Goal: Information Seeking & Learning: Check status

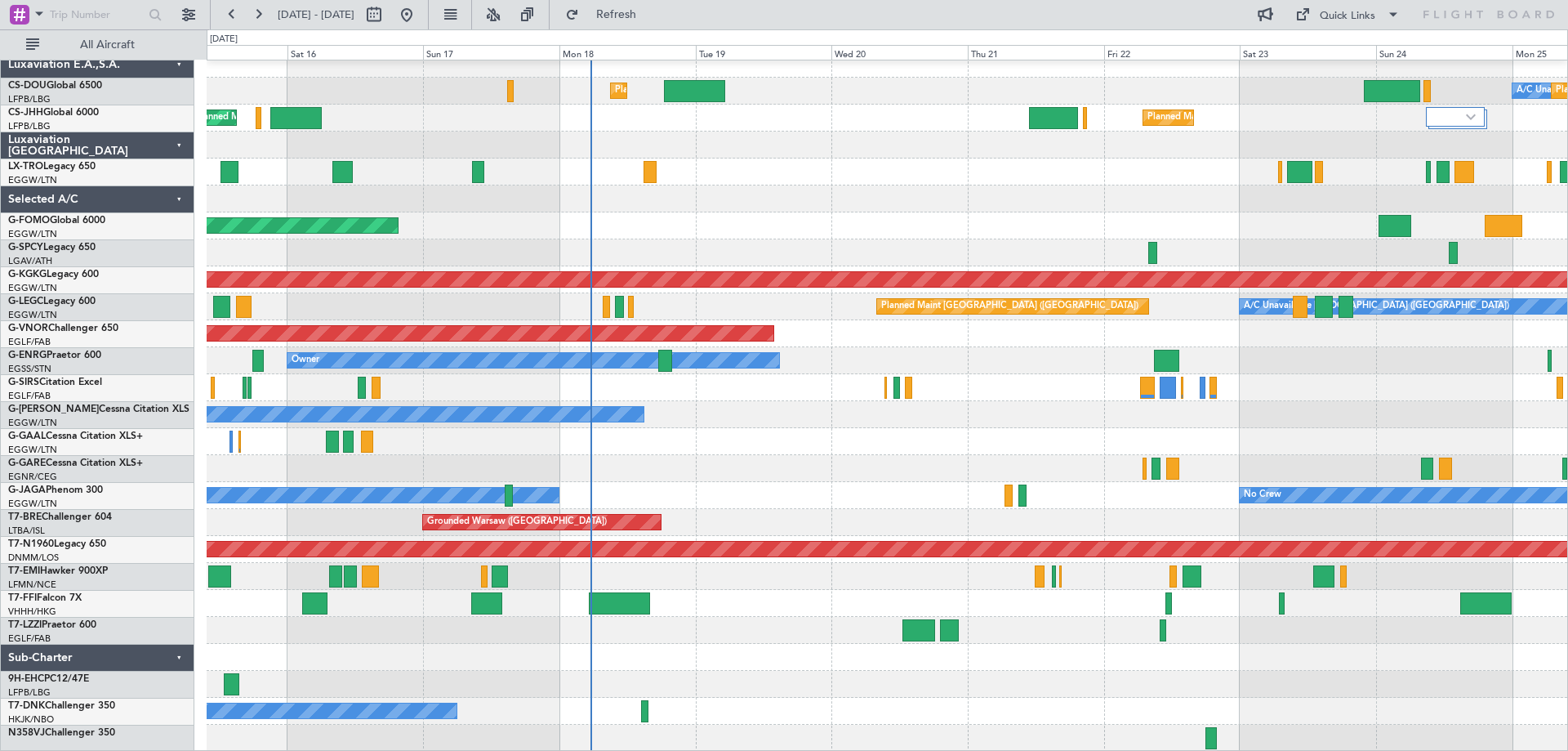
scroll to position [10, 0]
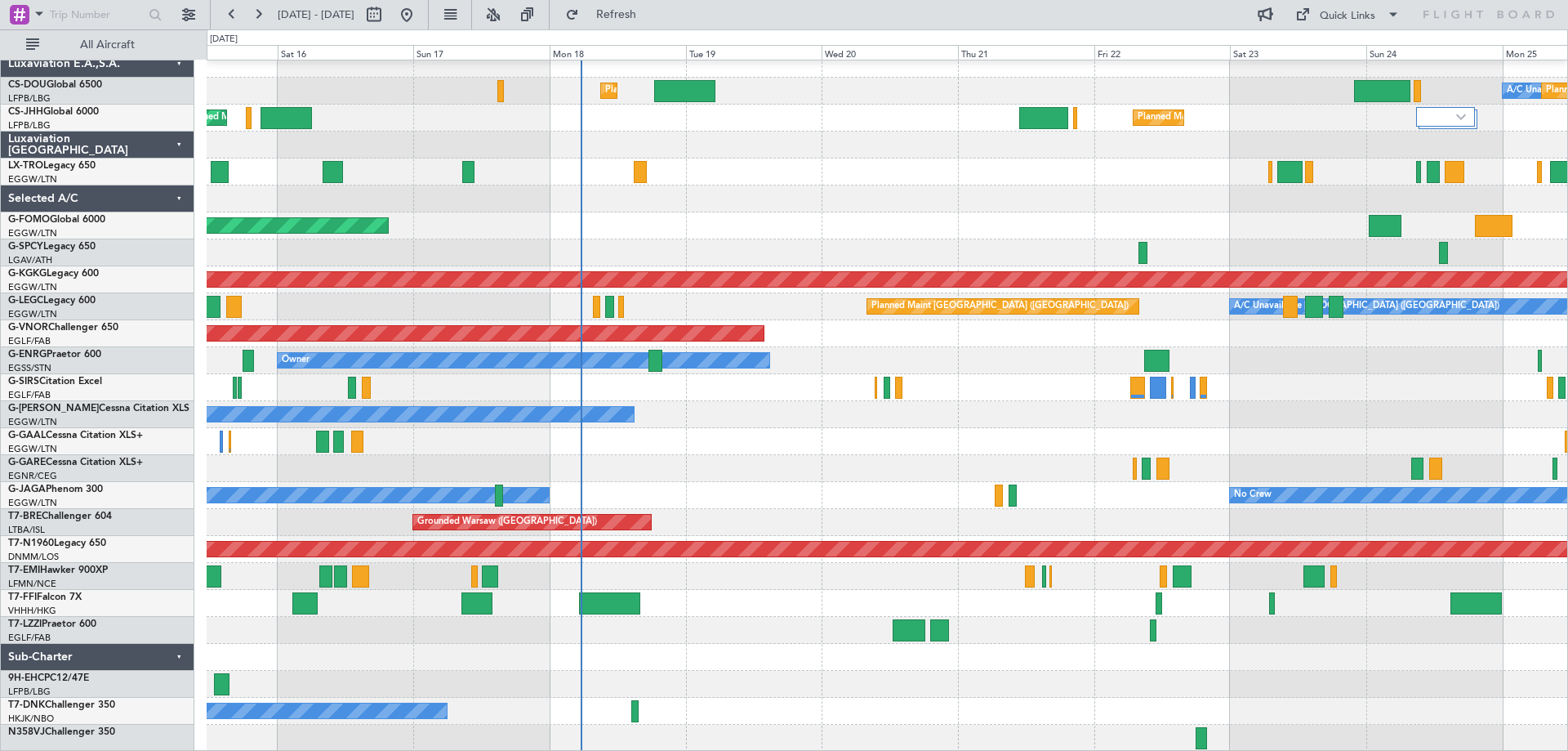
click at [885, 202] on div at bounding box center [887, 198] width 1361 height 27
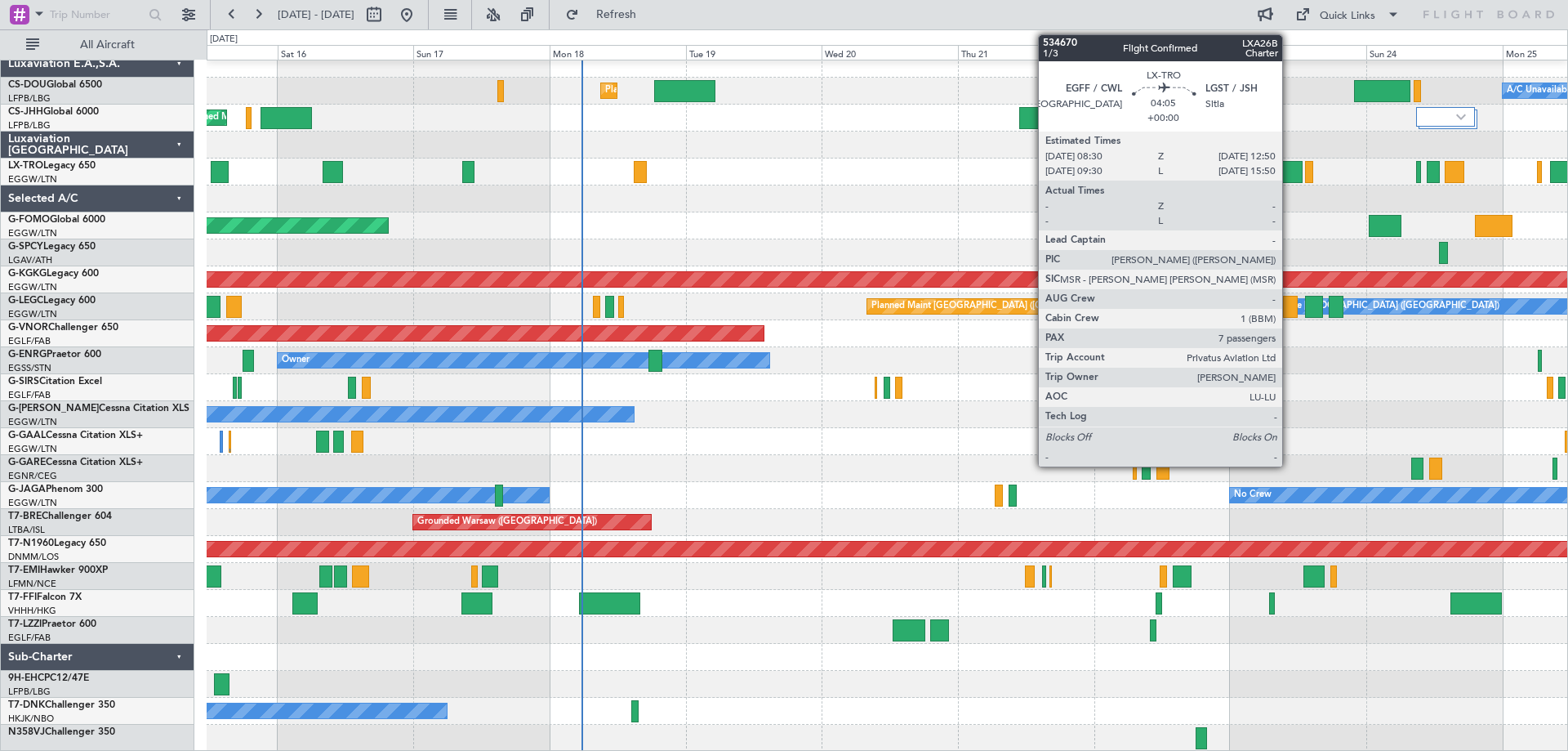
click at [1289, 171] on div at bounding box center [1290, 172] width 26 height 22
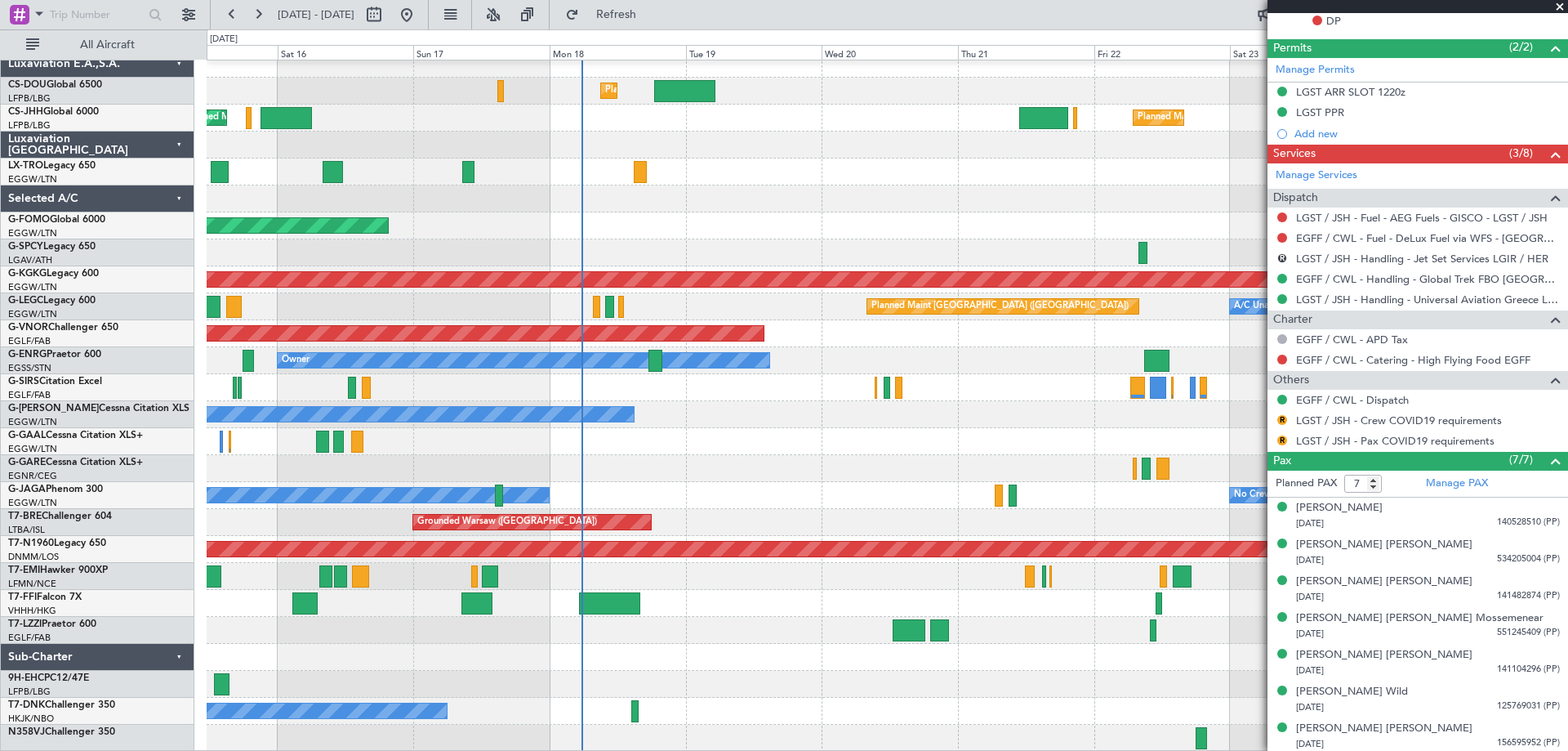
scroll to position [494, 0]
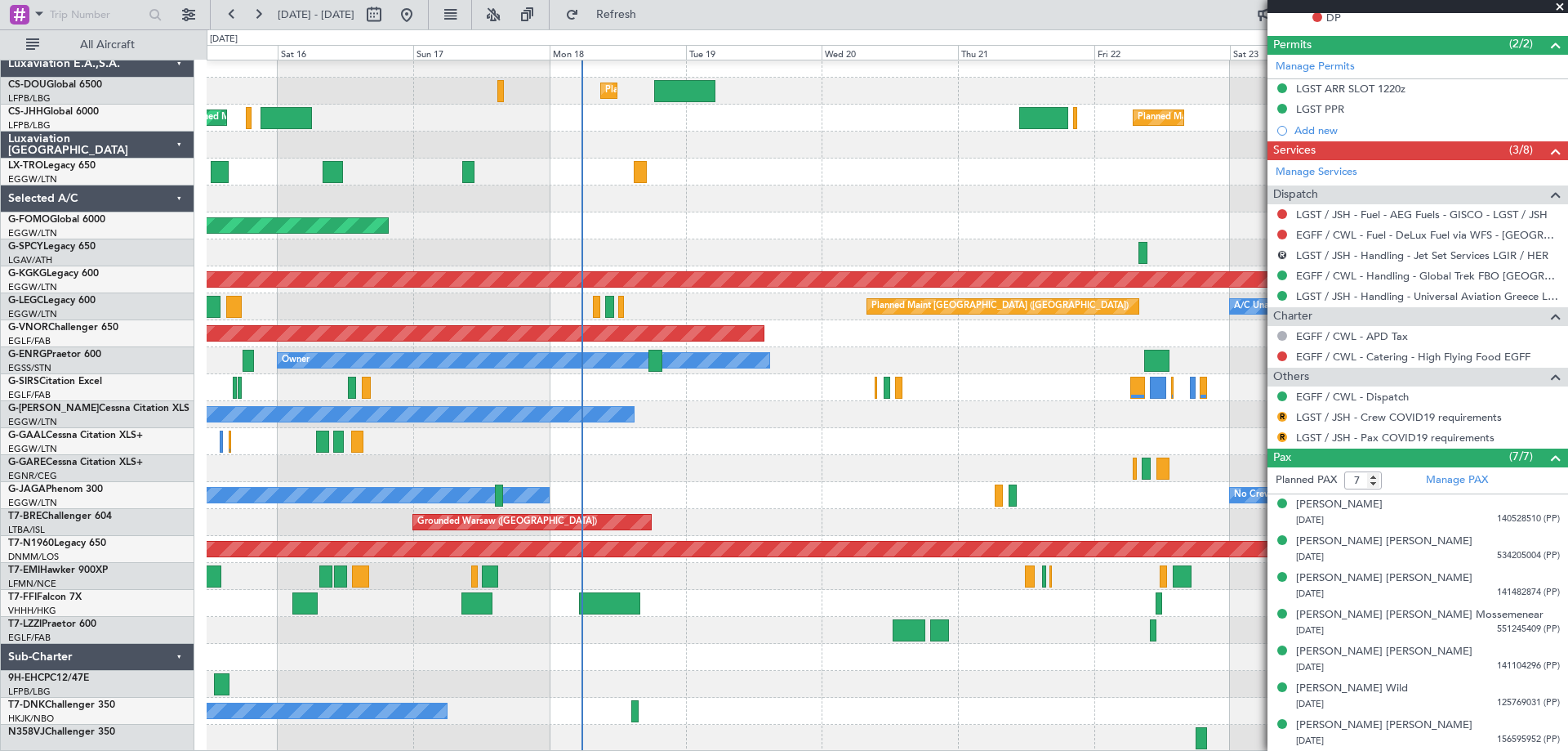
click at [1561, 6] on span at bounding box center [1560, 7] width 17 height 15
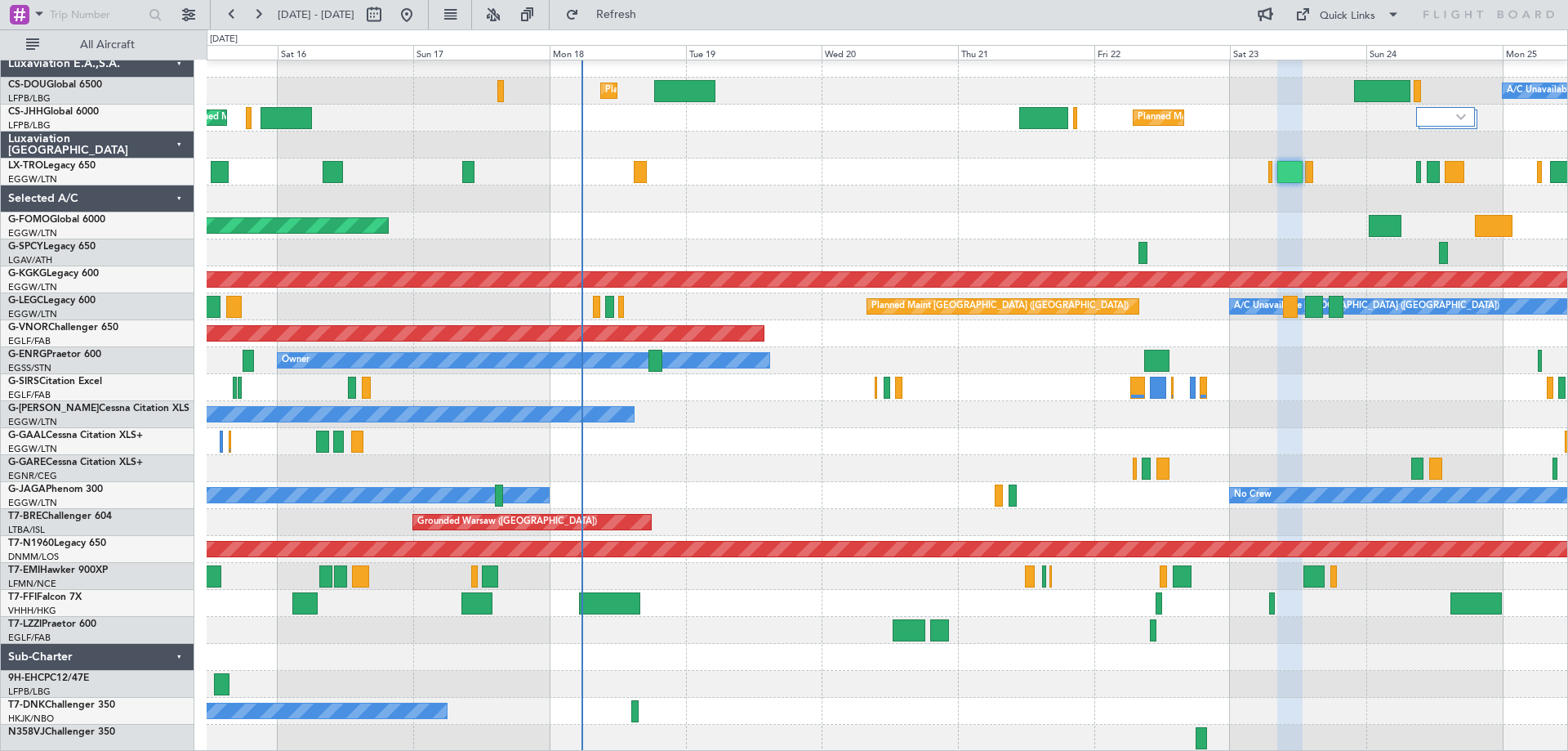
type input "0"
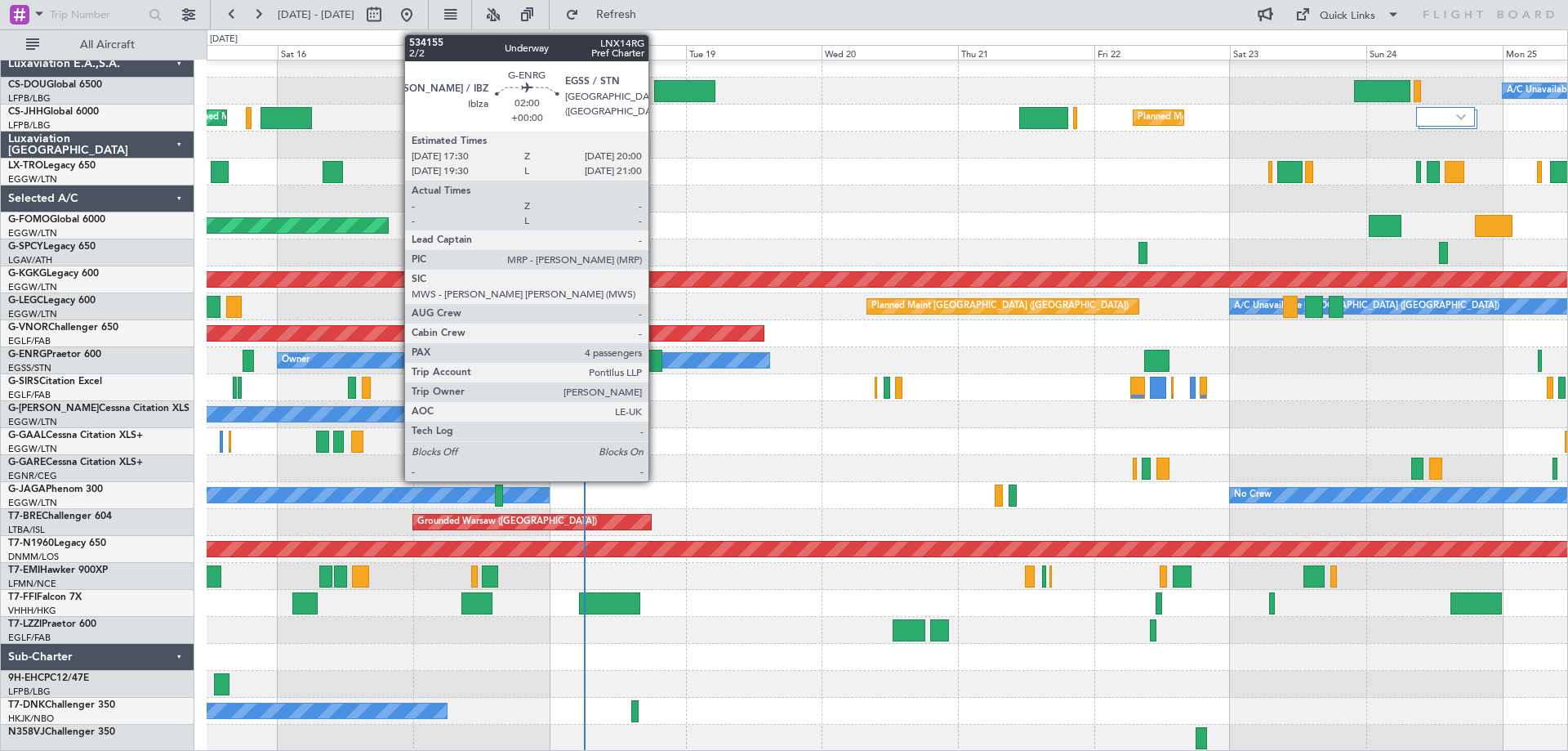
click at [655, 355] on div at bounding box center [655, 360] width 15 height 22
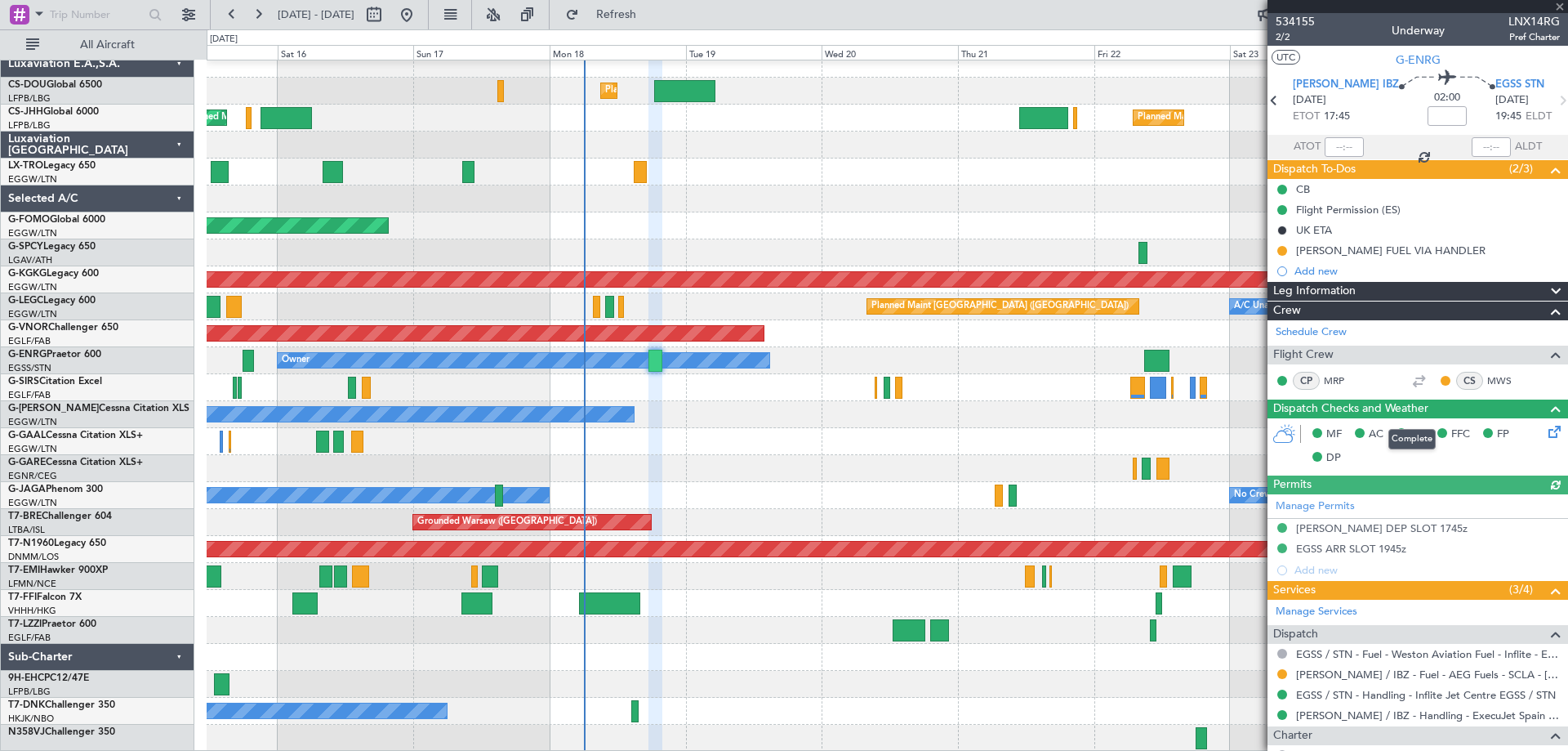
scroll to position [309, 0]
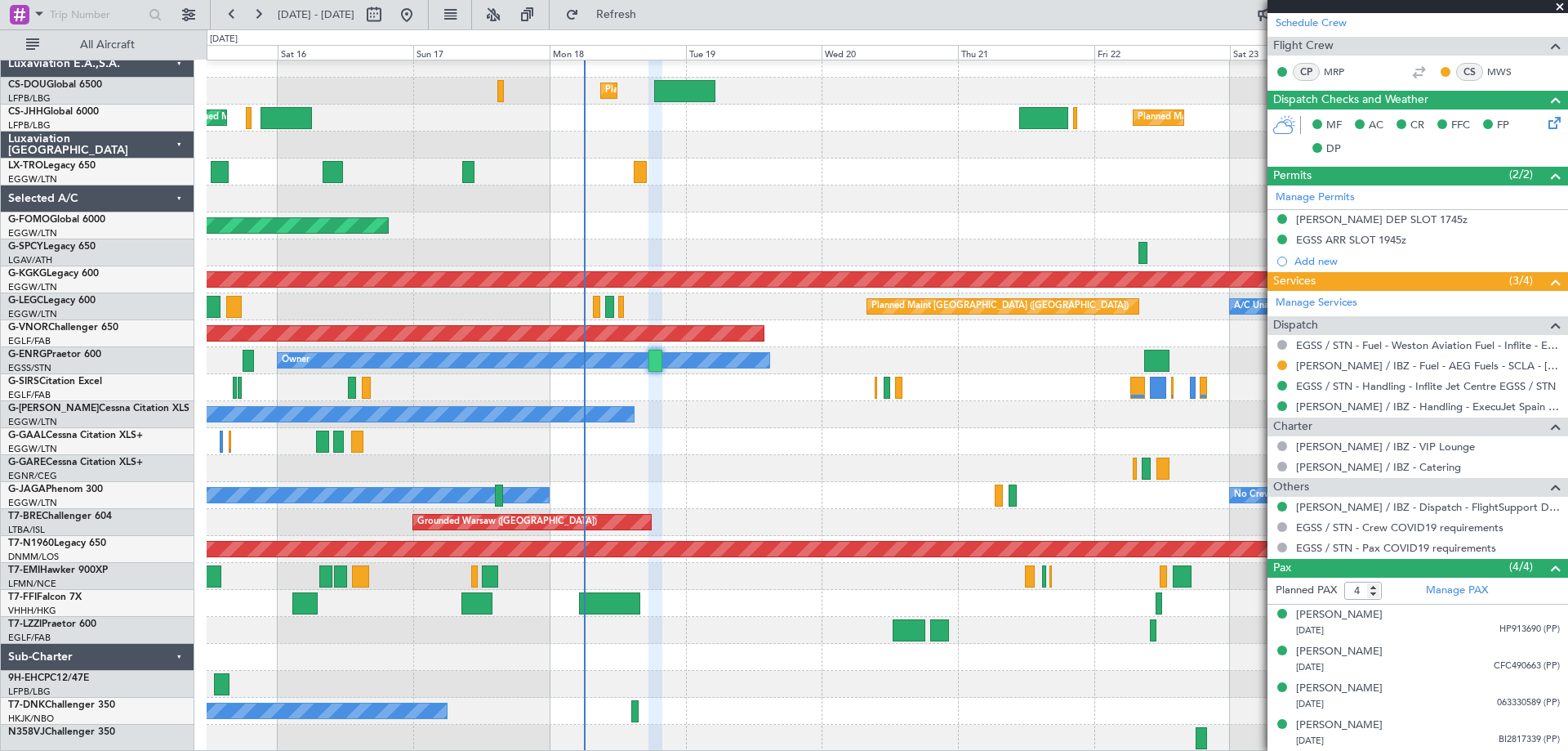
click at [1559, 8] on span at bounding box center [1560, 7] width 17 height 15
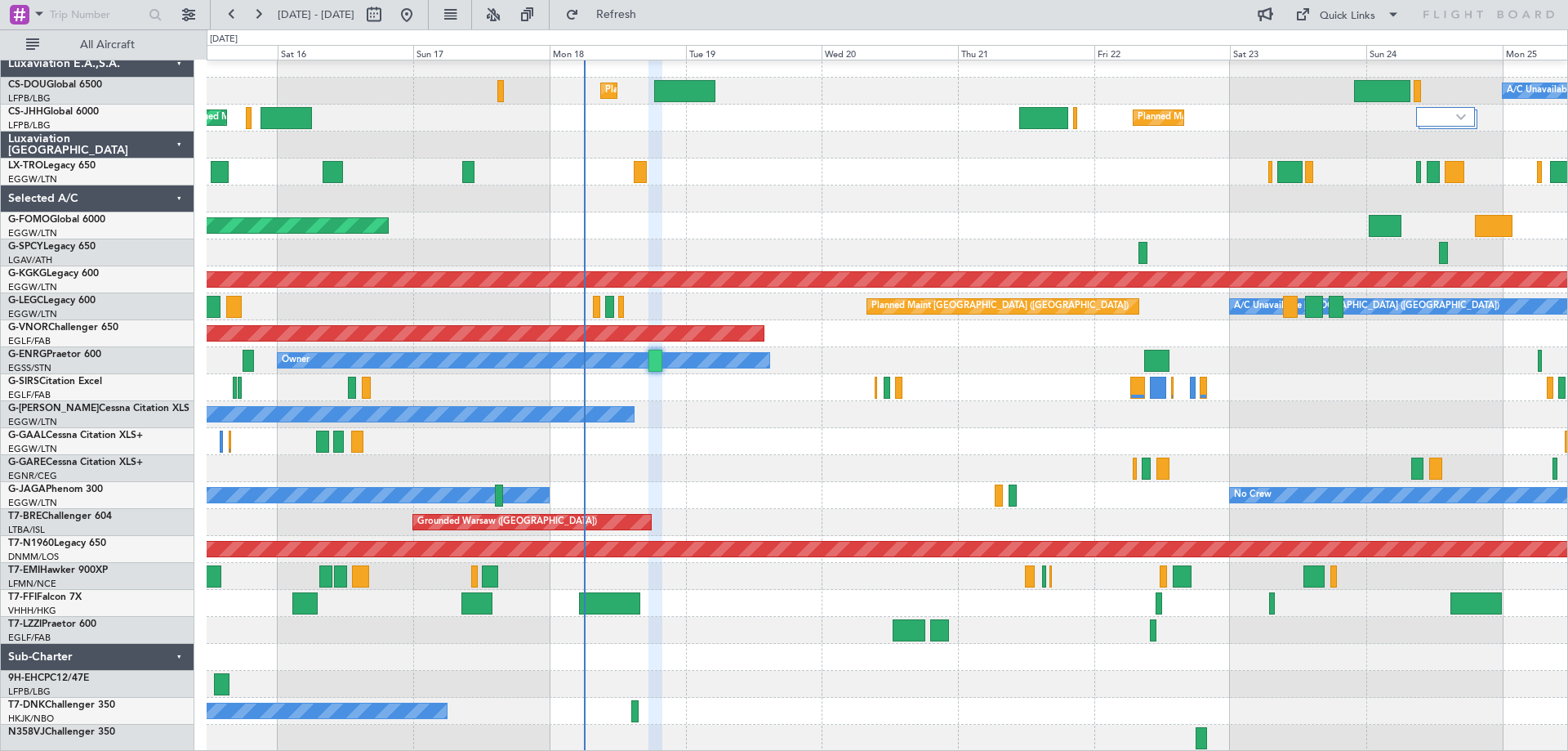
type input "0"
click at [888, 186] on div at bounding box center [887, 198] width 1361 height 27
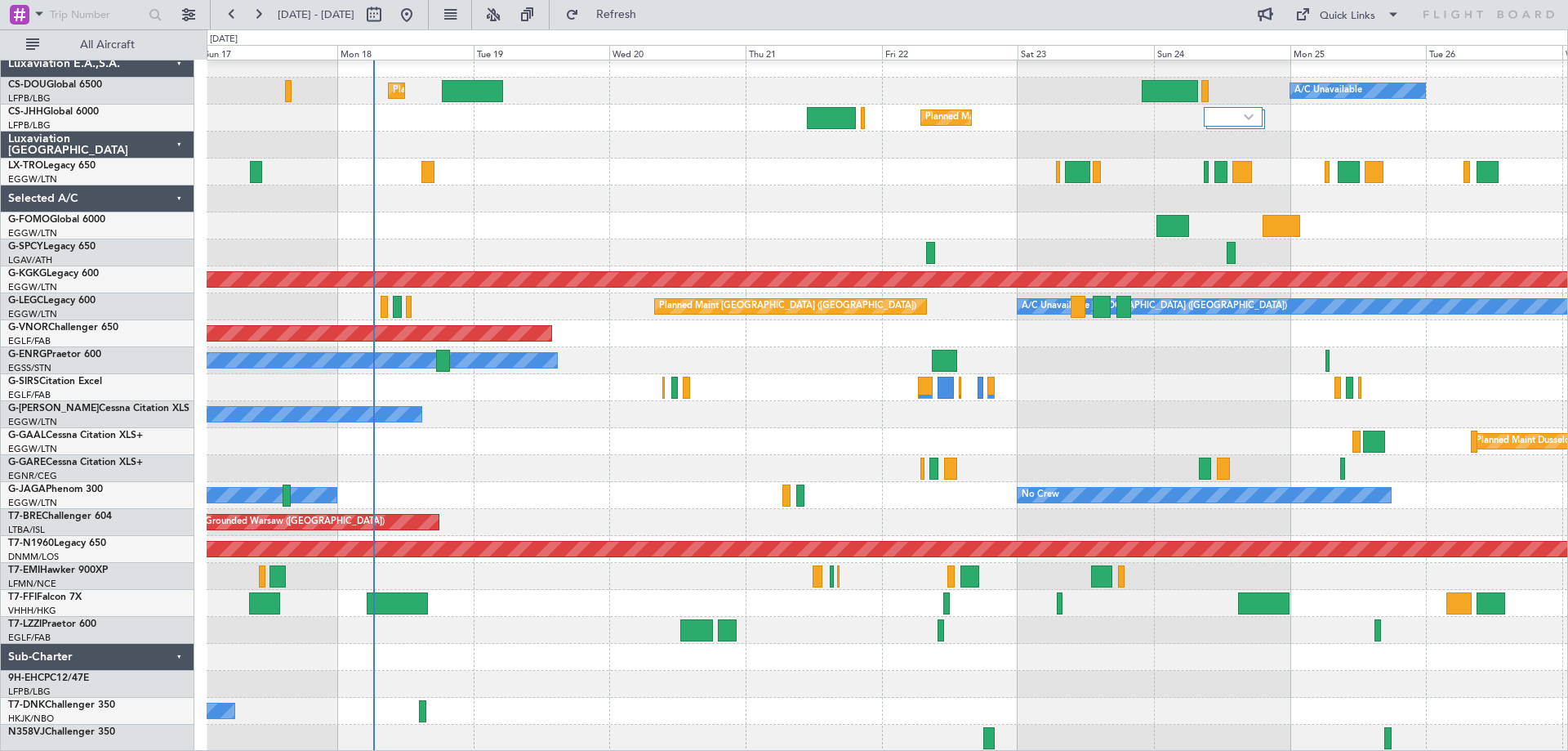
click at [927, 627] on div at bounding box center [887, 630] width 1361 height 27
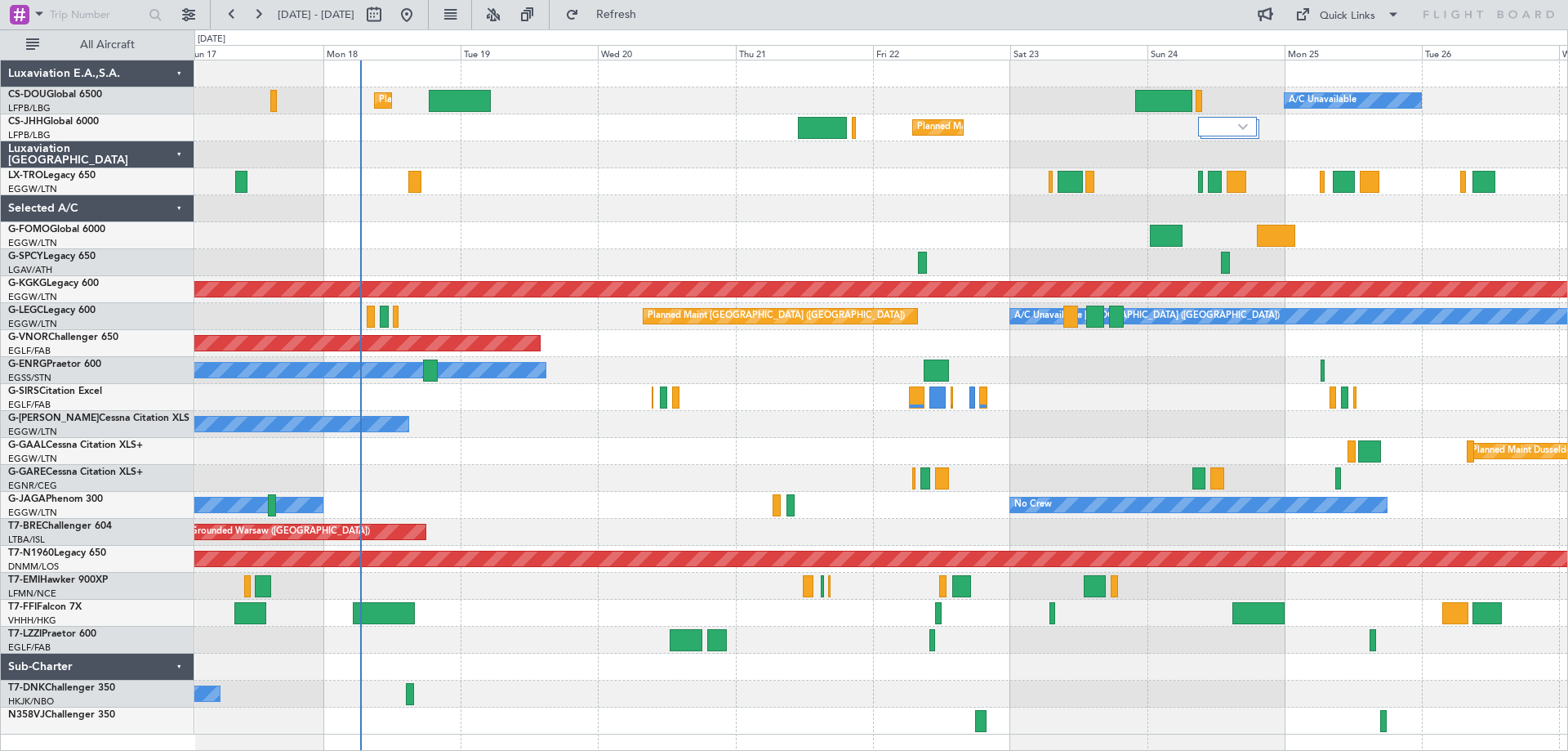
click at [711, 607] on div at bounding box center [880, 613] width 1373 height 27
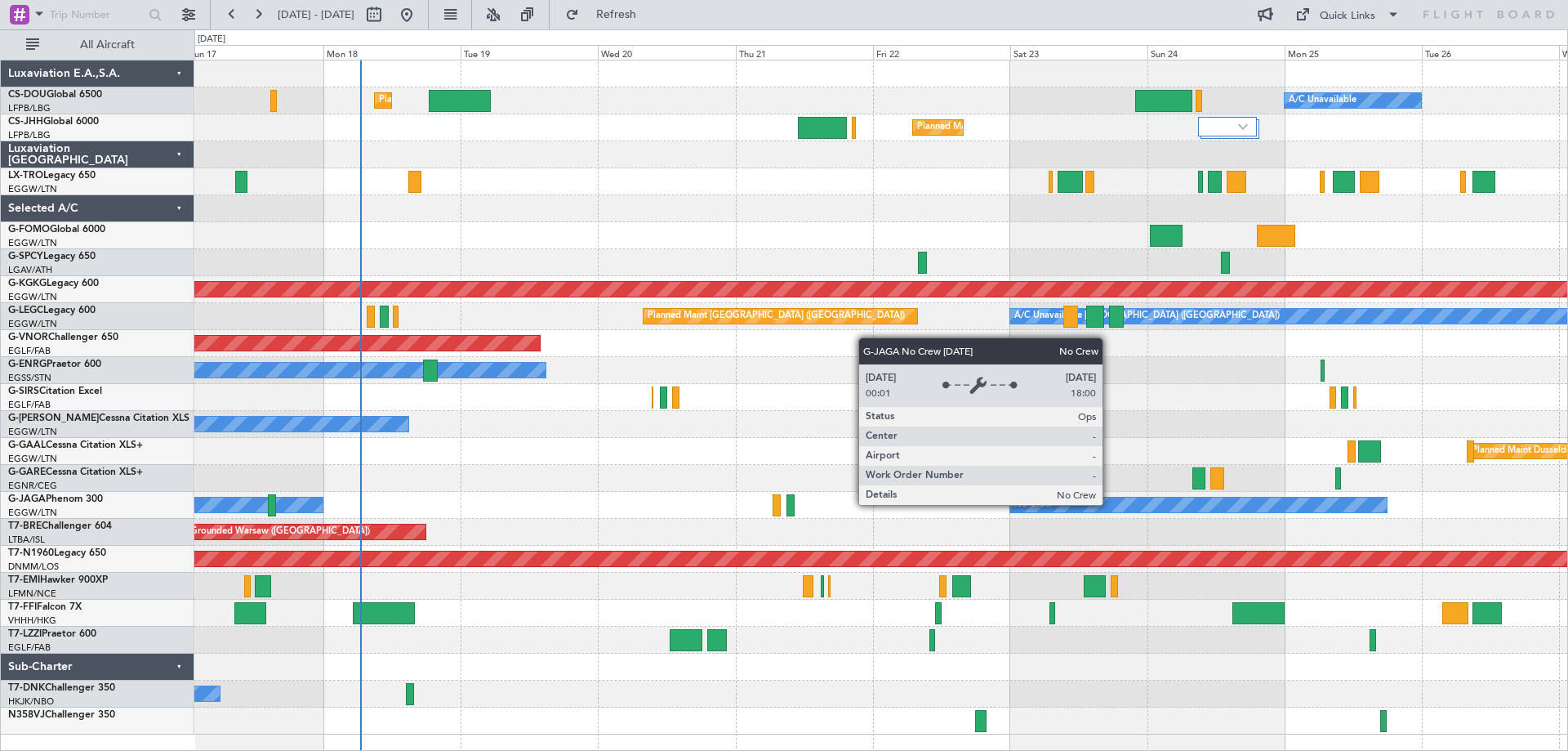
click at [1110, 505] on div "No Crew" at bounding box center [1199, 505] width 377 height 15
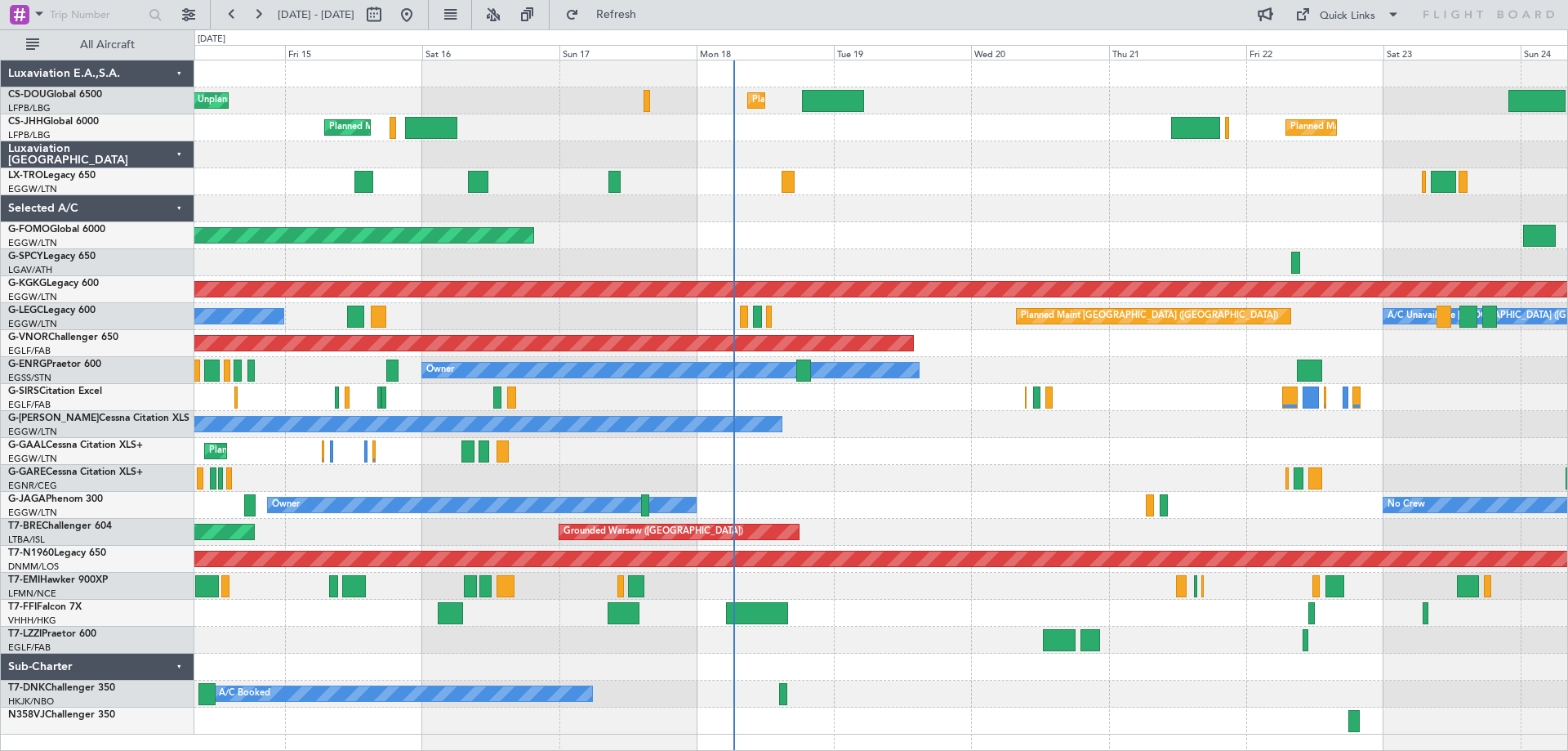
click at [796, 326] on div "A/C Unavailable London (Luton) Planned Maint London (Luton) No Crew" at bounding box center [880, 316] width 1373 height 27
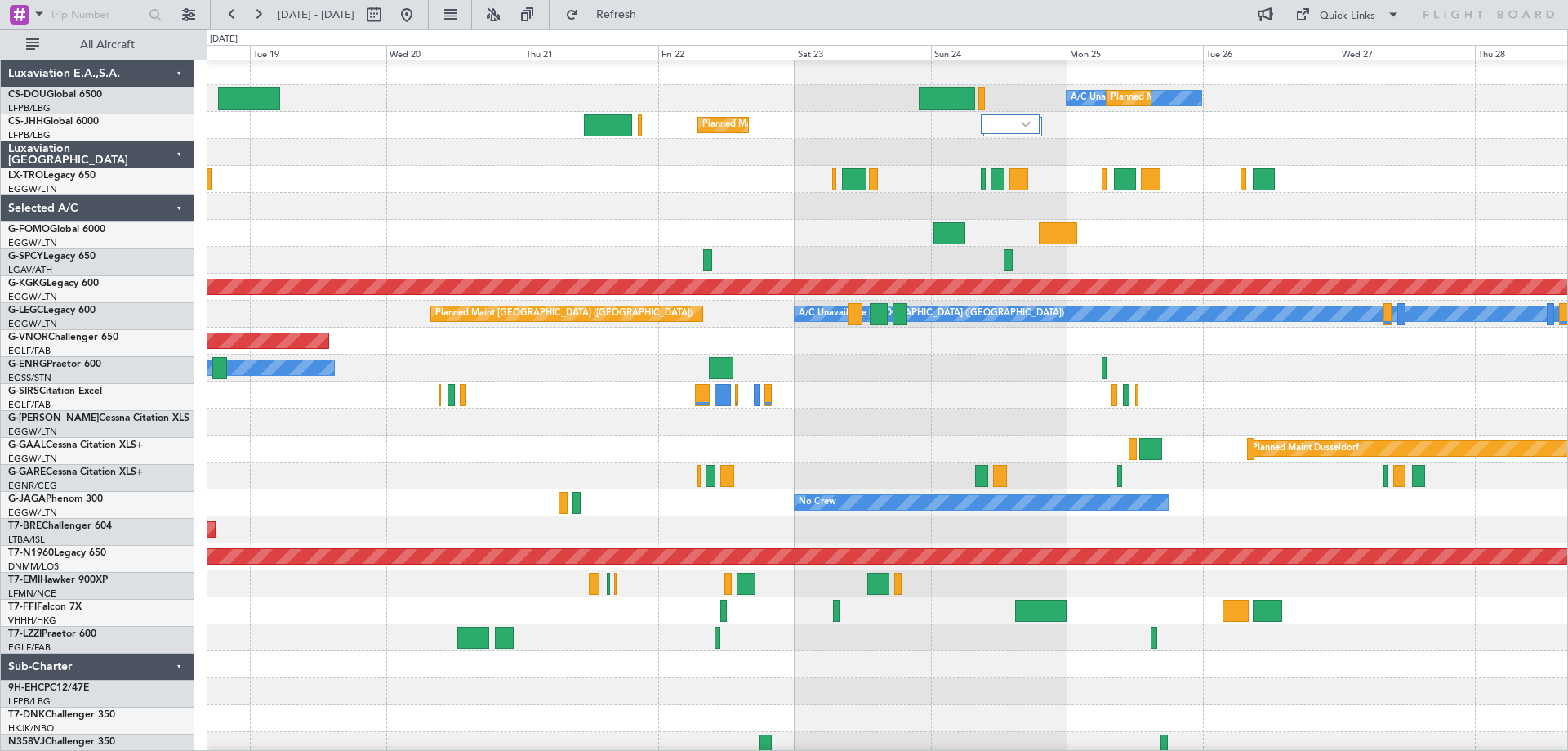
scroll to position [3, 0]
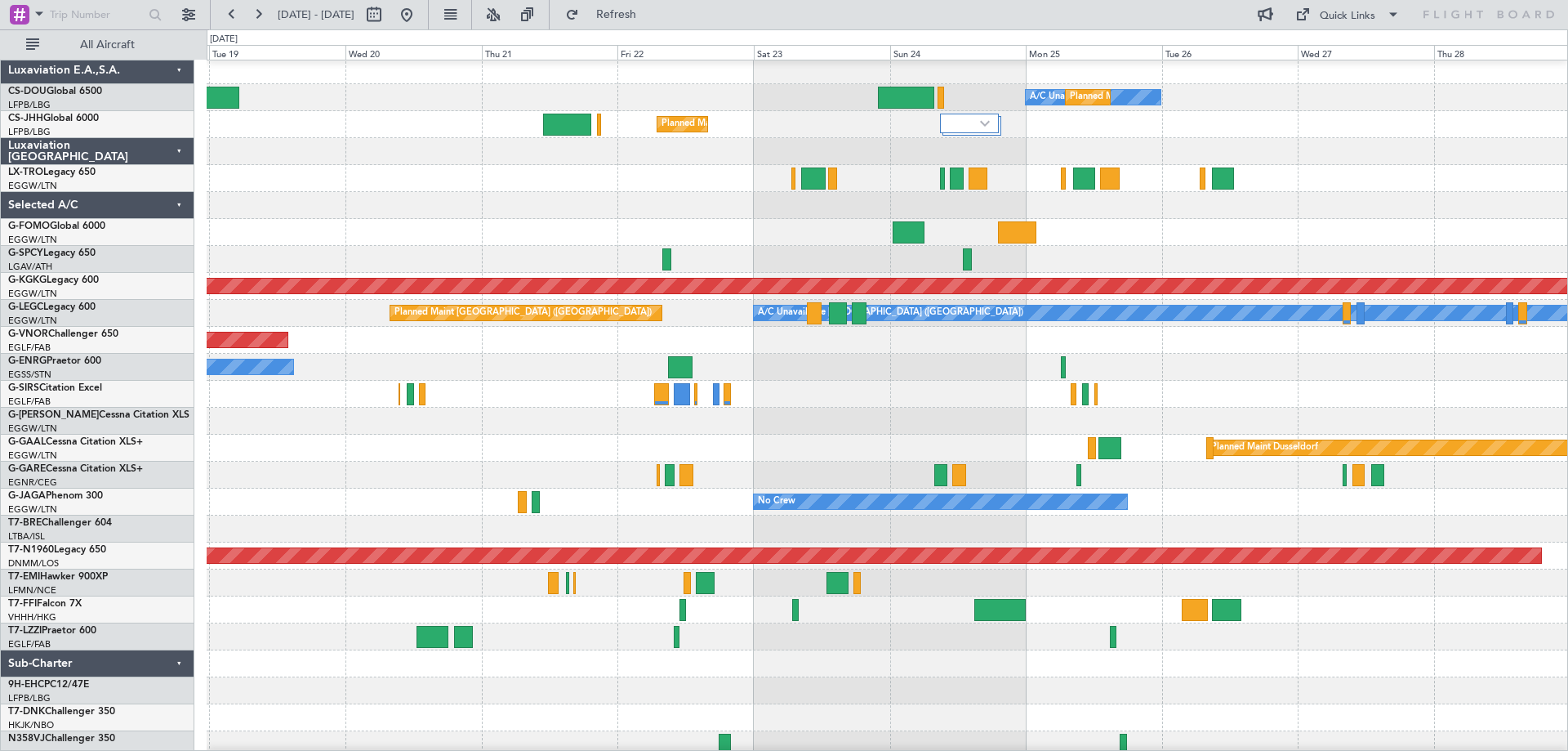
click at [548, 388] on div at bounding box center [887, 394] width 1361 height 27
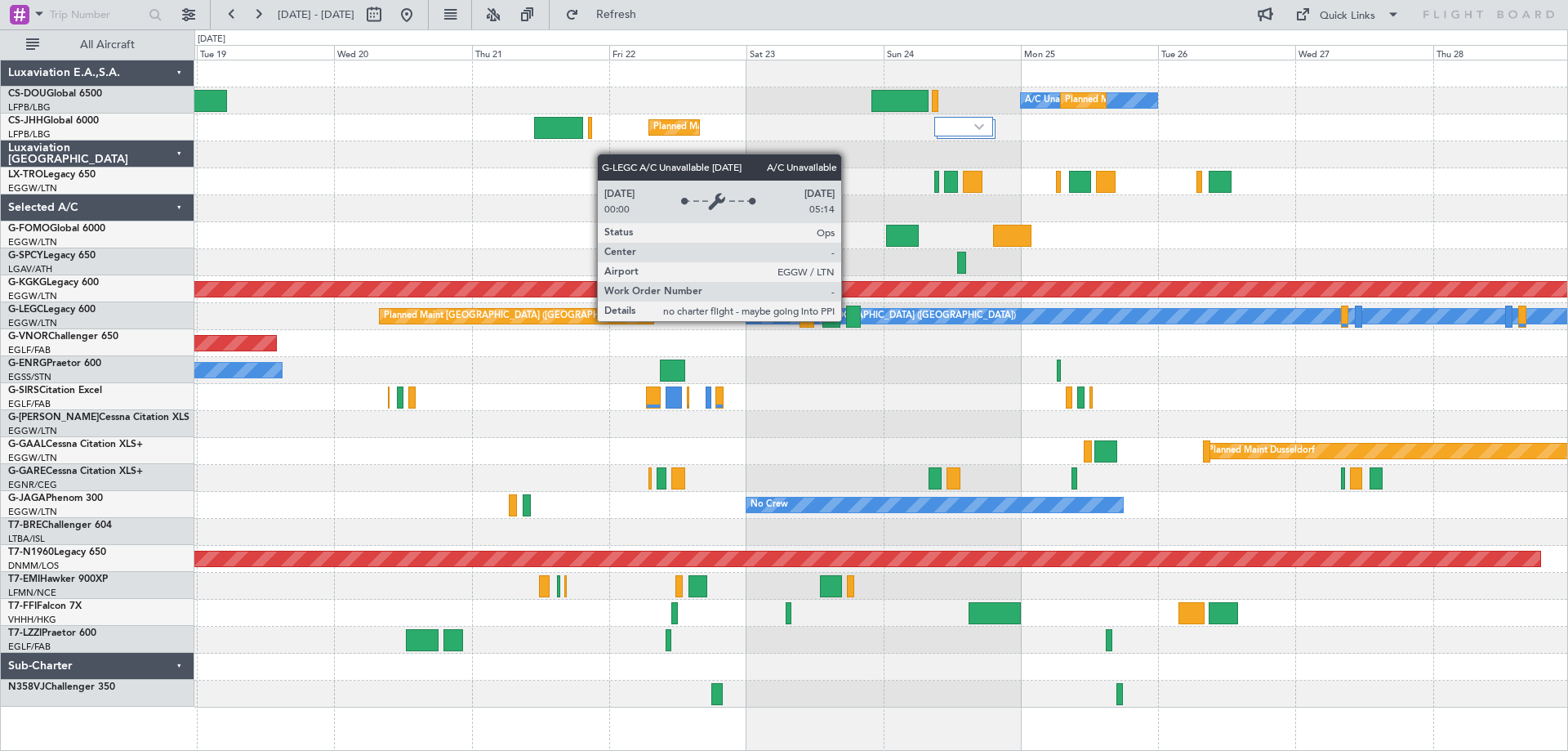
scroll to position [0, 0]
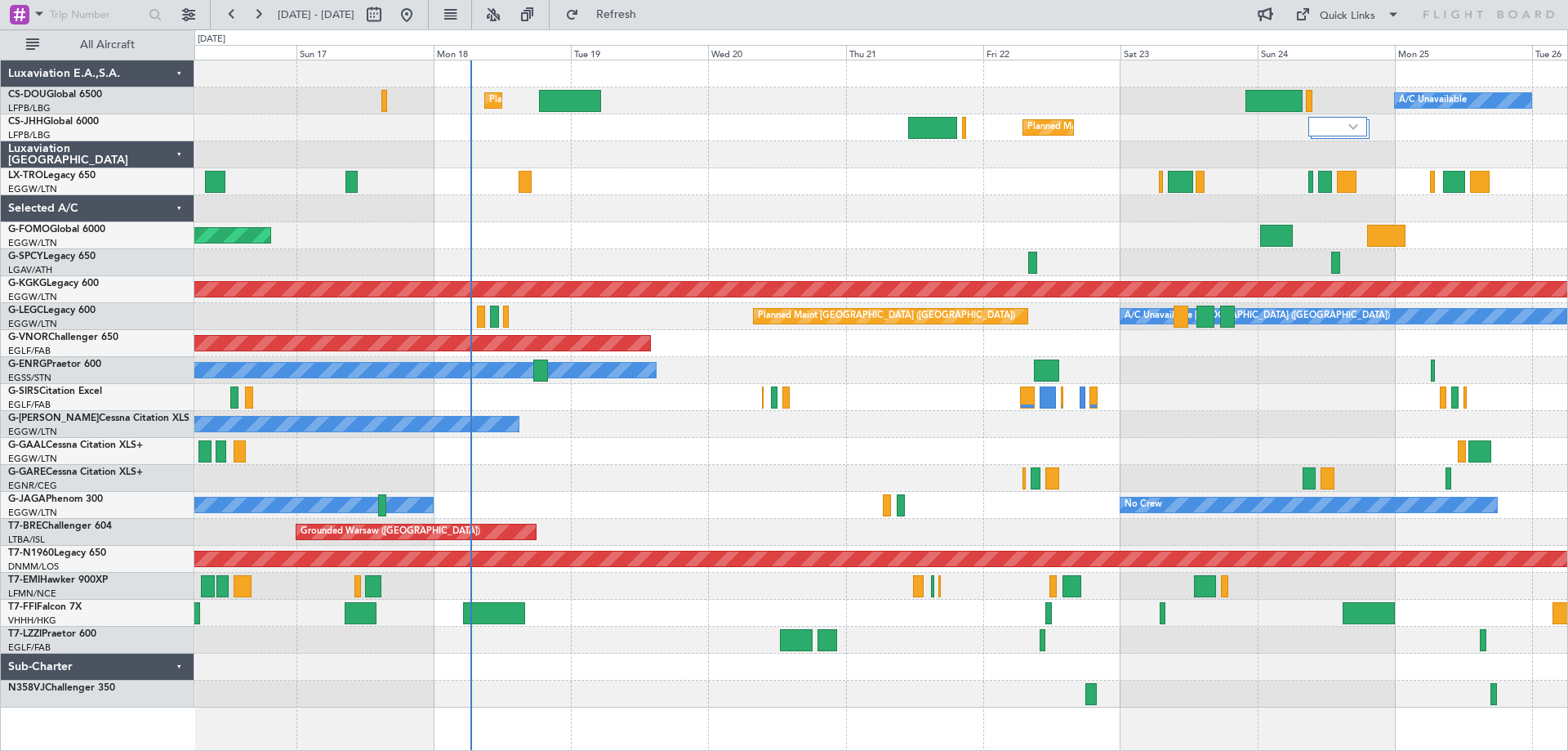
click at [1150, 364] on div "Planned Maint Paris (Le Bourget) A/C Unavailable Planned Maint London (Luton) U…" at bounding box center [880, 384] width 1373 height 647
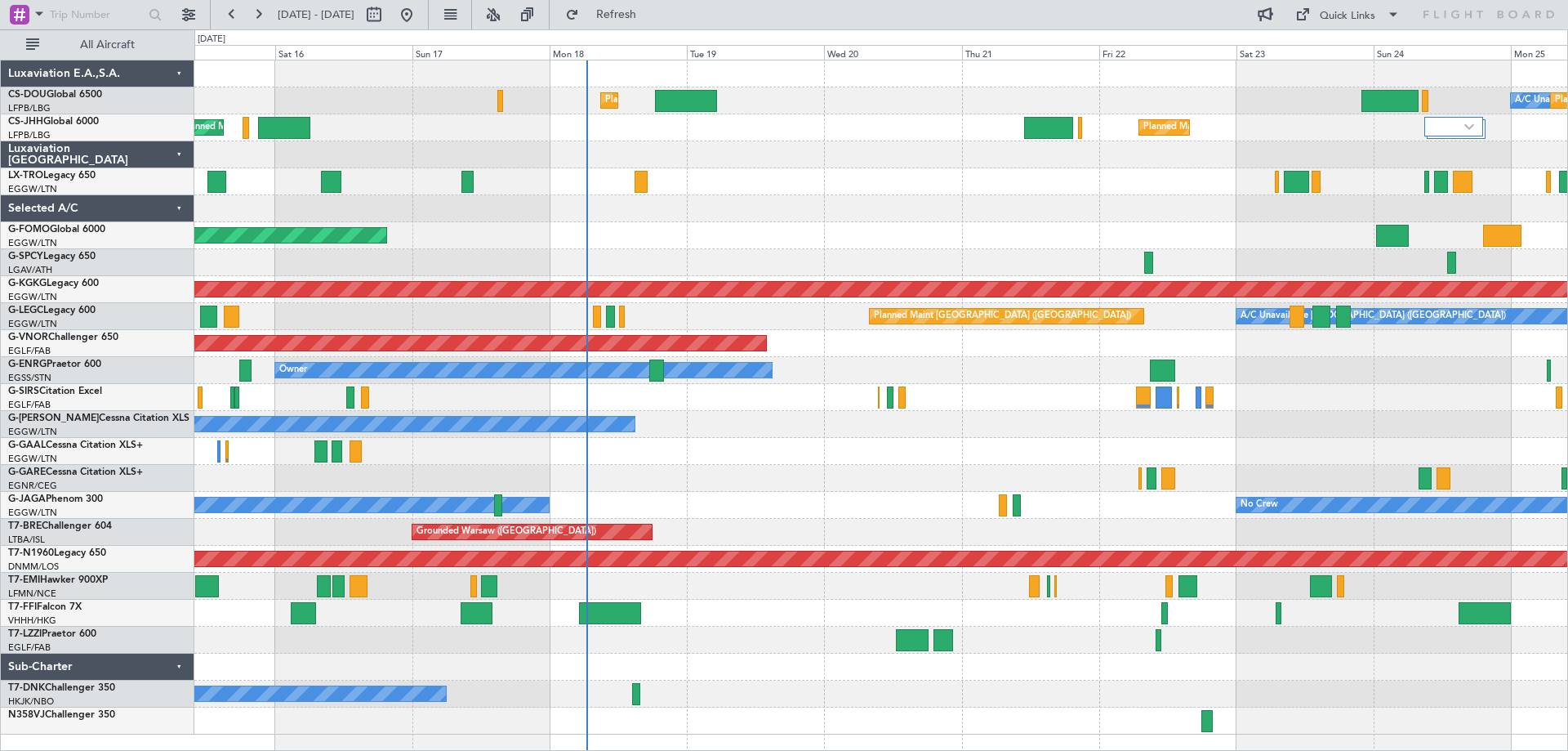
click at [811, 347] on div "Planned Maint London ([GEOGRAPHIC_DATA])" at bounding box center [880, 343] width 1373 height 27
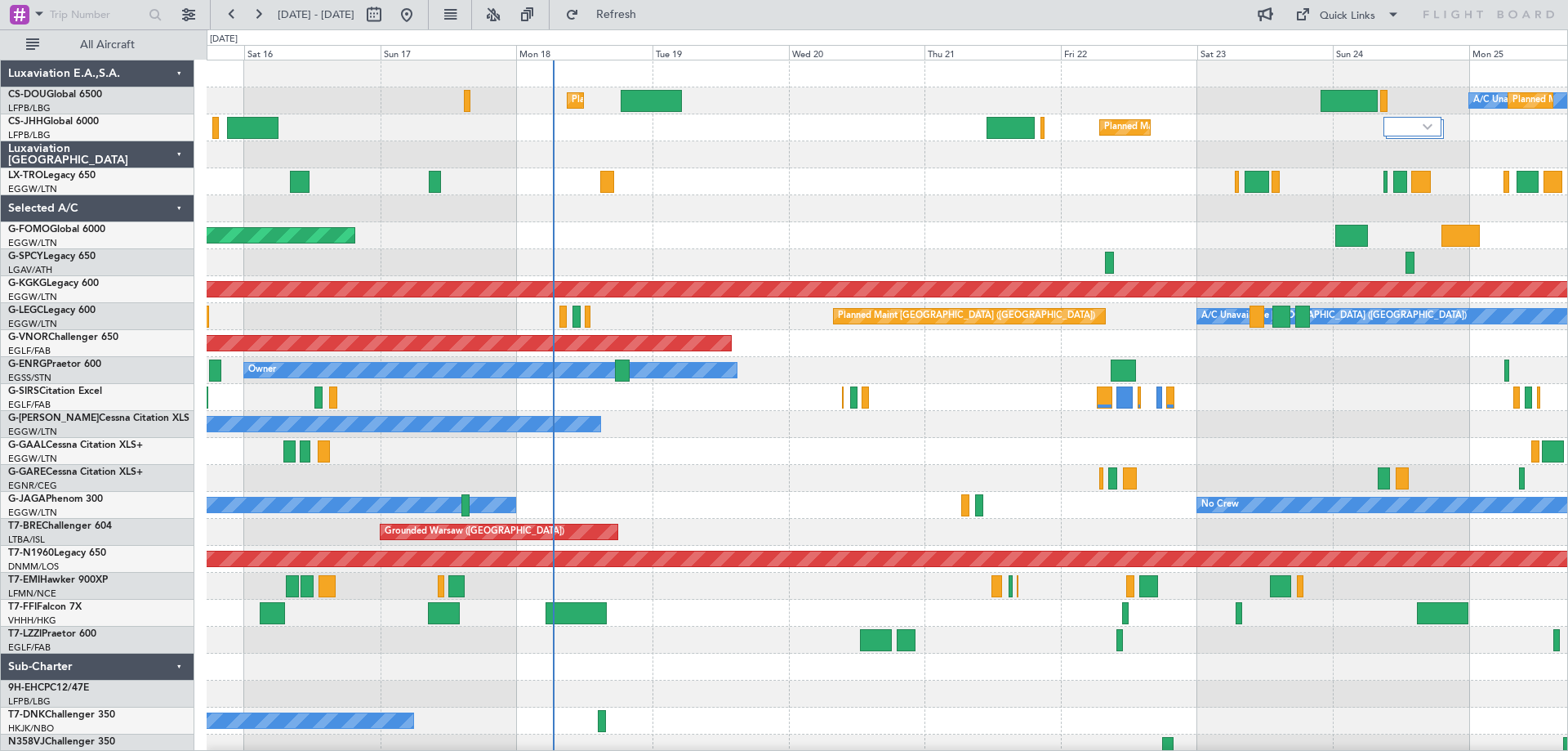
click at [946, 353] on div "Planned Maint London ([GEOGRAPHIC_DATA])" at bounding box center [887, 343] width 1361 height 27
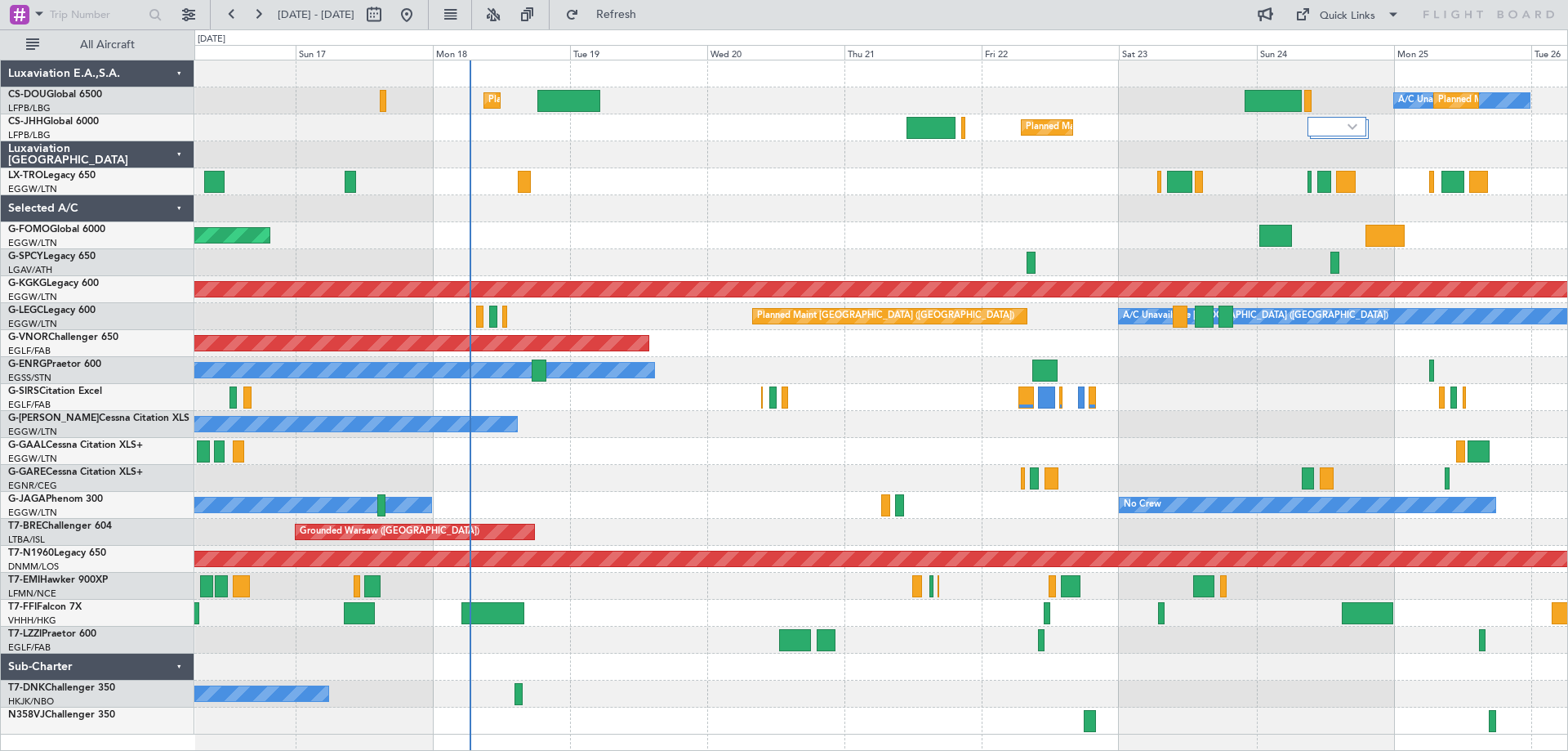
click at [1261, 357] on div "Planned Maint London (Luton) A/C Unavailable Planned Maint Paris (Le Bourget) U…" at bounding box center [880, 398] width 1373 height 674
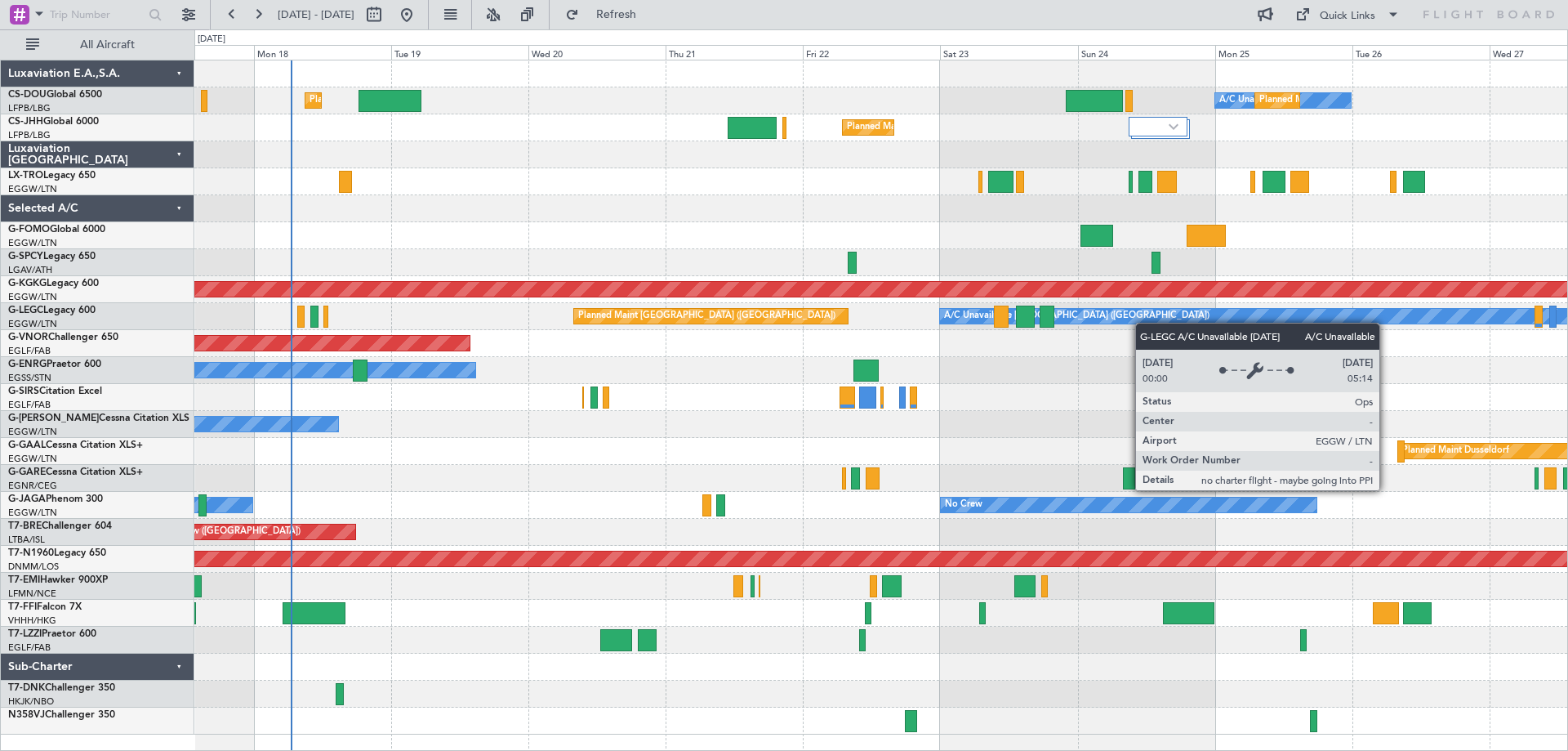
click at [1163, 323] on div "A/C Unavailable Planned Maint Paris (Le Bourget) Planned Maint London (Luton) P…" at bounding box center [880, 398] width 1373 height 674
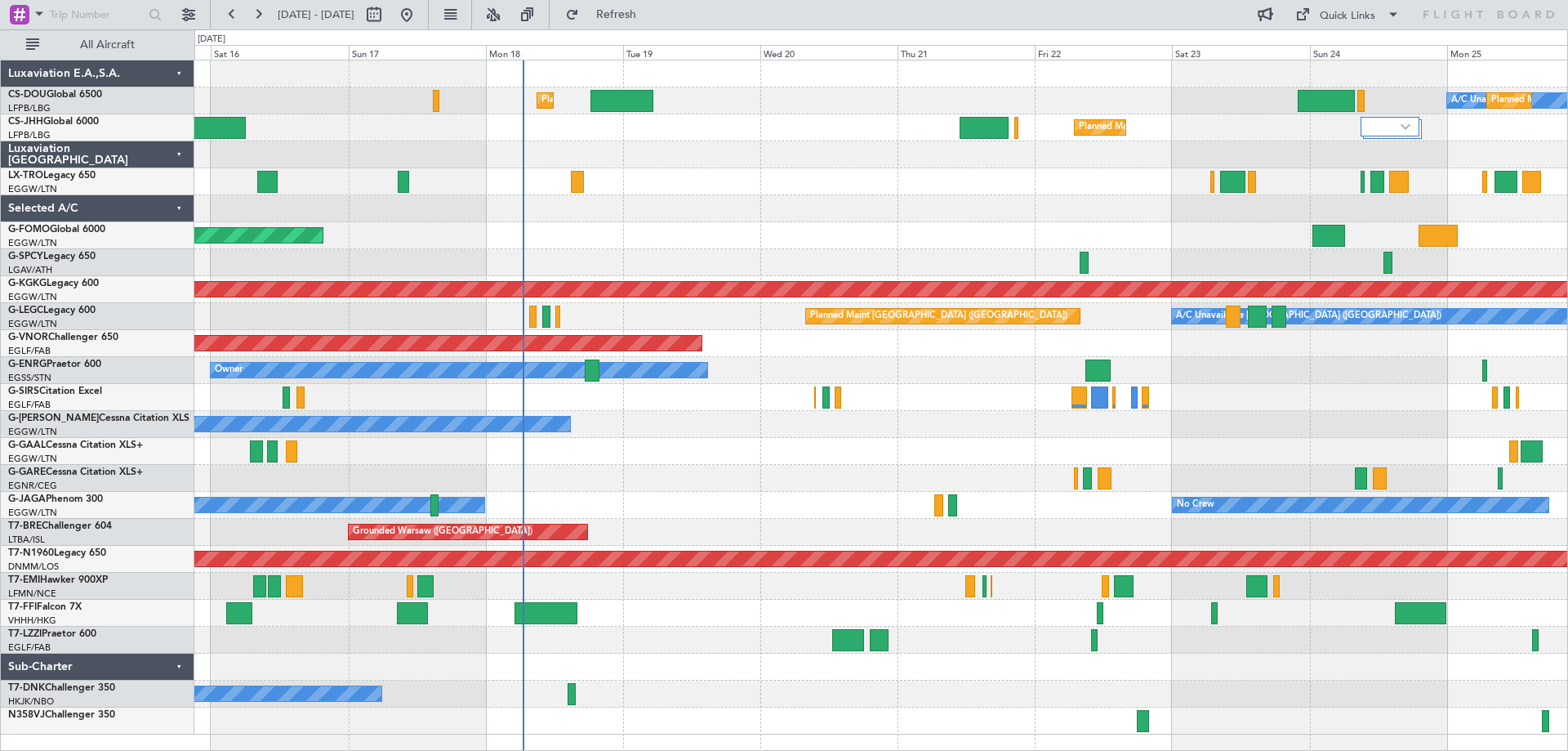
click at [896, 346] on div "Planned Maint London ([GEOGRAPHIC_DATA])" at bounding box center [880, 343] width 1373 height 27
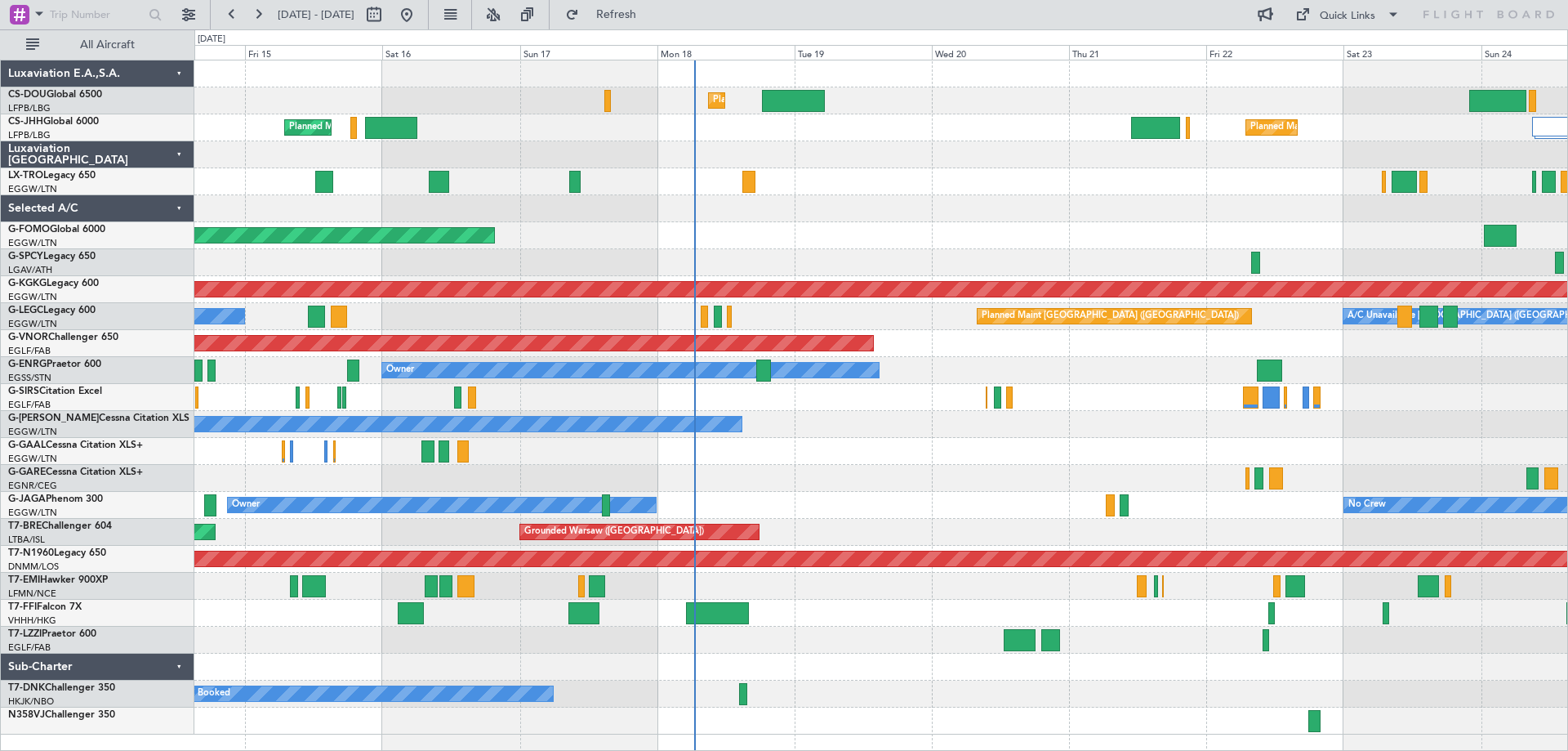
click at [982, 202] on div at bounding box center [880, 208] width 1373 height 27
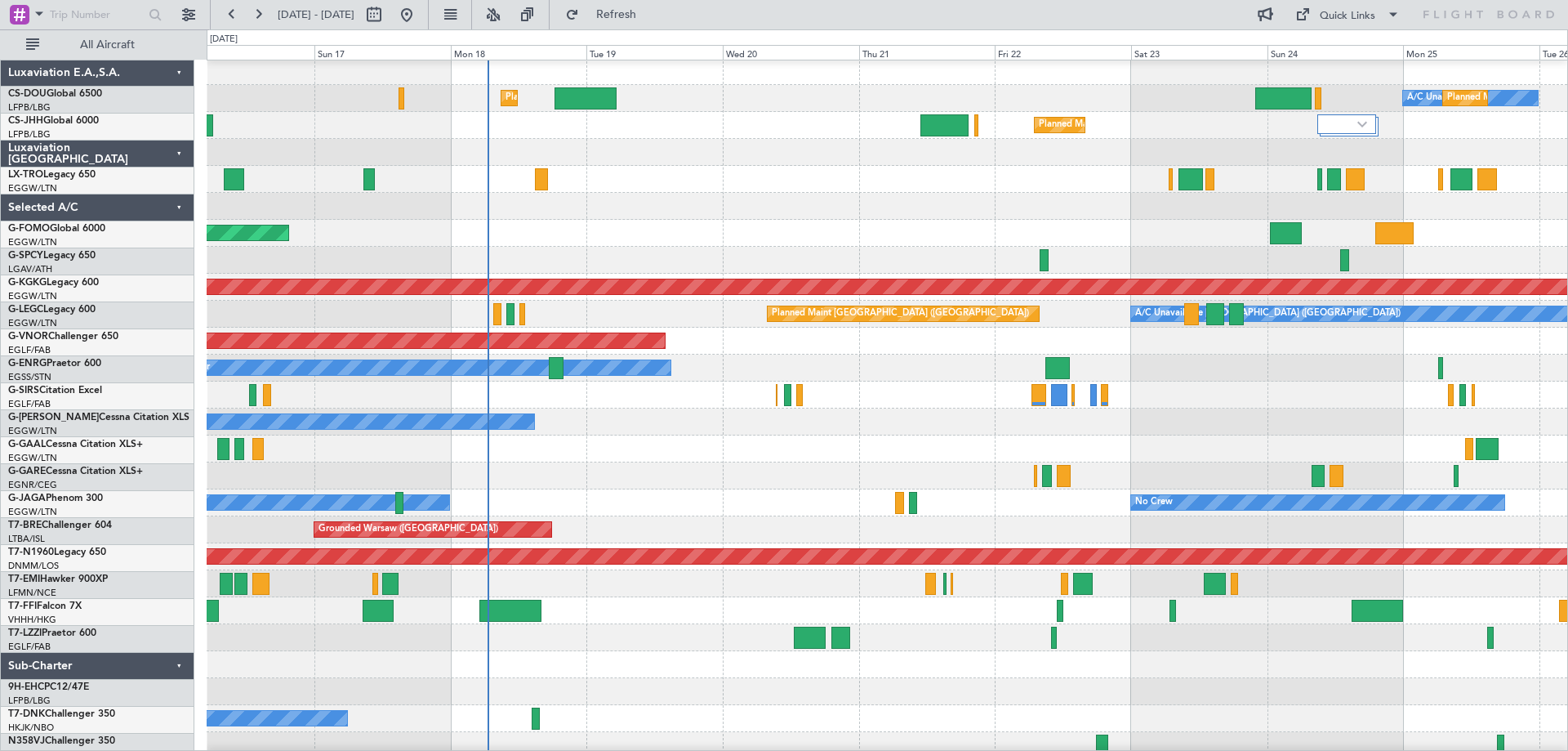
scroll to position [2, 0]
click at [1198, 358] on div "Owner Planned Maint London (Stansted)" at bounding box center [887, 367] width 1361 height 27
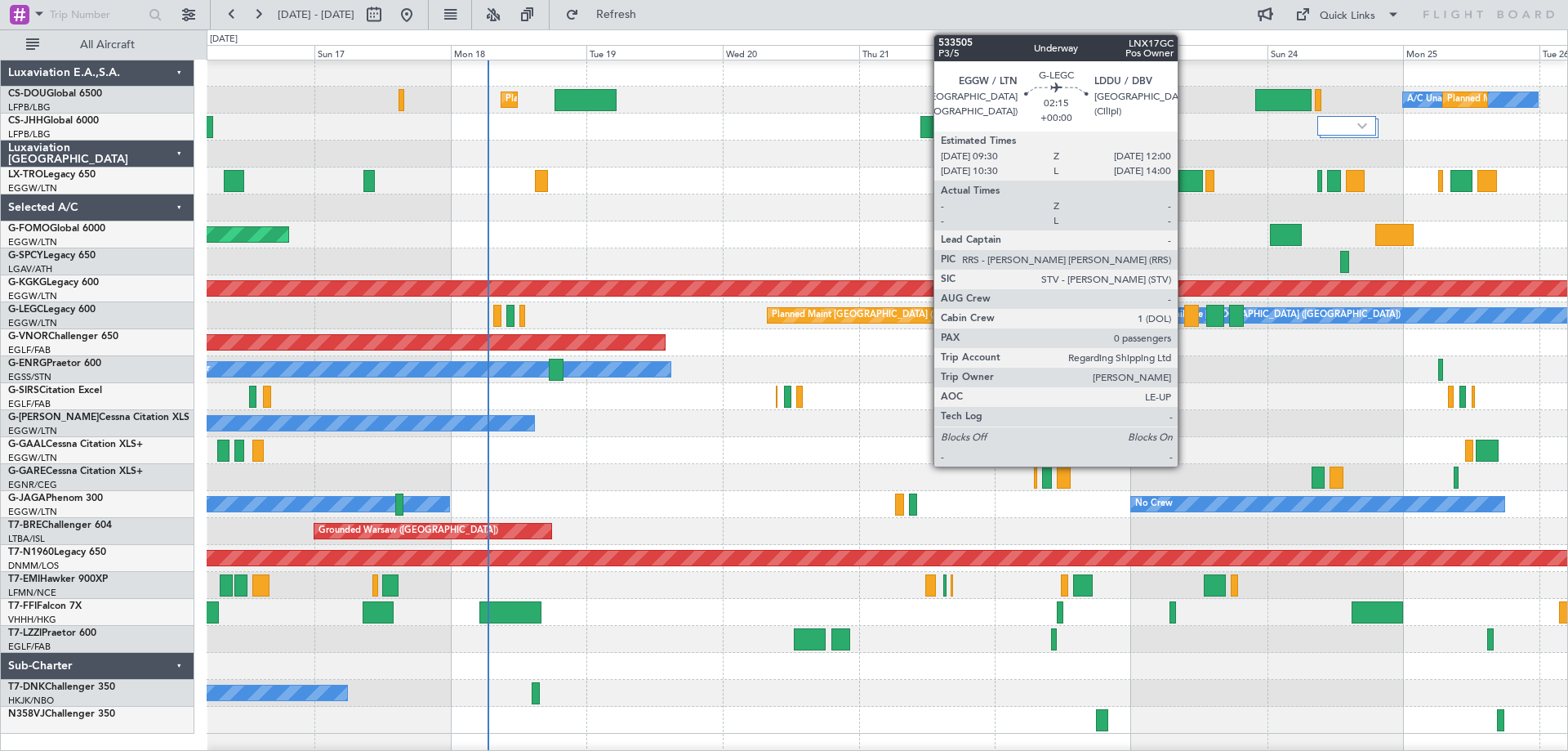
scroll to position [0, 0]
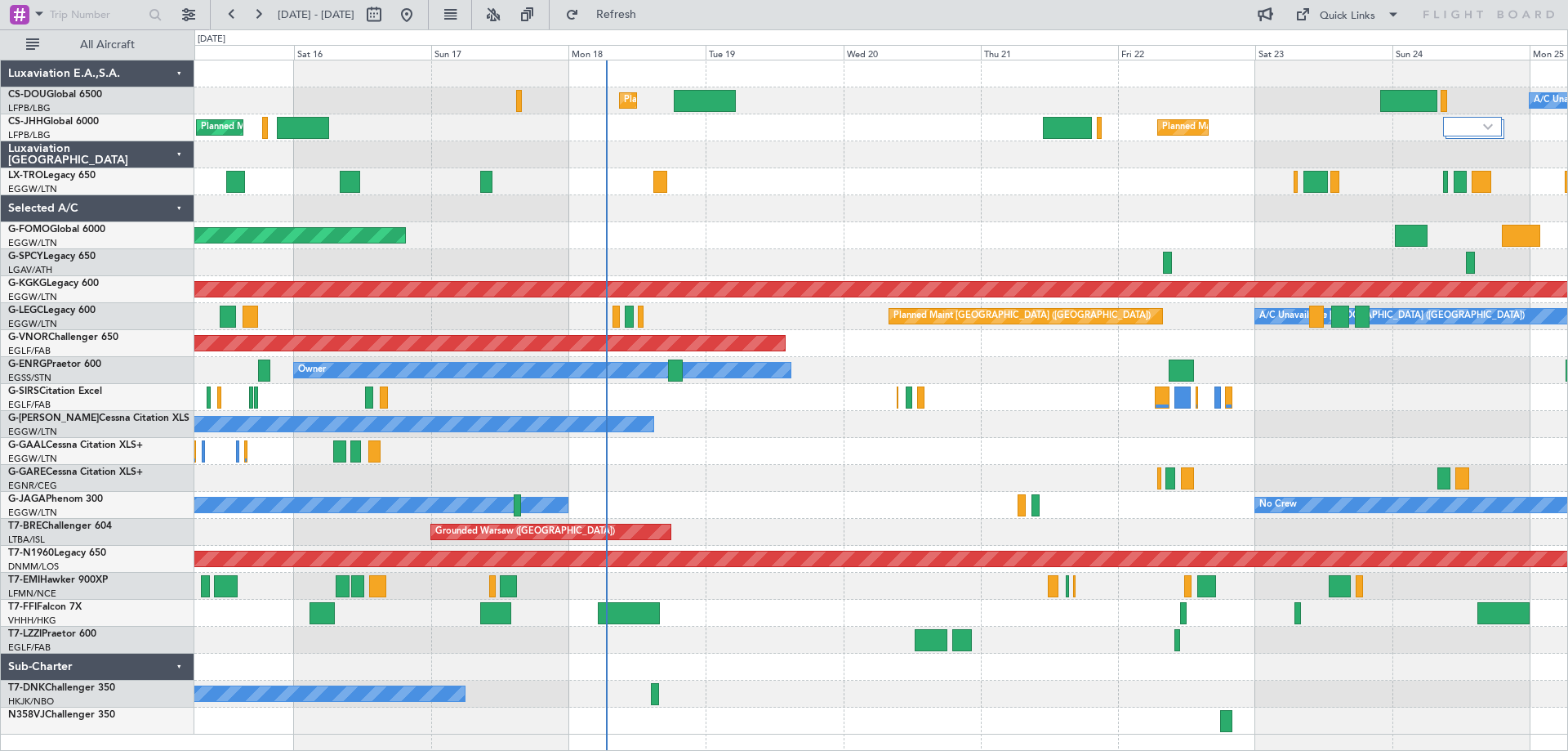
click at [1051, 368] on div "Owner Planned Maint London (Stansted)" at bounding box center [880, 370] width 1373 height 27
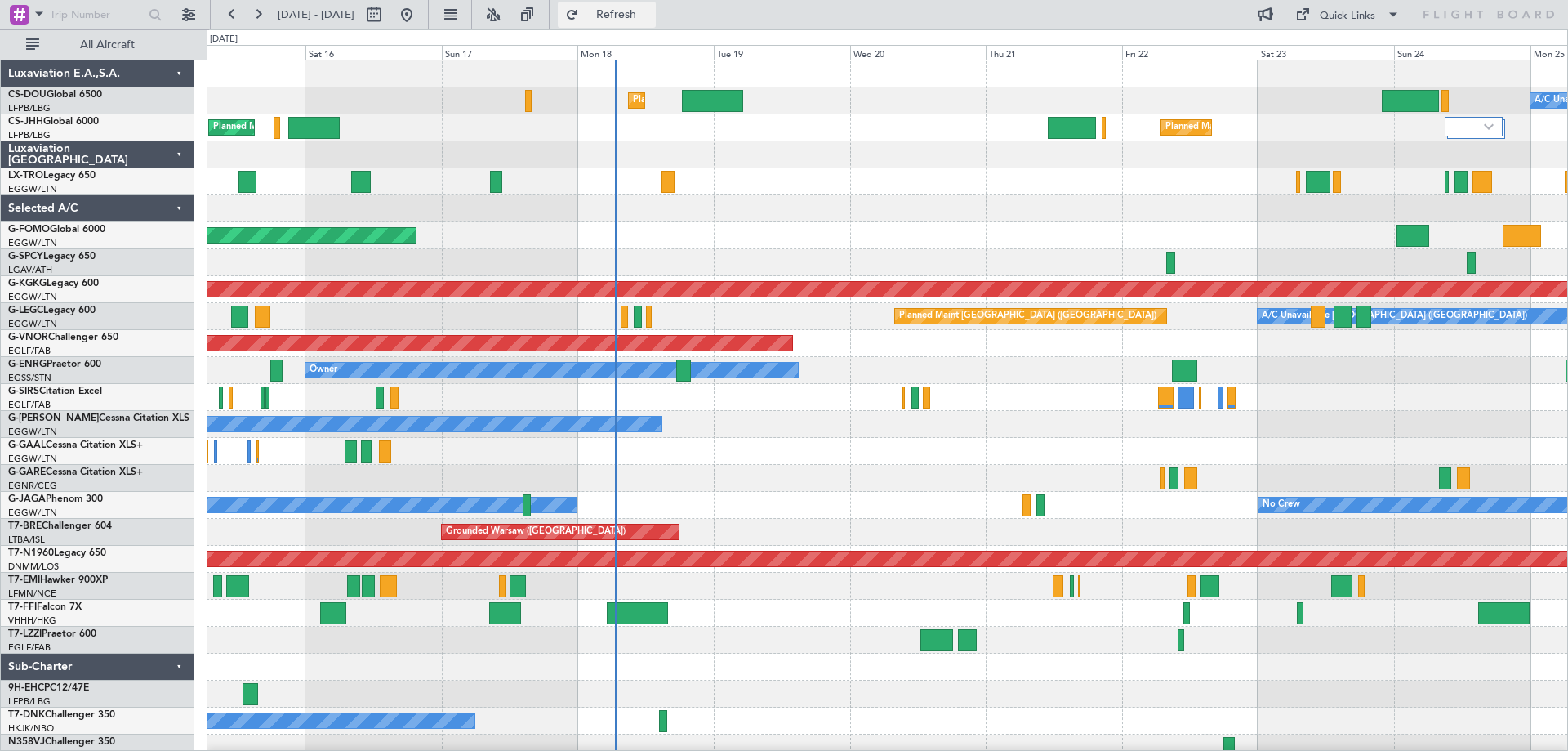
click at [651, 16] on span "Refresh" at bounding box center [617, 15] width 69 height 12
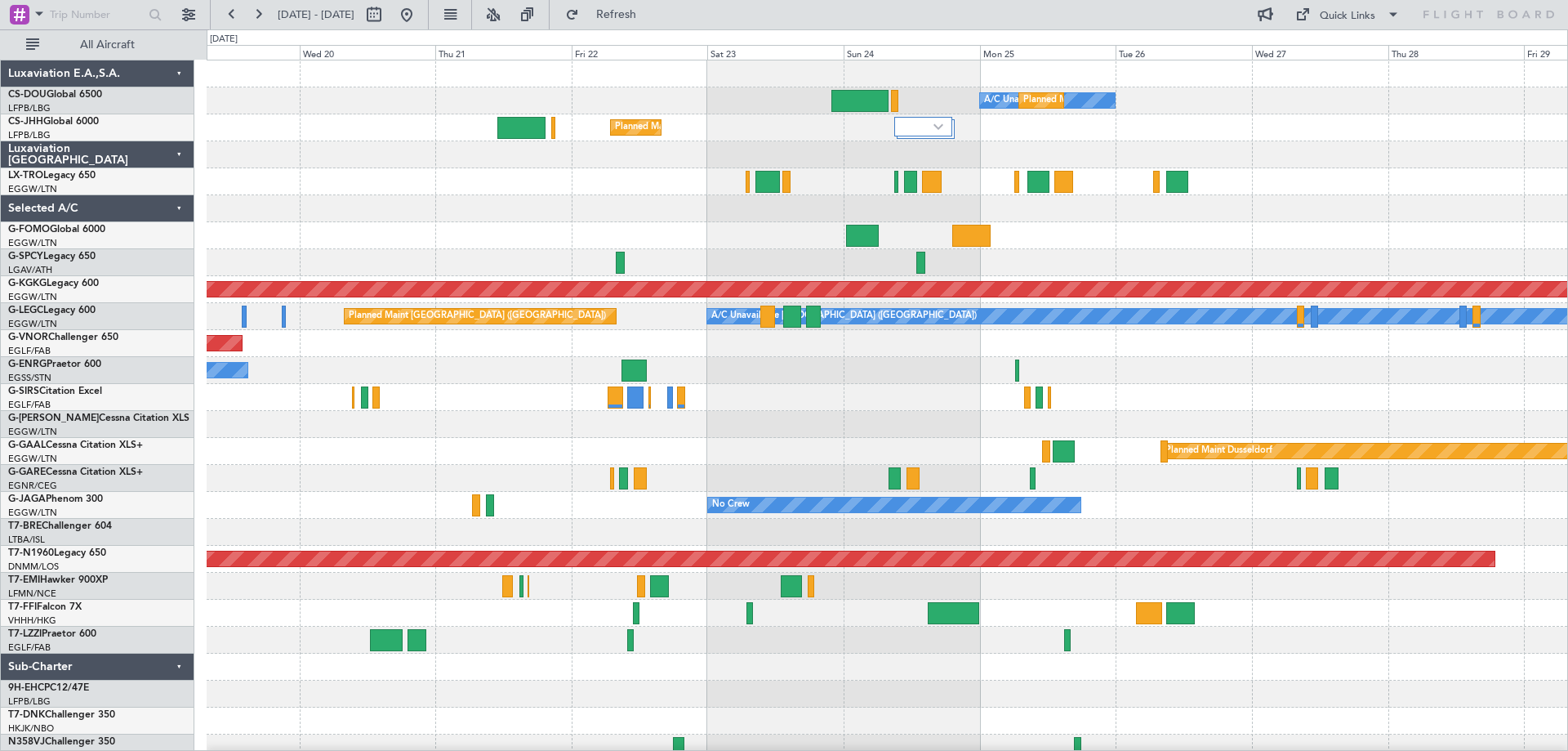
scroll to position [4, 0]
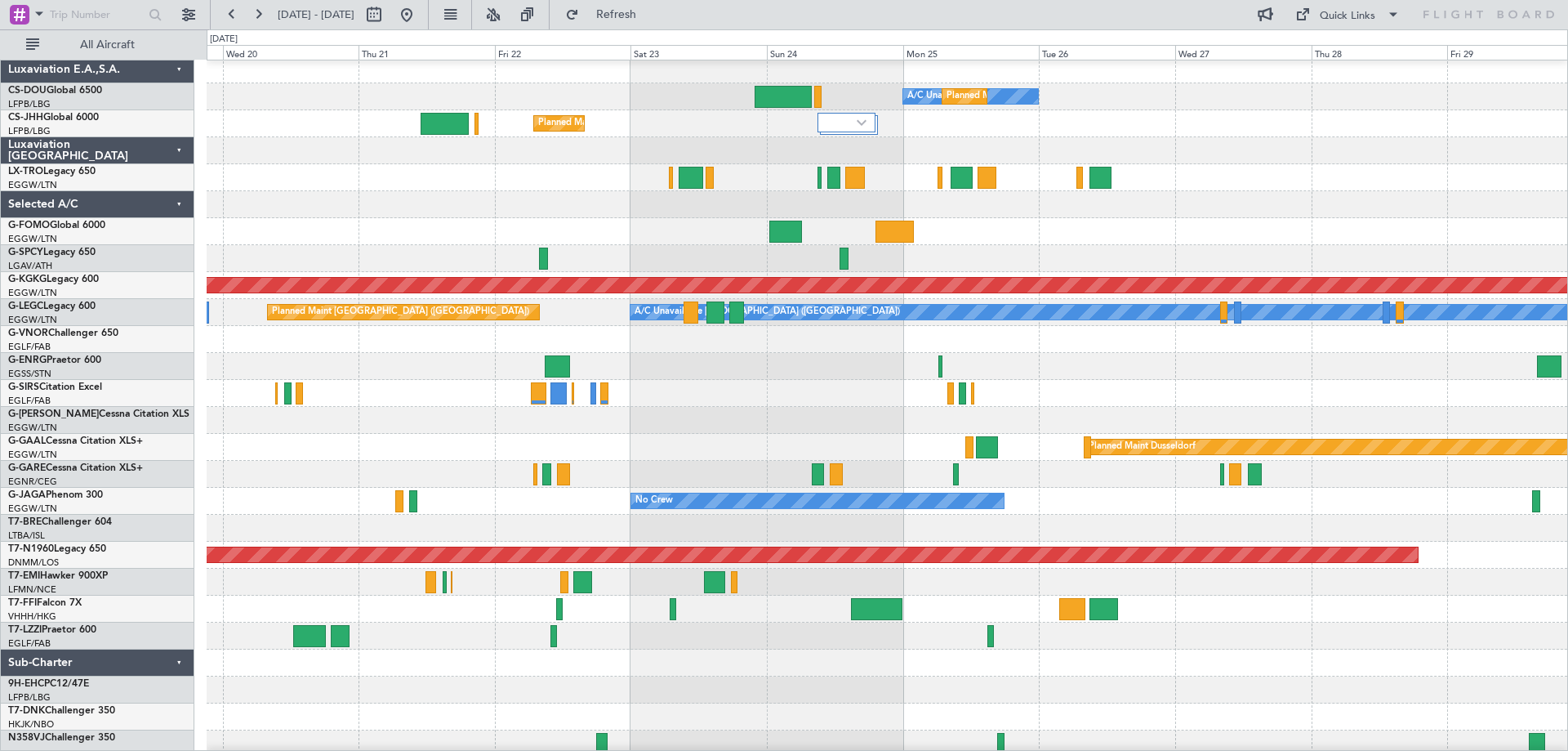
click at [526, 146] on div at bounding box center [887, 150] width 1361 height 27
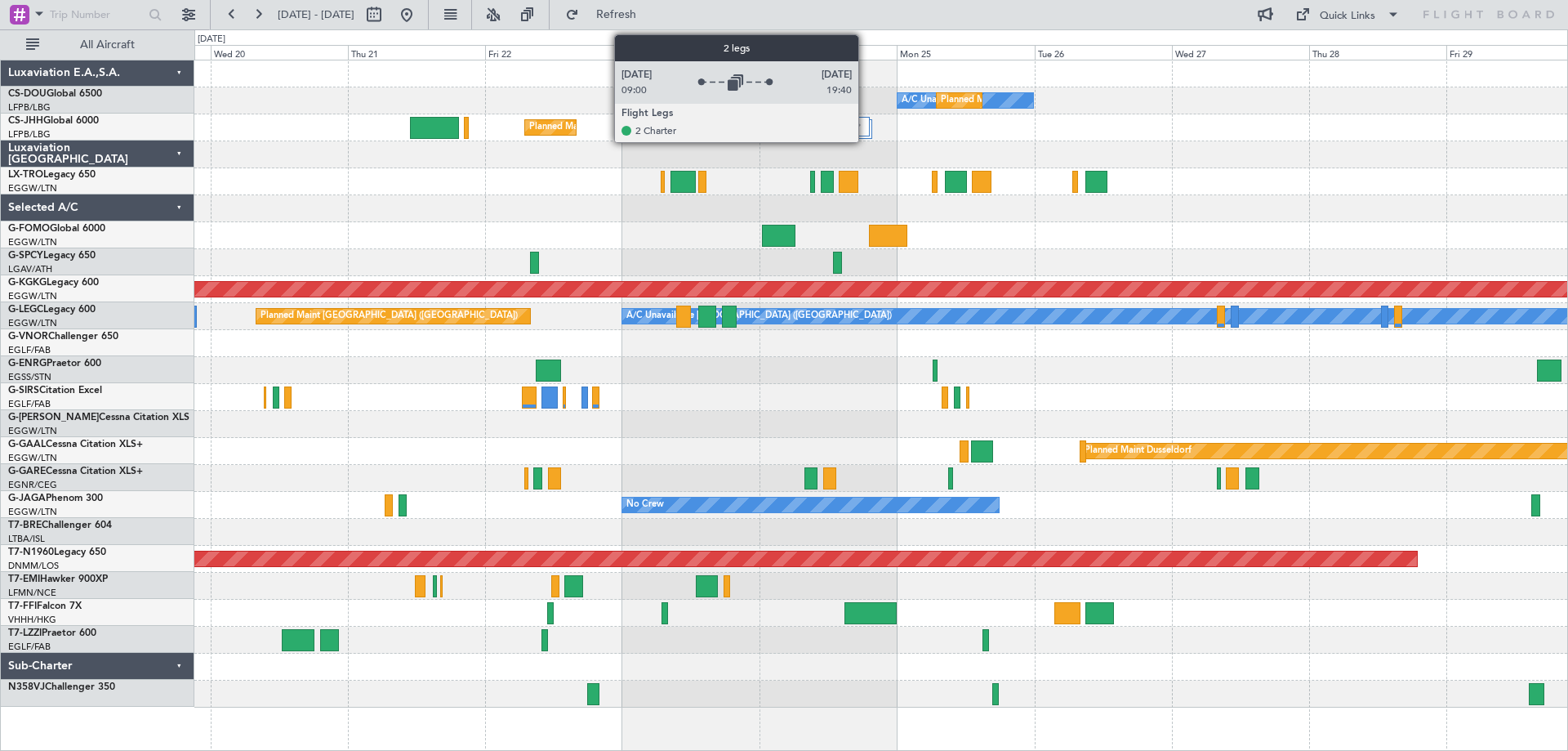
scroll to position [0, 0]
click at [864, 130] on div at bounding box center [840, 127] width 59 height 20
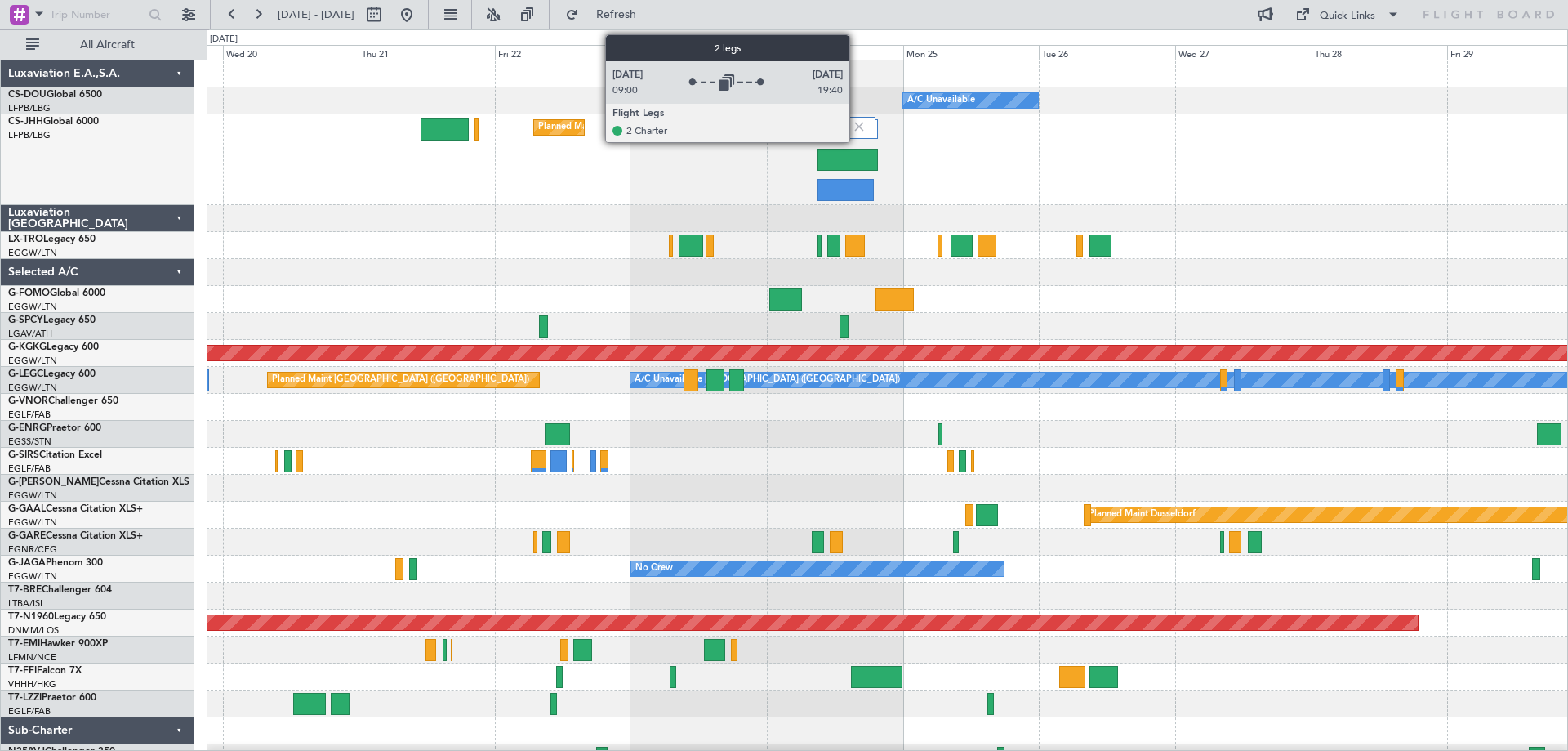
click at [857, 124] on img at bounding box center [859, 127] width 15 height 15
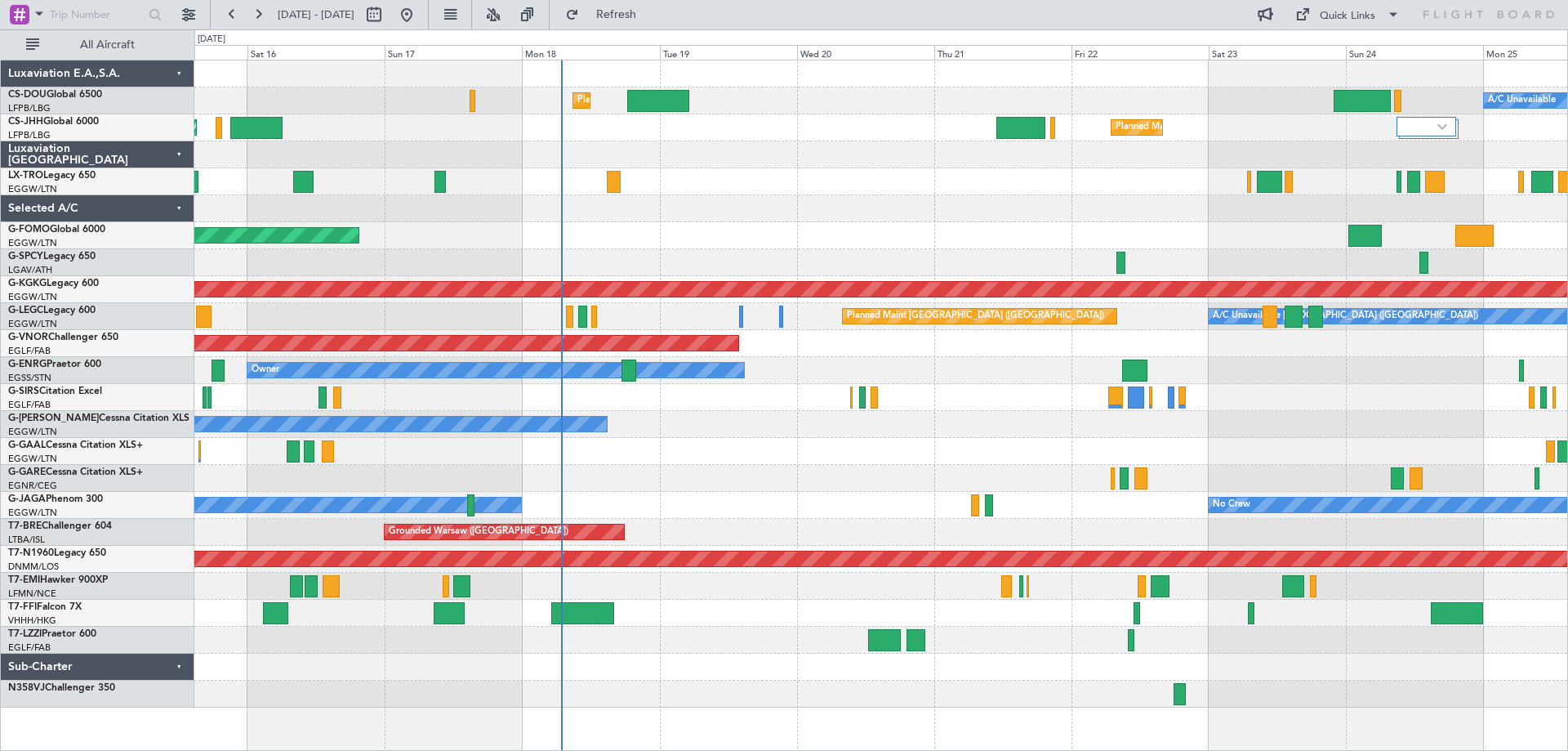
click at [987, 169] on div "Planned Maint Paris (Le Bourget) A/C Unavailable Planned Maint London (Luton) U…" at bounding box center [880, 384] width 1373 height 647
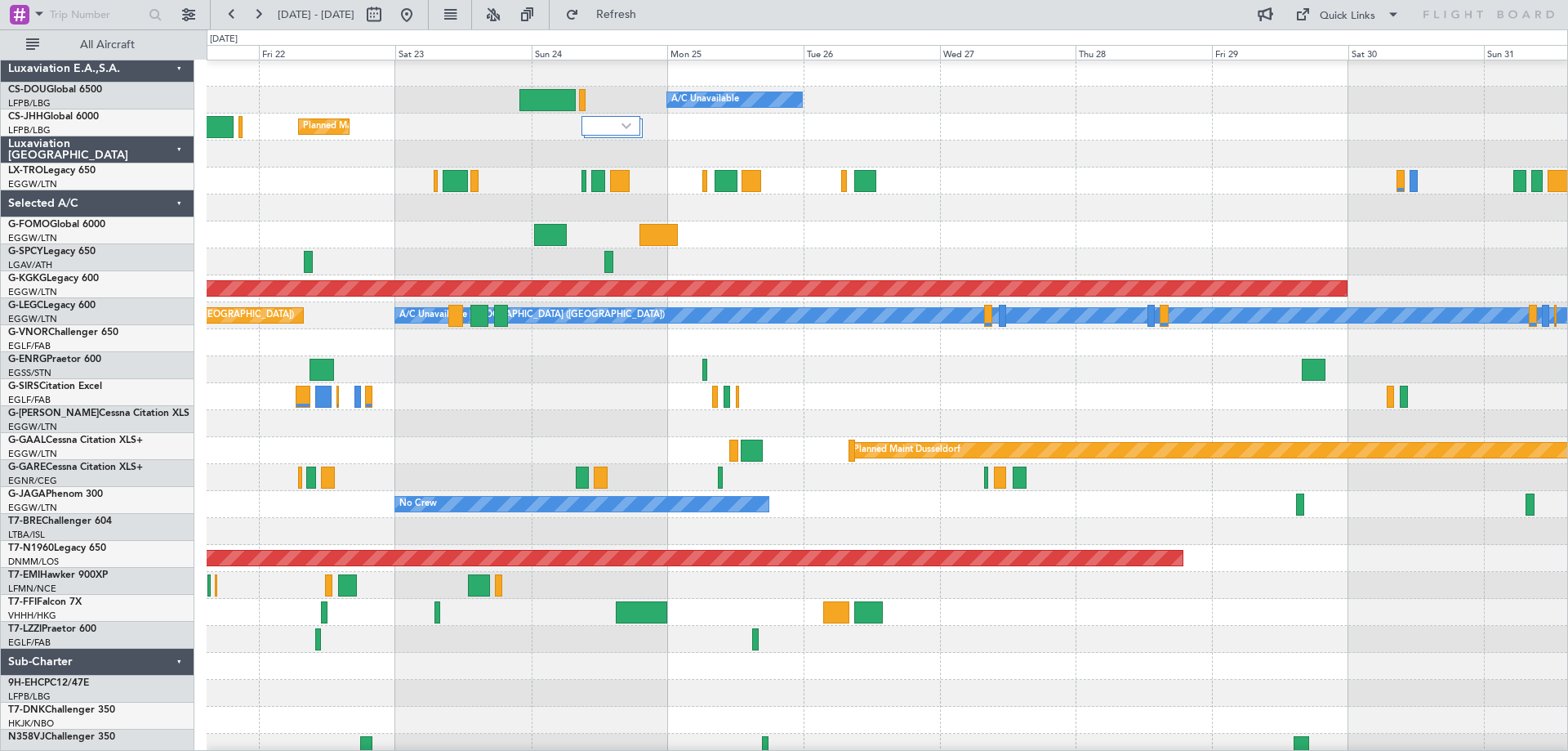
scroll to position [7, 0]
click at [505, 205] on div at bounding box center [887, 207] width 1361 height 27
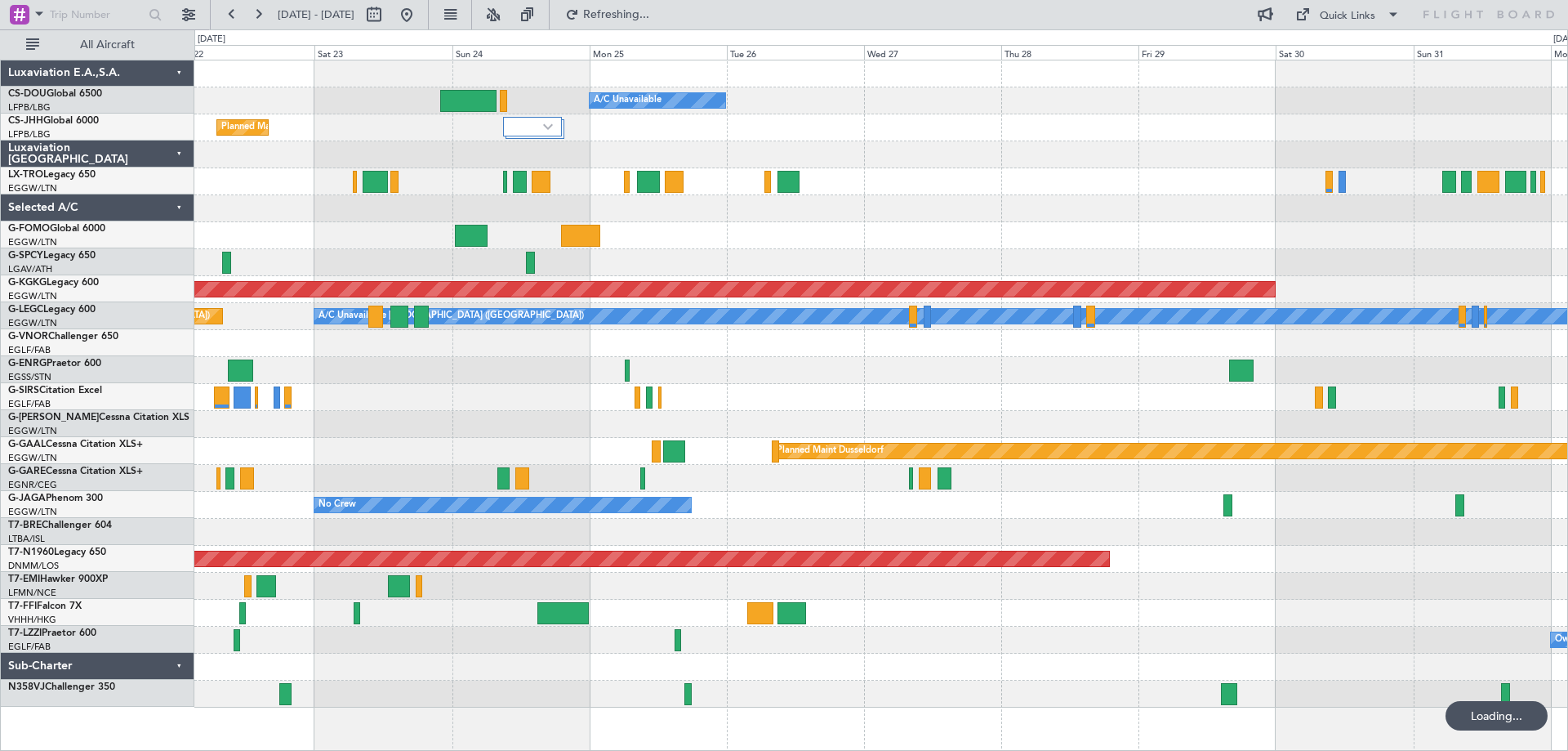
scroll to position [0, 0]
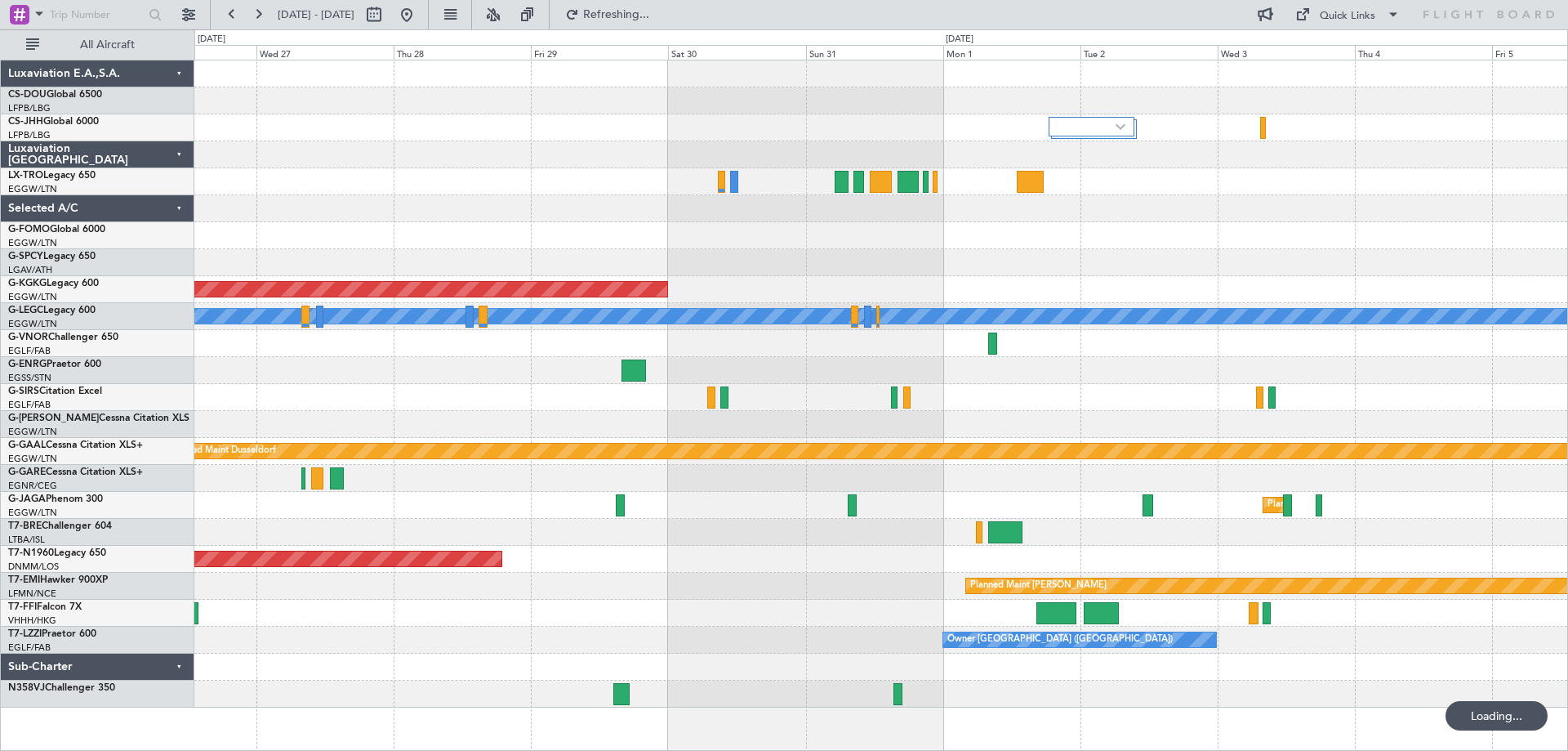
click at [732, 203] on div at bounding box center [880, 208] width 1373 height 27
click at [967, 237] on div at bounding box center [880, 235] width 1373 height 27
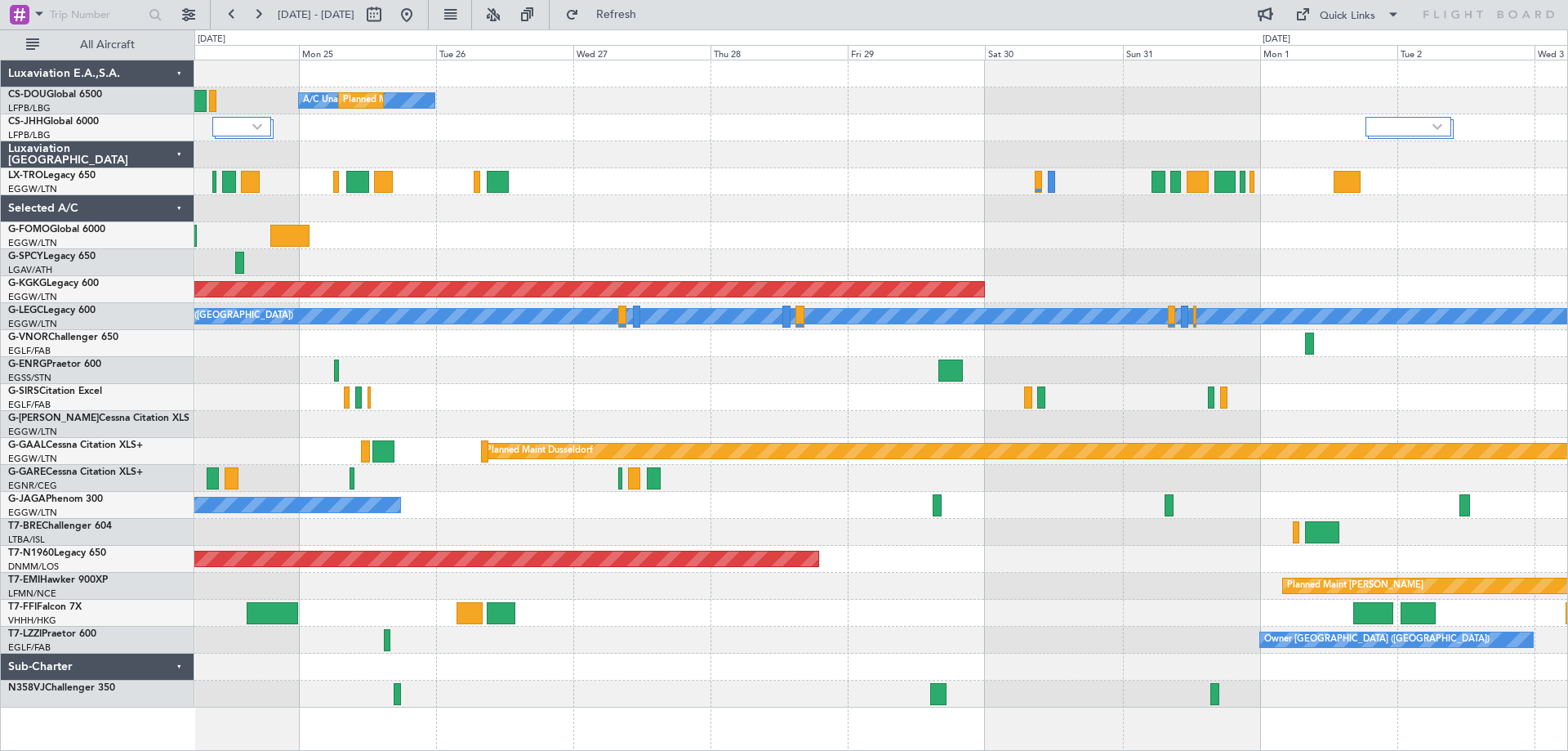
click at [906, 249] on div "A/C Unavailable Planned Maint Paris (Le Bourget) Planned Maint London (Luton) A…" at bounding box center [880, 384] width 1373 height 647
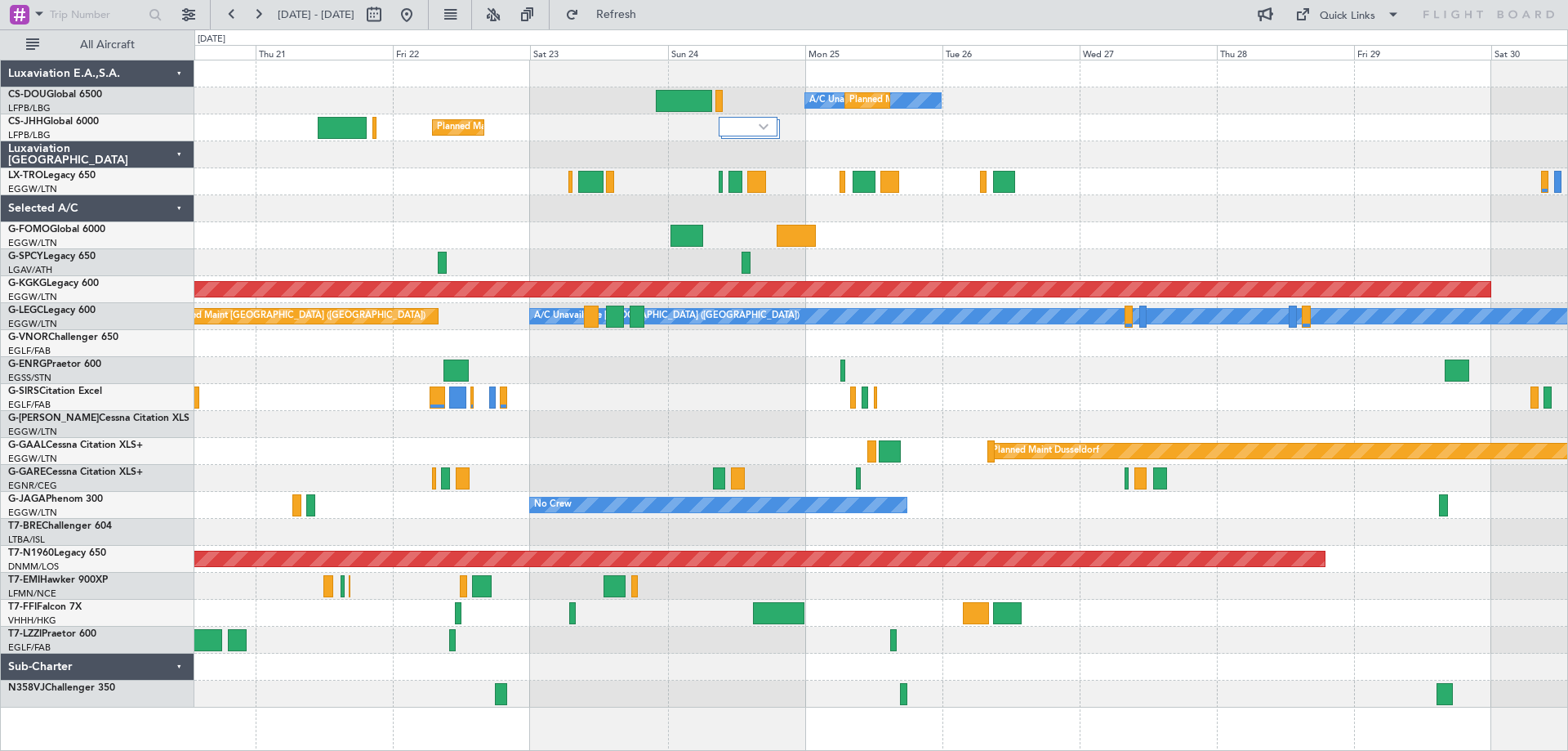
click at [471, 222] on div at bounding box center [880, 235] width 1373 height 27
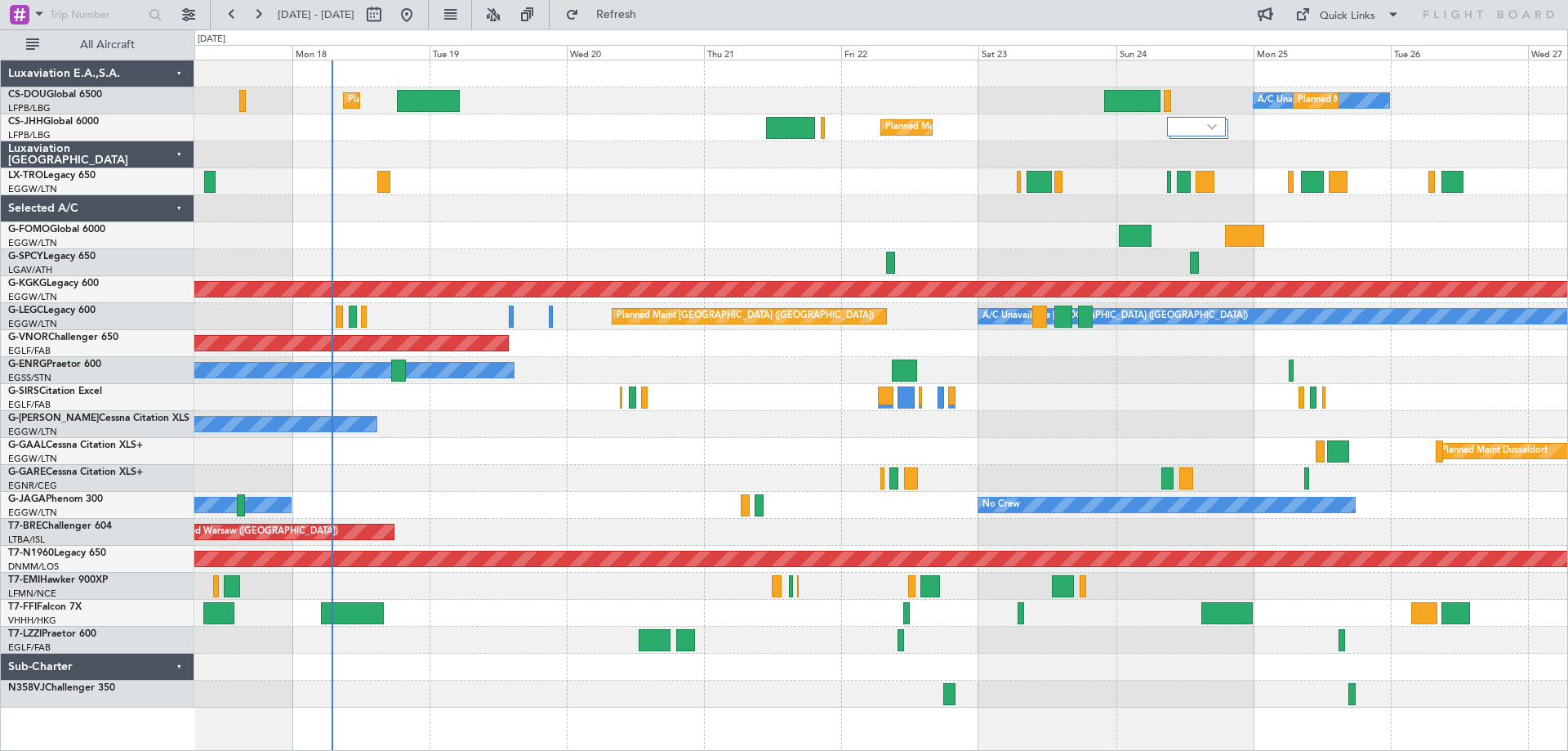
click at [832, 230] on div "A/C Unavailable Planned Maint Paris (Le Bourget) Planned Maint London (Luton) P…" at bounding box center [880, 384] width 1373 height 647
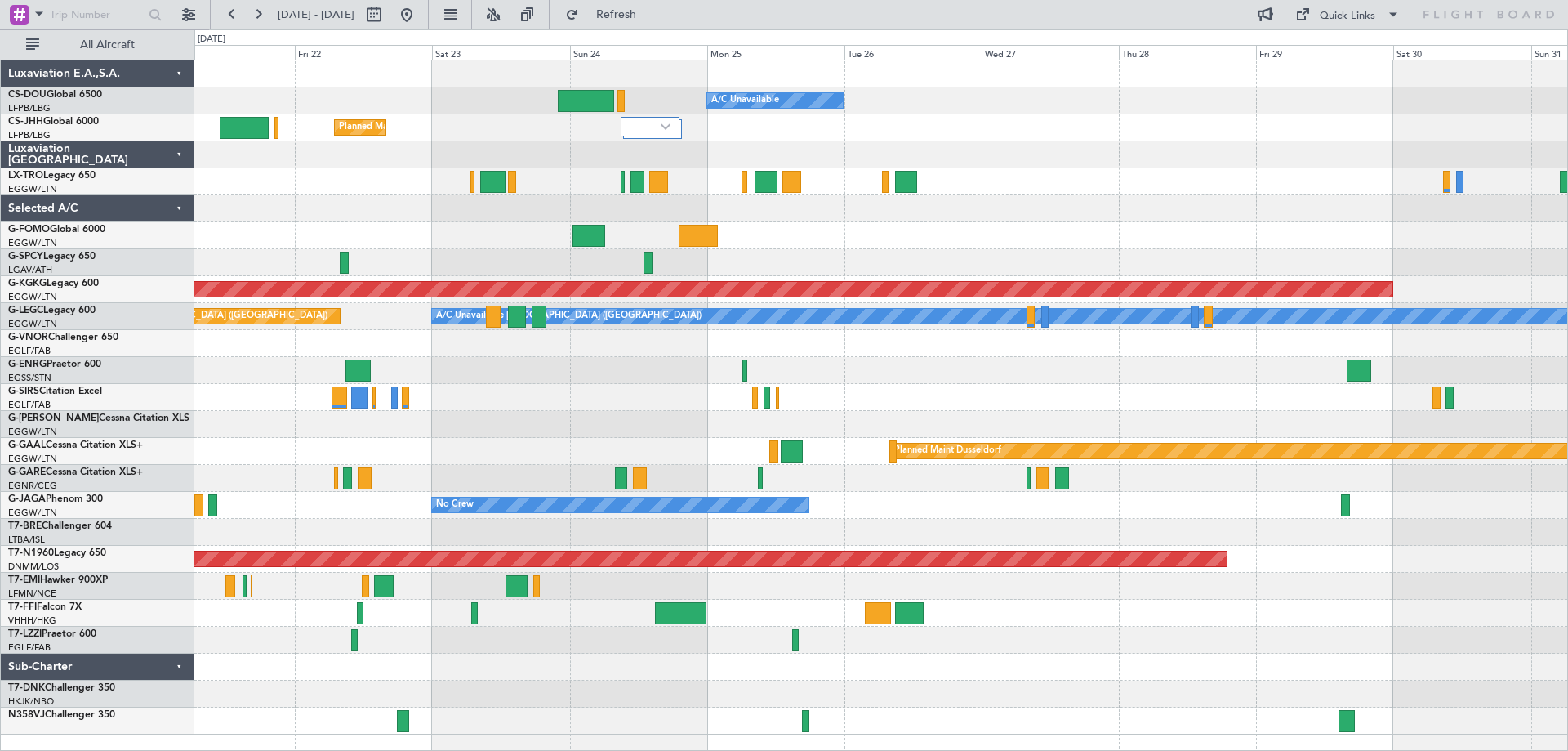
click at [737, 220] on div "Planned Maint Paris (Le Bourget) A/C Unavailable Planned Maint London (Luton) A…" at bounding box center [880, 398] width 1373 height 674
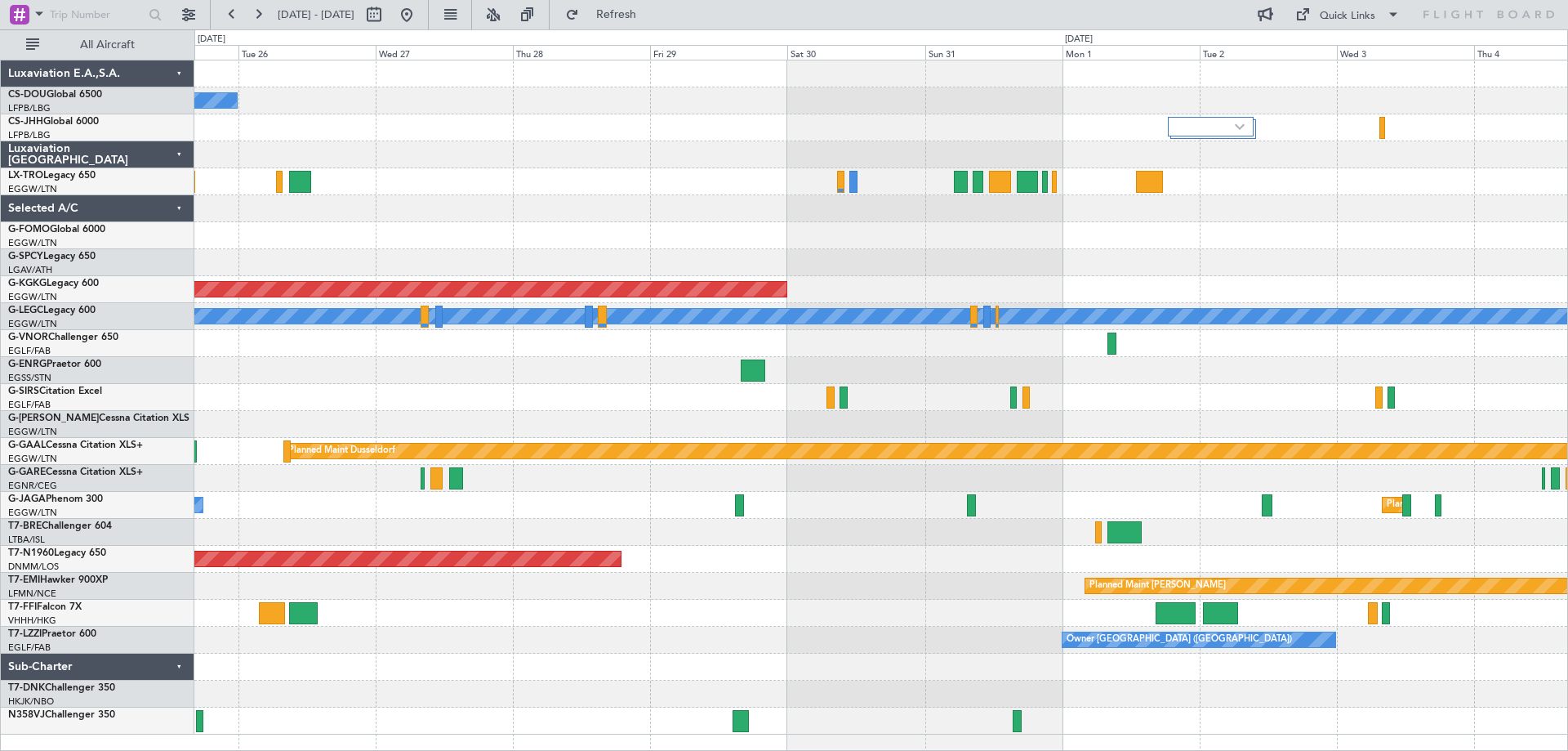
click at [778, 237] on div at bounding box center [880, 235] width 1373 height 27
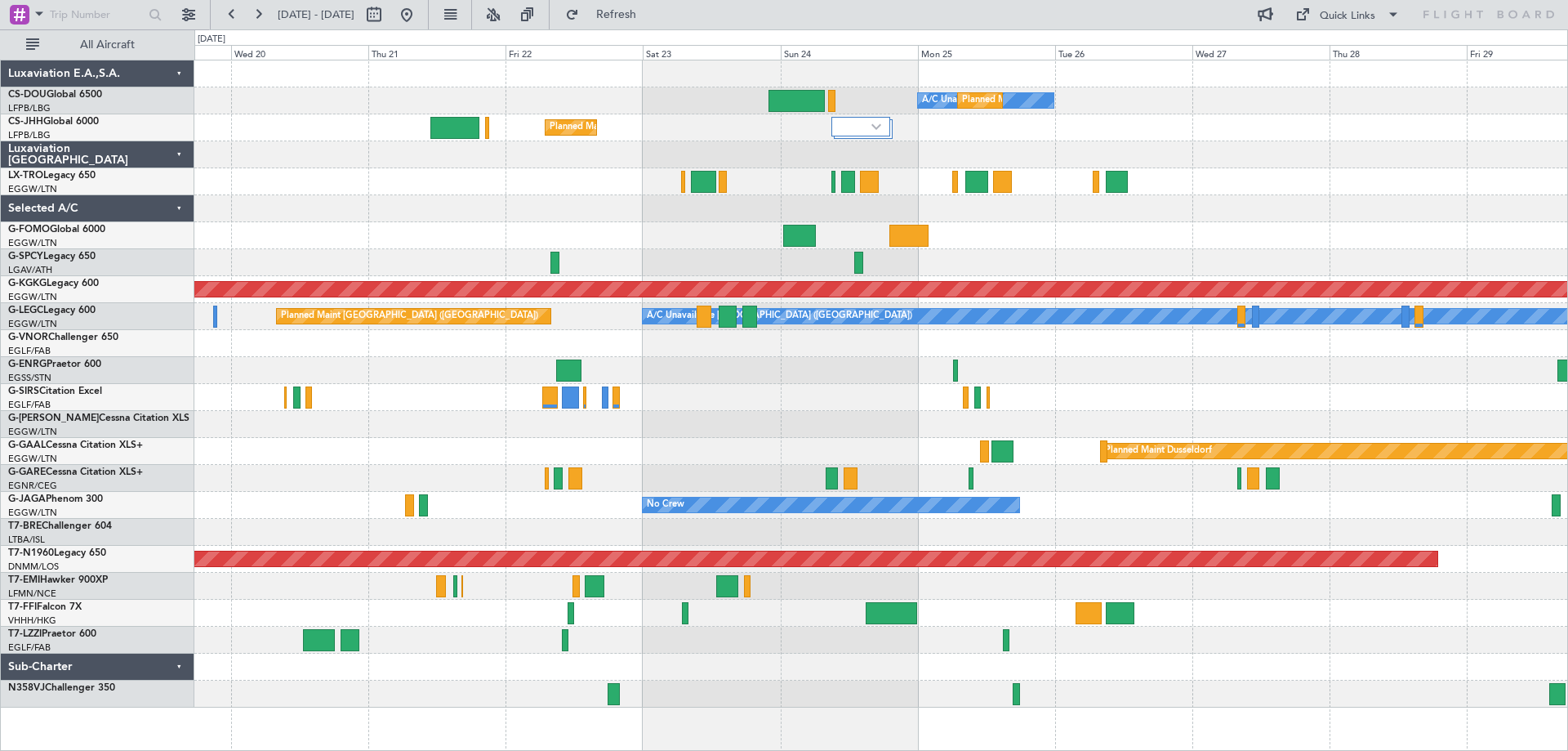
click at [1182, 207] on div at bounding box center [880, 208] width 1373 height 27
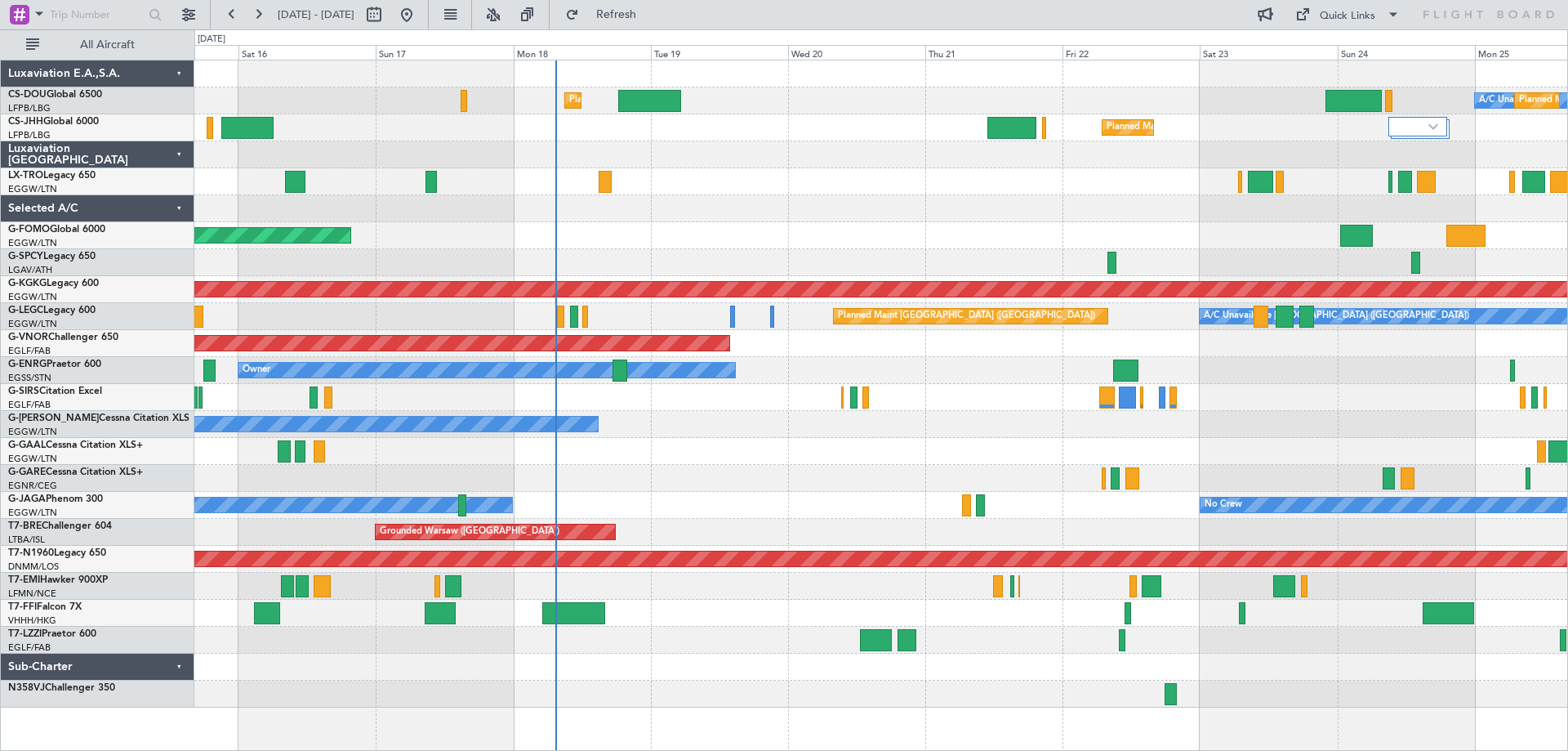
click at [997, 246] on div "A/C Unavailable Planned Maint Paris (Le Bourget) Planned Maint London (Luton) U…" at bounding box center [880, 384] width 1373 height 647
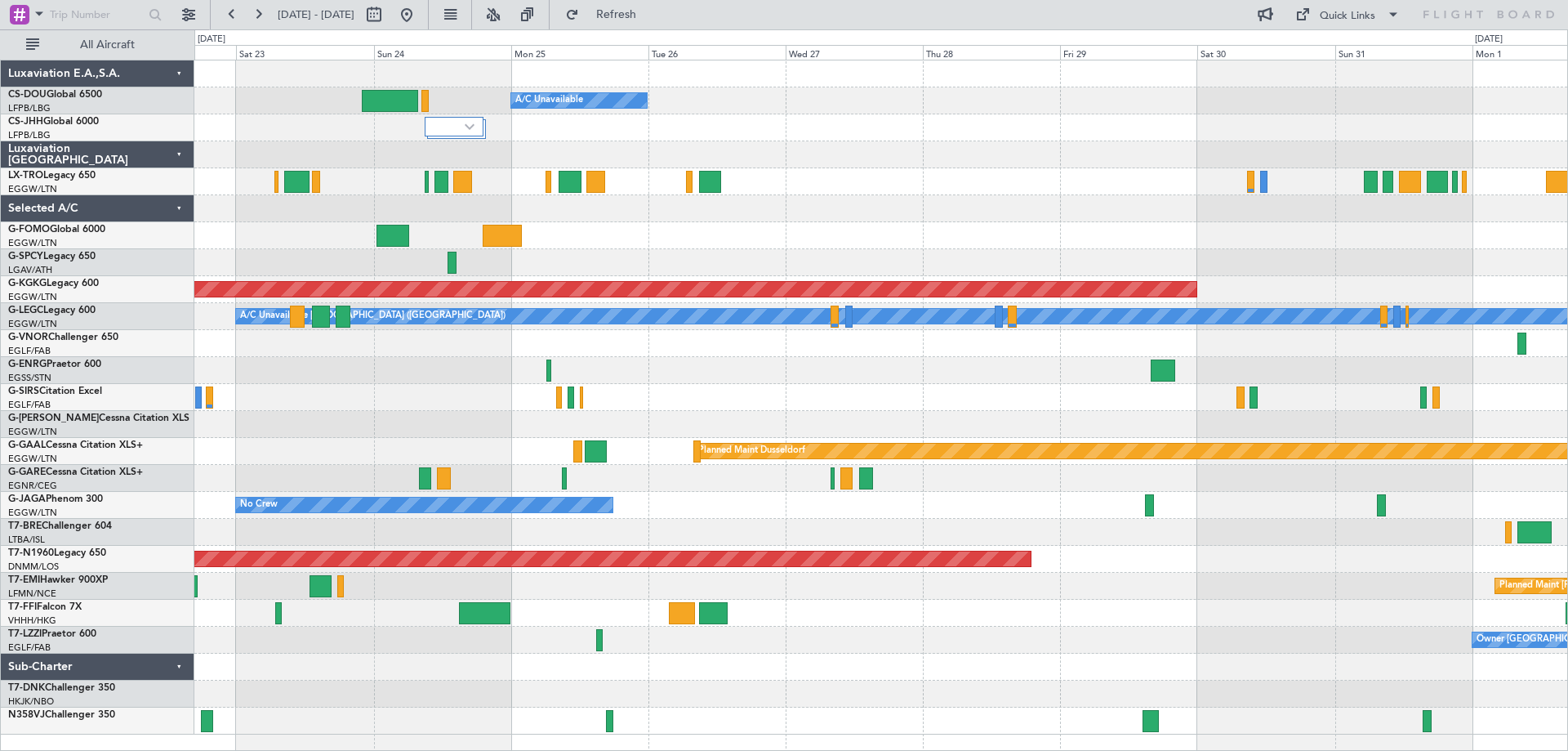
click at [456, 227] on div "Planned Maint Paris (Le Bourget) A/C Unavailable Planned Maint London (Luton) A…" at bounding box center [880, 398] width 1373 height 674
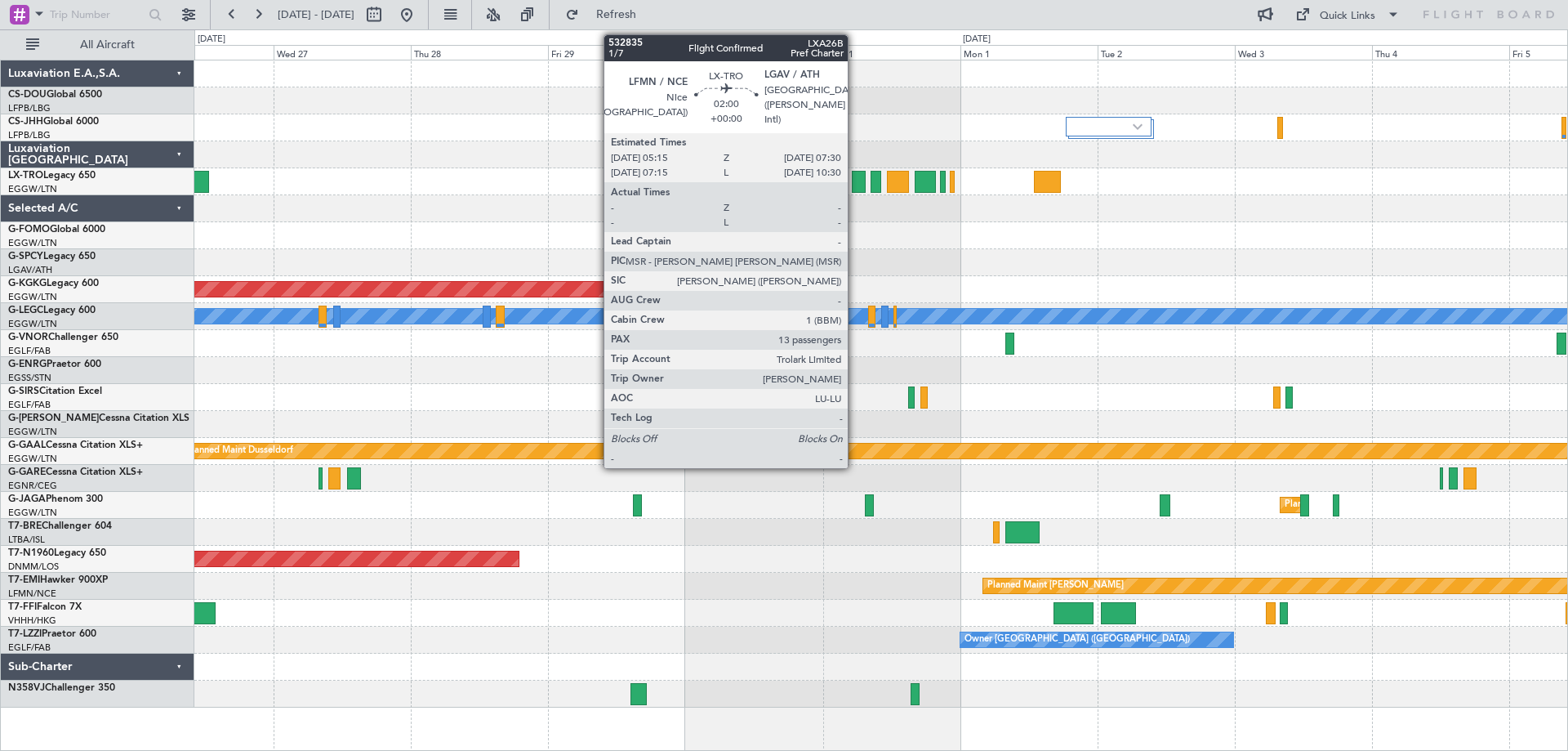
click at [856, 188] on div at bounding box center [858, 182] width 13 height 22
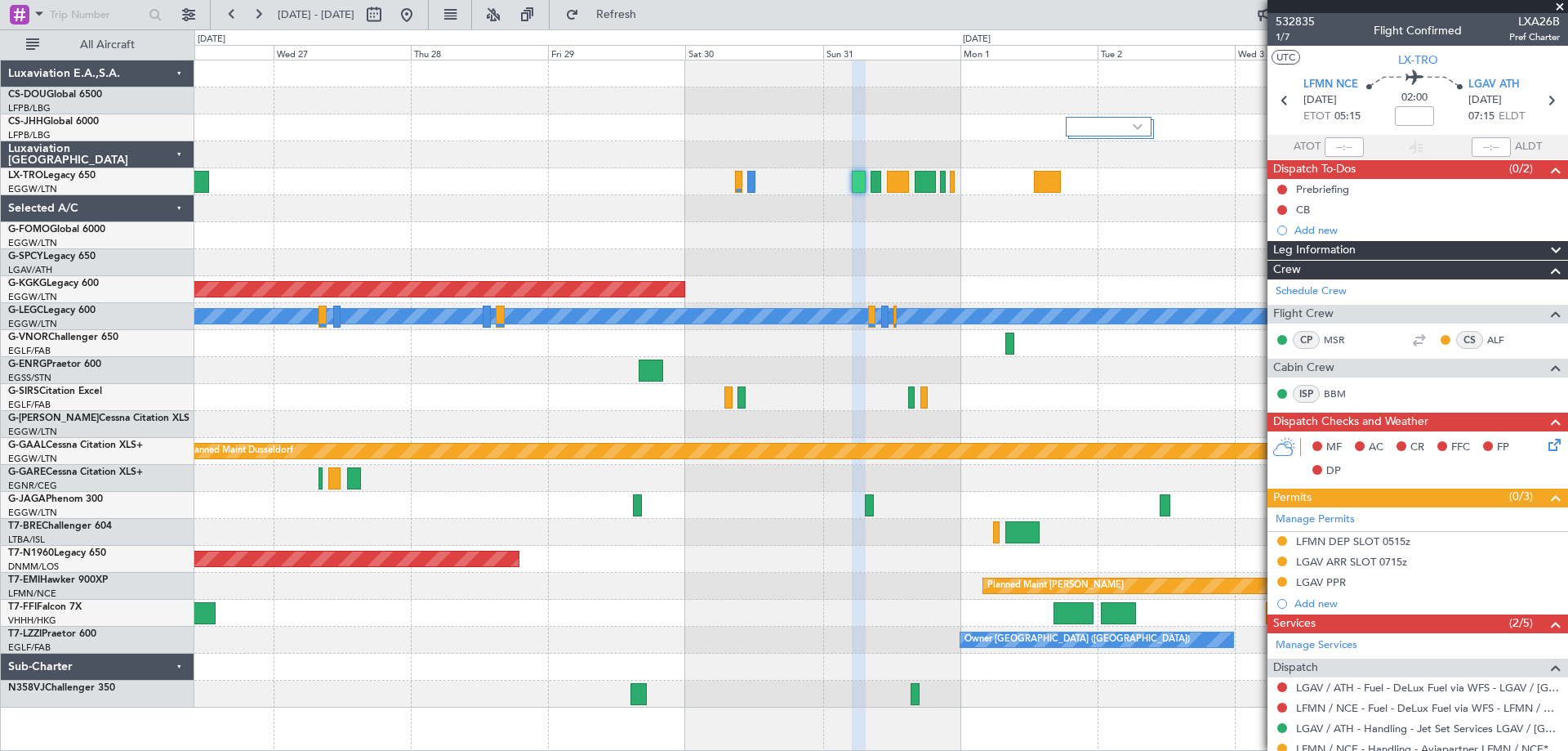
click at [1558, 2] on span at bounding box center [1560, 7] width 17 height 15
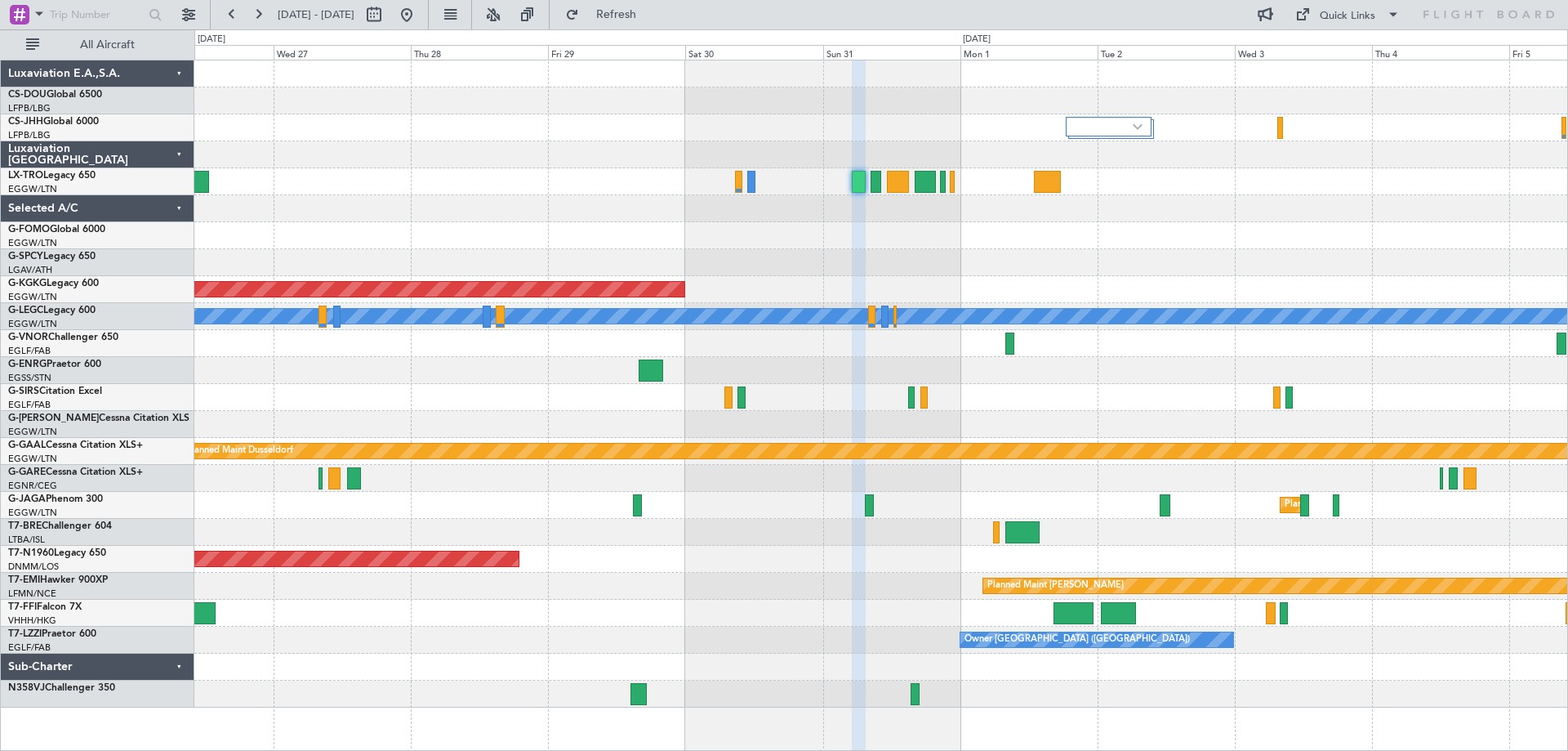
type input "0"
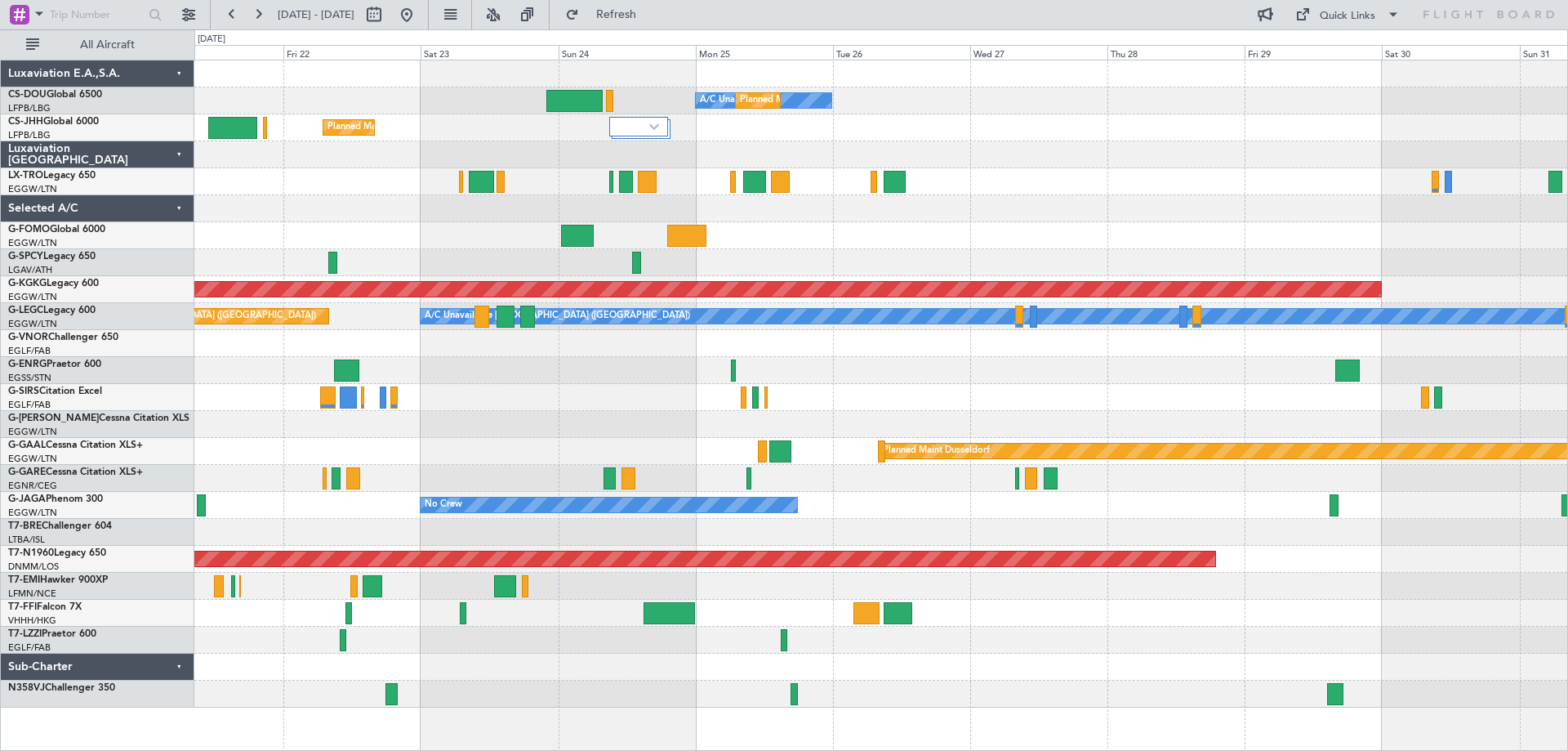
click at [1055, 192] on div "A/C Unavailable Planned Maint Paris (Le Bourget) Planned Maint London (Luton) A…" at bounding box center [880, 384] width 1373 height 647
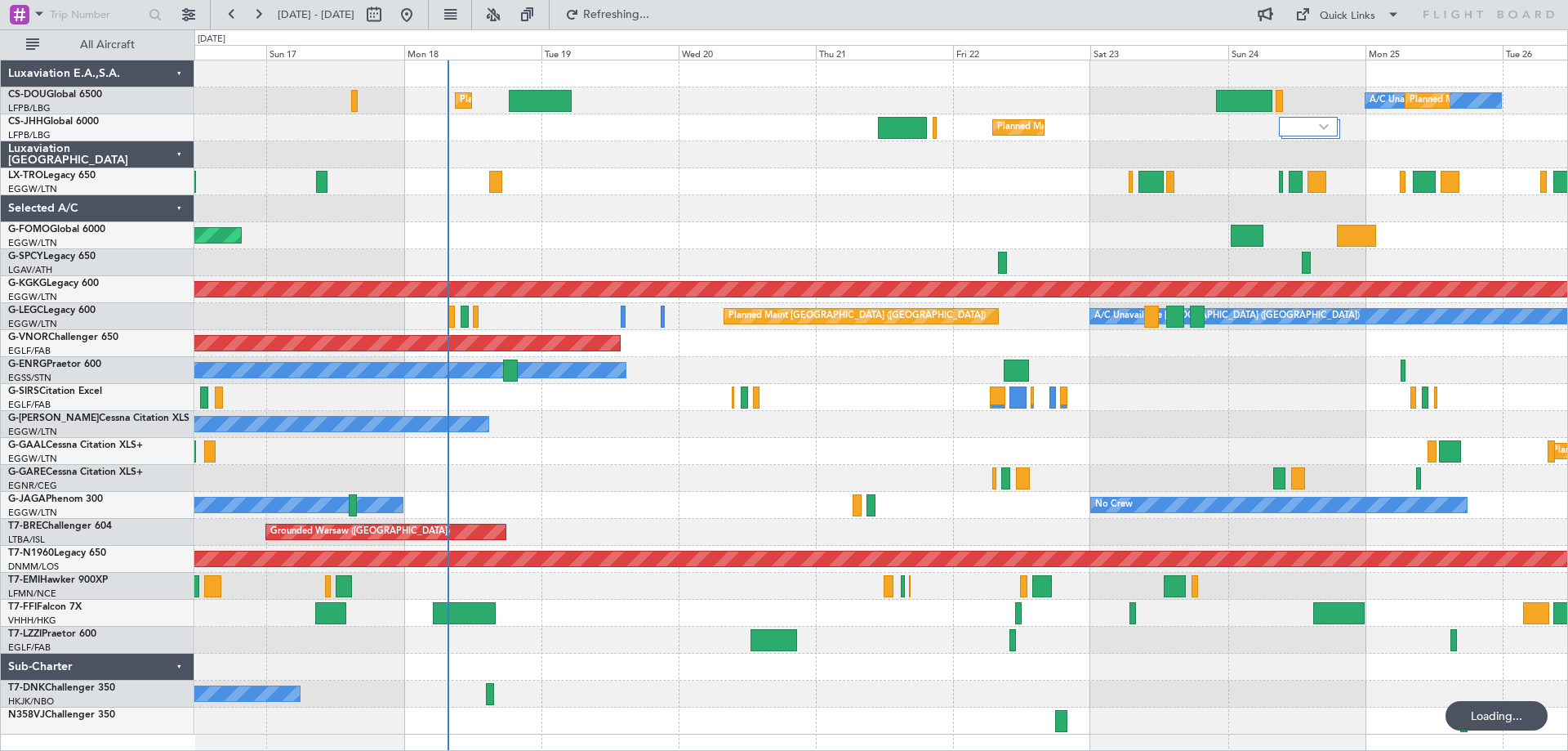
click at [556, 432] on div "Owner" at bounding box center [880, 424] width 1373 height 27
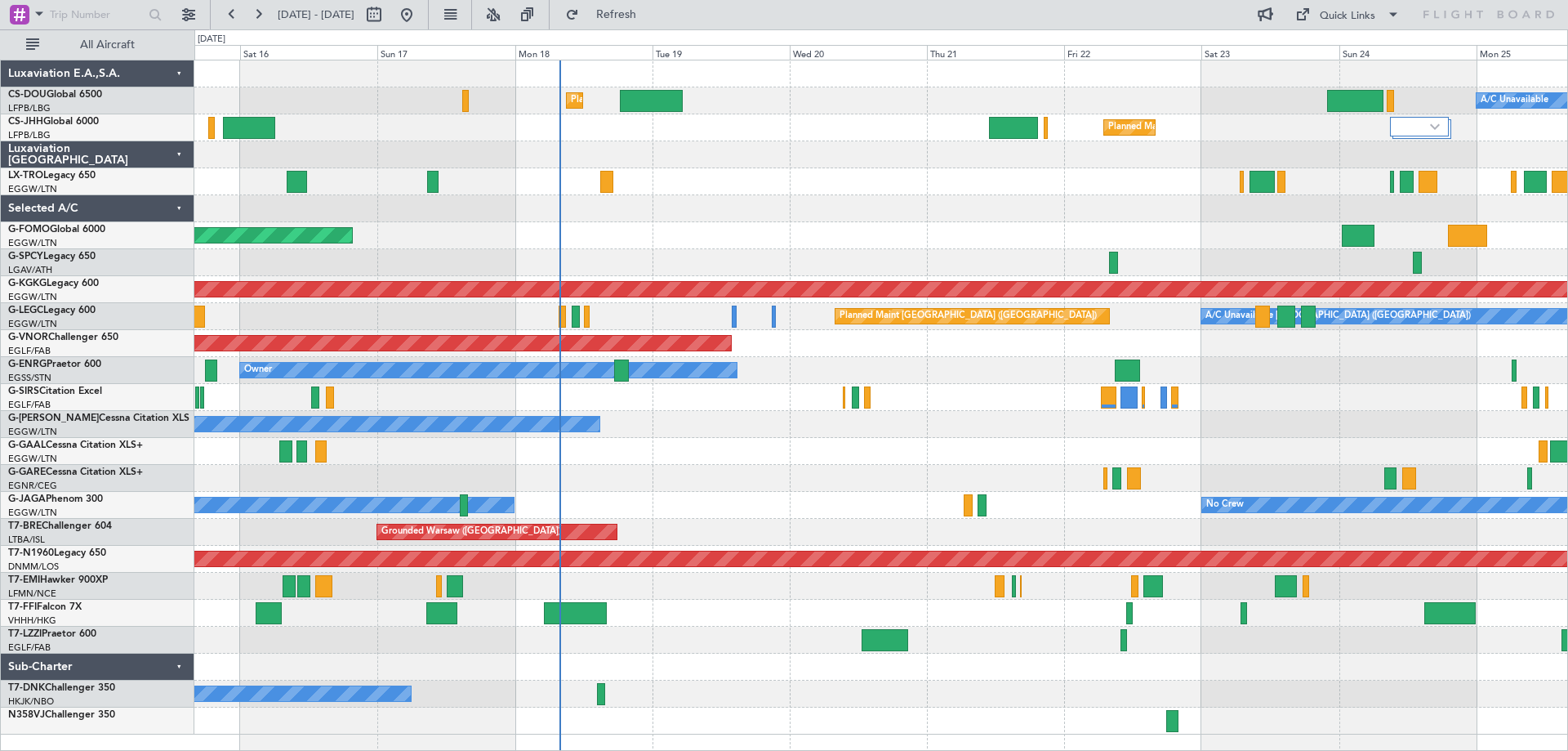
click at [635, 217] on div at bounding box center [880, 208] width 1373 height 27
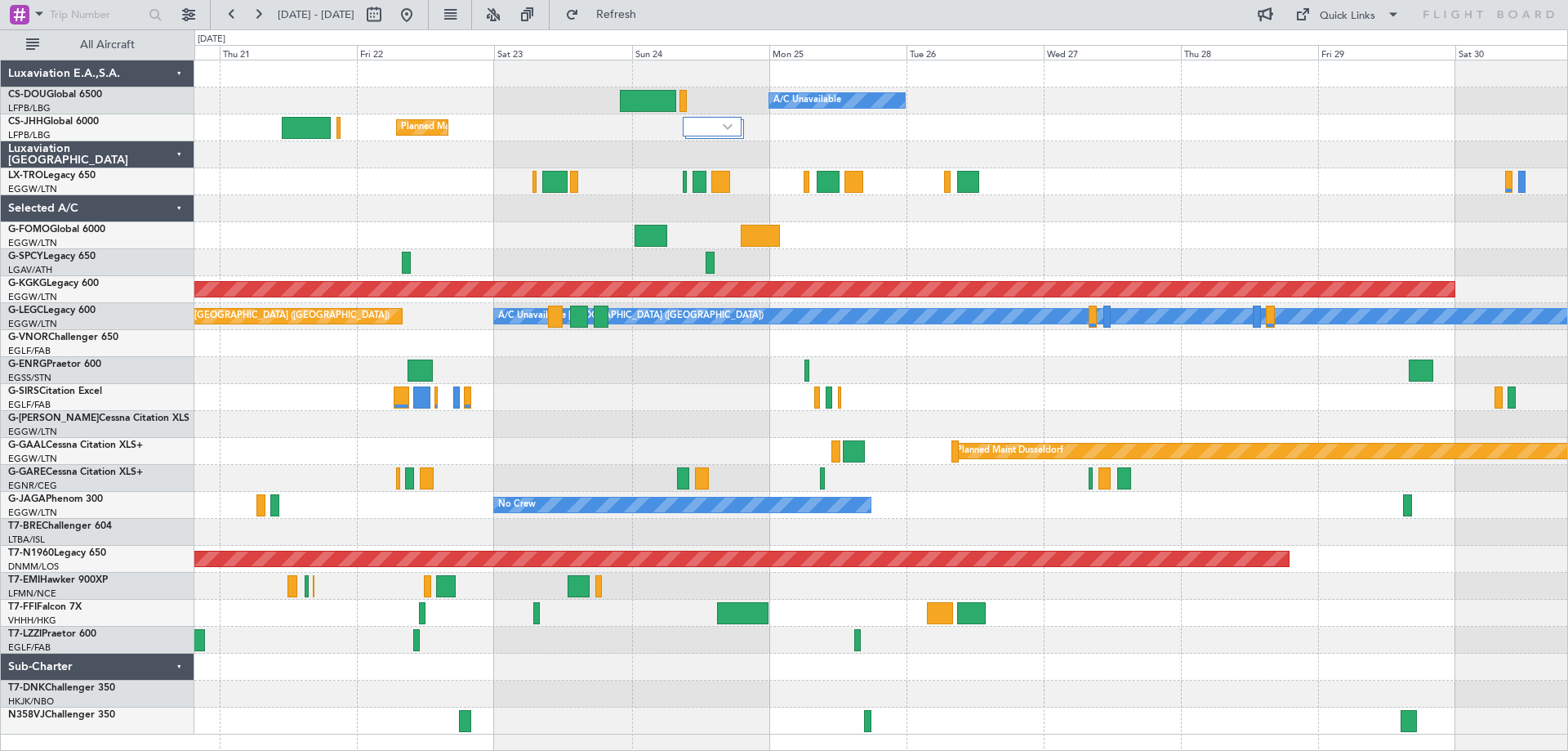
click at [535, 224] on div "Planned Maint Paris (Le Bourget) A/C Unavailable Planned Maint London (Luton) P…" at bounding box center [880, 398] width 1373 height 674
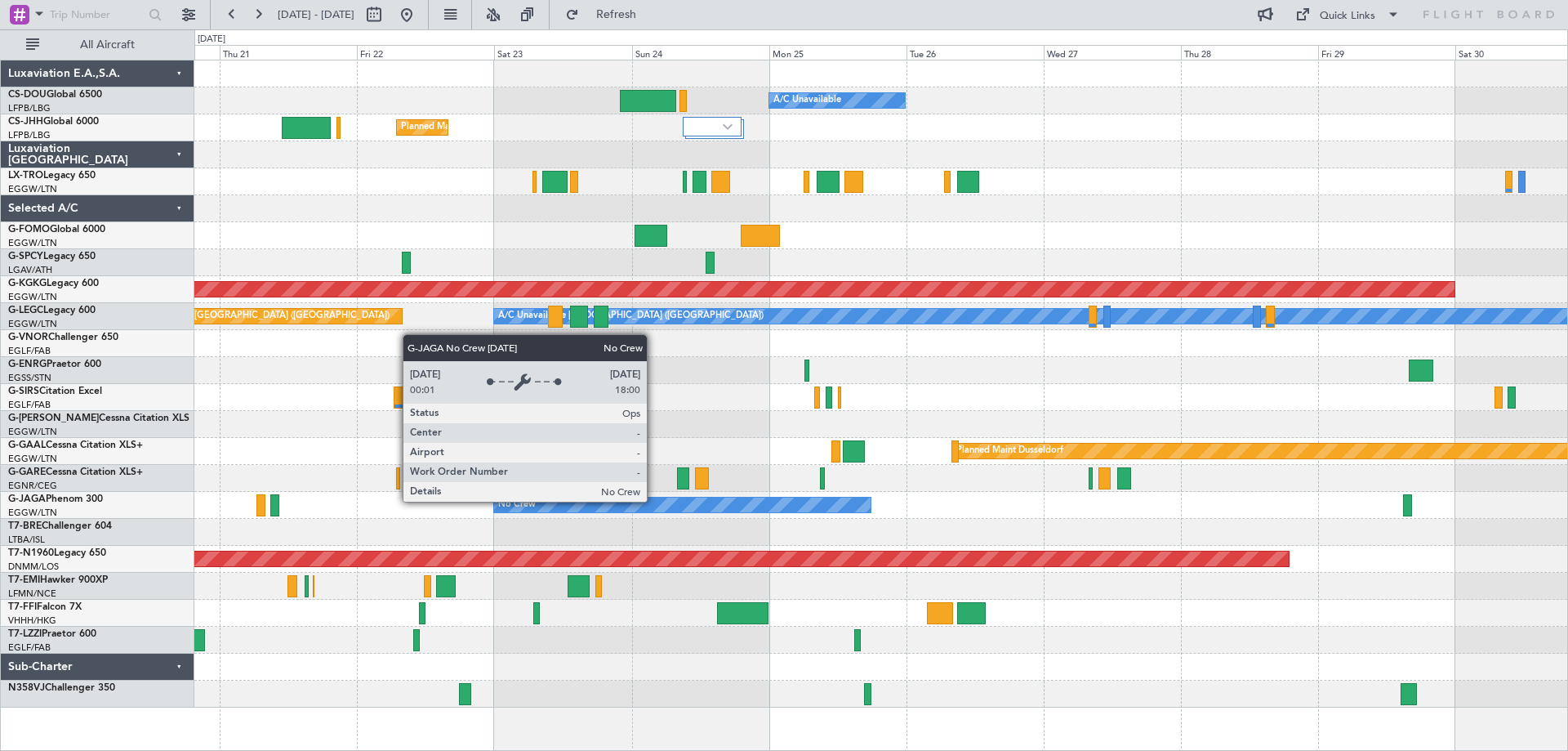
click at [654, 501] on div "No Crew" at bounding box center [683, 505] width 377 height 15
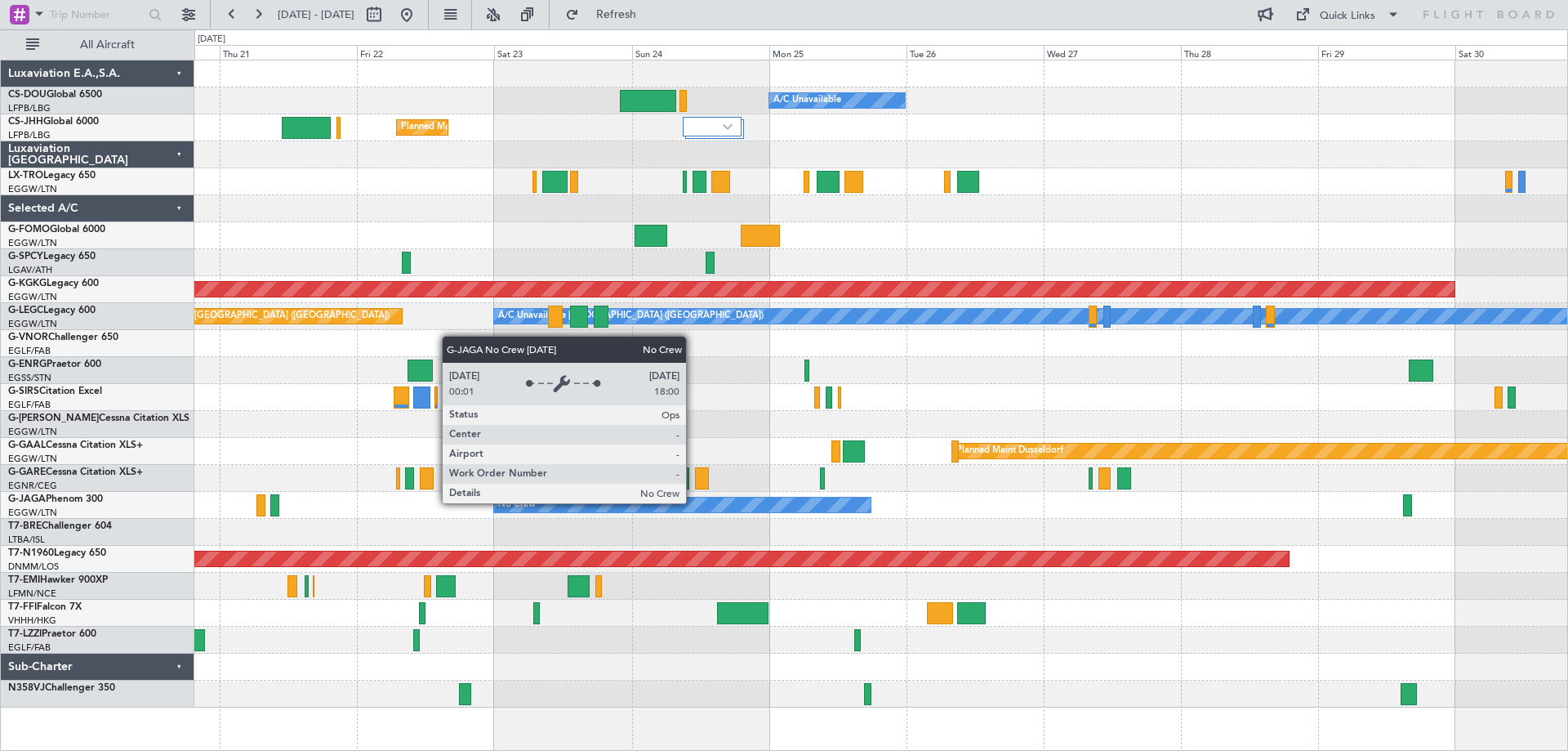
click at [694, 503] on div "No Crew" at bounding box center [683, 505] width 377 height 15
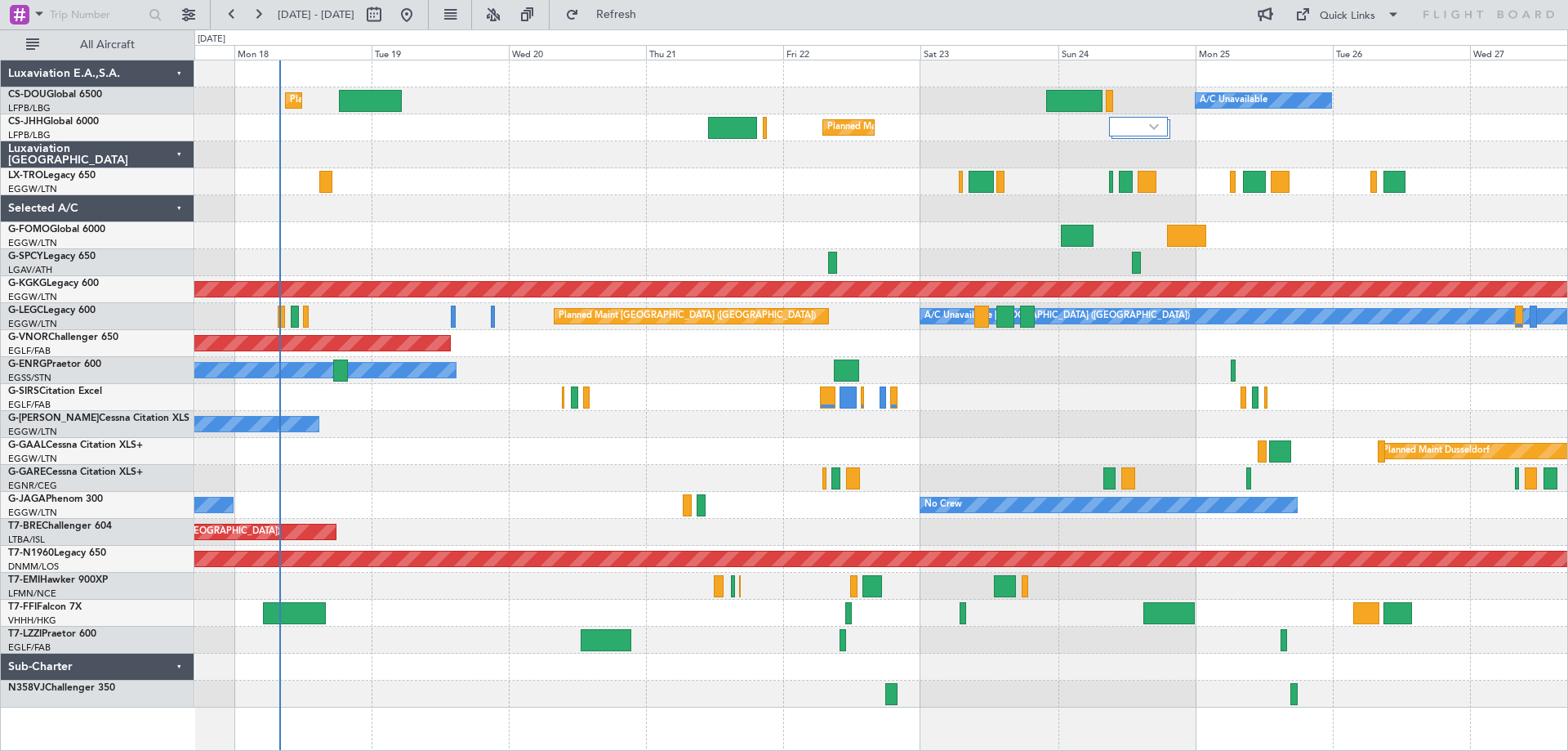
click at [908, 280] on div "AOG Maint [GEOGRAPHIC_DATA] (Ataturk)" at bounding box center [880, 289] width 1373 height 27
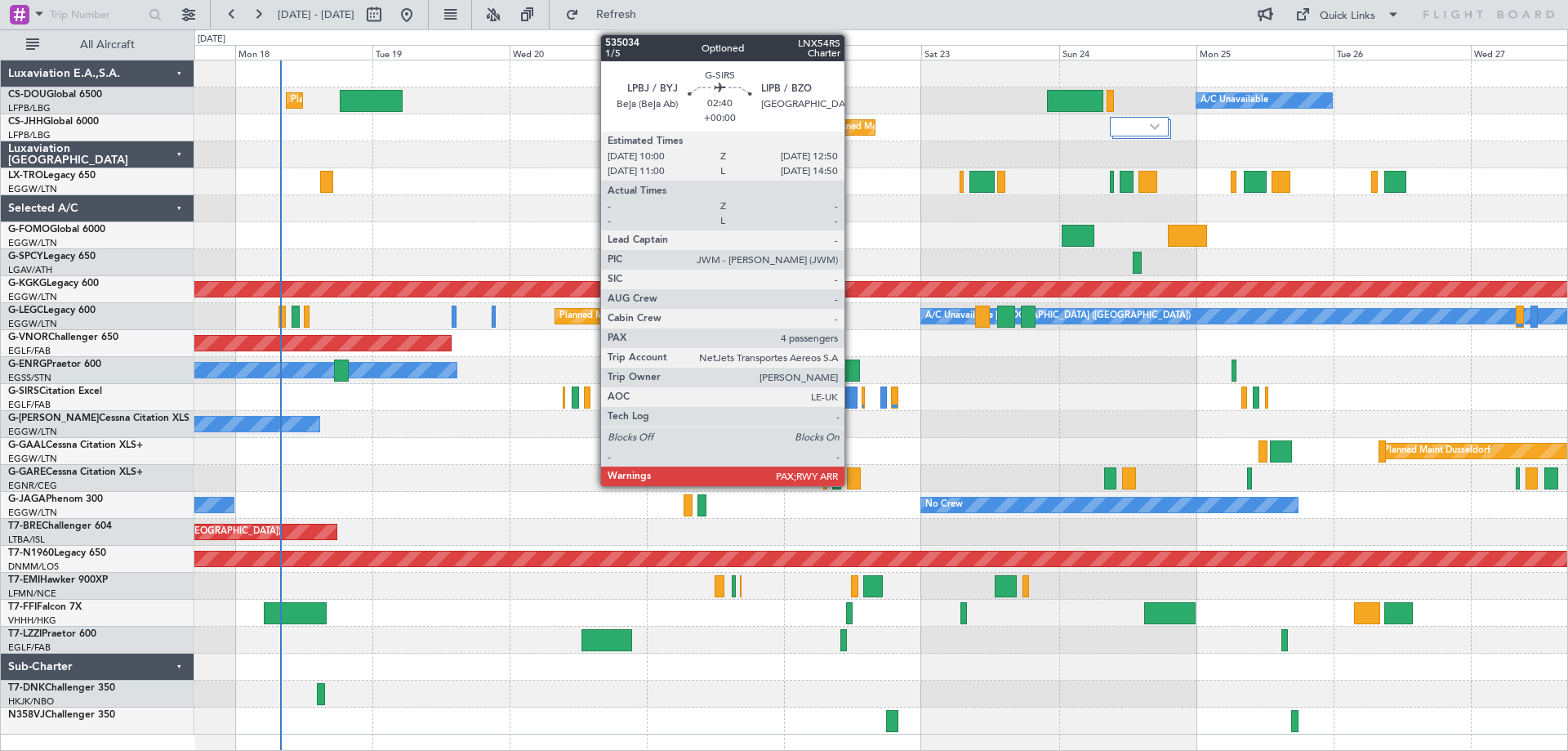
click at [852, 401] on div at bounding box center [849, 398] width 17 height 22
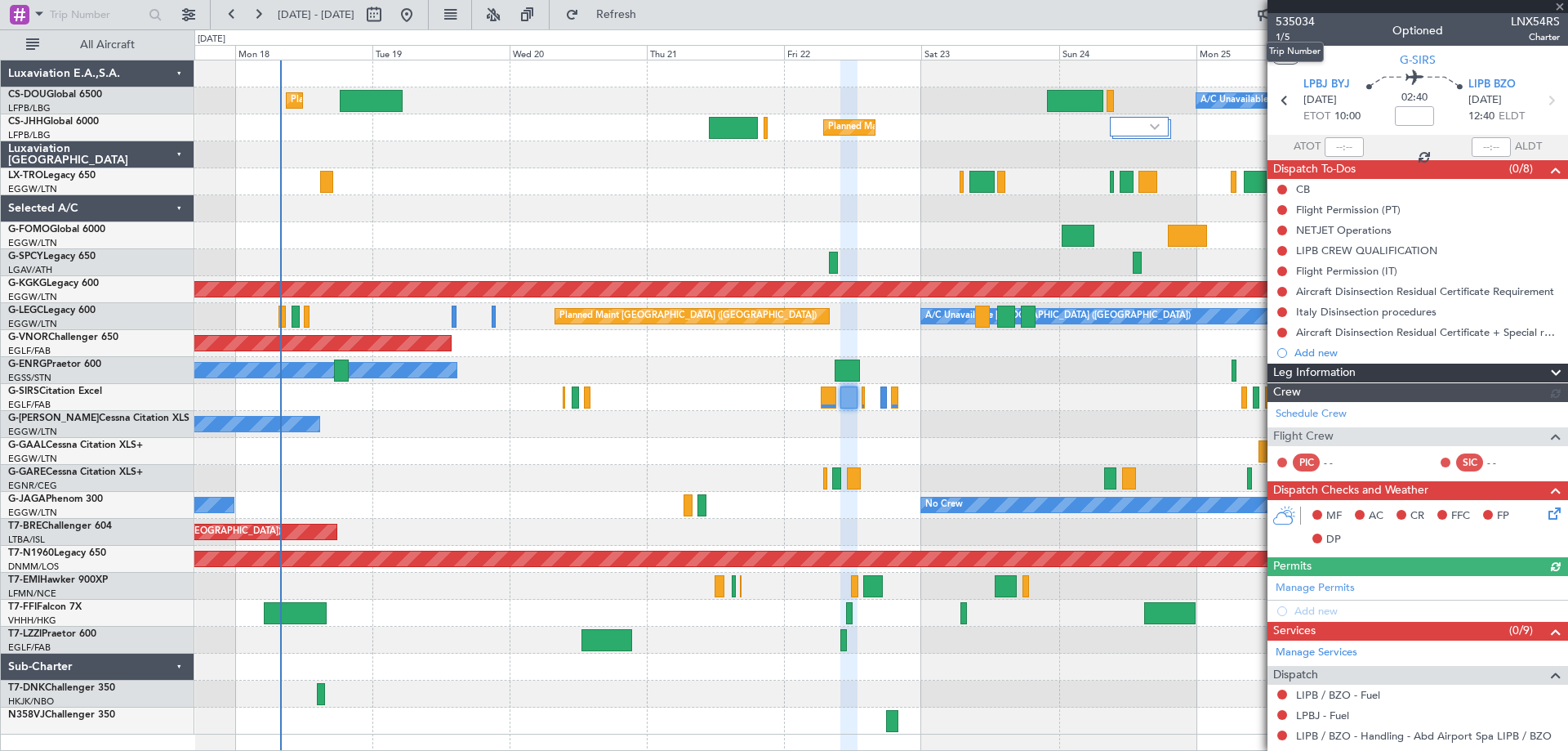
click at [1289, 17] on span "535034" at bounding box center [1295, 21] width 39 height 17
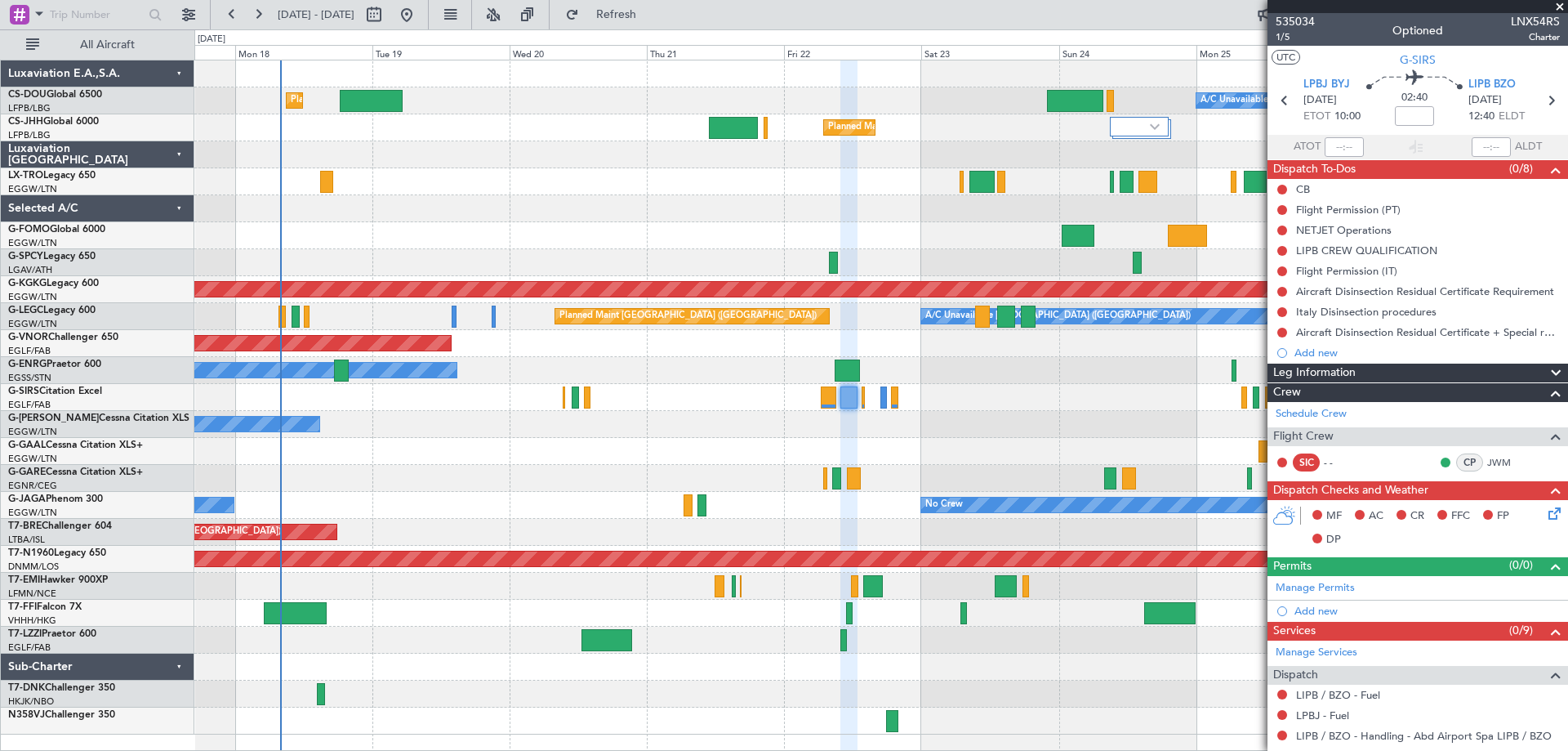
click at [1562, 7] on span at bounding box center [1560, 7] width 17 height 15
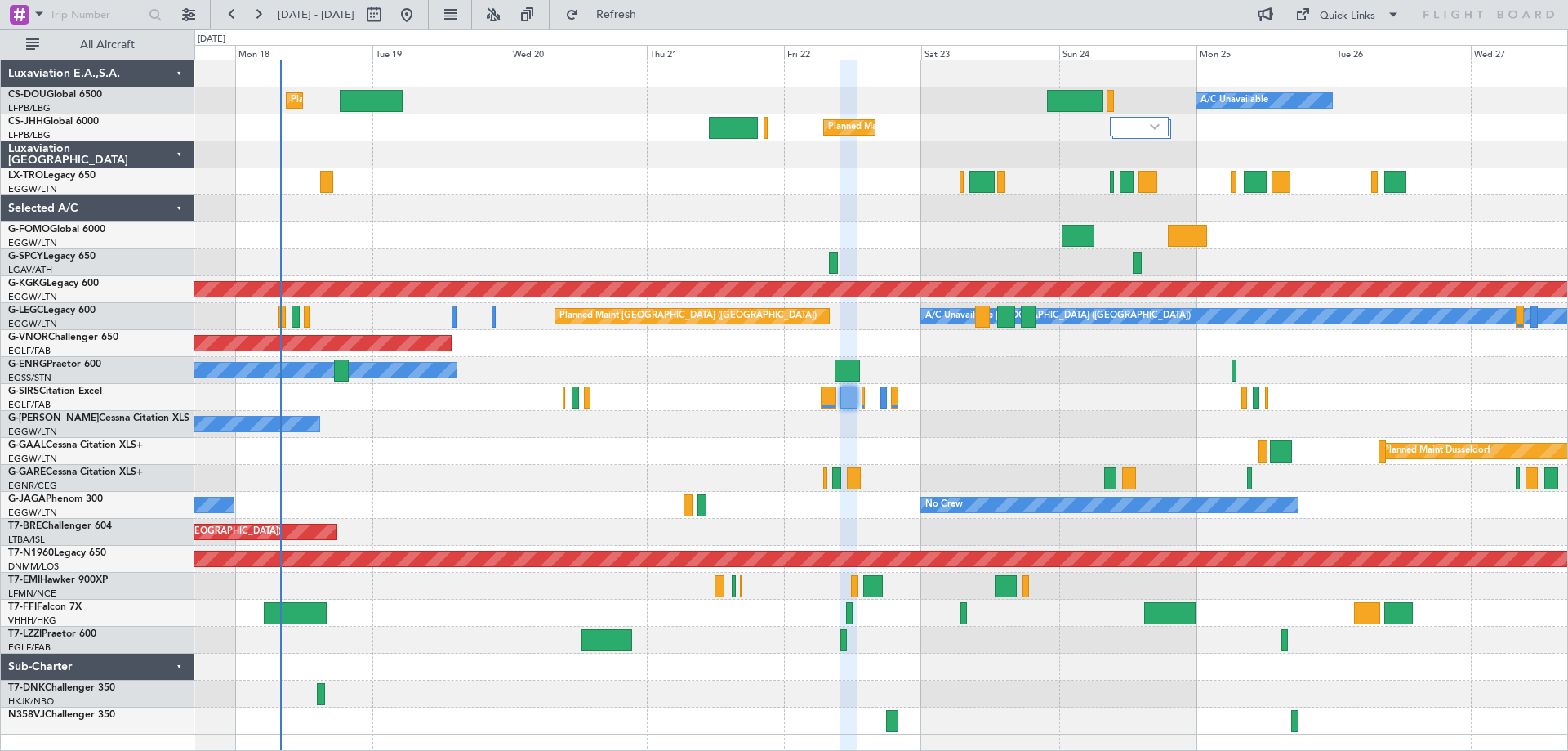
type input "0"
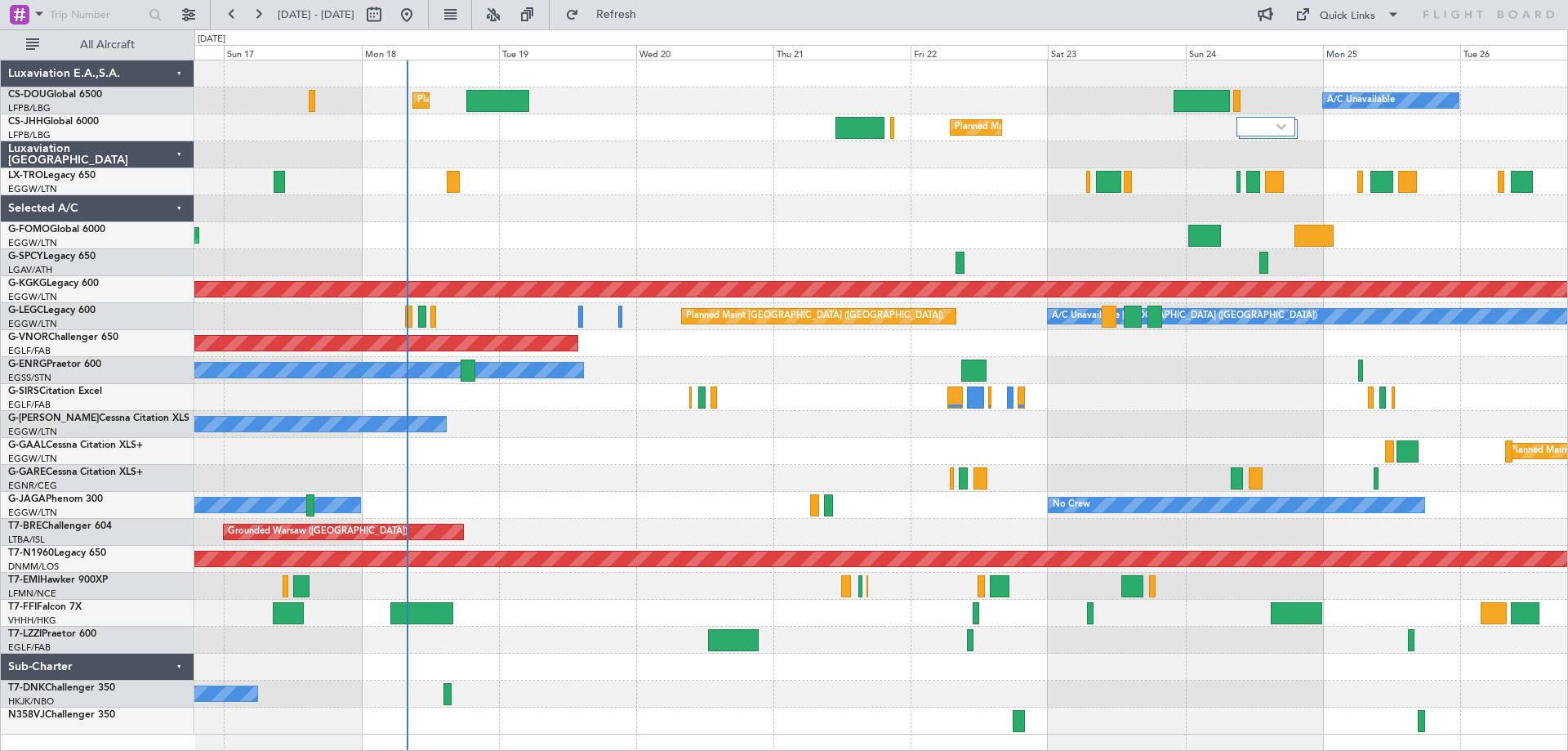
click at [820, 372] on div "Owner" at bounding box center [880, 370] width 1373 height 27
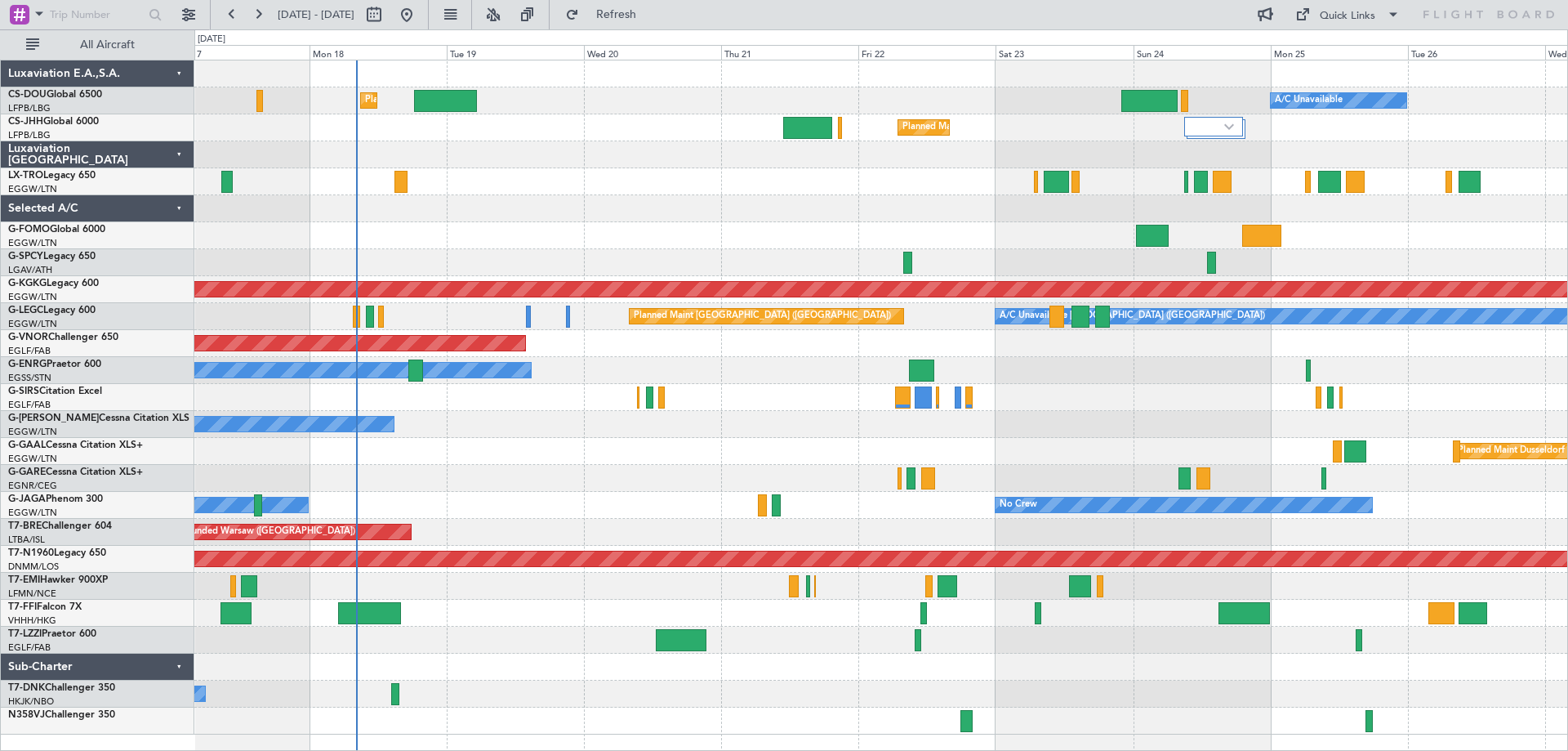
click at [791, 217] on div at bounding box center [880, 208] width 1373 height 27
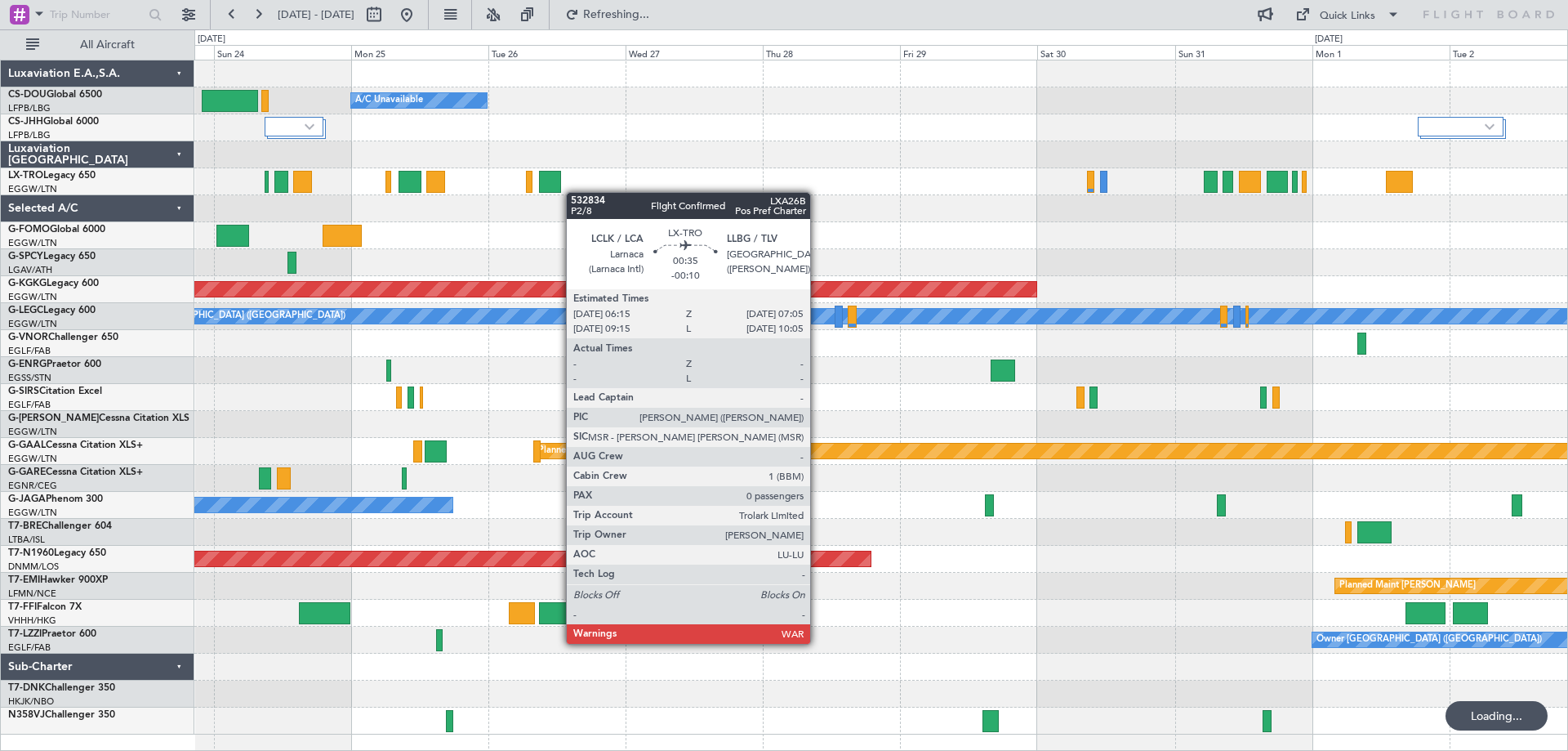
click at [379, 179] on div "Planned Maint Paris (Le Bourget) A/C Unavailable Planned Maint London (Luton) A…" at bounding box center [880, 398] width 1373 height 674
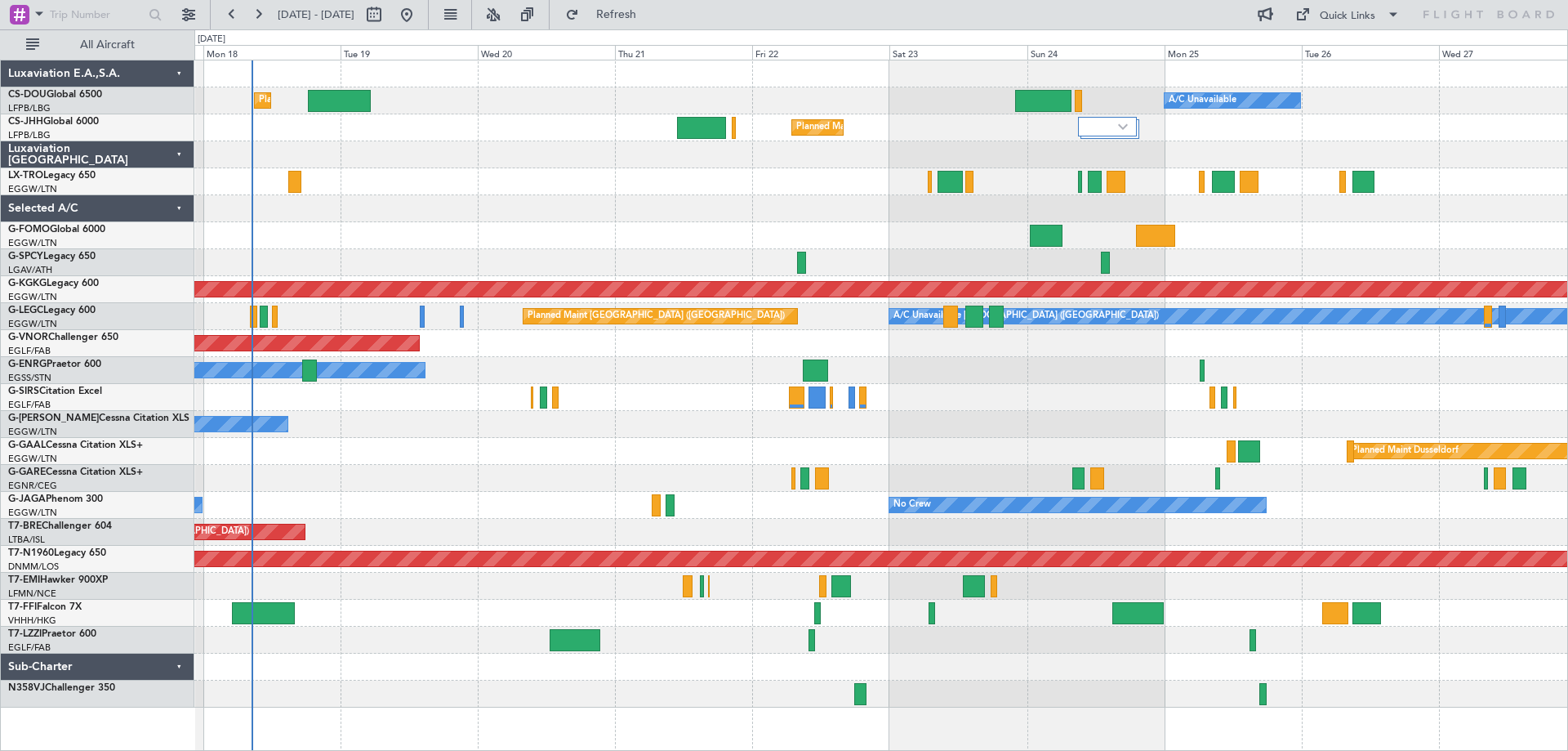
click at [1251, 232] on div "Planned Maint Paris (Le Bourget) A/C Unavailable Planned Maint London (Luton) P…" at bounding box center [880, 384] width 1373 height 647
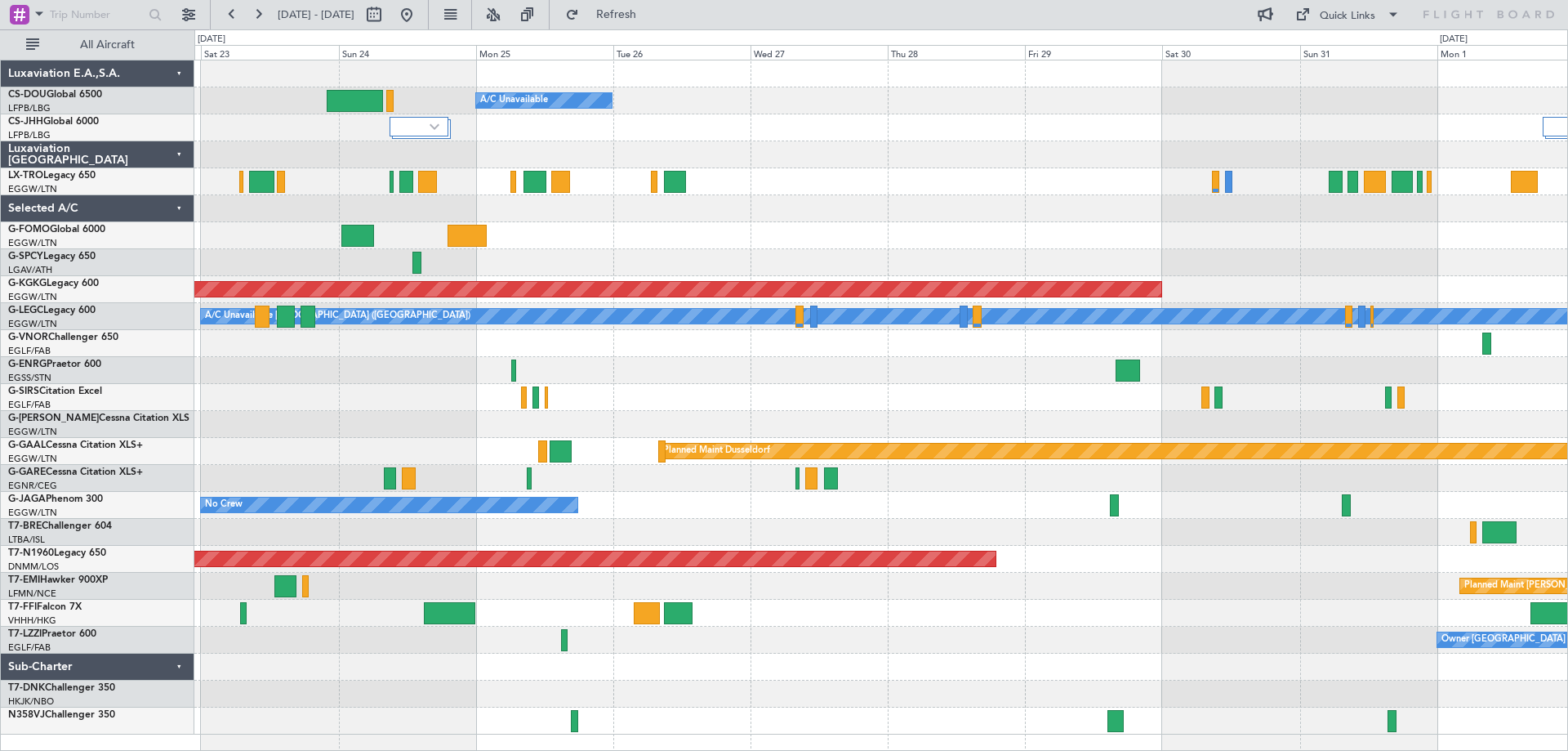
click at [598, 126] on div "Planned Maint Paris (Le Bourget) A/C Unavailable Planned Maint London (Luton) A…" at bounding box center [880, 398] width 1373 height 674
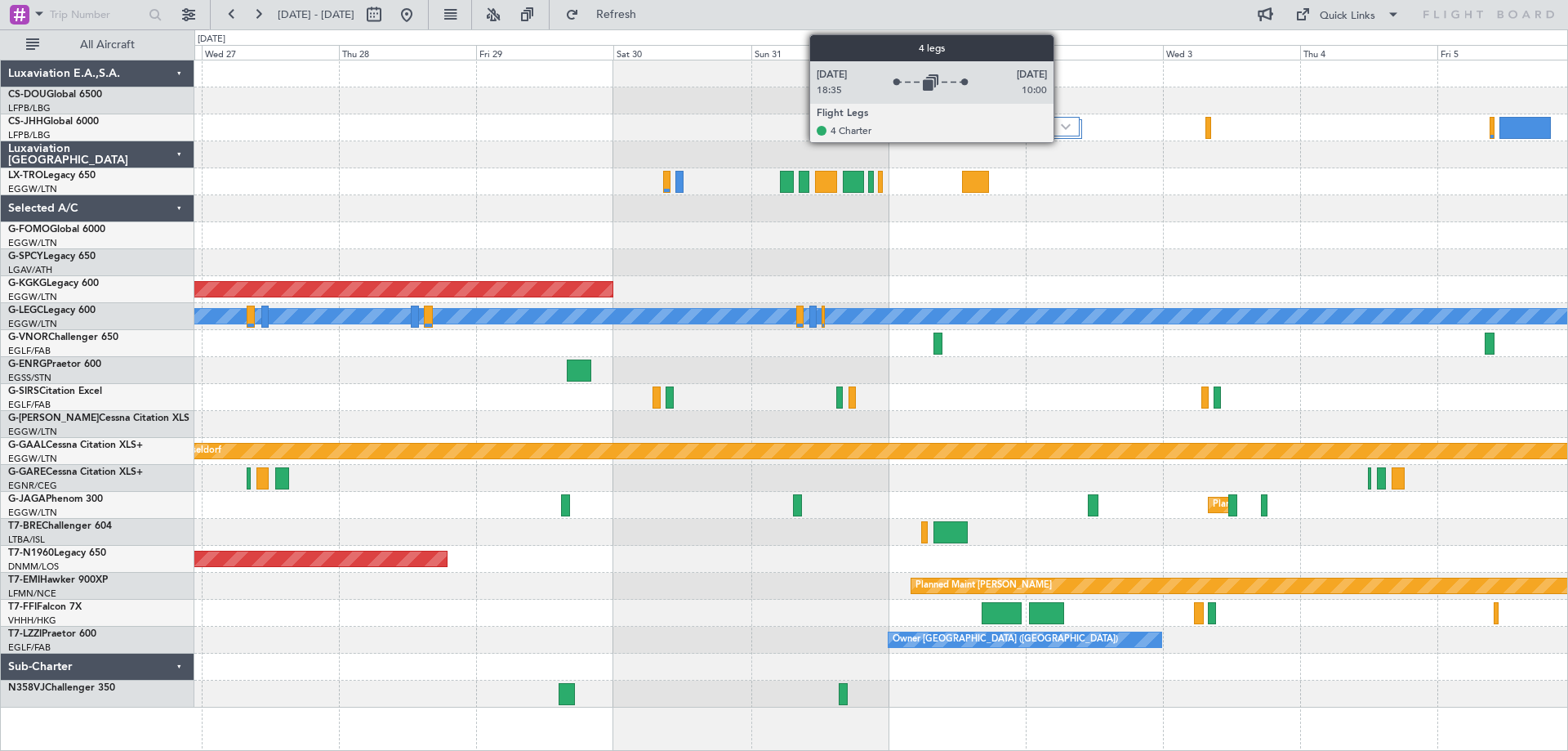
click at [1061, 128] on img at bounding box center [1066, 127] width 10 height 7
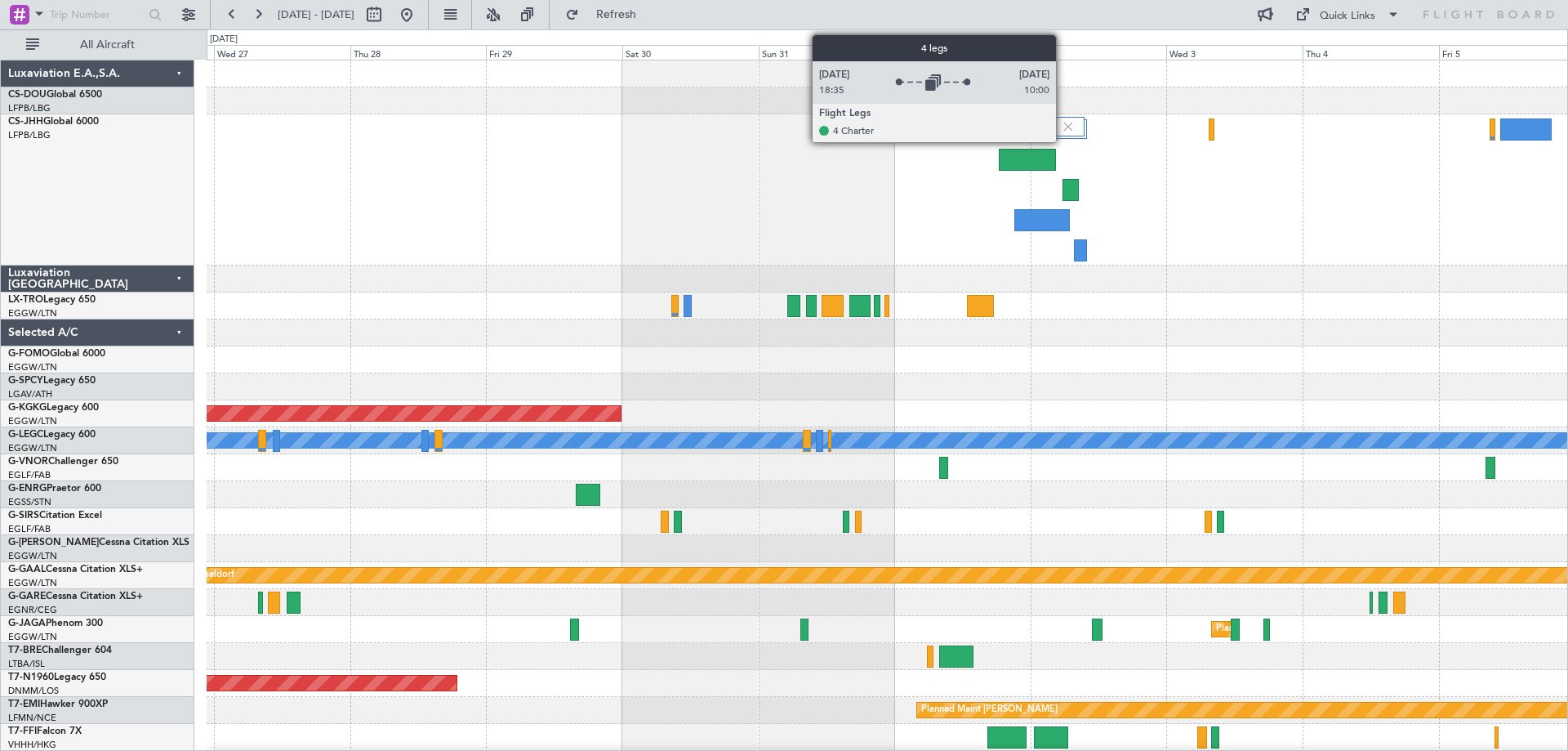
click at [1064, 126] on img at bounding box center [1068, 127] width 15 height 15
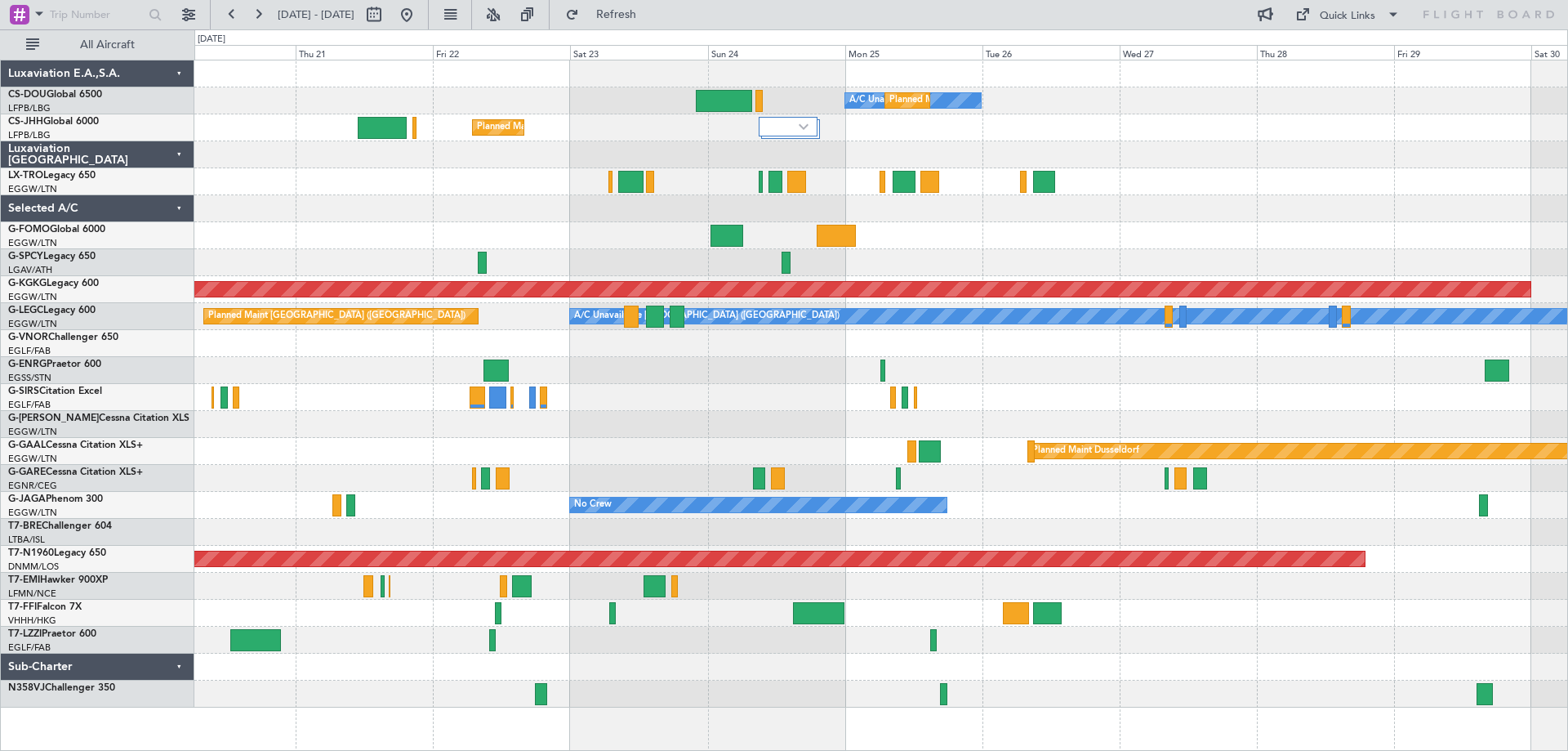
click at [1304, 247] on div "A/C Unavailable Planned Maint [GEOGRAPHIC_DATA] ([GEOGRAPHIC_DATA]) Planned Mai…" at bounding box center [880, 384] width 1373 height 647
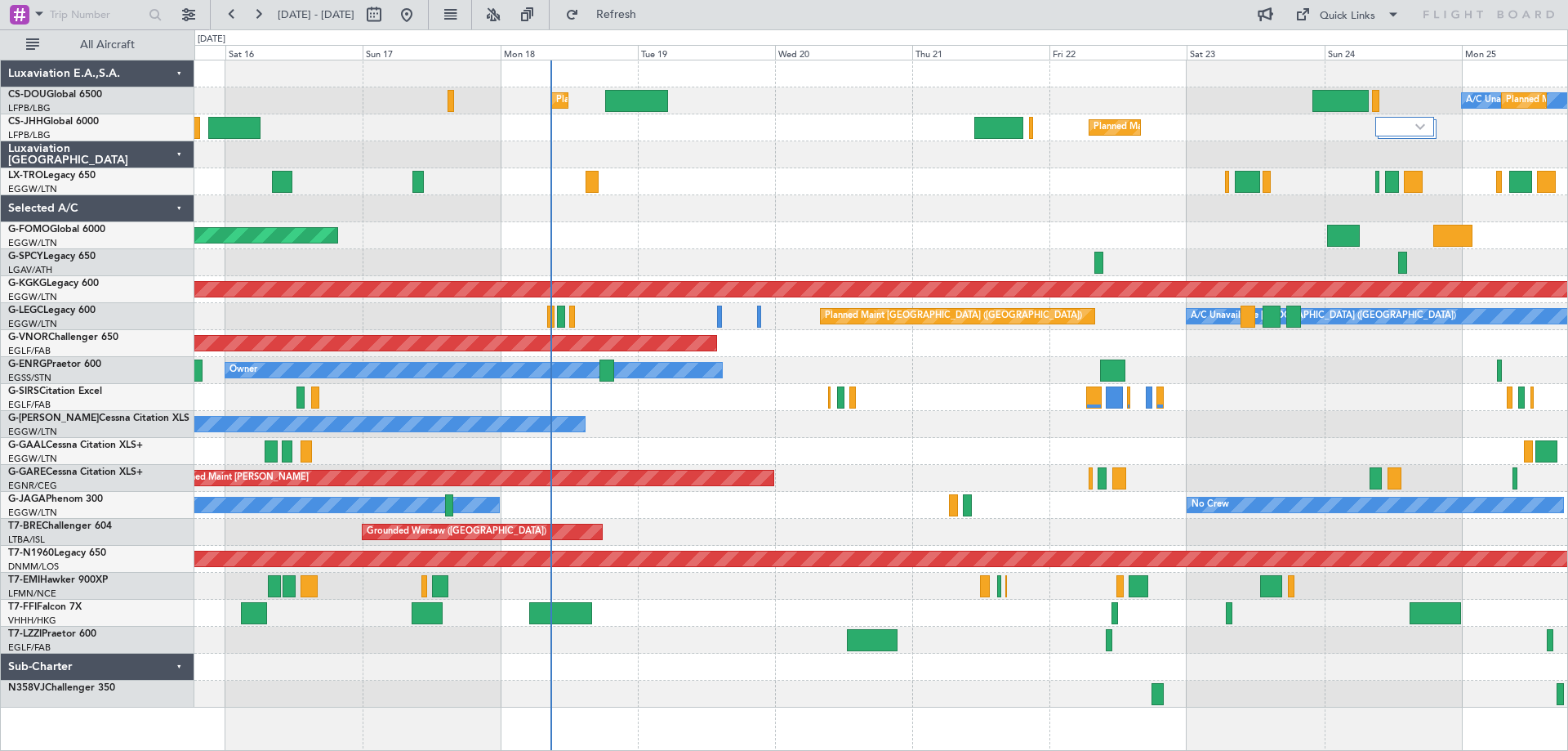
click at [1032, 232] on div "A/C Unavailable Planned Maint [GEOGRAPHIC_DATA] ([GEOGRAPHIC_DATA]) Planned Mai…" at bounding box center [880, 384] width 1373 height 647
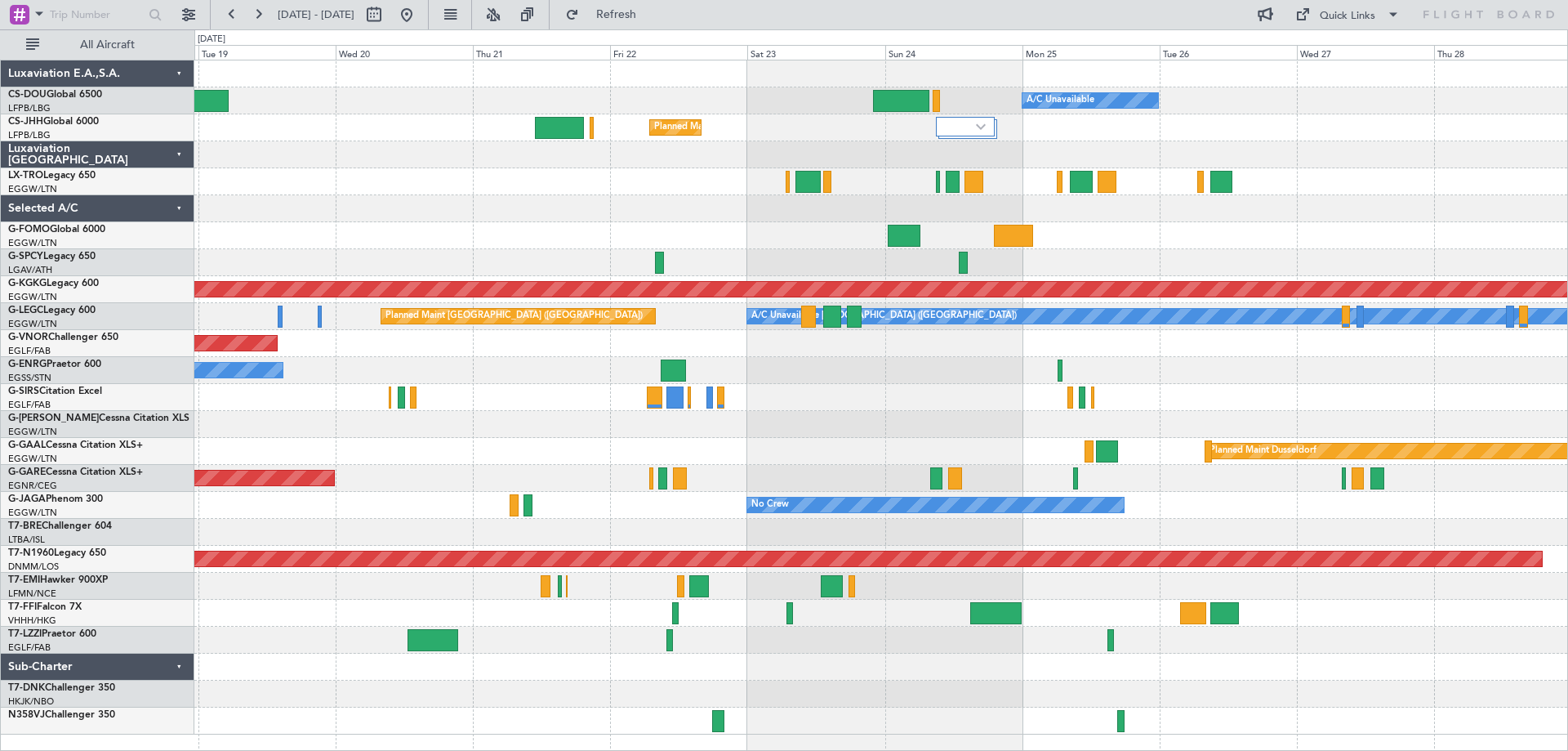
click at [675, 197] on div at bounding box center [880, 208] width 1373 height 27
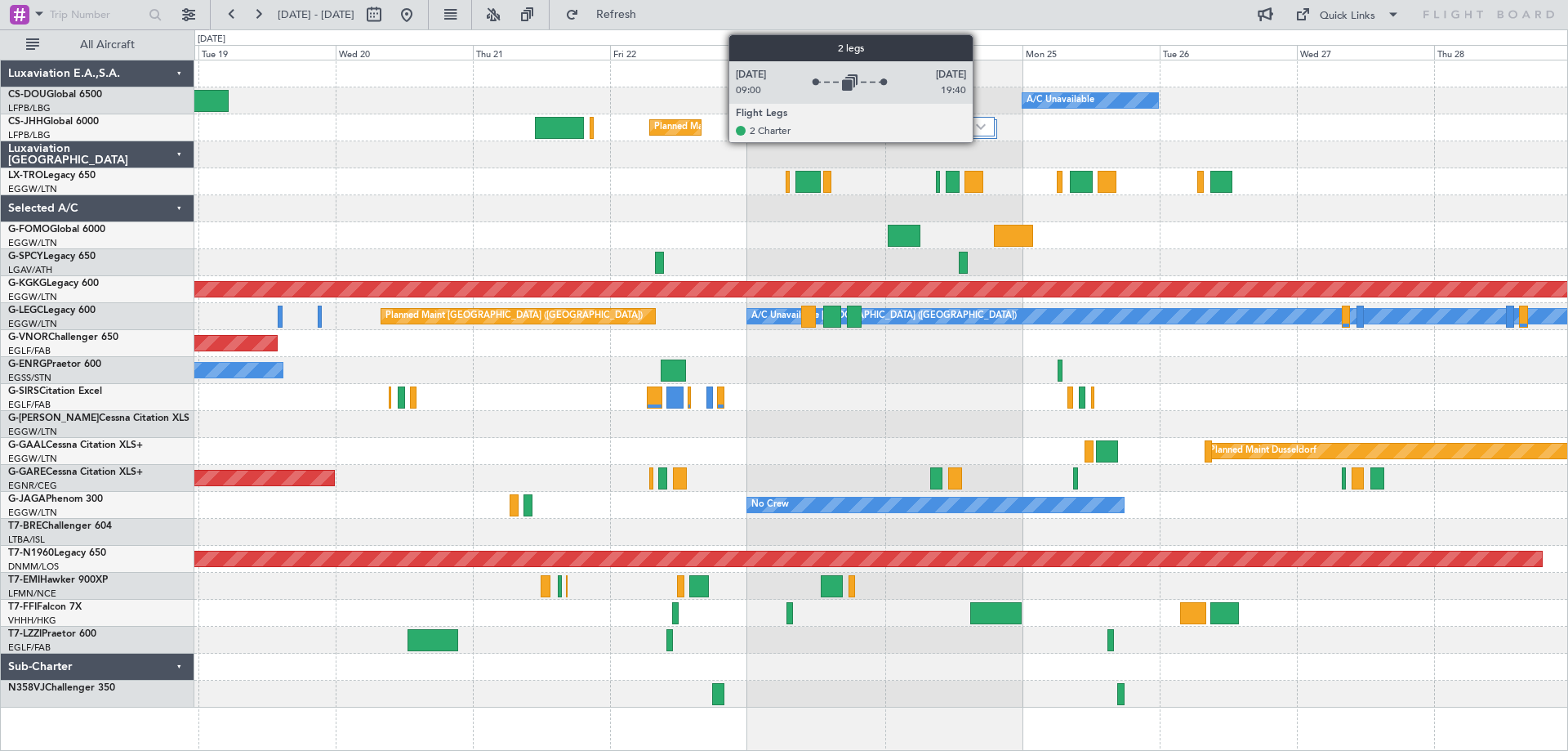
click at [980, 127] on img at bounding box center [981, 127] width 10 height 7
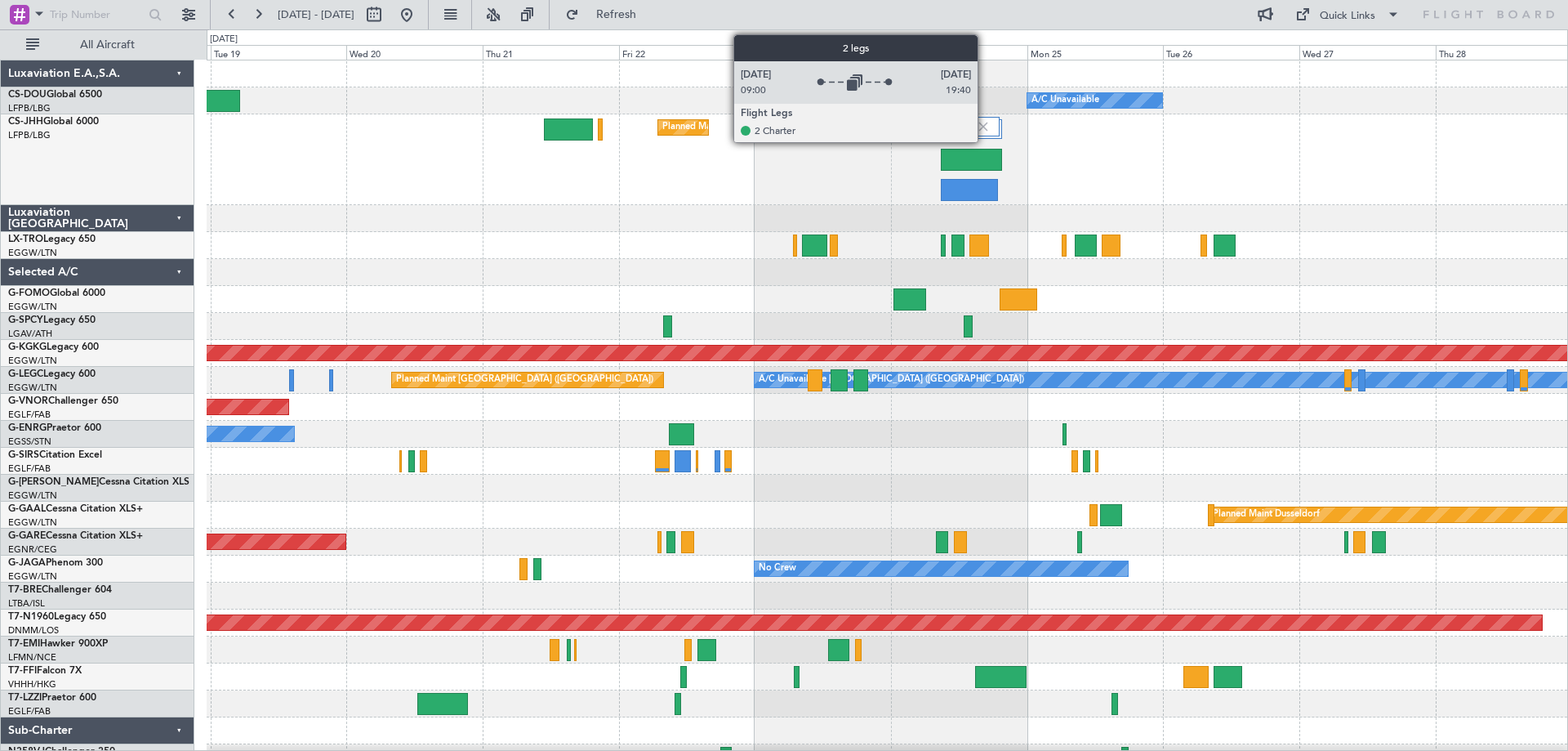
click at [985, 126] on img at bounding box center [983, 127] width 15 height 15
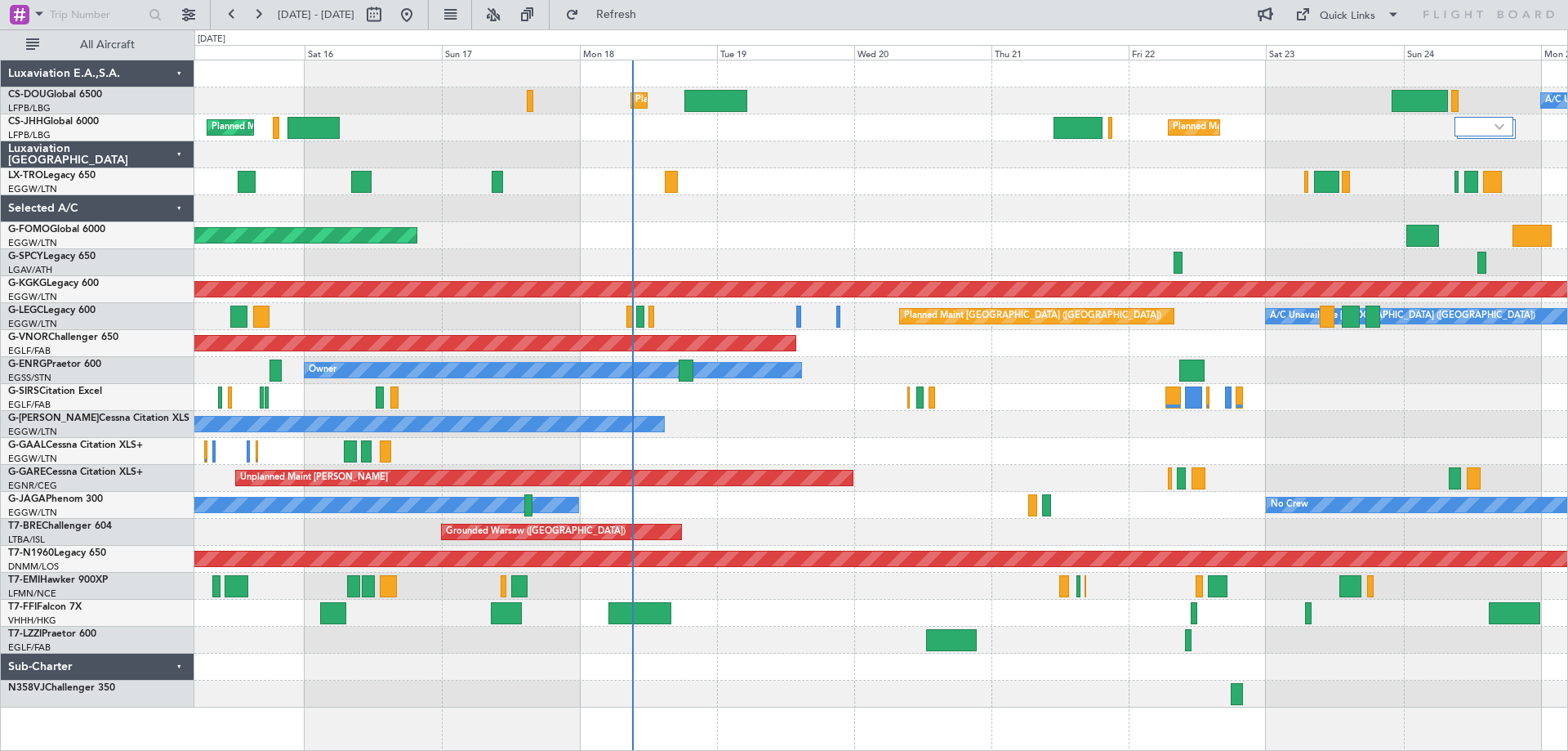
click at [980, 193] on div at bounding box center [880, 181] width 1373 height 27
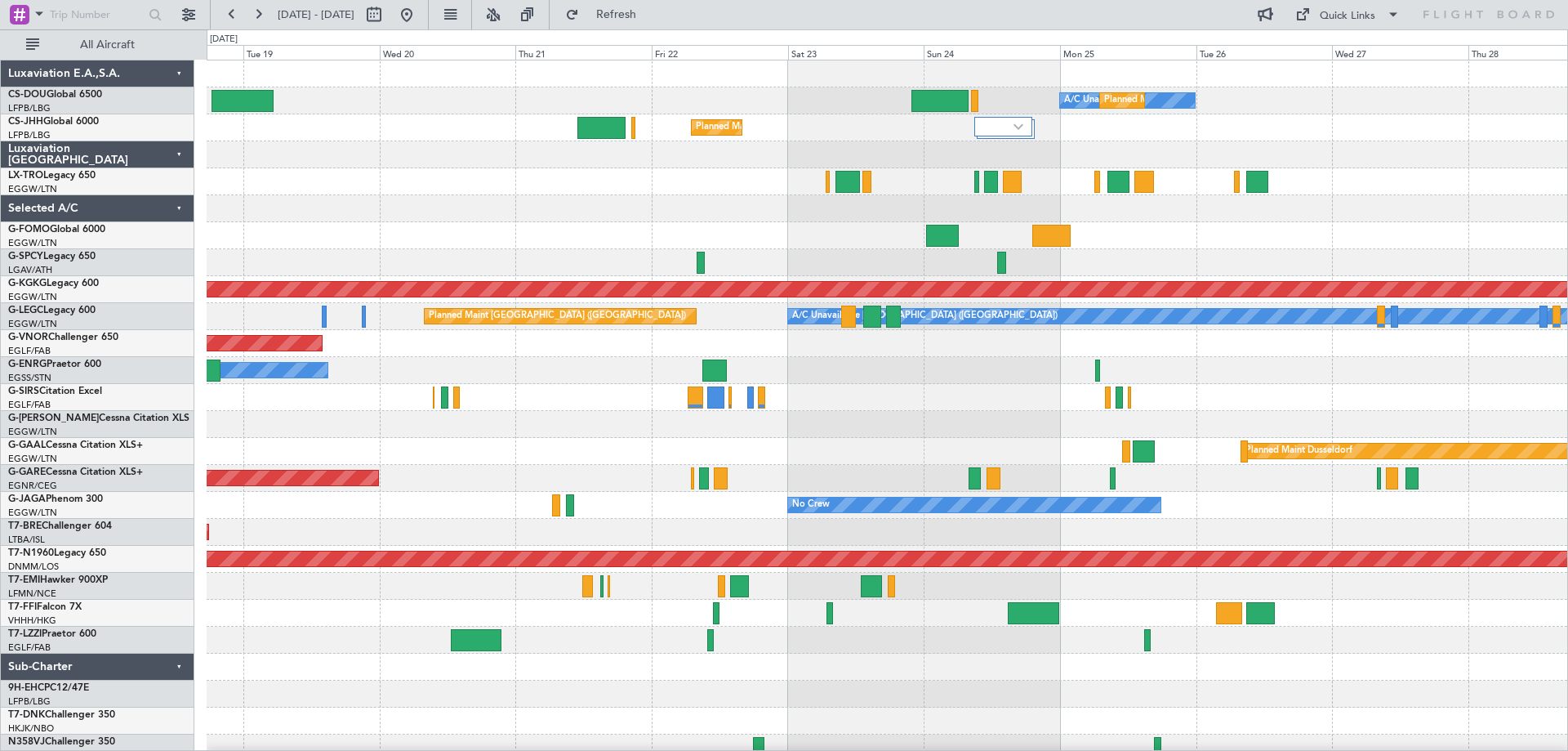
click at [723, 168] on div at bounding box center [887, 154] width 1361 height 27
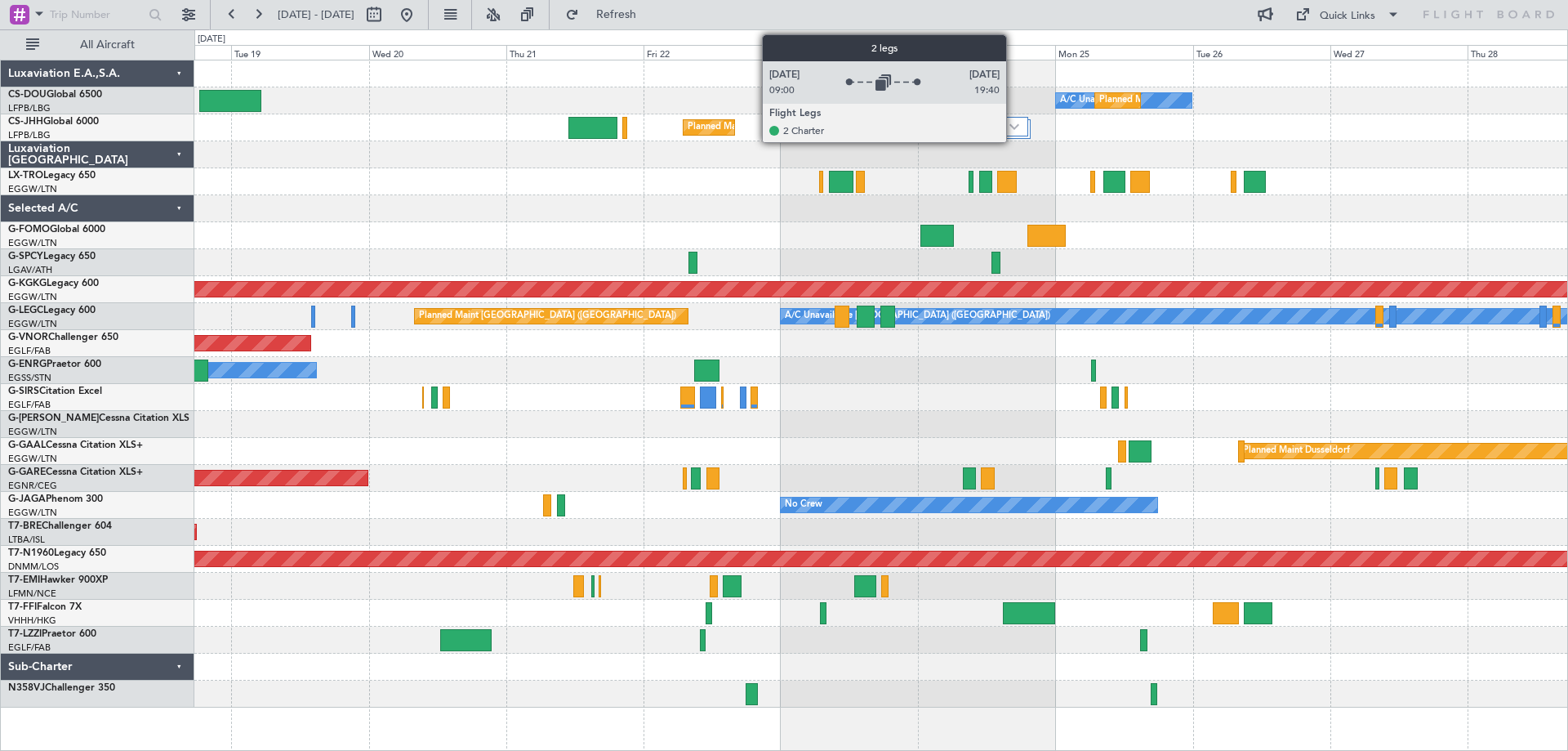
click at [1014, 125] on img at bounding box center [1015, 127] width 10 height 7
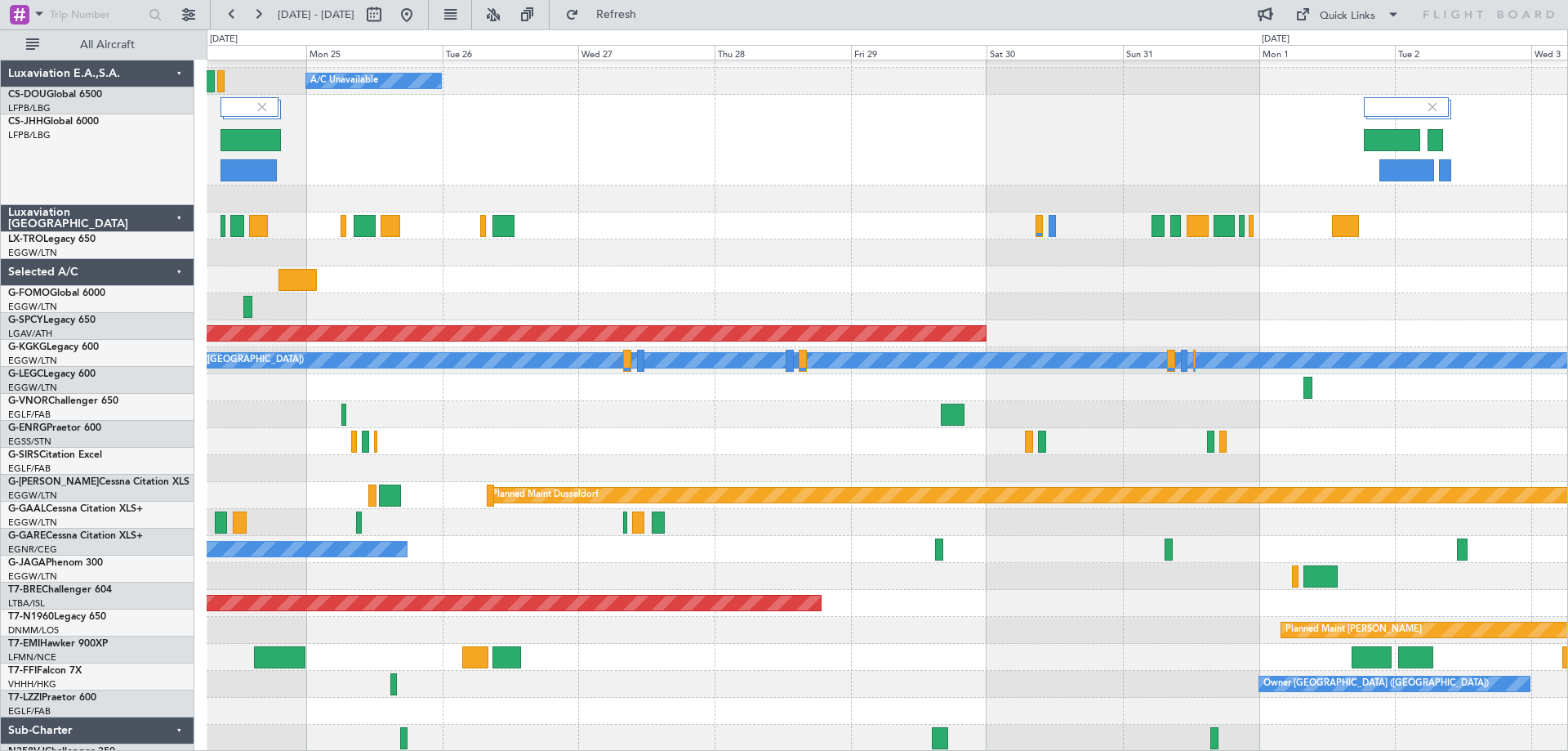
scroll to position [20, 0]
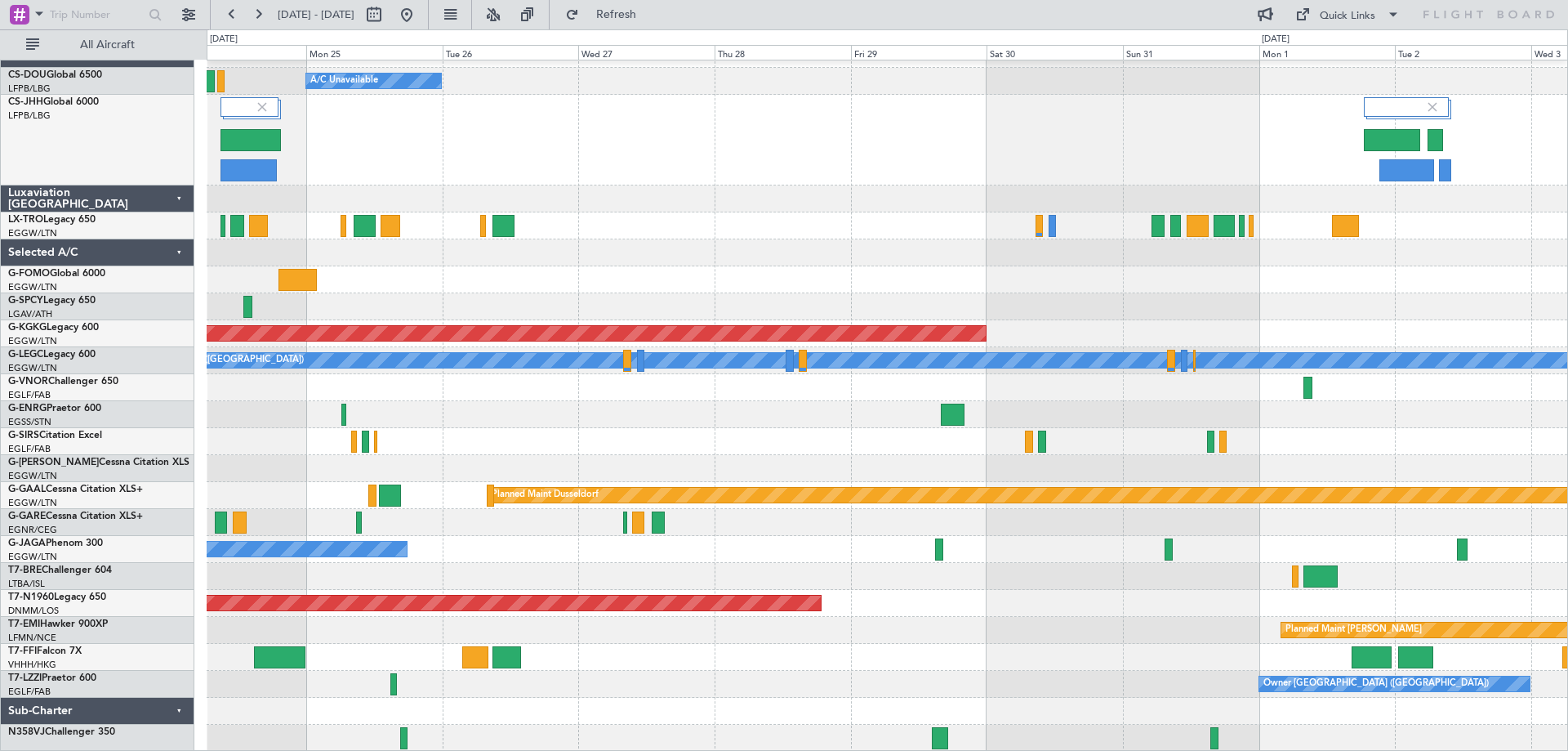
click at [506, 134] on div "Planned Maint [GEOGRAPHIC_DATA] ([GEOGRAPHIC_DATA])" at bounding box center [887, 140] width 1361 height 90
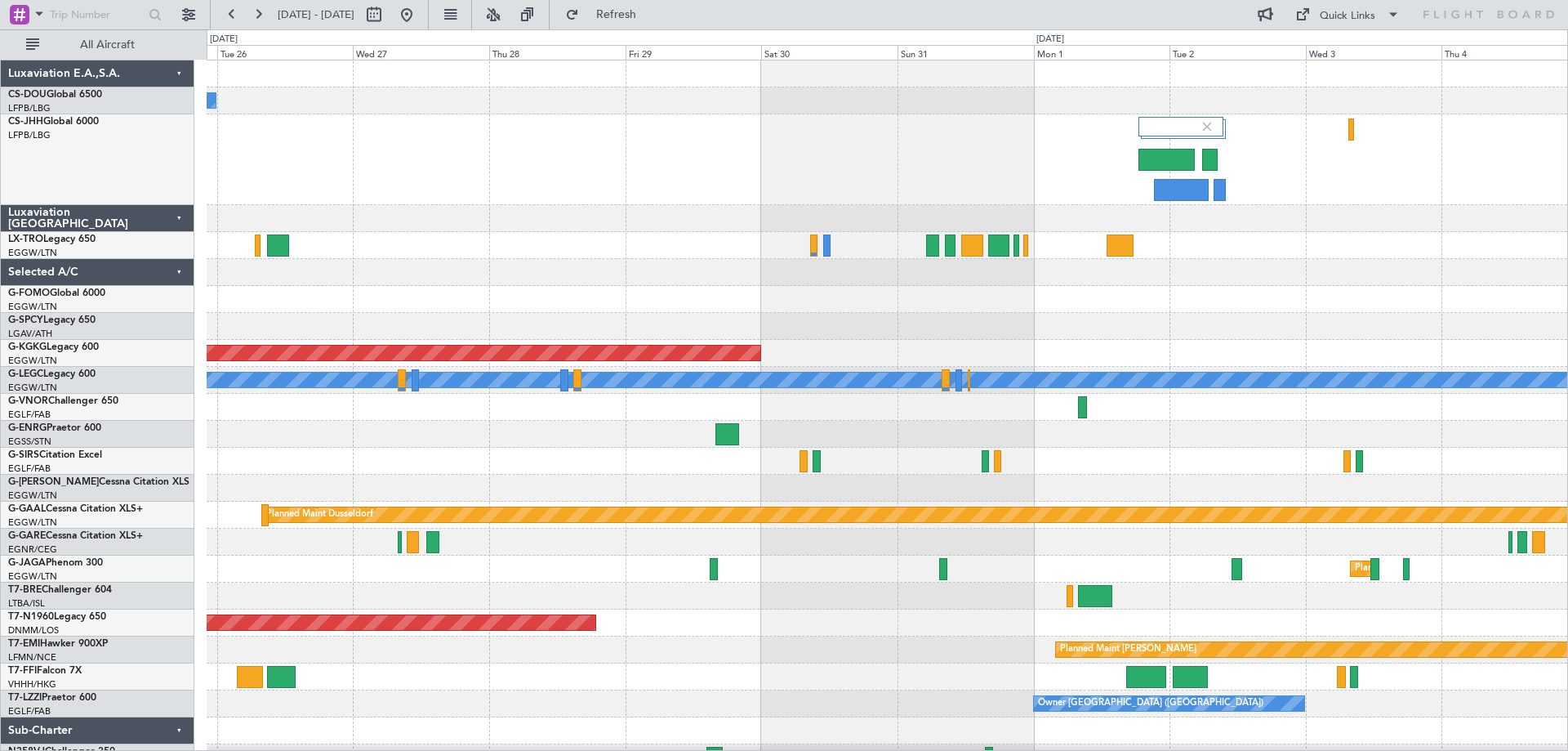
click at [768, 135] on div at bounding box center [887, 160] width 1361 height 90
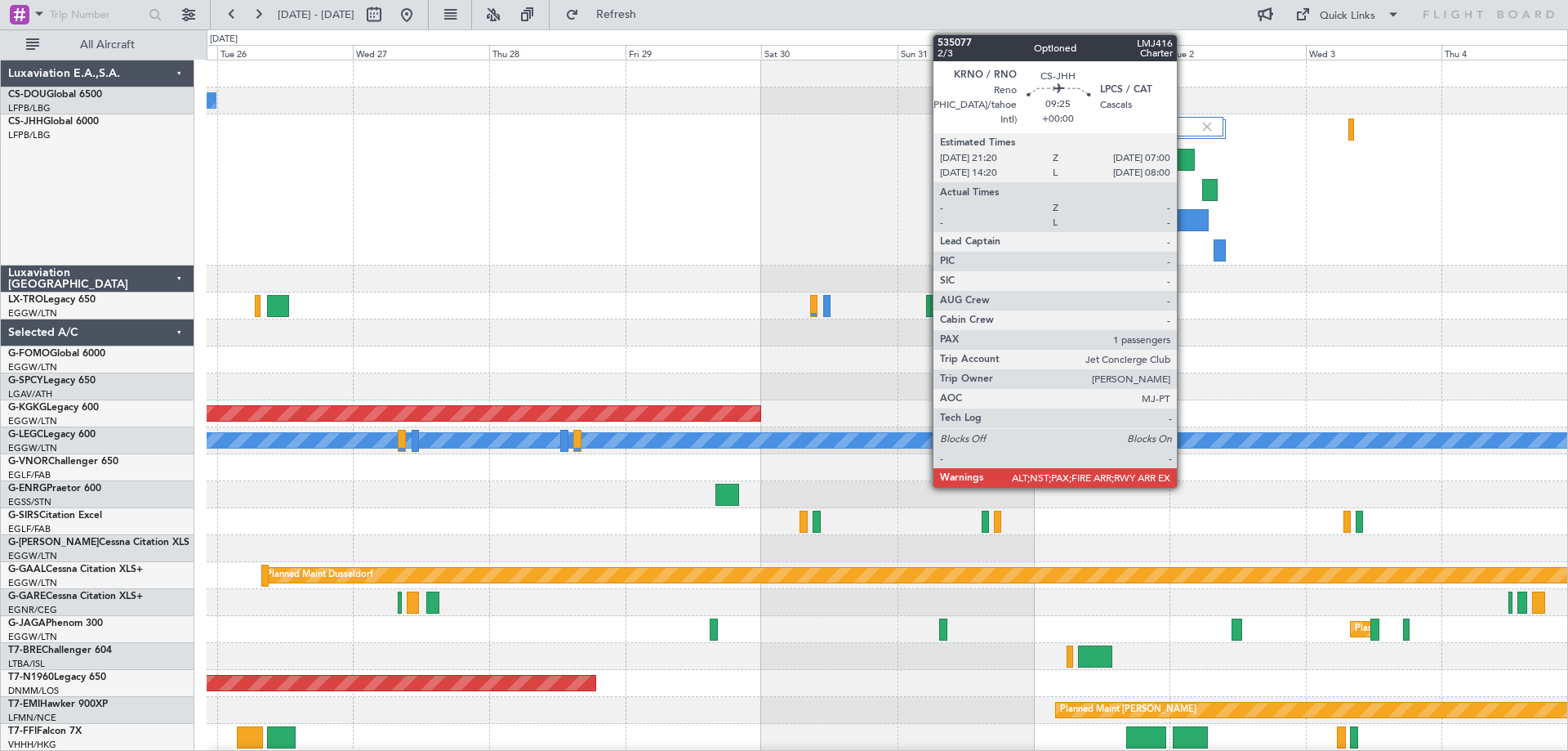
click at [1184, 217] on div at bounding box center [1181, 220] width 56 height 22
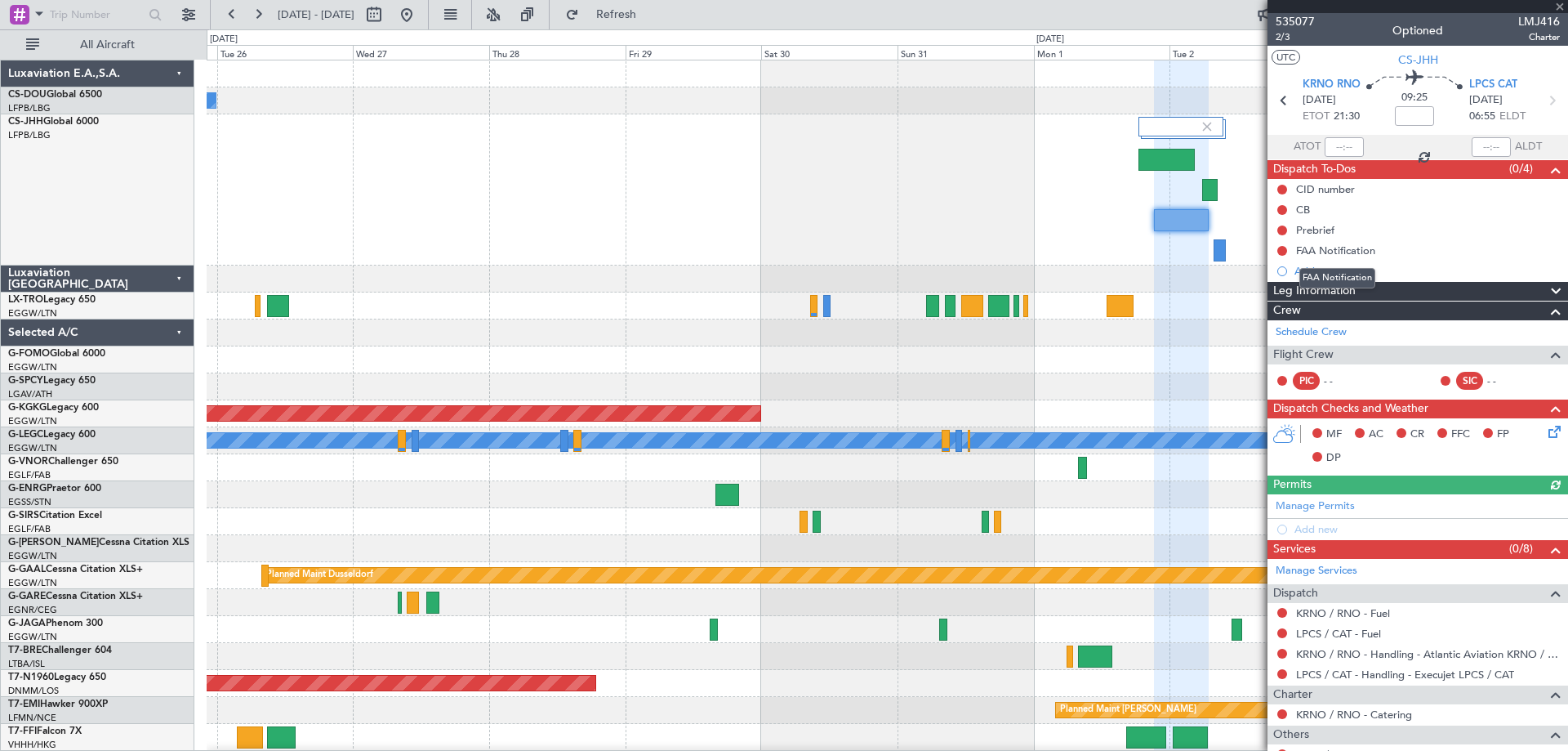
scroll to position [158, 0]
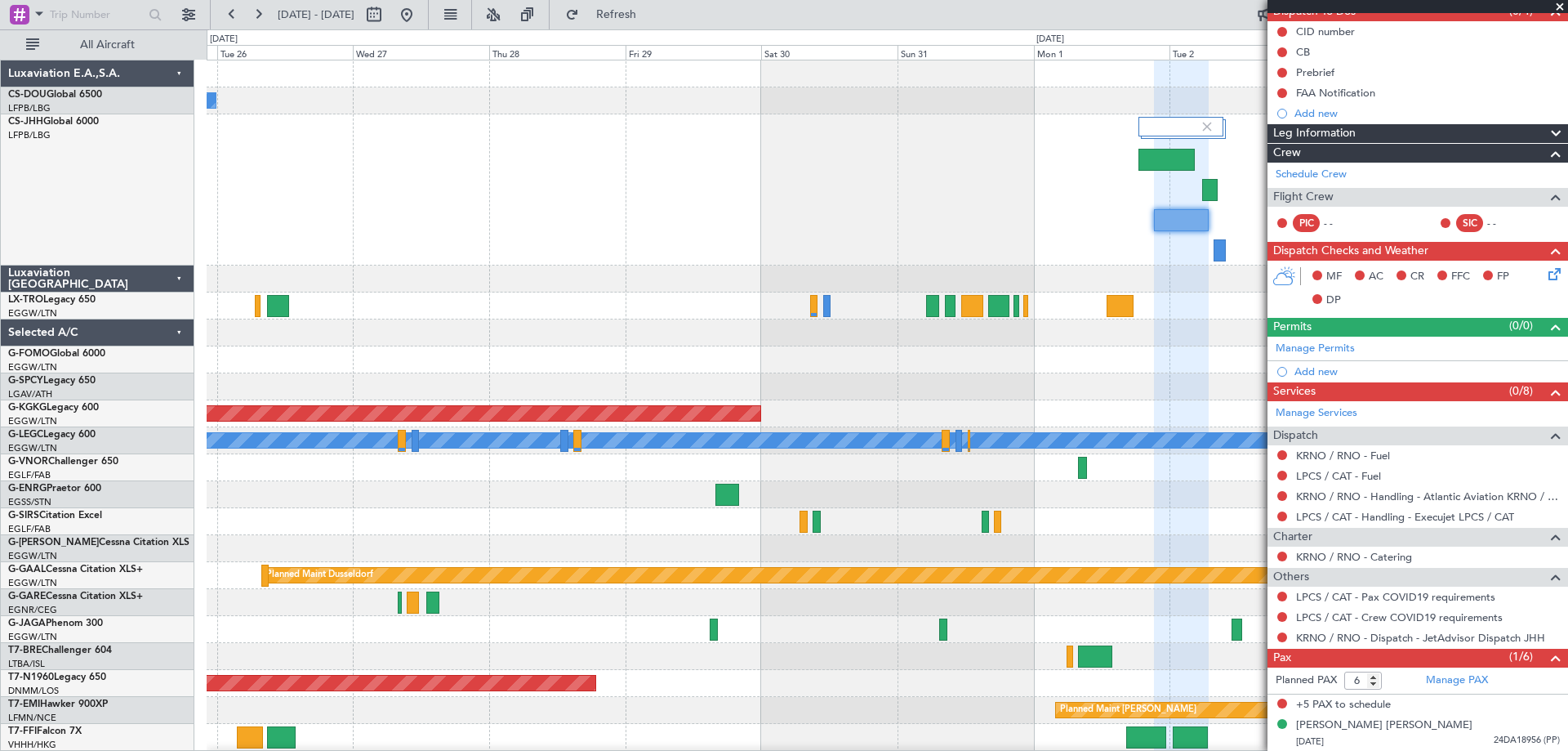
click at [1558, 4] on span at bounding box center [1560, 7] width 17 height 15
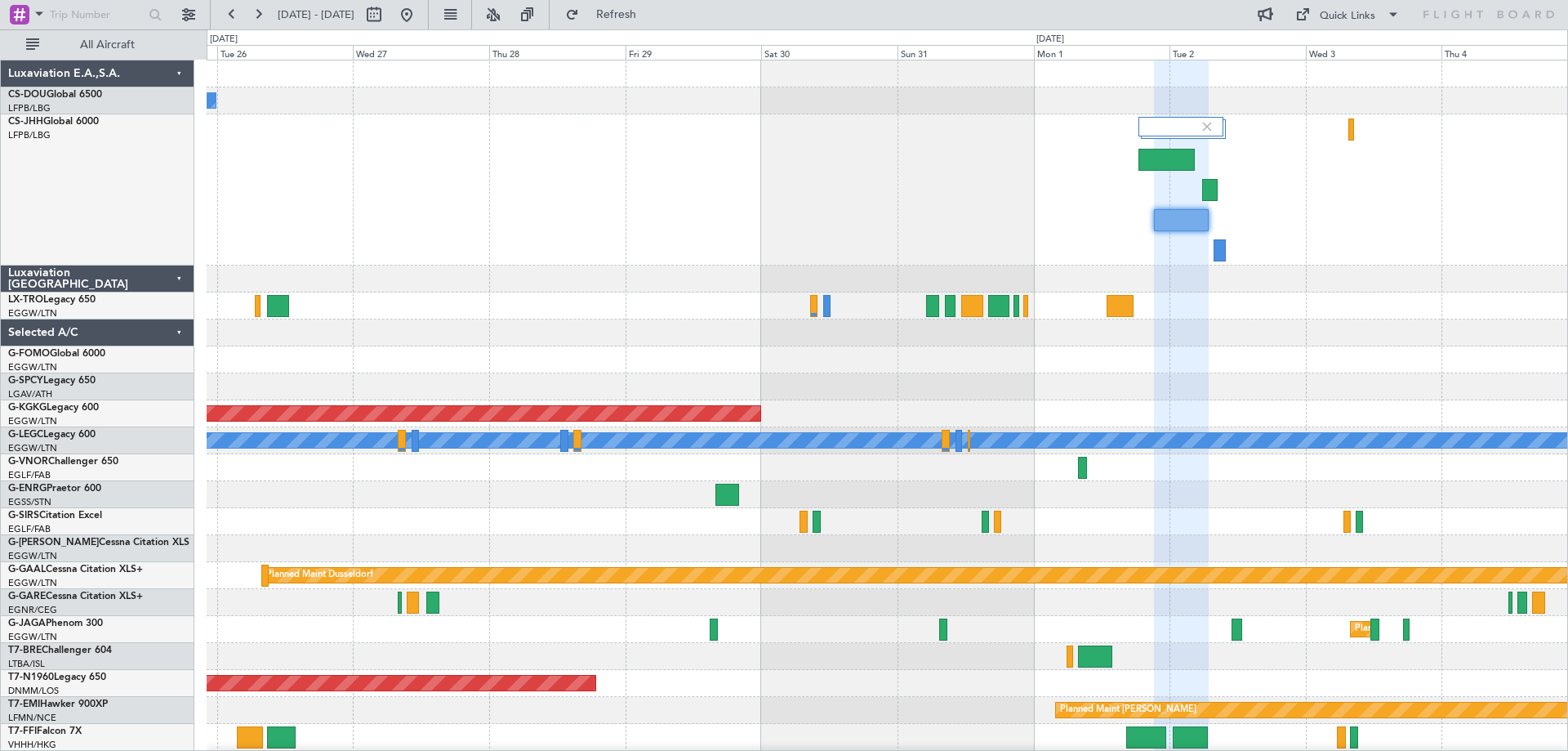
type input "0"
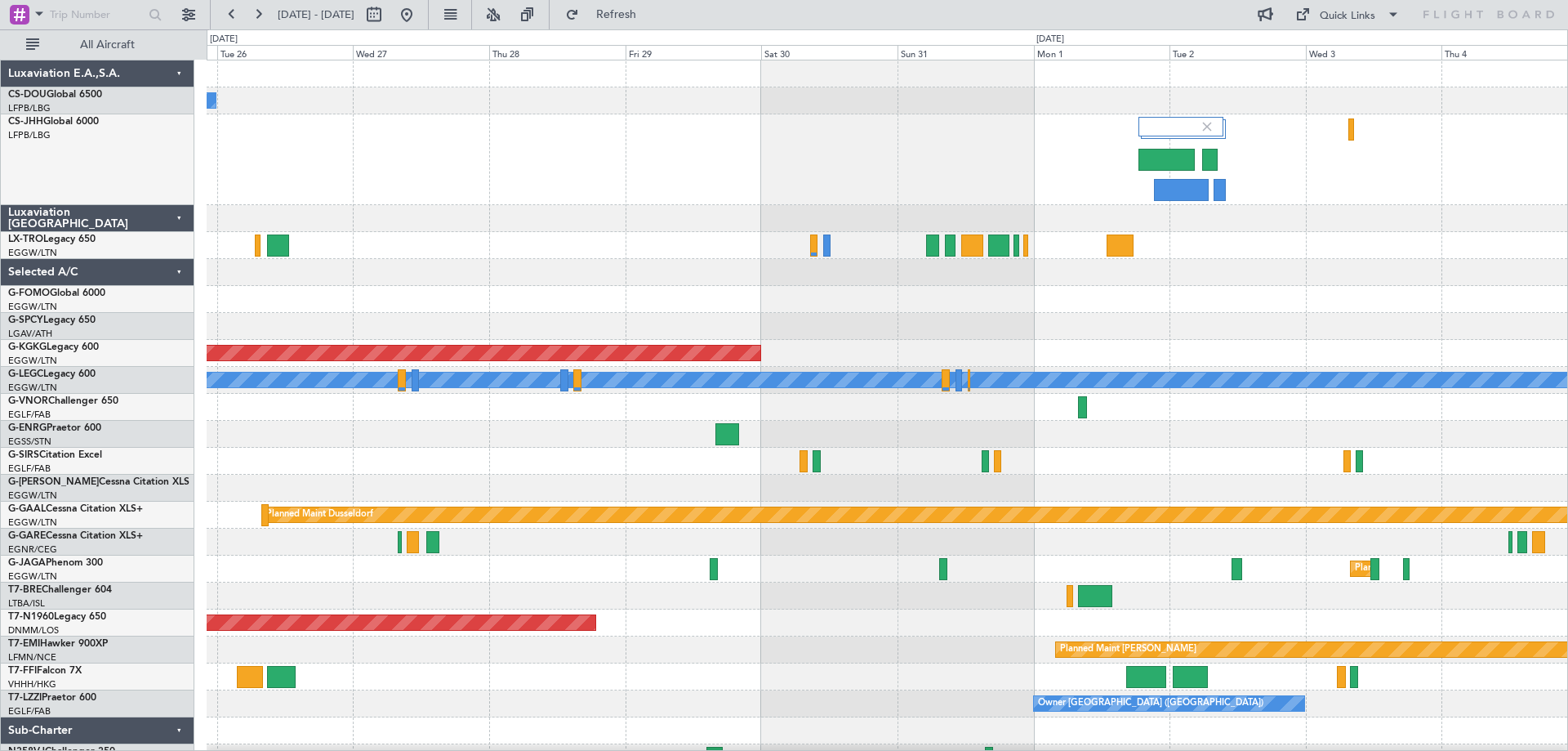
scroll to position [0, 0]
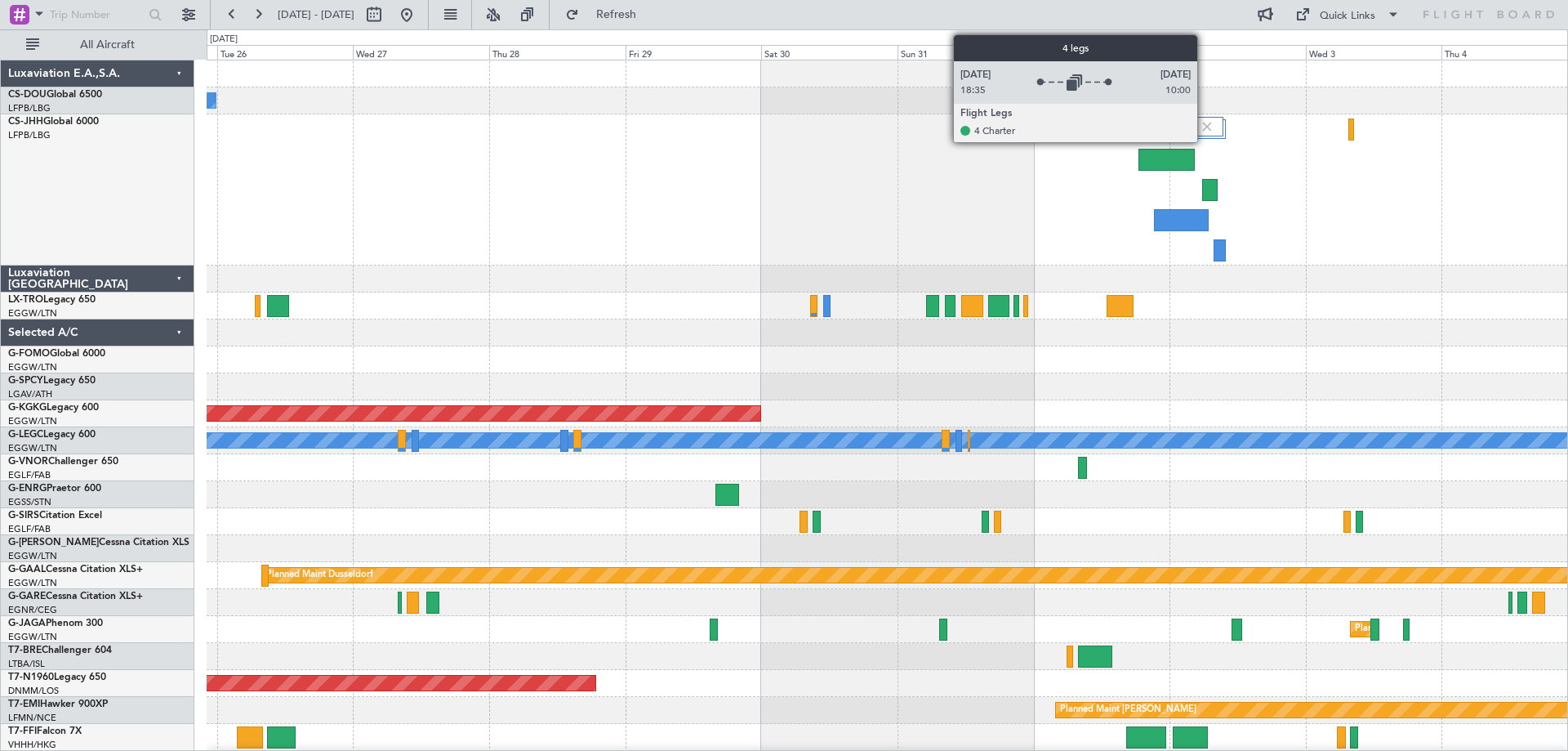
click at [1205, 125] on img at bounding box center [1207, 127] width 15 height 15
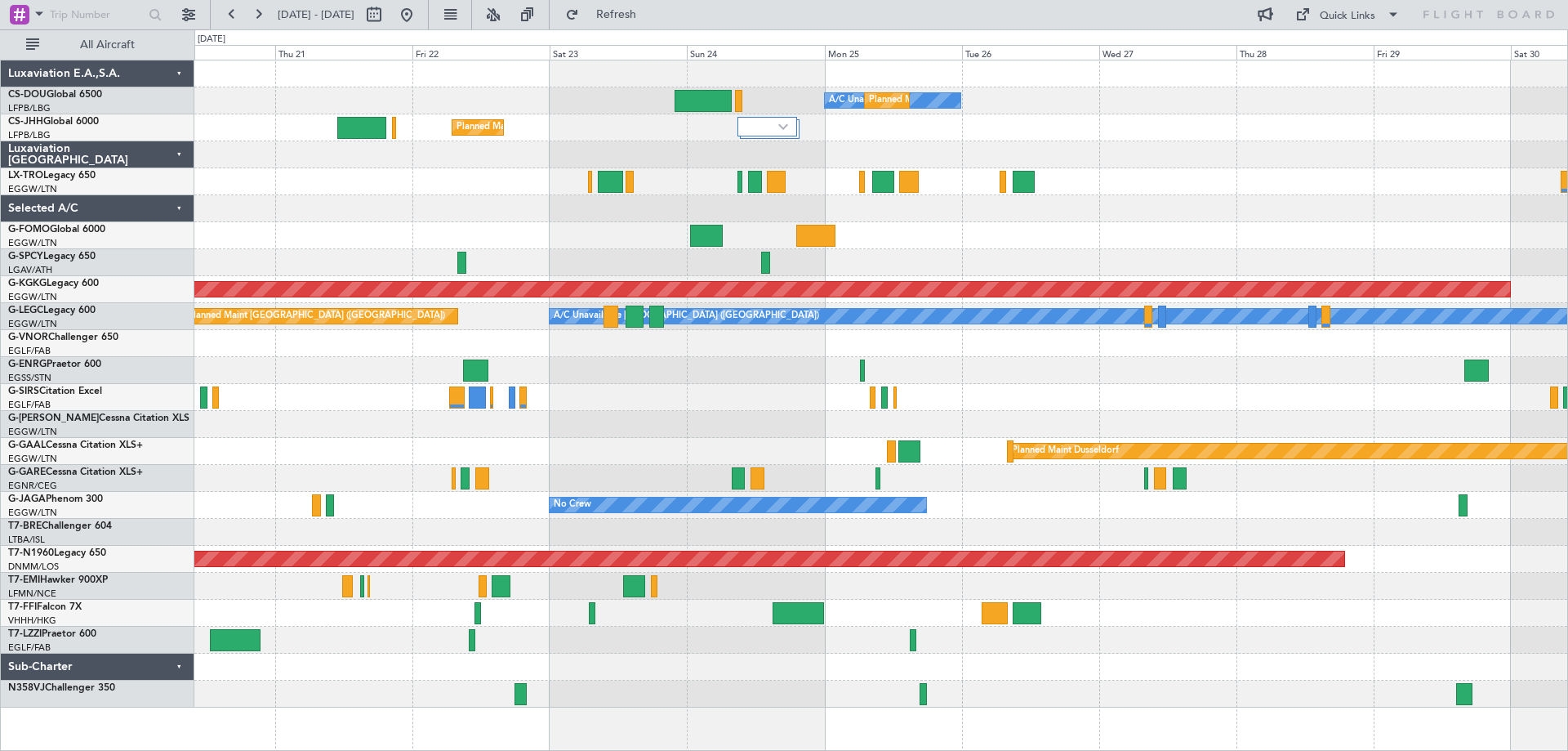
click at [1232, 192] on div at bounding box center [880, 181] width 1373 height 27
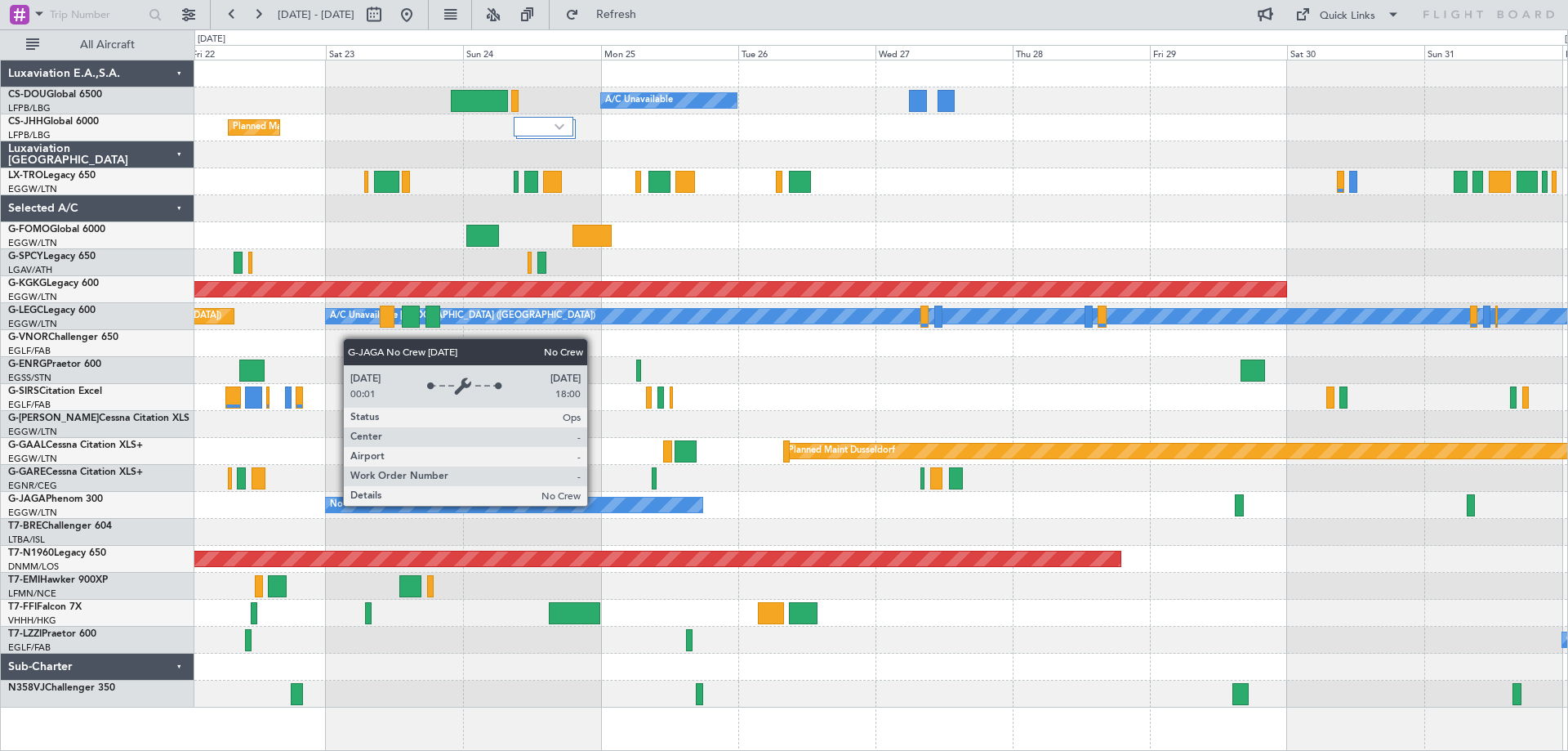
click at [595, 505] on div "No Crew" at bounding box center [514, 505] width 377 height 15
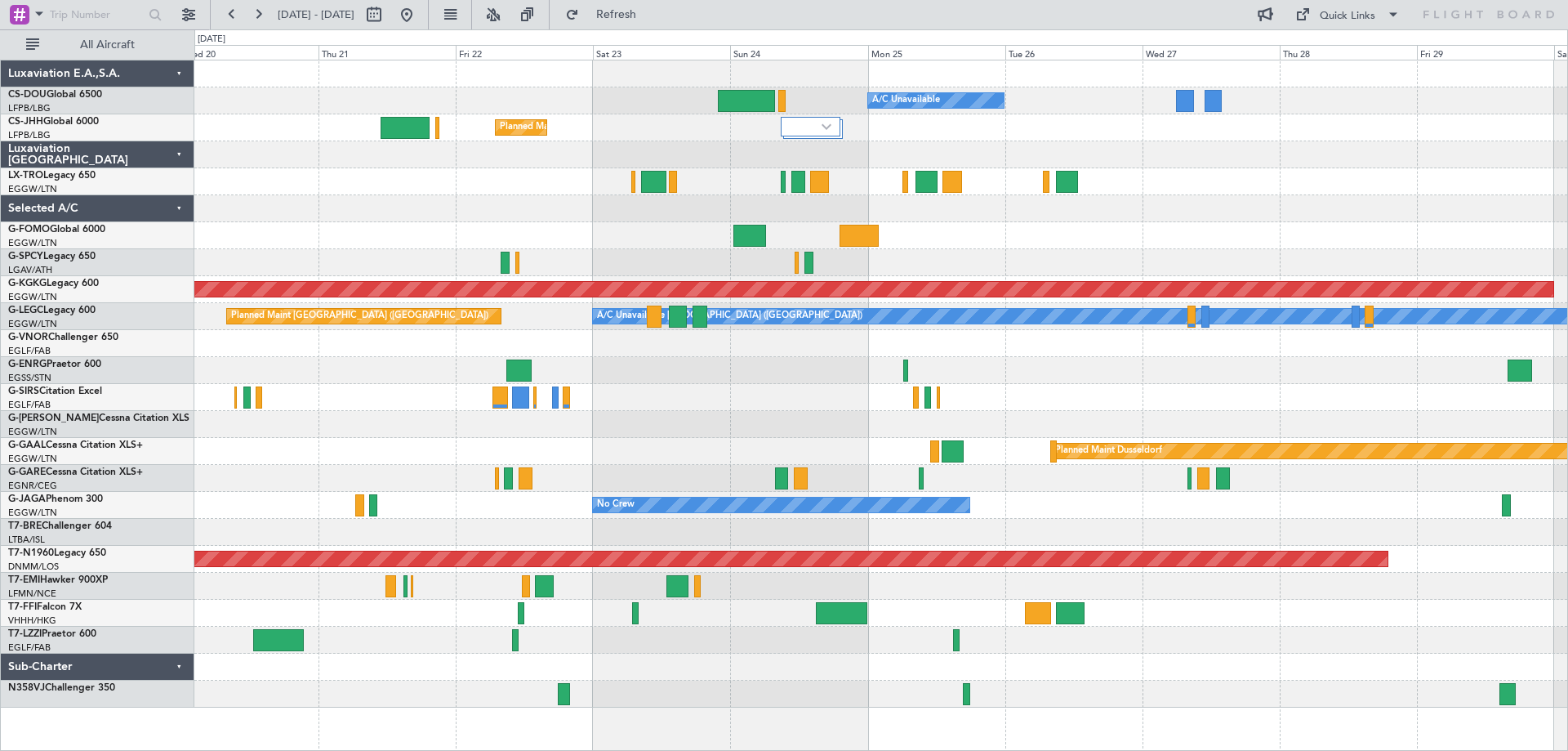
click at [642, 215] on div at bounding box center [880, 208] width 1373 height 27
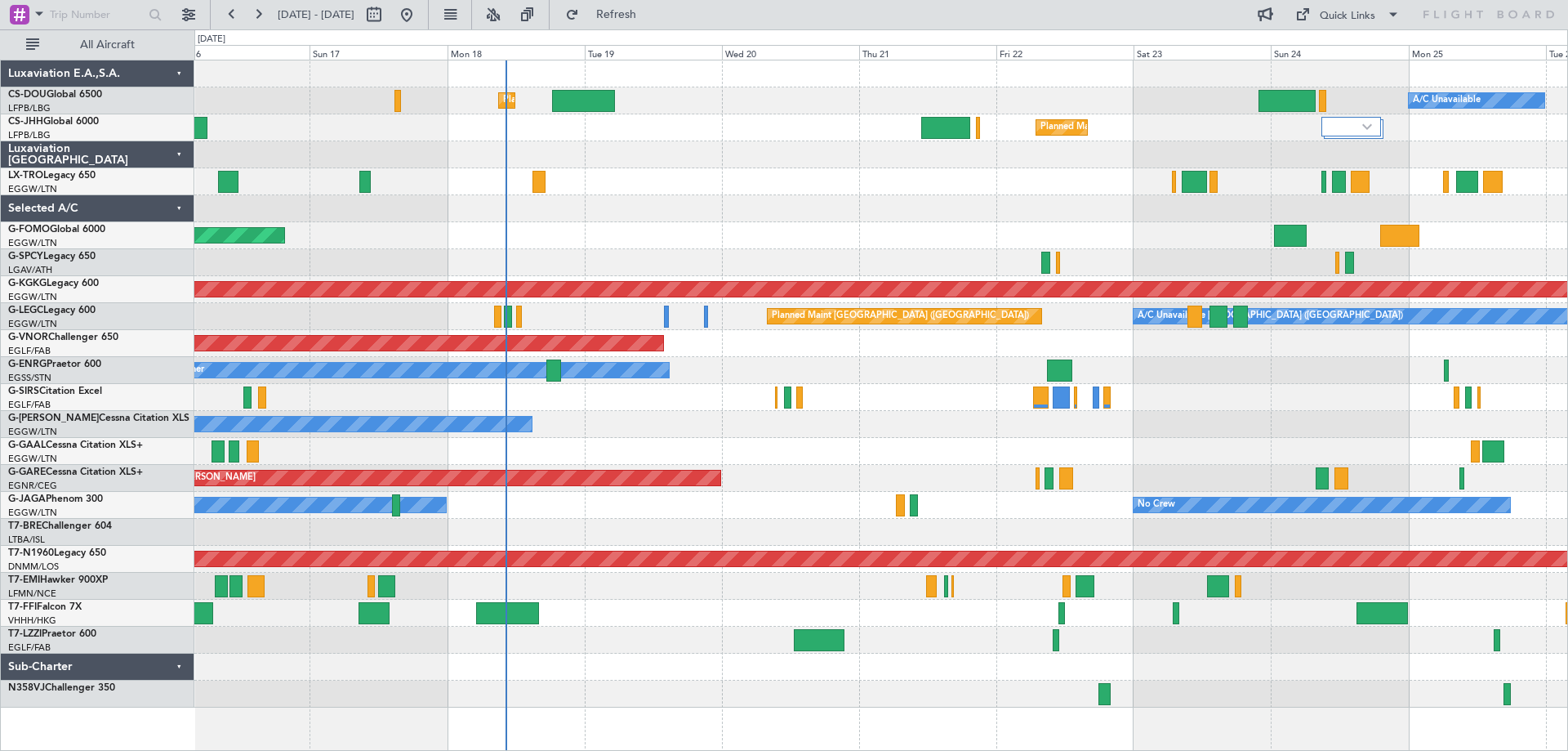
click at [1021, 221] on div at bounding box center [880, 208] width 1373 height 27
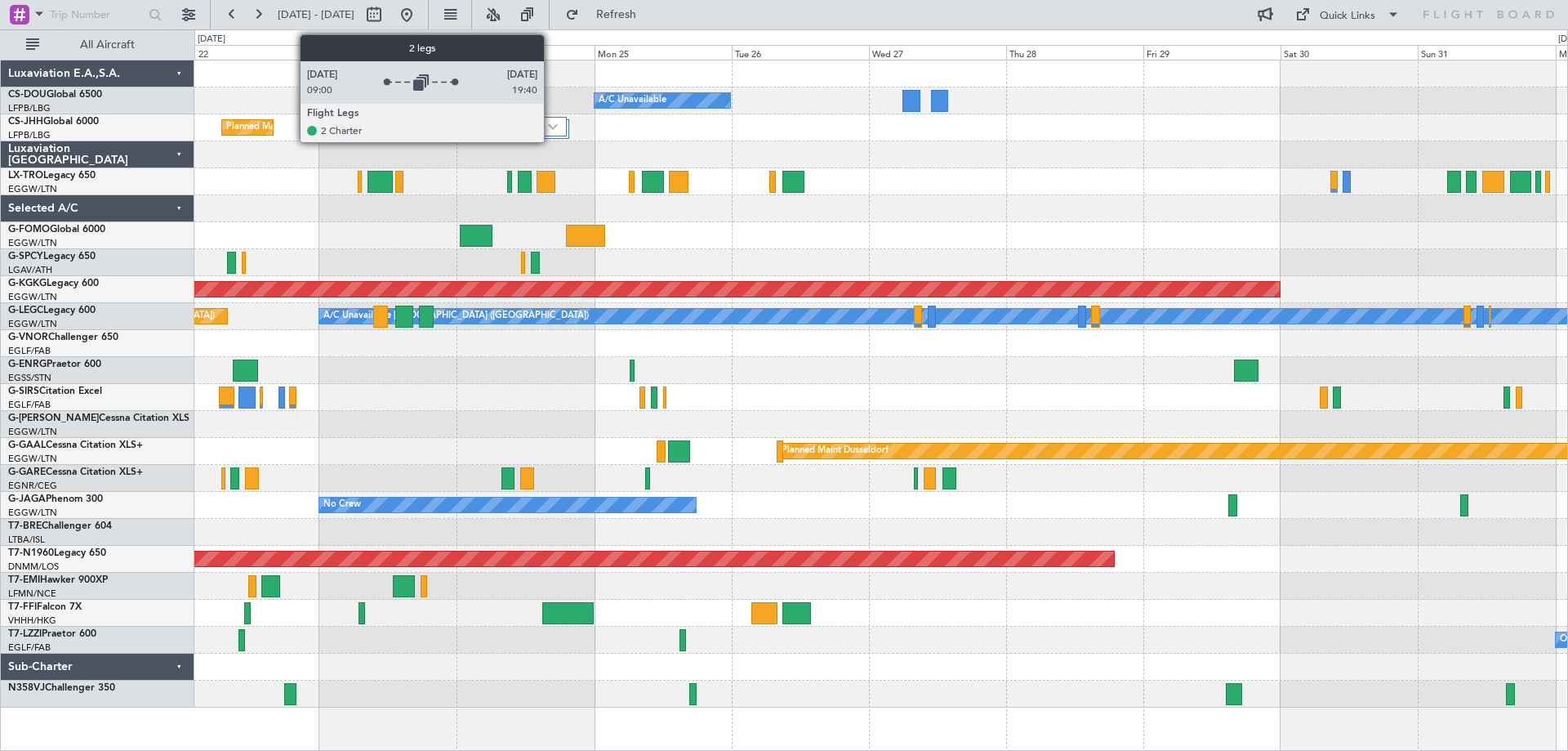
click at [551, 129] on img at bounding box center [553, 127] width 10 height 7
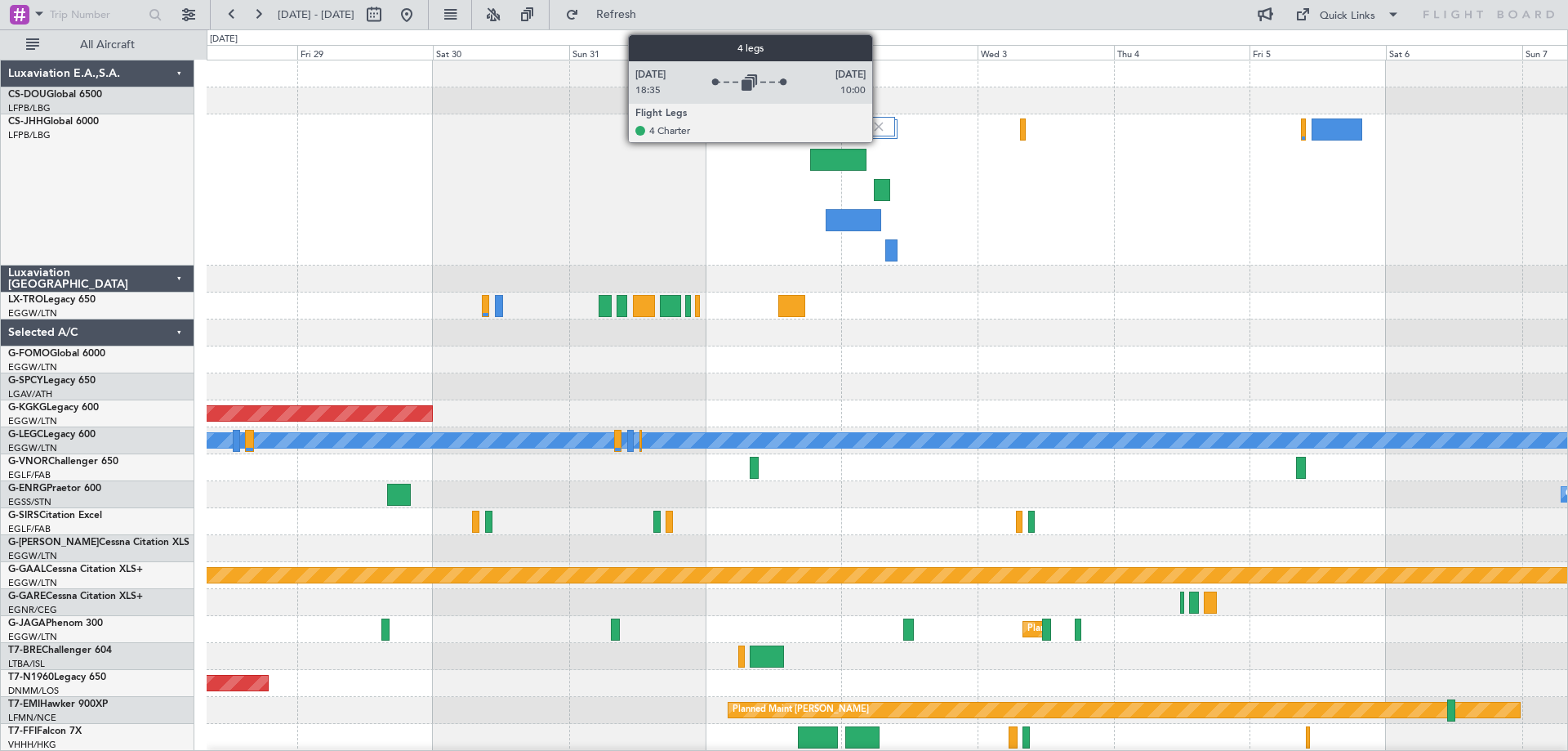
click at [880, 129] on img at bounding box center [878, 127] width 15 height 15
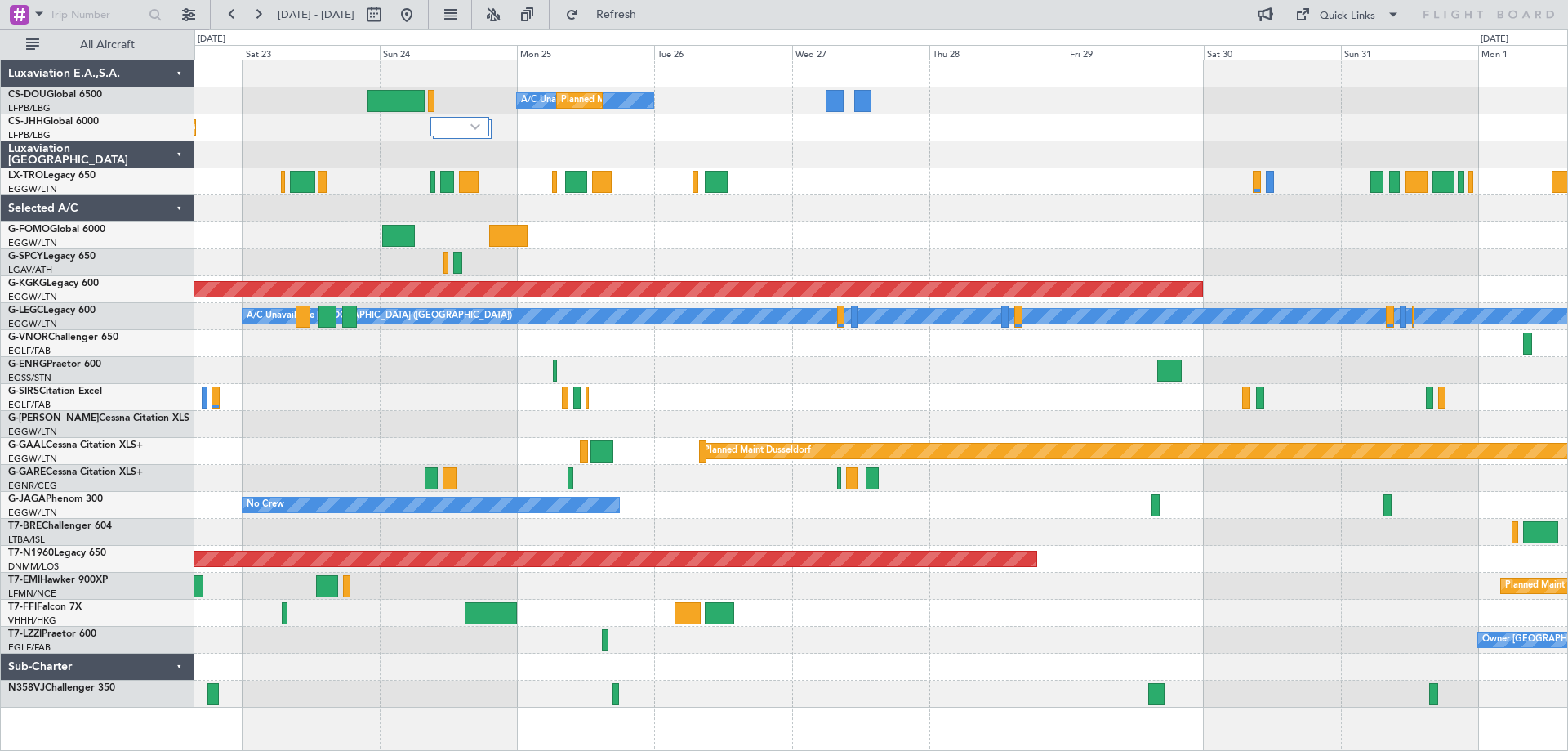
click at [1104, 192] on div "A/C Unavailable Planned Maint Paris (Le Bourget) Planned Maint London (Luton) A…" at bounding box center [880, 384] width 1373 height 647
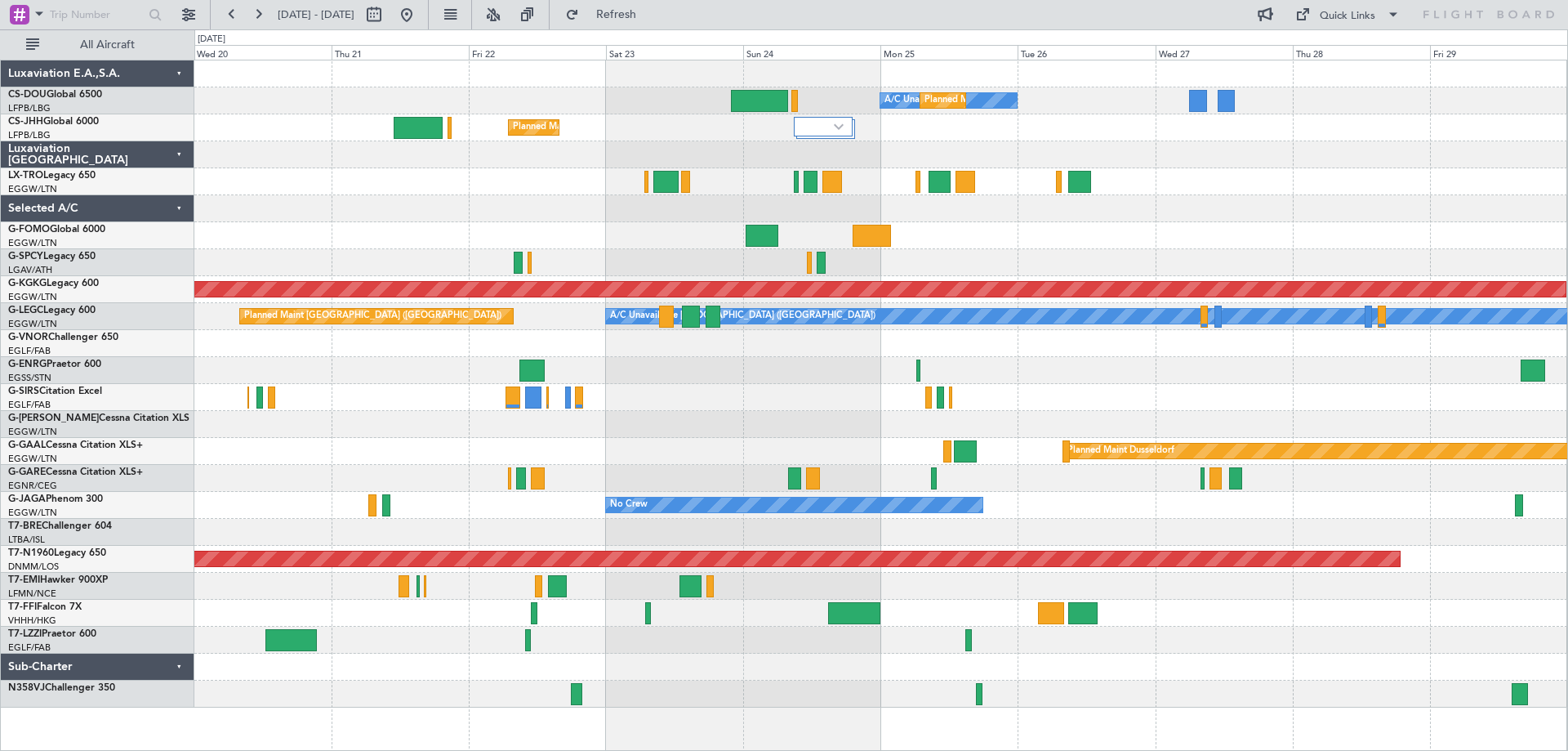
click at [1086, 222] on div at bounding box center [880, 208] width 1373 height 27
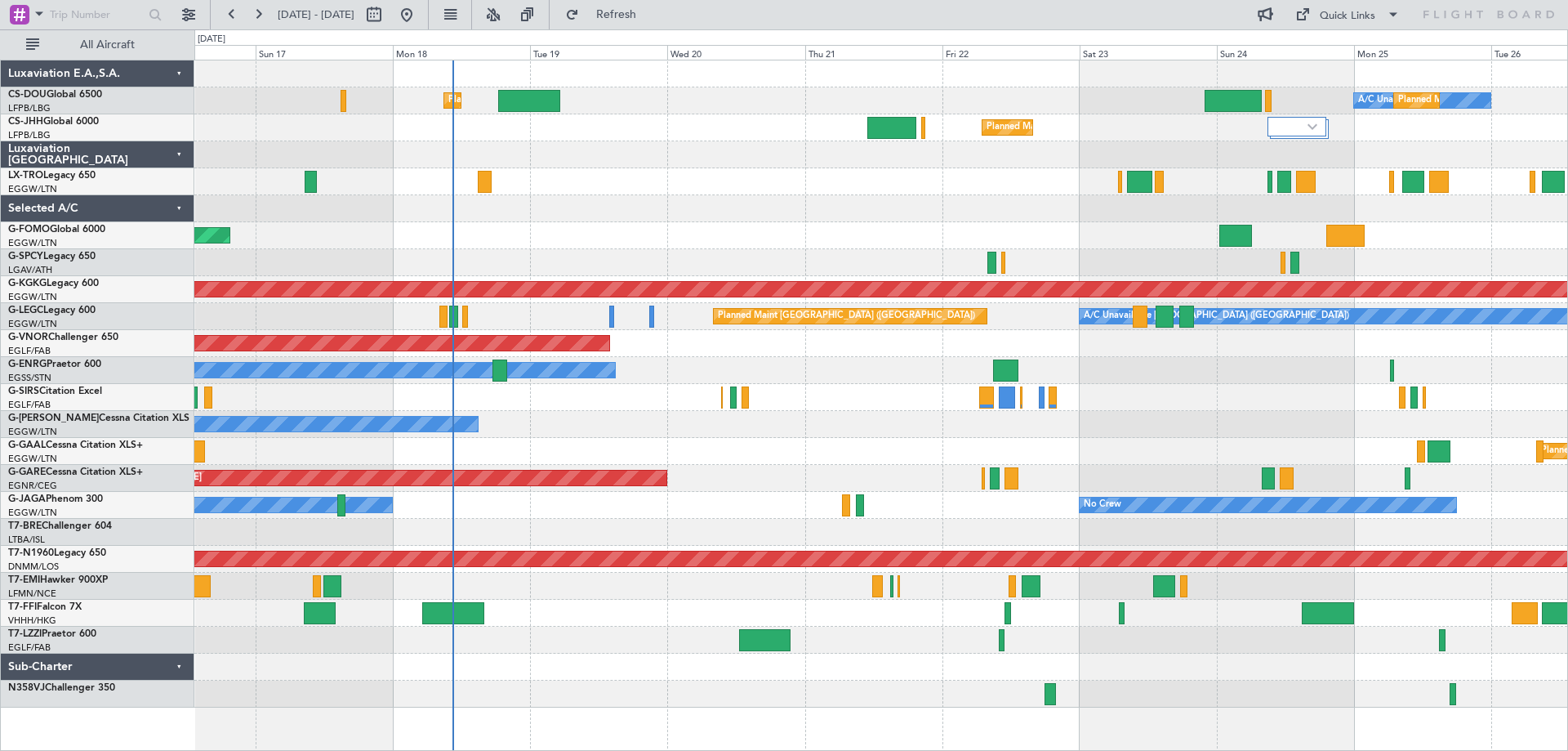
click at [951, 218] on div at bounding box center [880, 208] width 1373 height 27
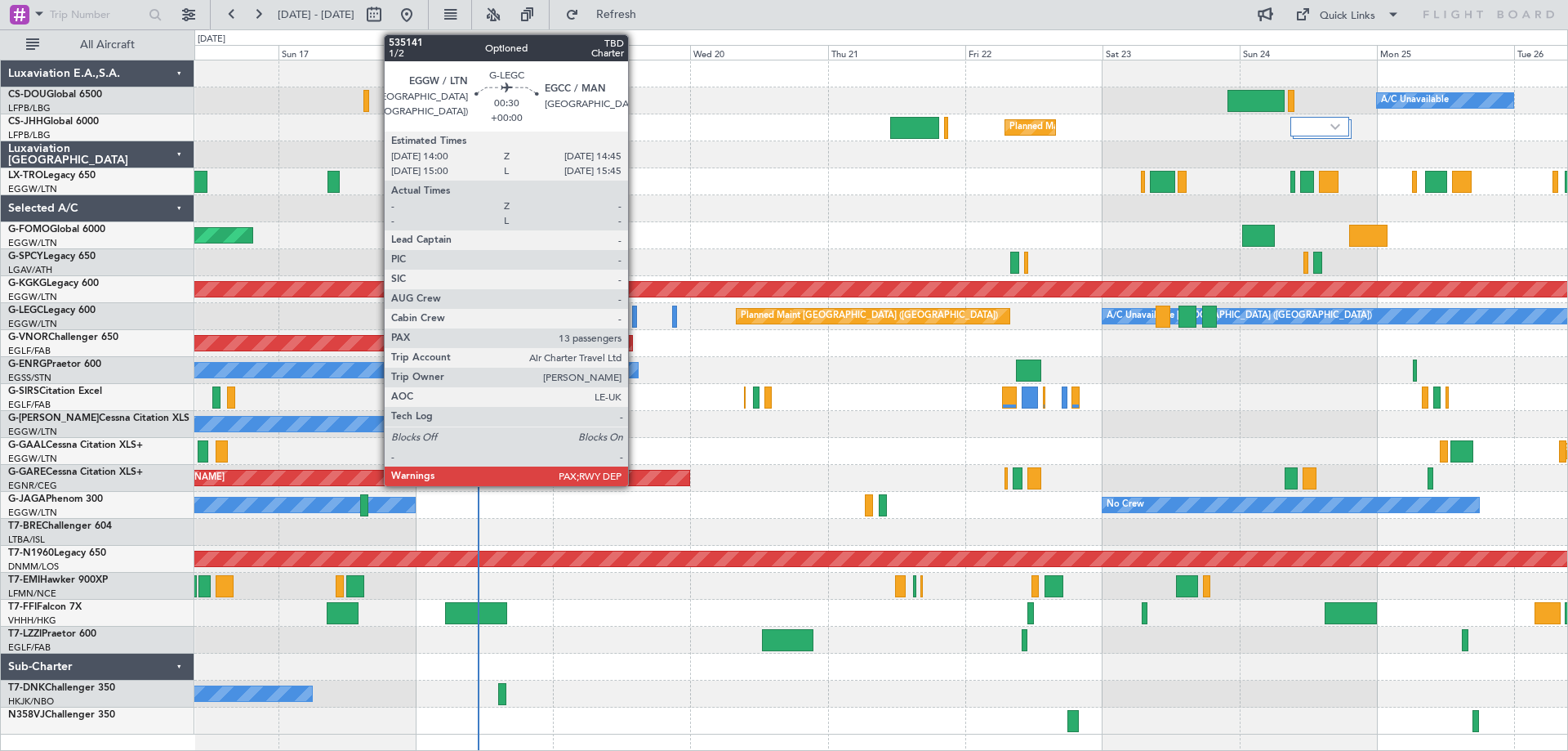
click at [636, 320] on div at bounding box center [634, 316] width 5 height 22
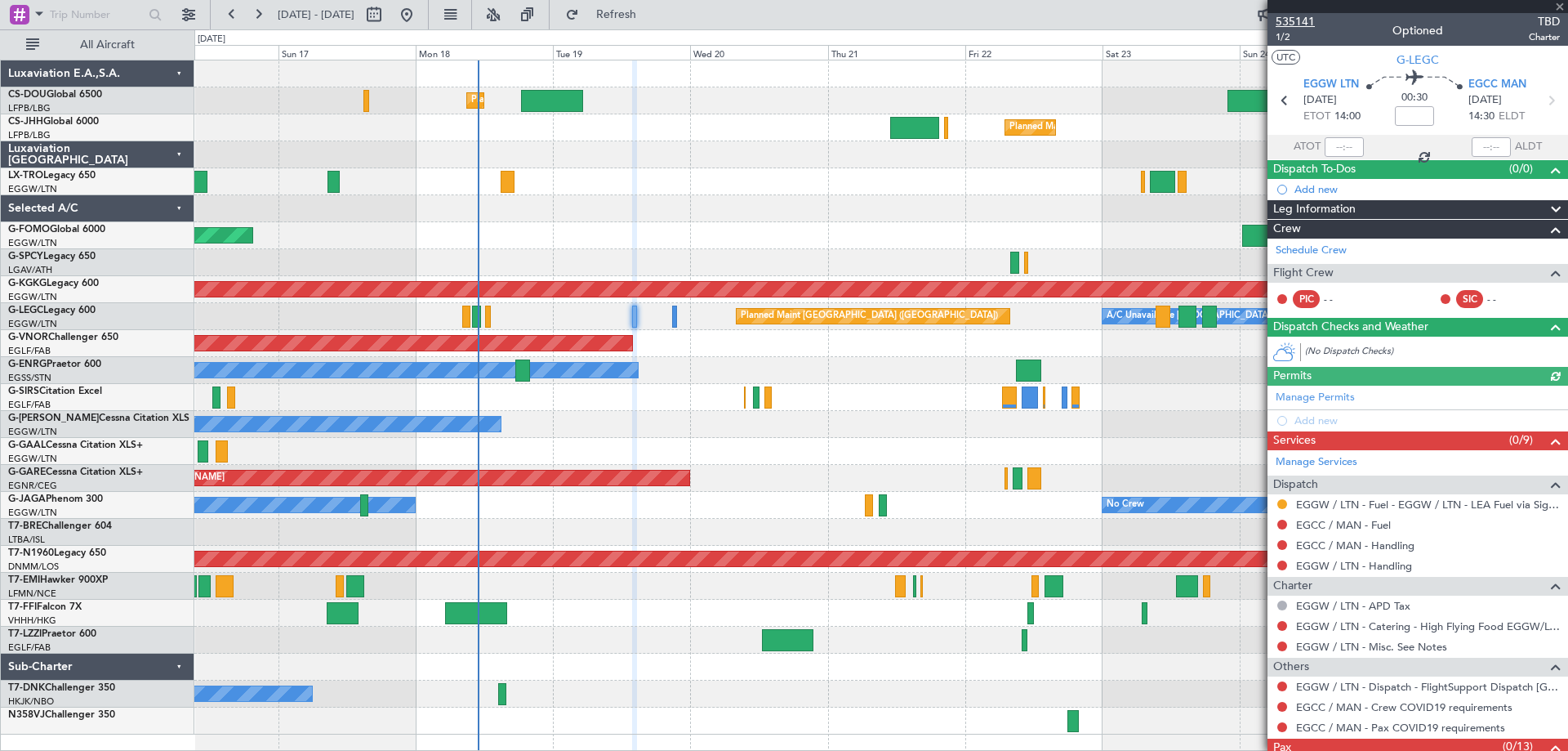
click at [1299, 22] on span "535141" at bounding box center [1295, 21] width 39 height 17
click at [1558, 6] on span at bounding box center [1560, 7] width 17 height 15
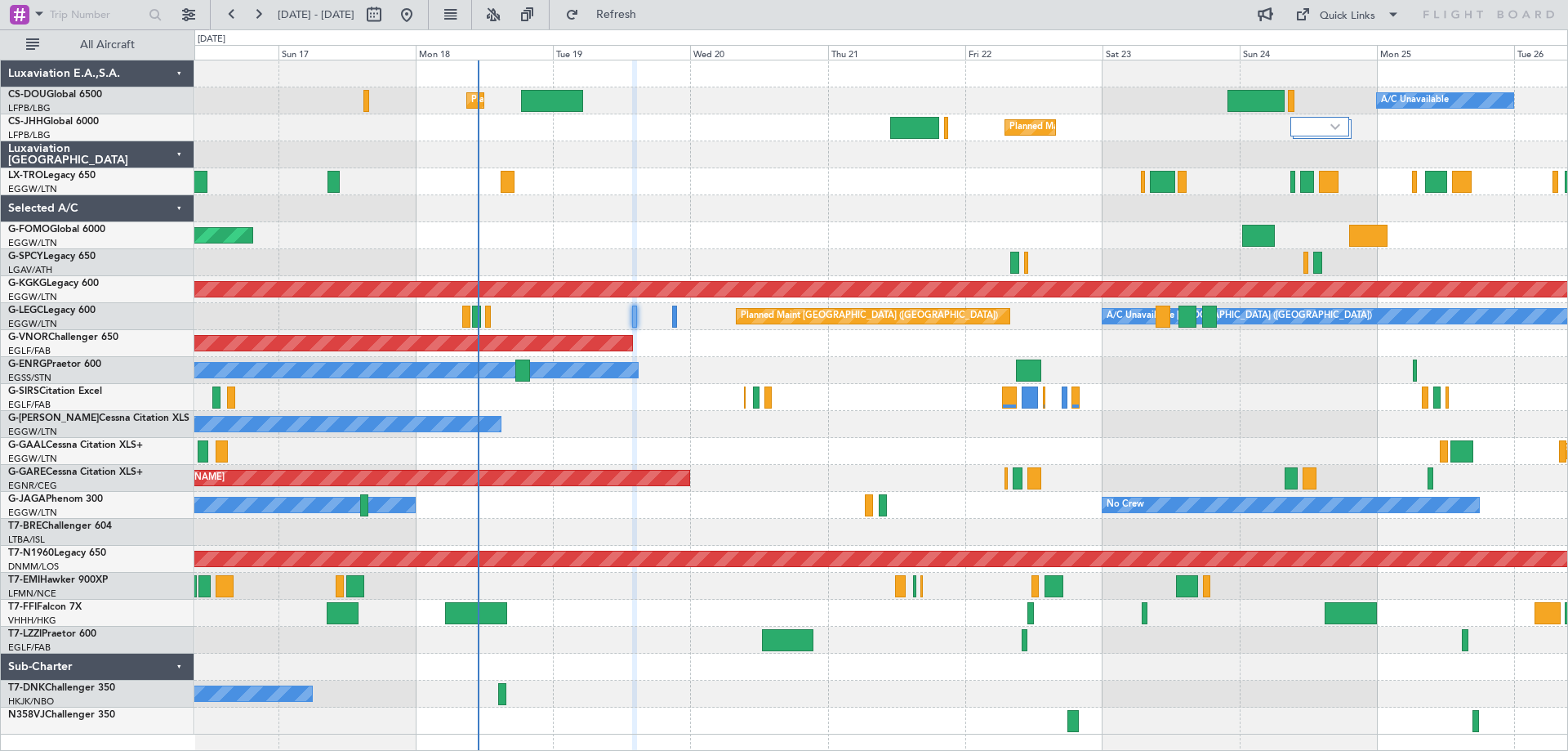
type input "0"
click at [1337, 18] on div "Quick Links" at bounding box center [1347, 16] width 56 height 17
click at [1338, 52] on button "Trip Builder" at bounding box center [1348, 54] width 123 height 39
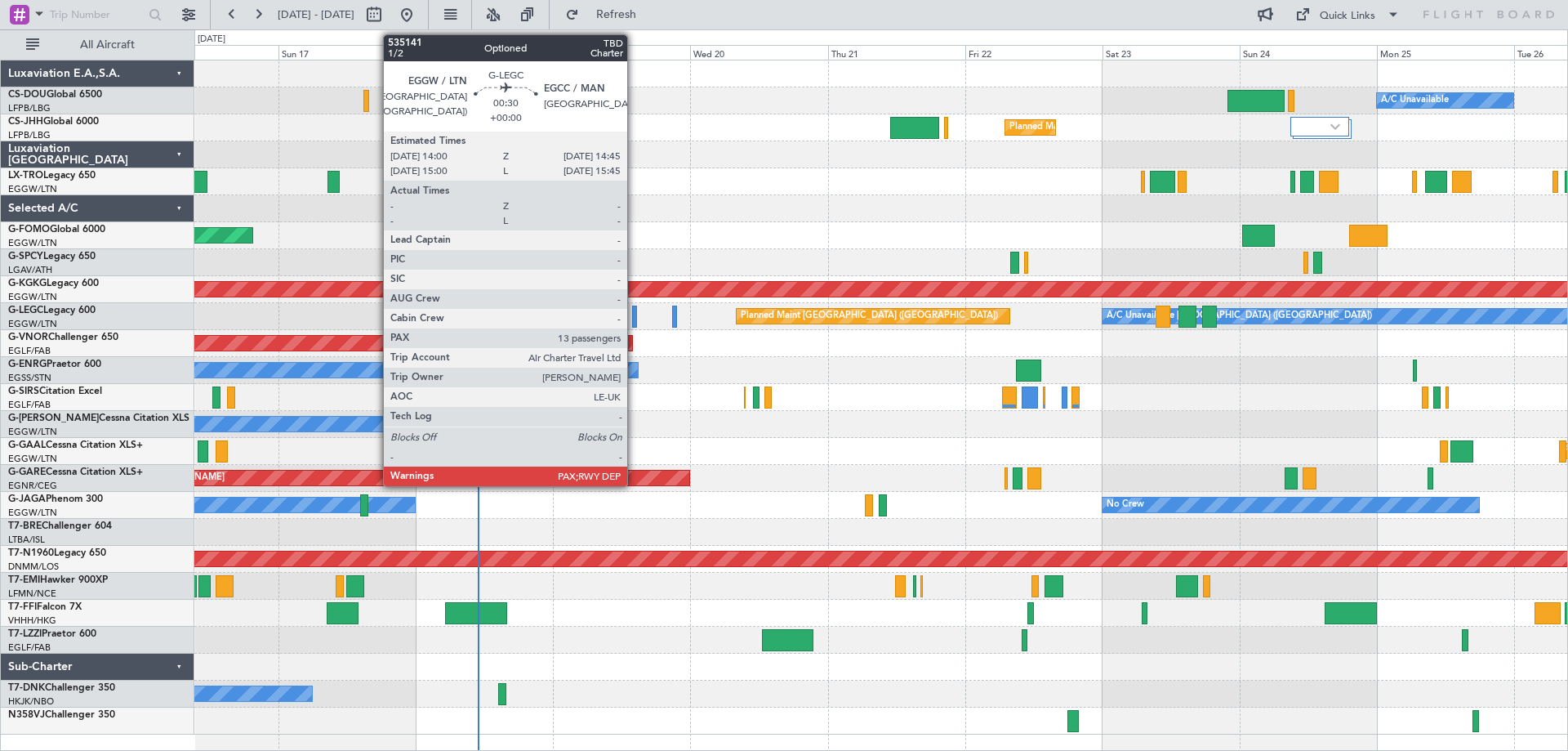
click at [635, 324] on div at bounding box center [634, 316] width 5 height 22
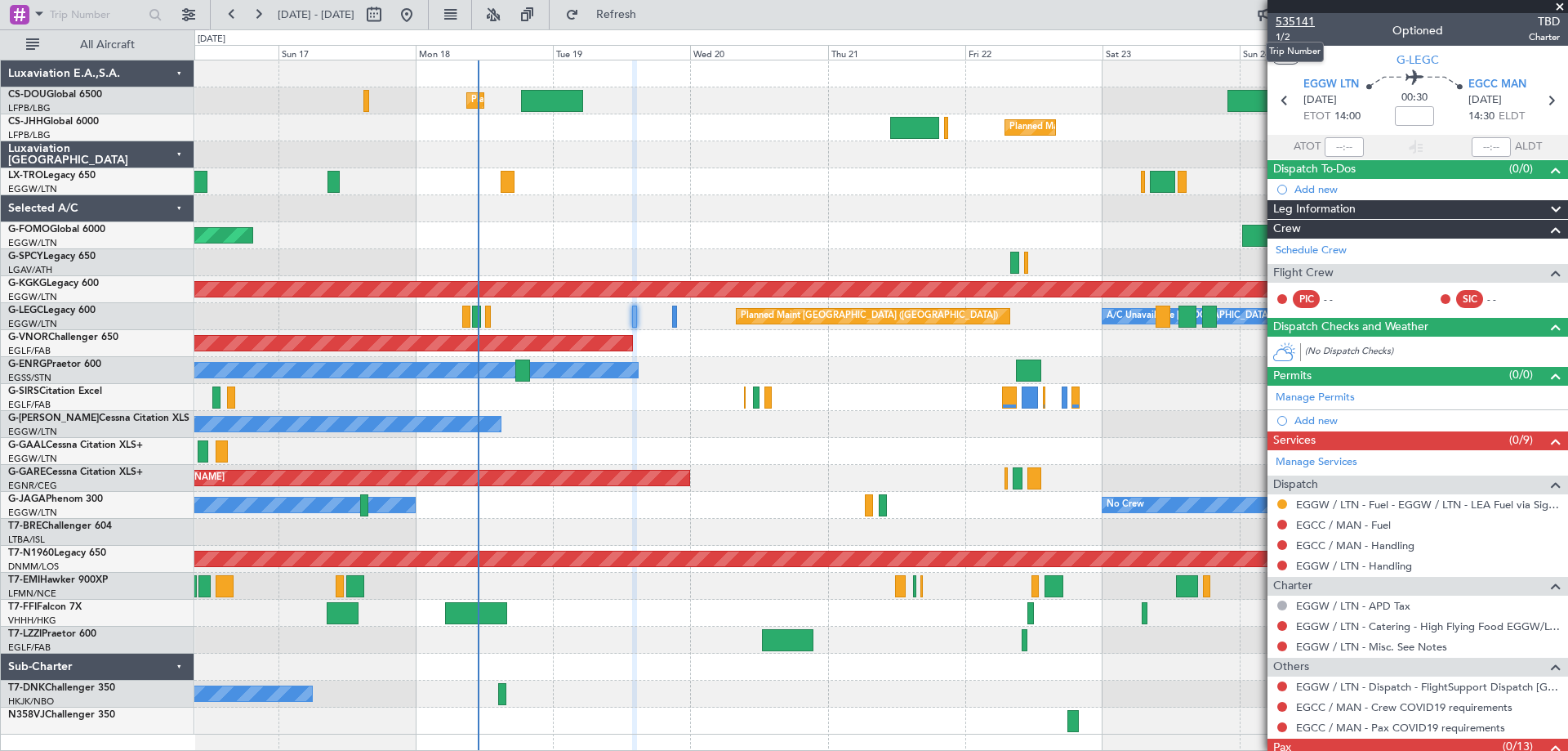
click at [1304, 18] on span "535141" at bounding box center [1295, 21] width 39 height 17
click at [1558, 7] on span at bounding box center [1560, 7] width 17 height 15
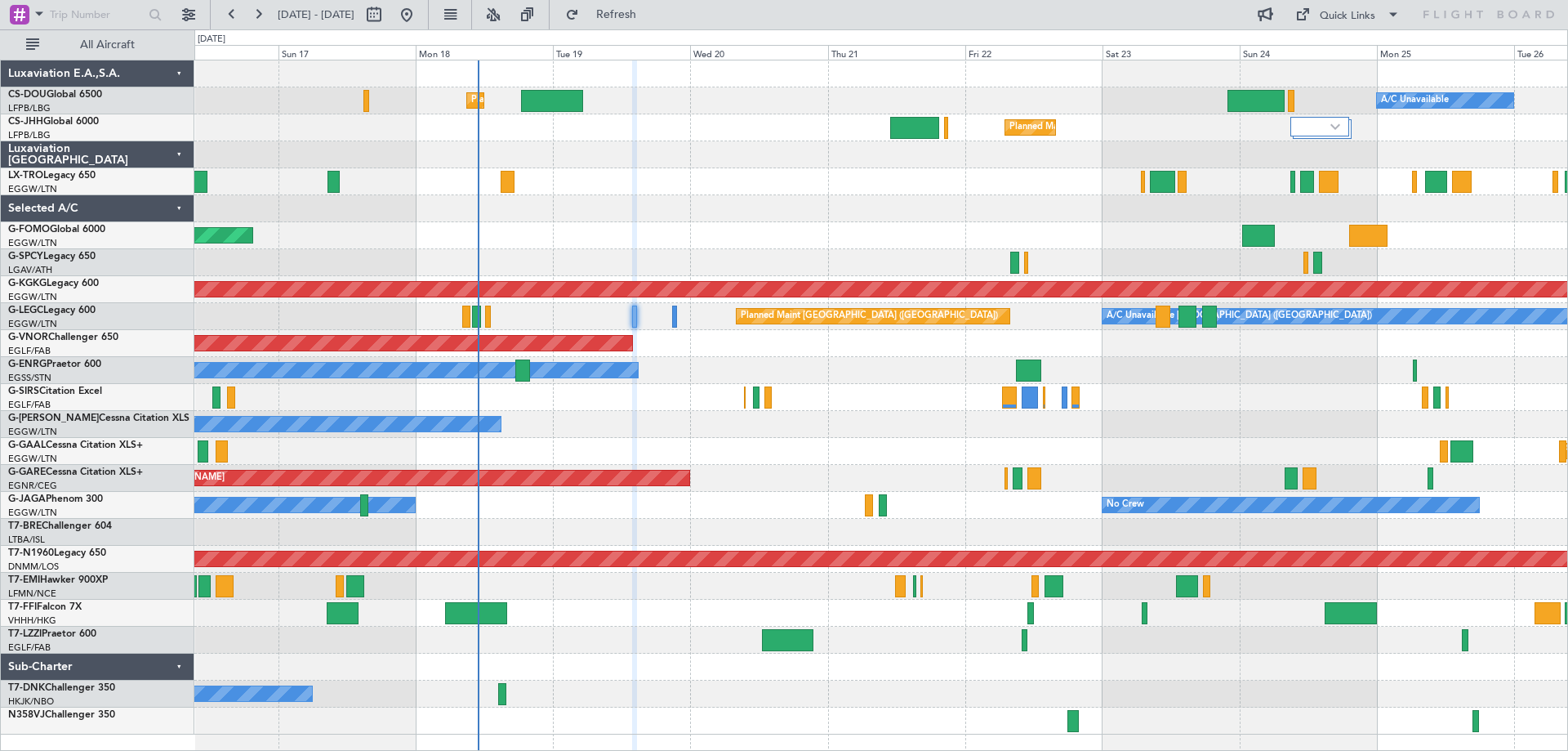
type input "0"
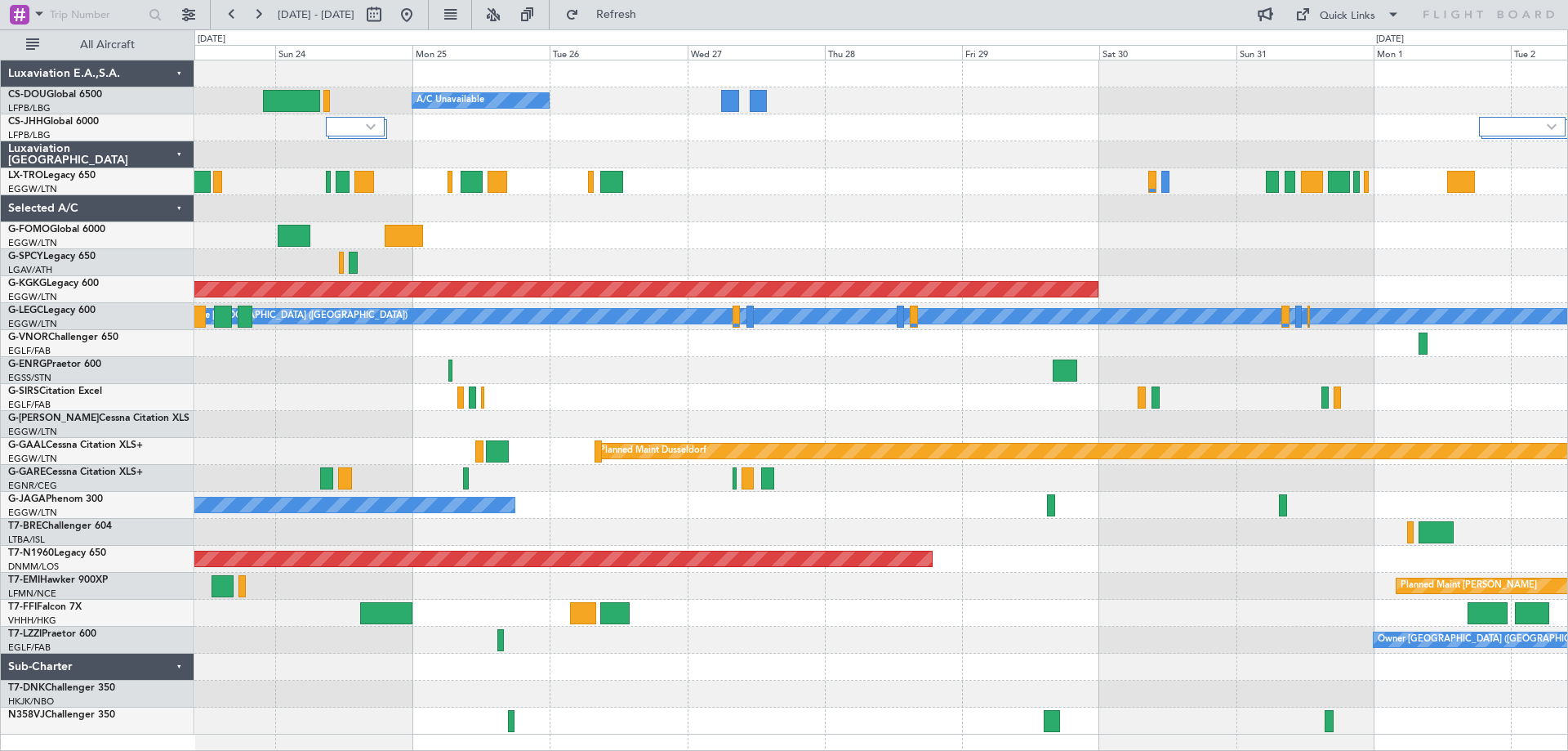
click at [527, 207] on div "Planned Maint Paris (Le Bourget) A/C Unavailable Planned Maint London (Luton) A…" at bounding box center [880, 398] width 1373 height 674
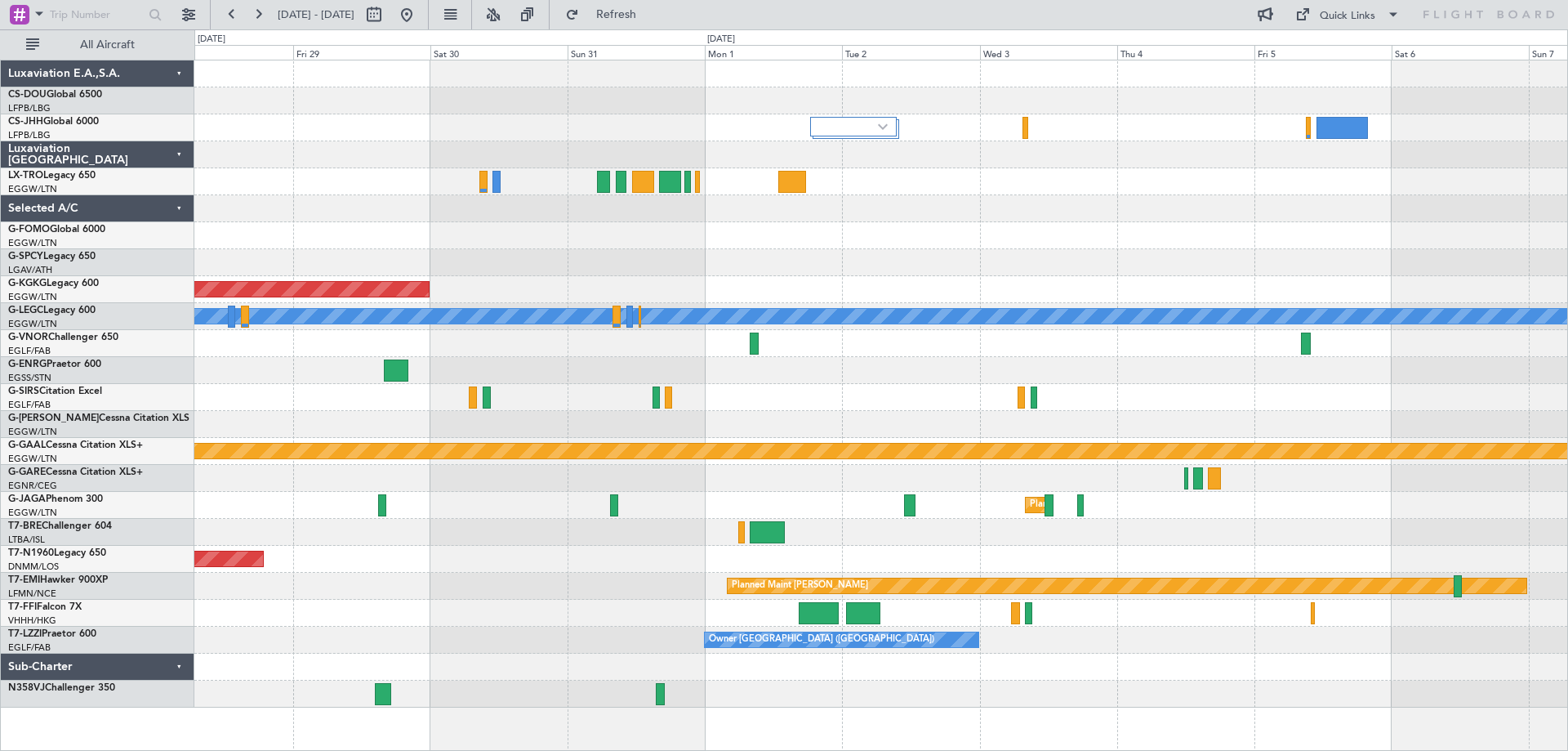
click at [619, 240] on div at bounding box center [880, 235] width 1373 height 27
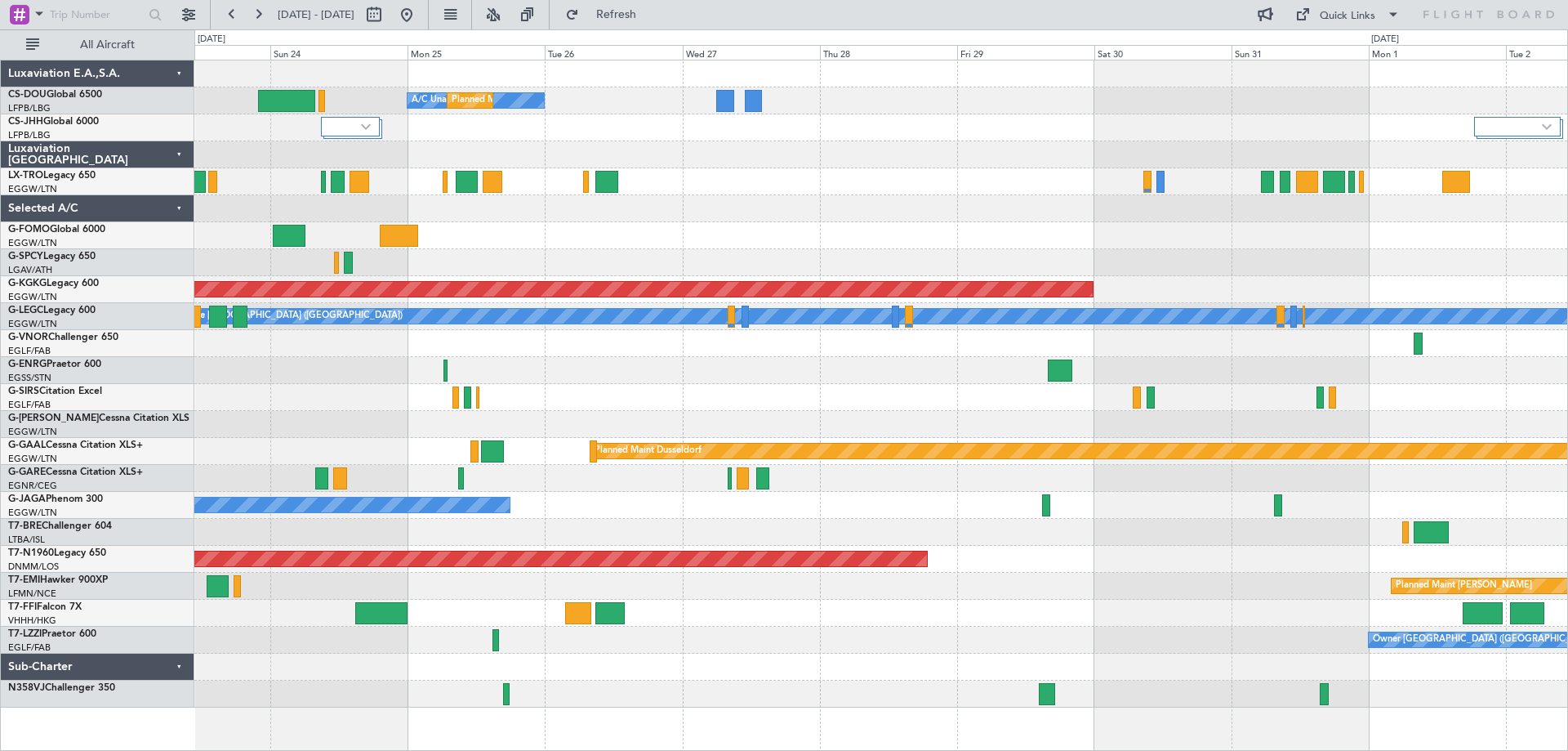
click at [1161, 251] on div at bounding box center [880, 262] width 1373 height 27
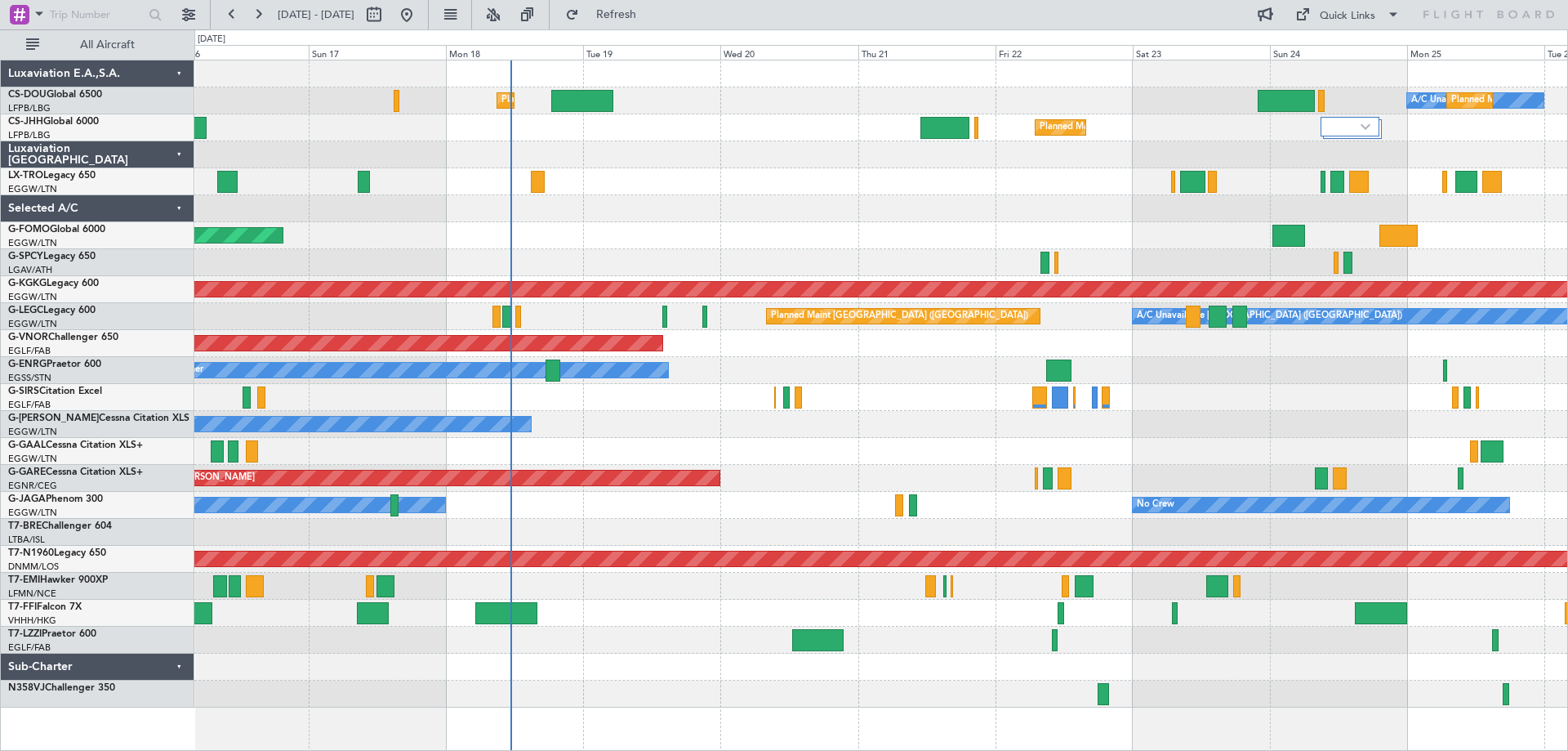
click at [833, 266] on div at bounding box center [880, 262] width 1373 height 27
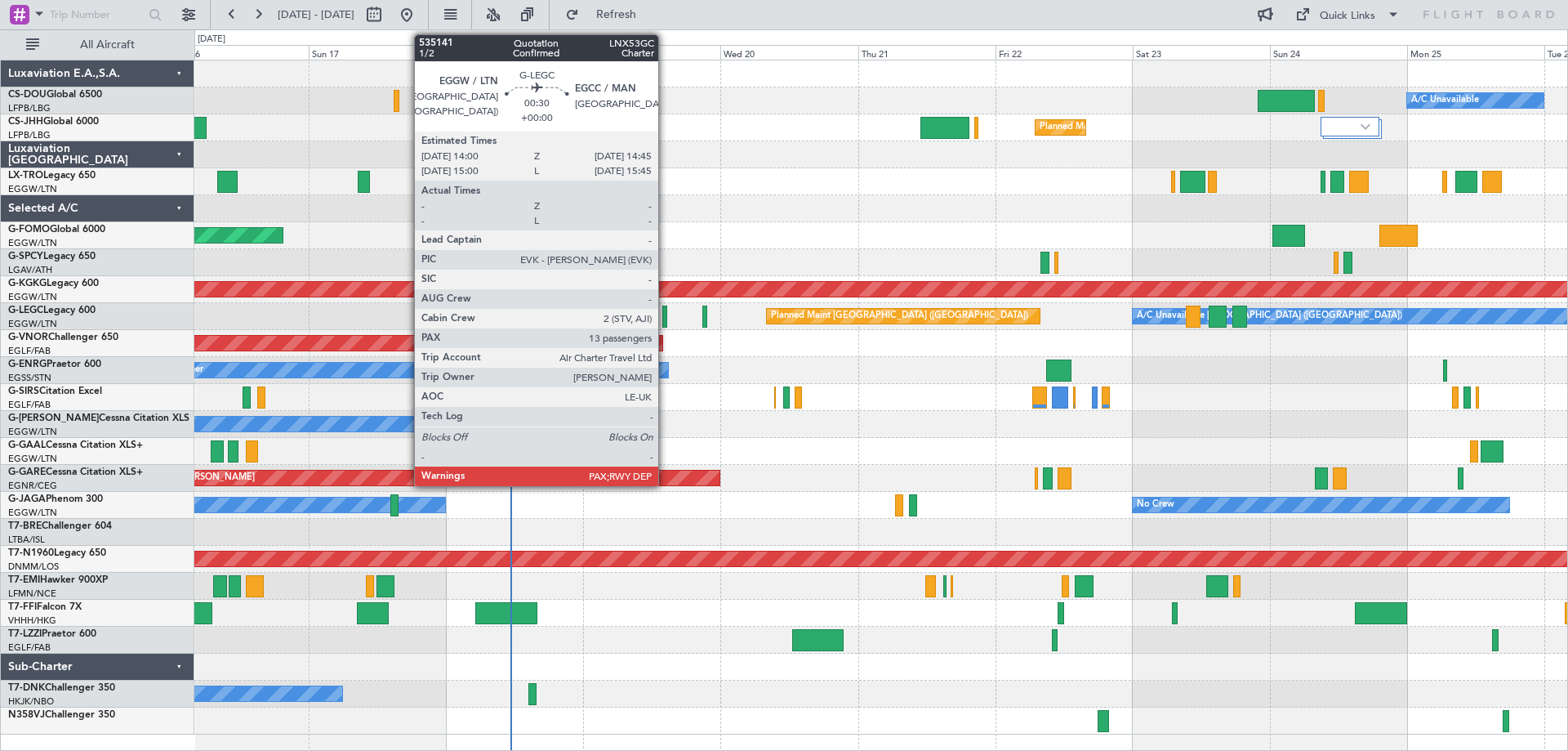
click at [665, 320] on div at bounding box center [664, 316] width 5 height 22
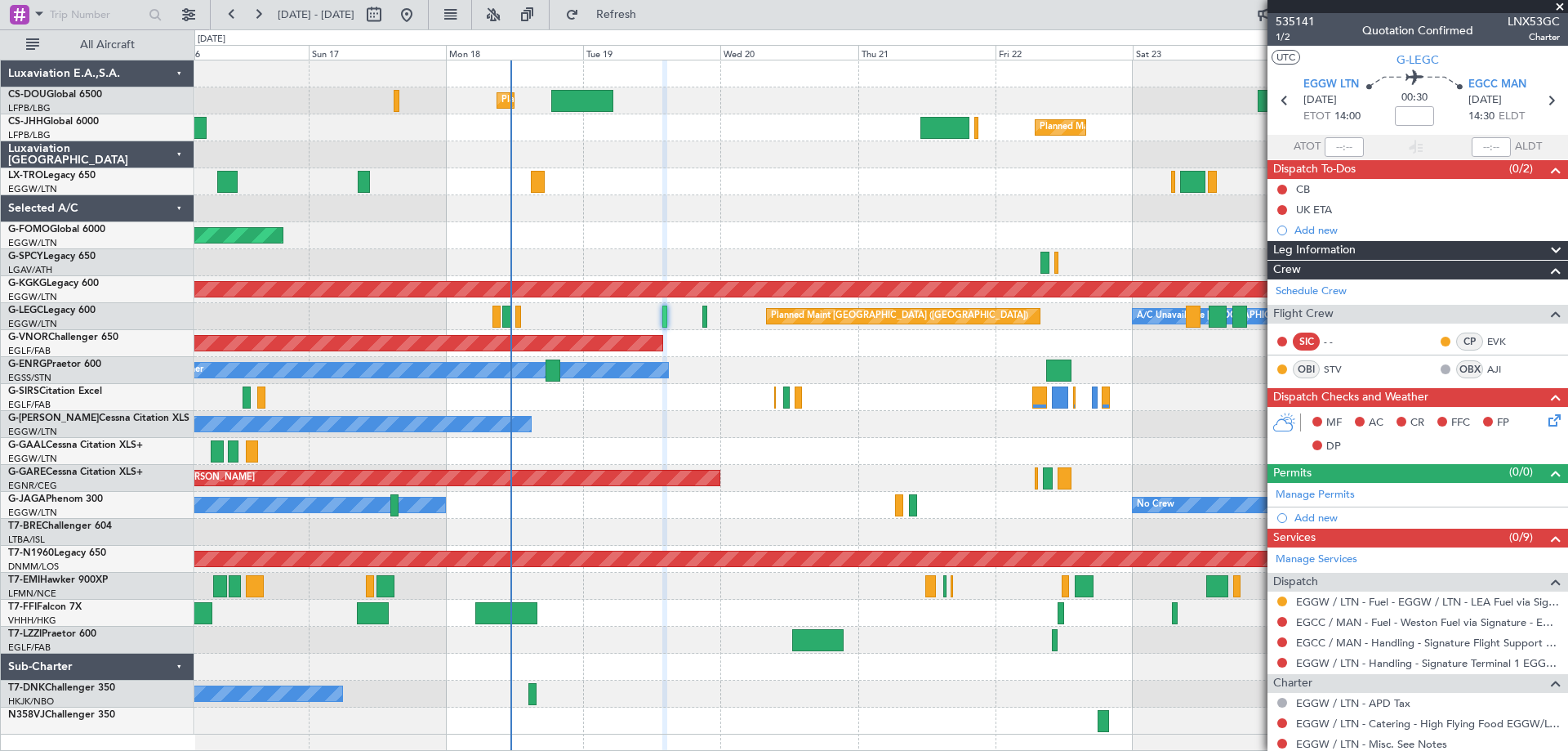
click at [1558, 5] on span at bounding box center [1560, 7] width 17 height 15
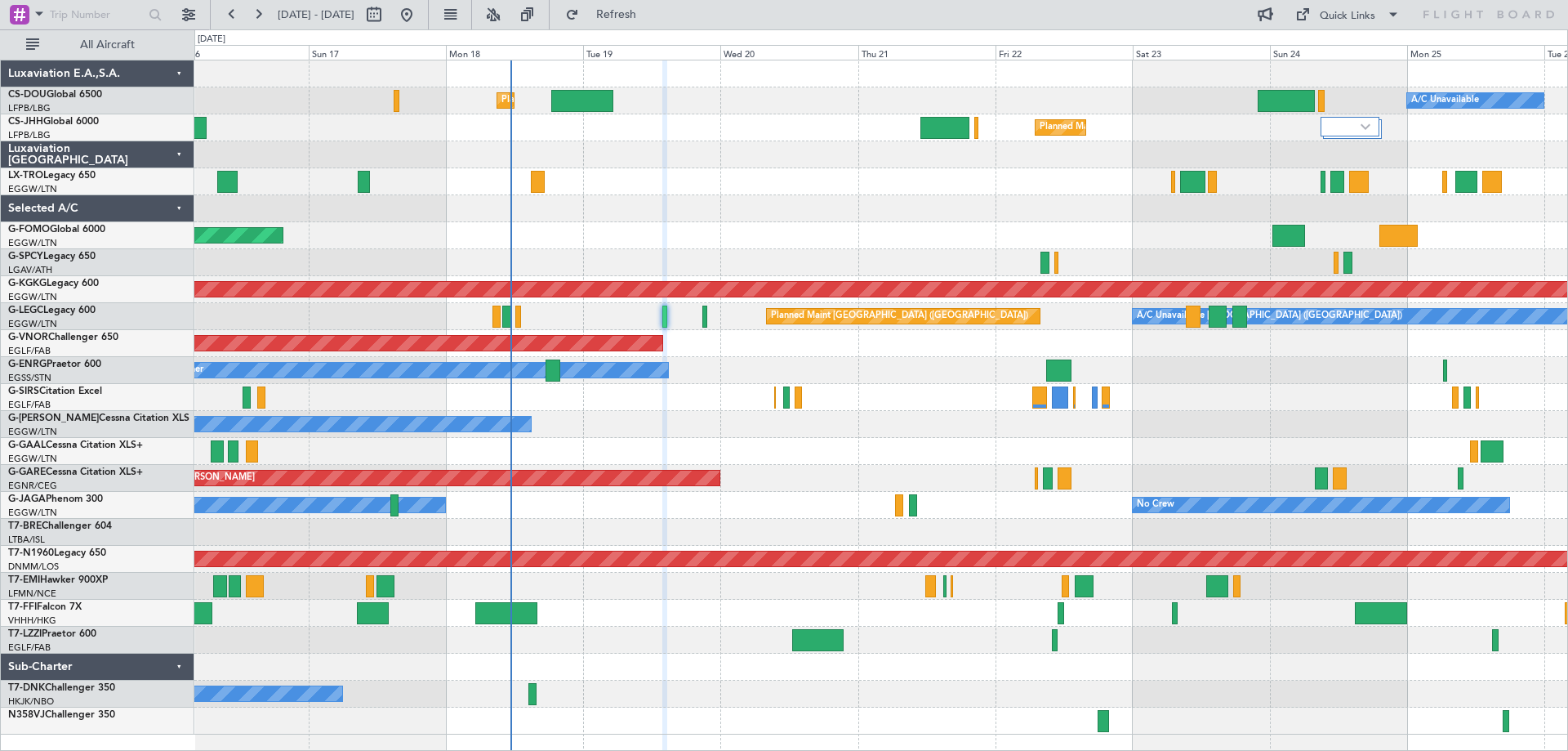
type input "0"
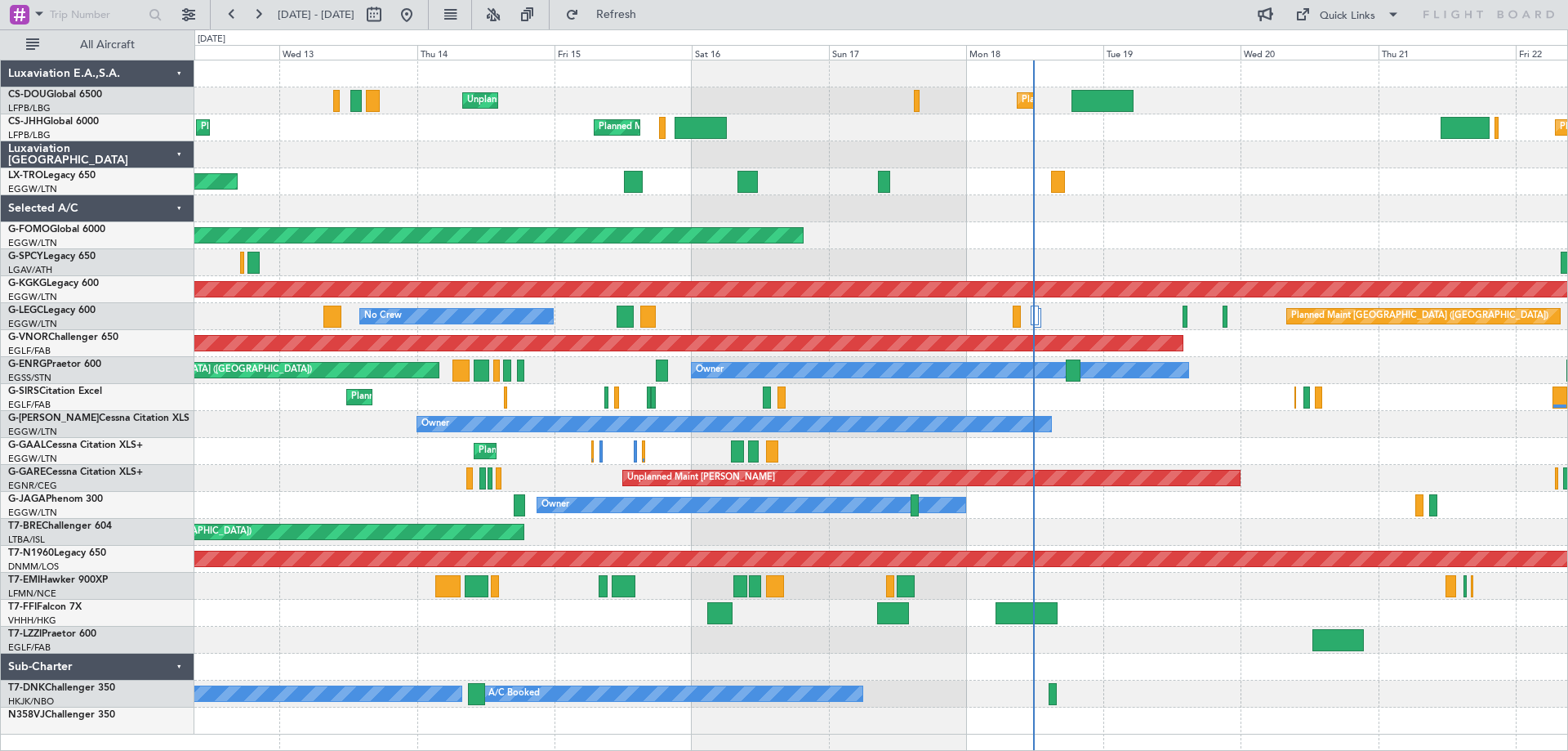
click at [1083, 243] on div "Planned Maint Windsor Locks ([PERSON_NAME] Intl)" at bounding box center [880, 235] width 1373 height 27
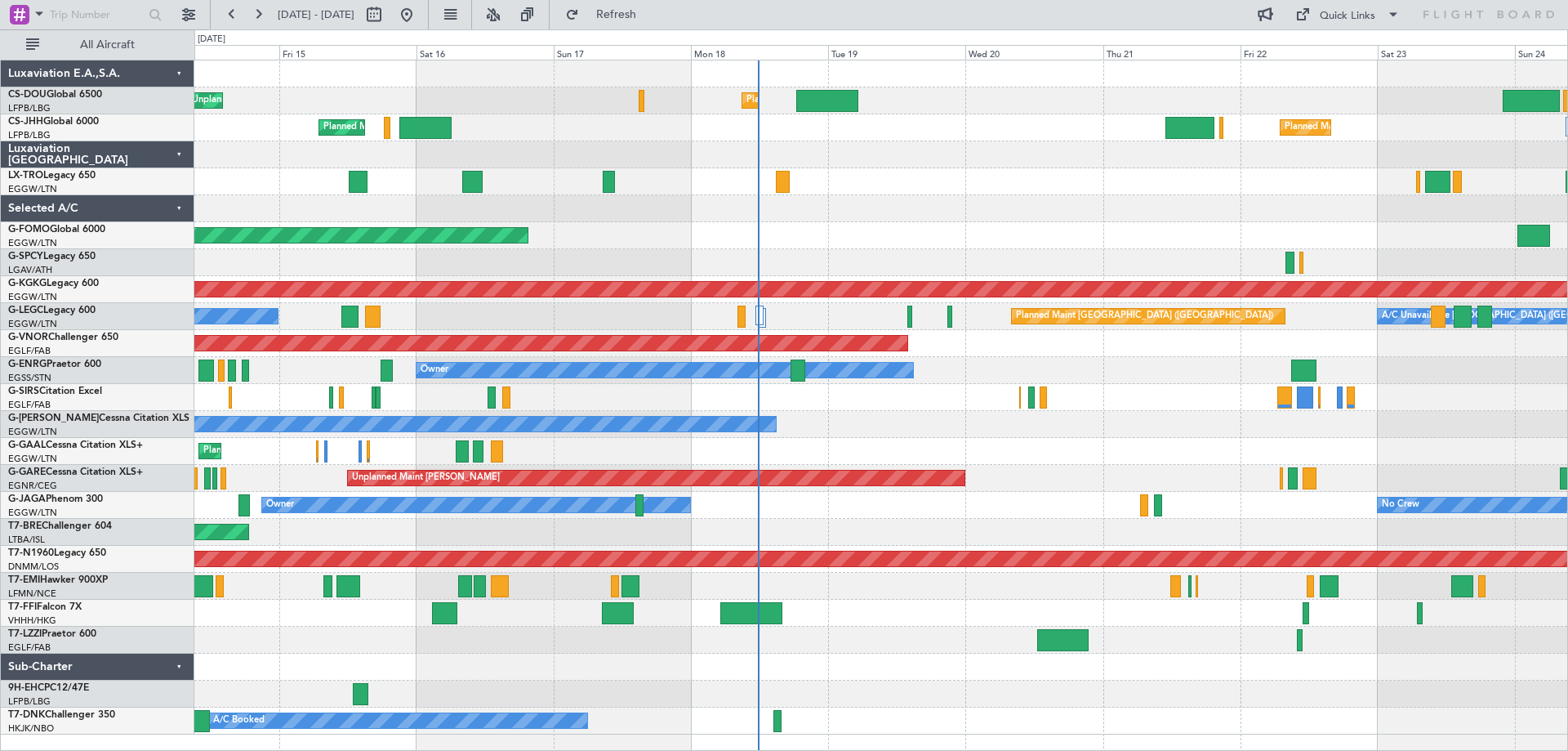
click at [996, 337] on div "Planned Maint London ([GEOGRAPHIC_DATA])" at bounding box center [880, 343] width 1373 height 27
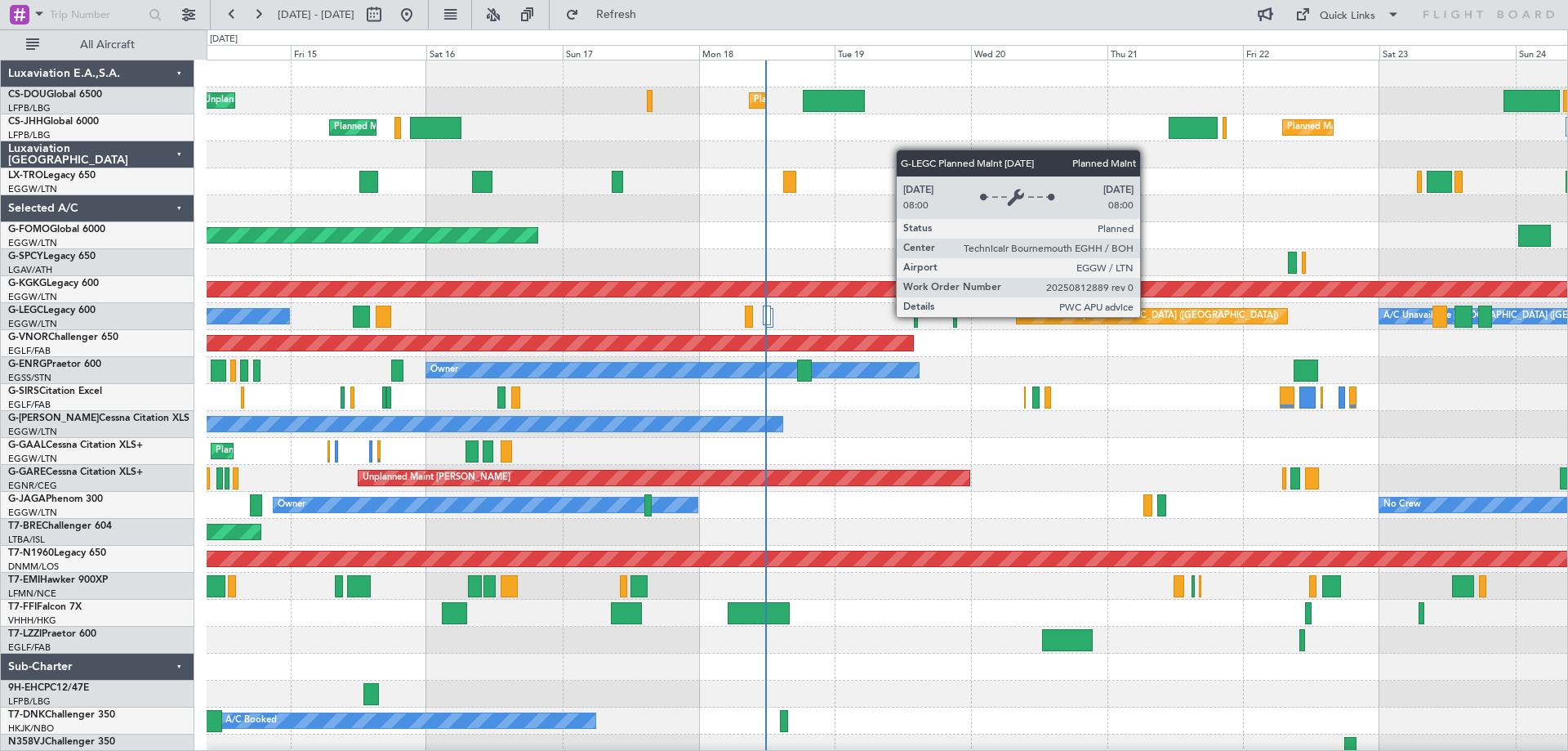
click at [1148, 316] on div "Planned Maint [GEOGRAPHIC_DATA] ([GEOGRAPHIC_DATA])" at bounding box center [1152, 316] width 271 height 15
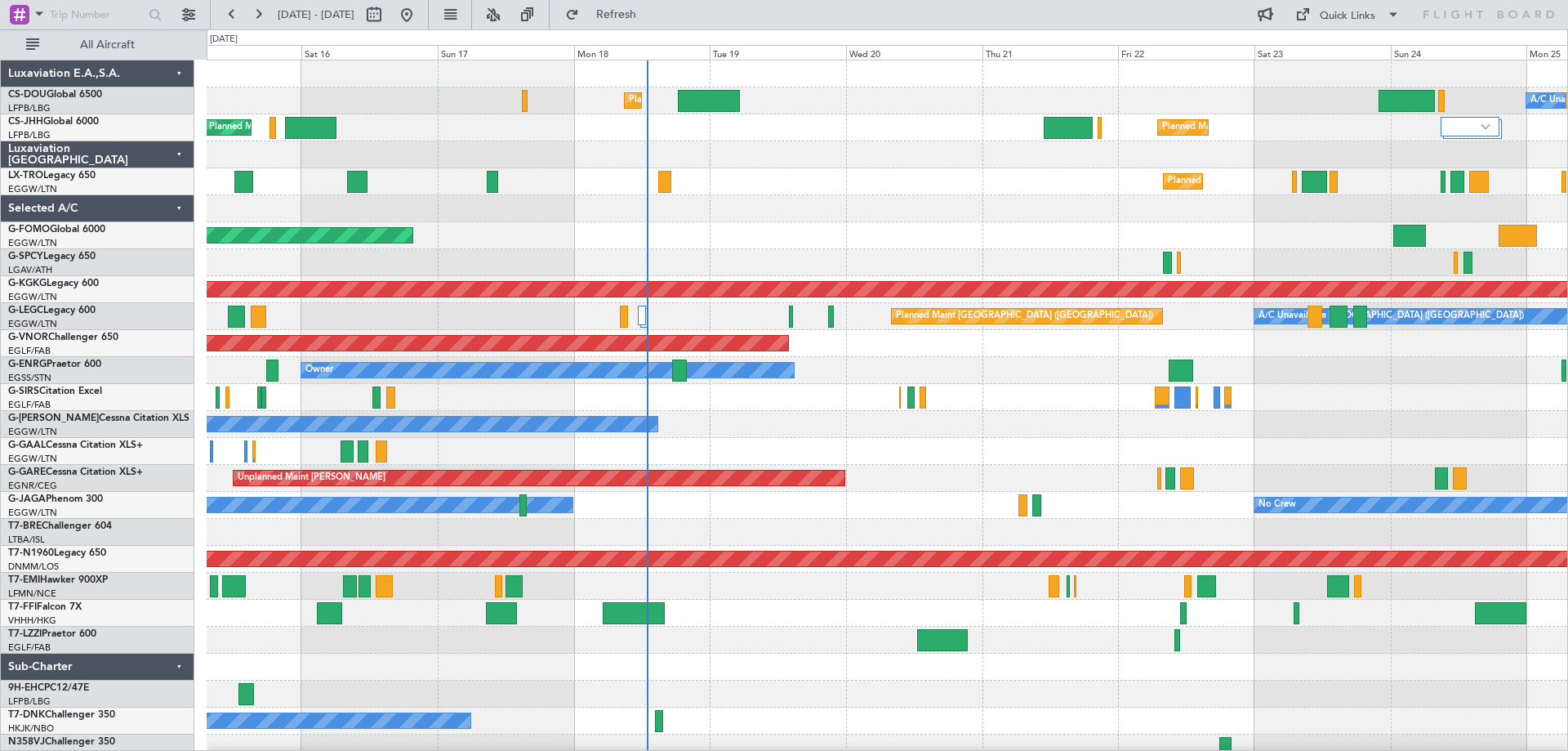
click at [1022, 353] on div "Planned Maint London ([GEOGRAPHIC_DATA])" at bounding box center [887, 343] width 1361 height 27
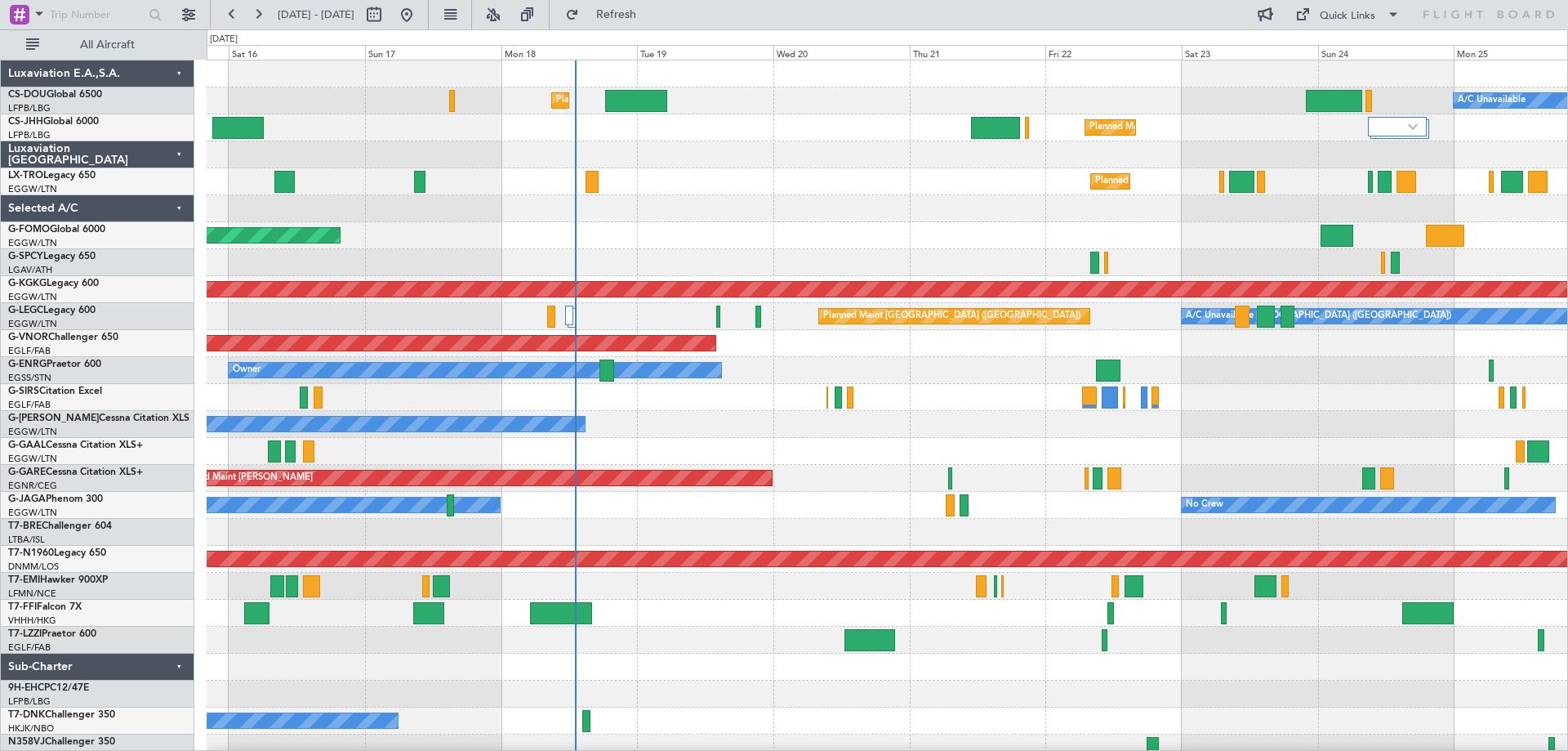
click at [861, 183] on div "Planned Maint [GEOGRAPHIC_DATA] ([GEOGRAPHIC_DATA])" at bounding box center [887, 181] width 1361 height 27
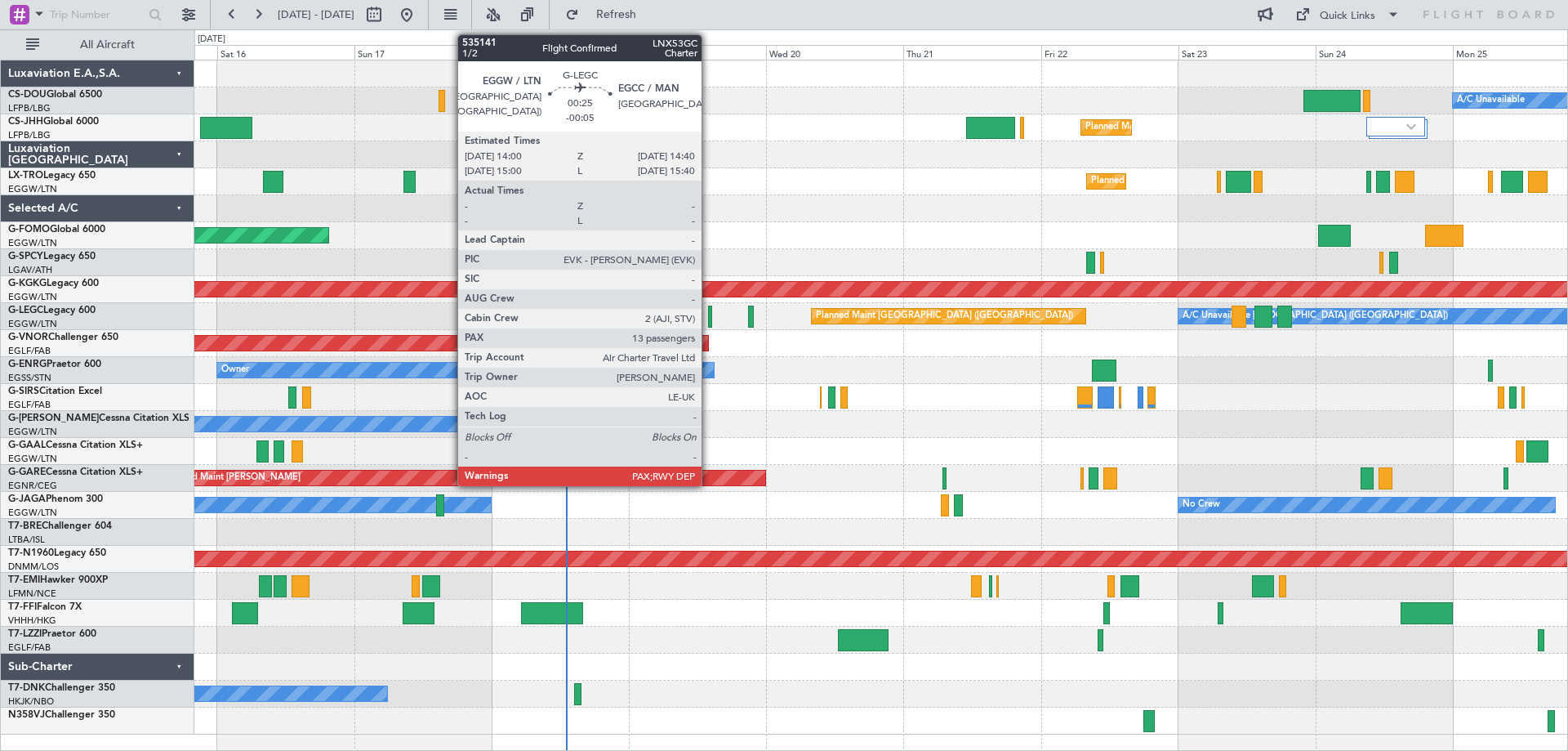
click at [709, 321] on div at bounding box center [710, 316] width 4 height 22
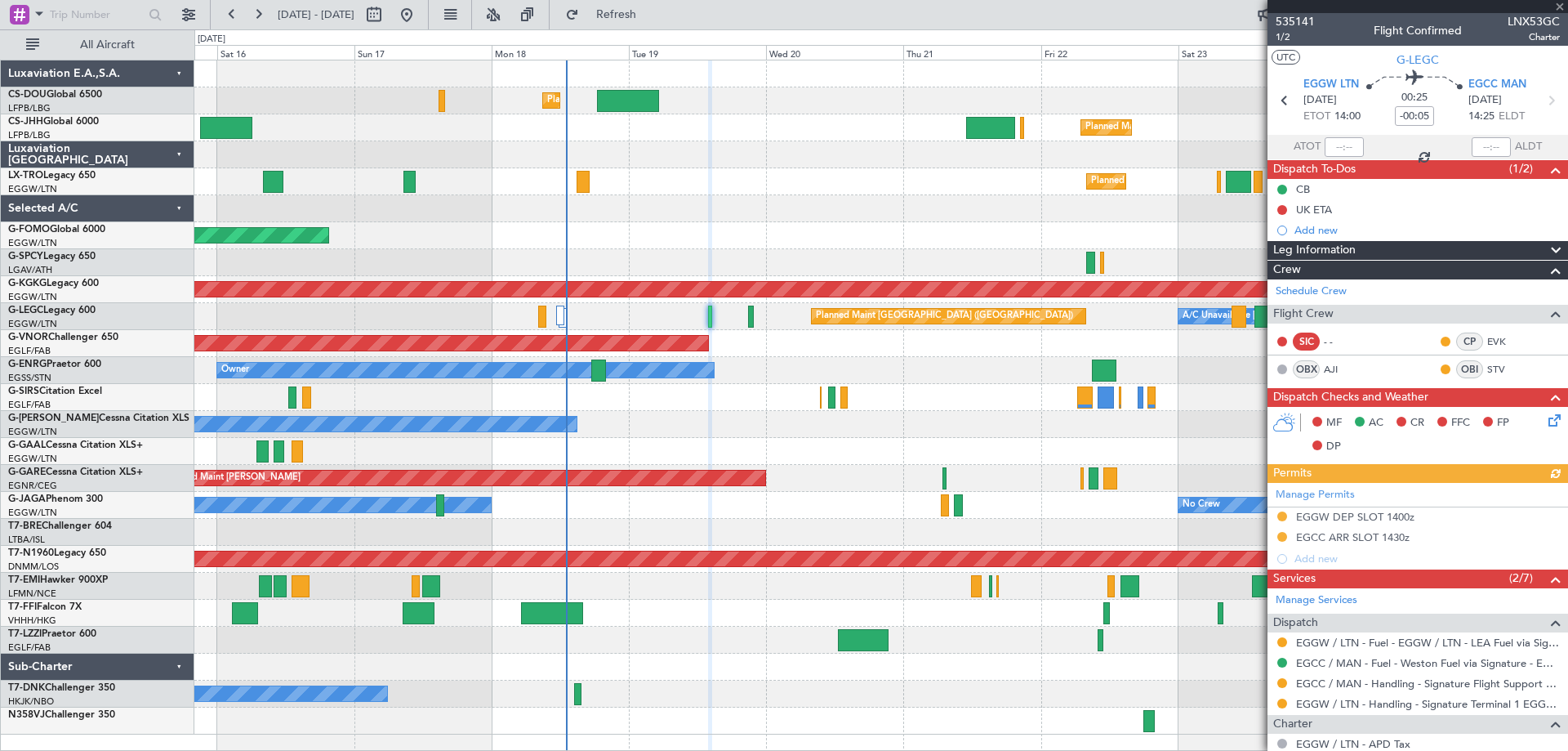
scroll to position [191, 0]
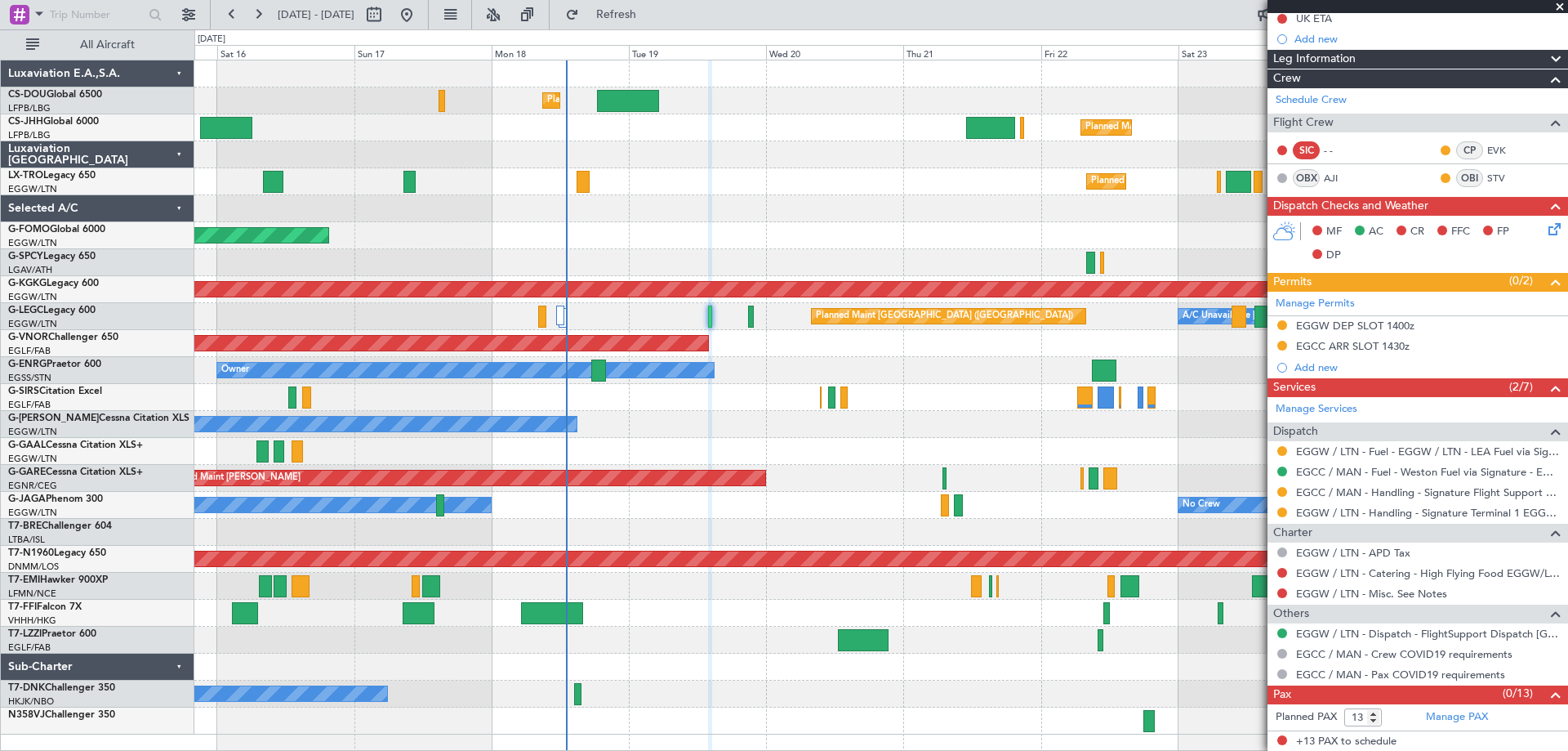
click at [1560, 6] on span at bounding box center [1560, 7] width 17 height 15
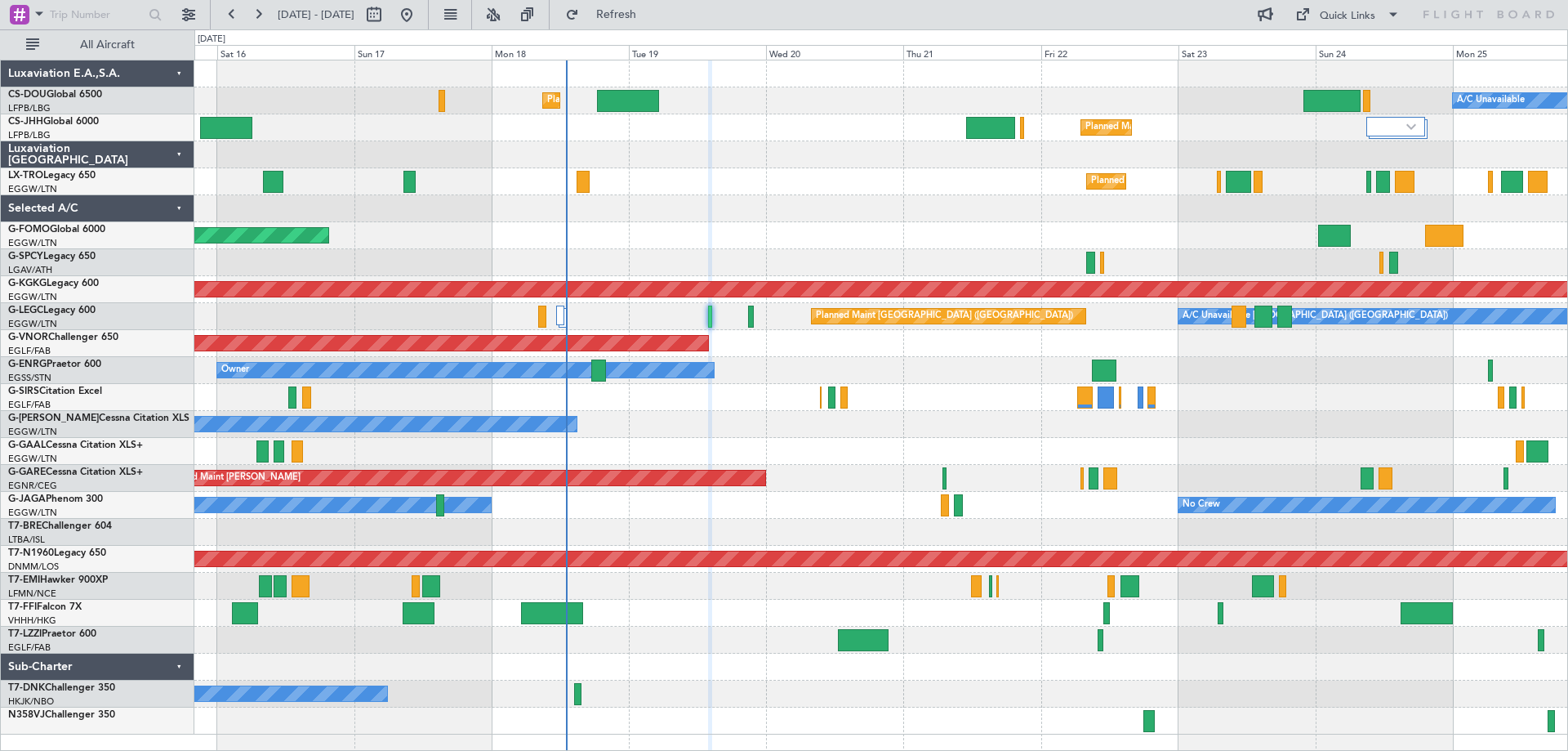
type input "0"
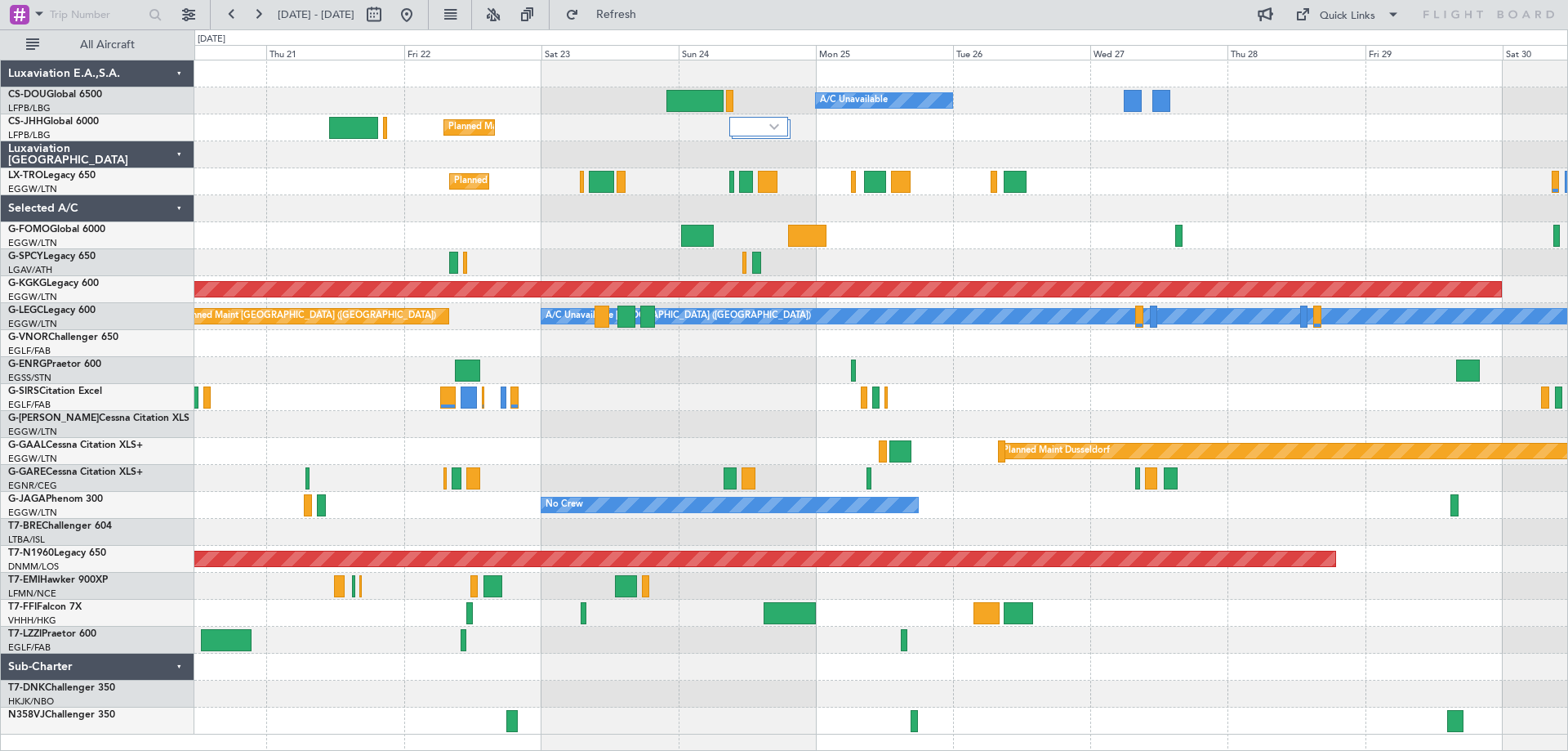
click at [604, 385] on div "Planned Maint Paris (Le Bourget) A/C Unavailable Planned Maint London (Luton) P…" at bounding box center [880, 398] width 1373 height 674
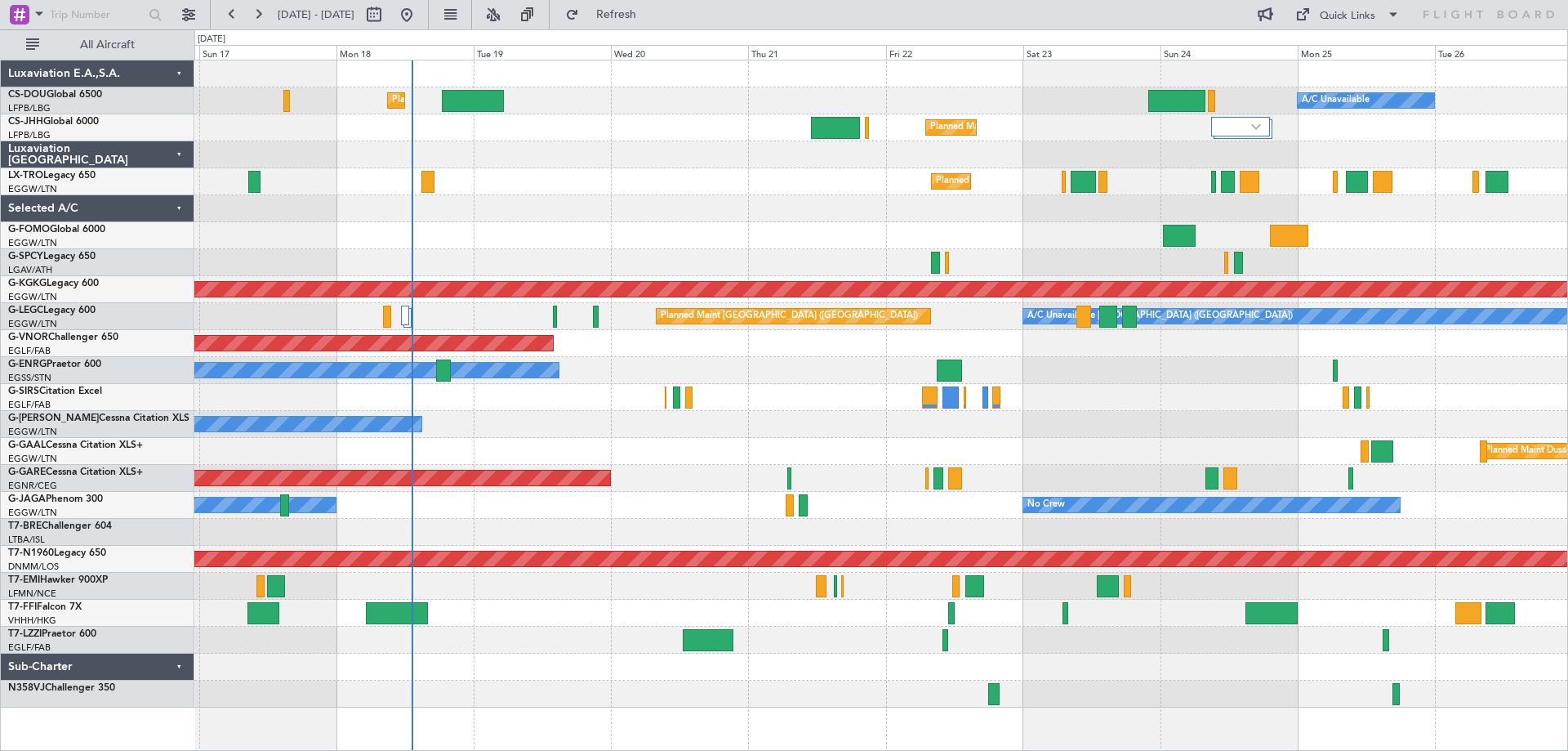
click at [680, 226] on div "Planned Maint Paris (Le Bourget) A/C Unavailable Planned Maint London (Luton) U…" at bounding box center [880, 384] width 1373 height 647
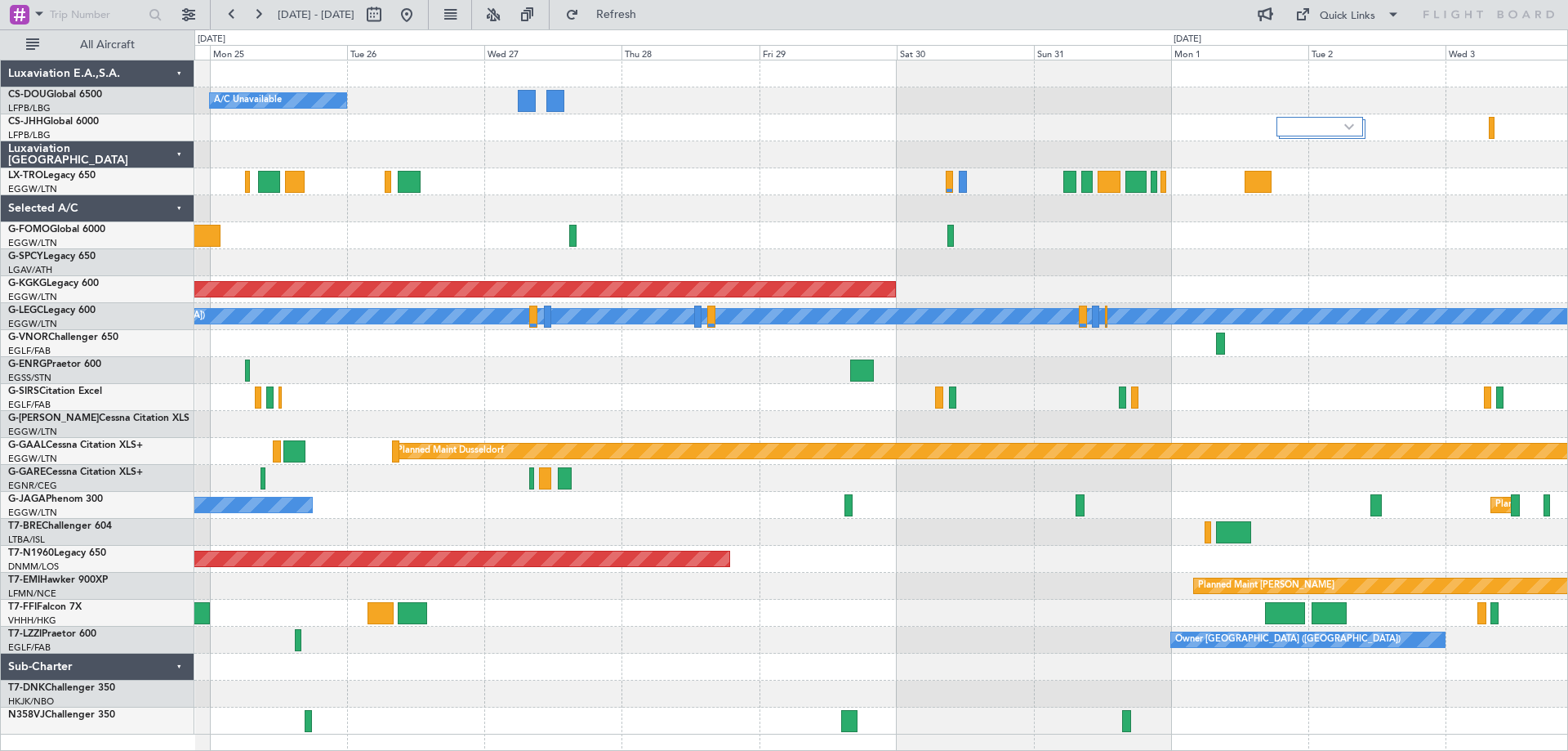
click at [373, 222] on div at bounding box center [880, 235] width 1373 height 27
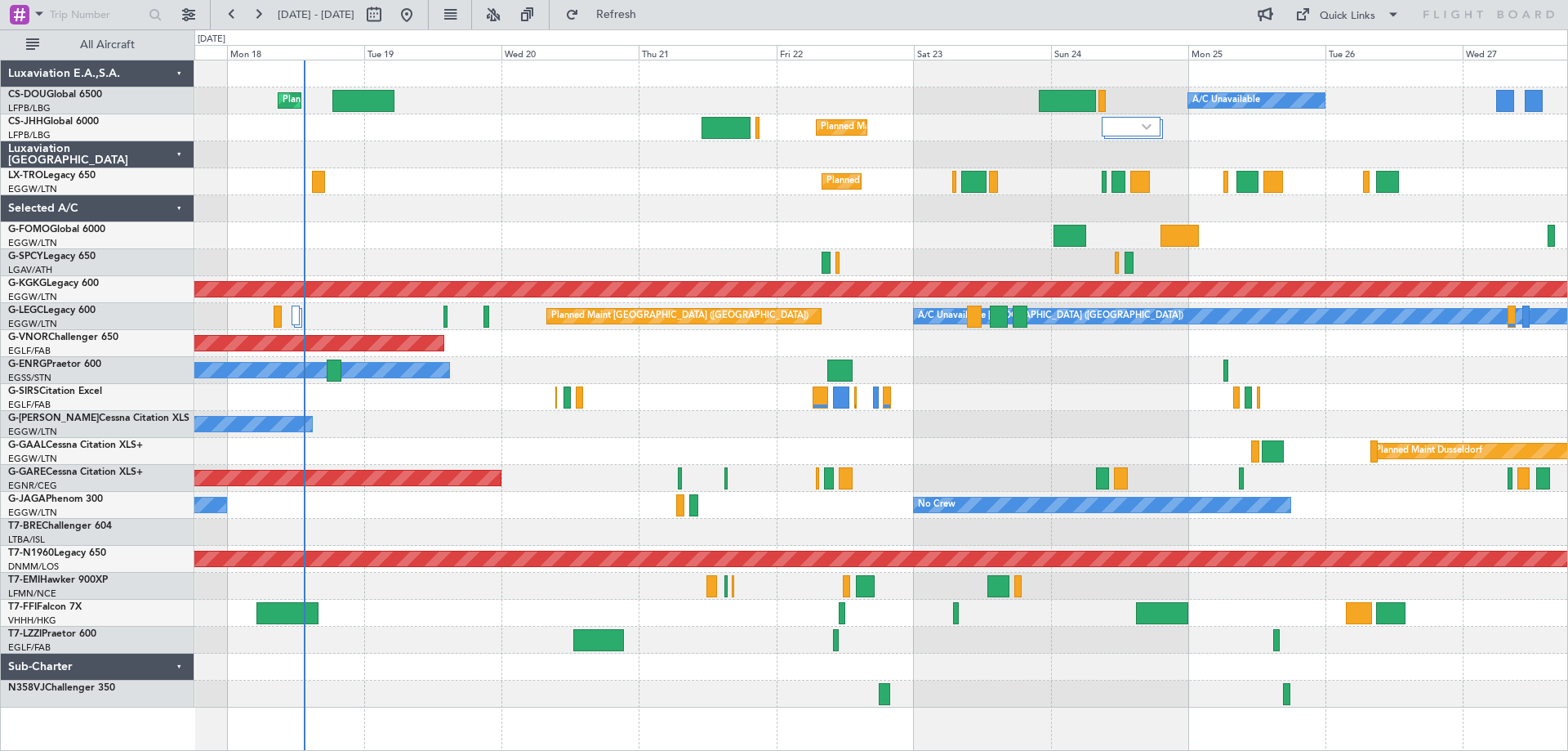
click at [1311, 225] on div "Planned Maint Paris (Le Bourget) A/C Unavailable Planned Maint London (Luton) P…" at bounding box center [880, 384] width 1373 height 647
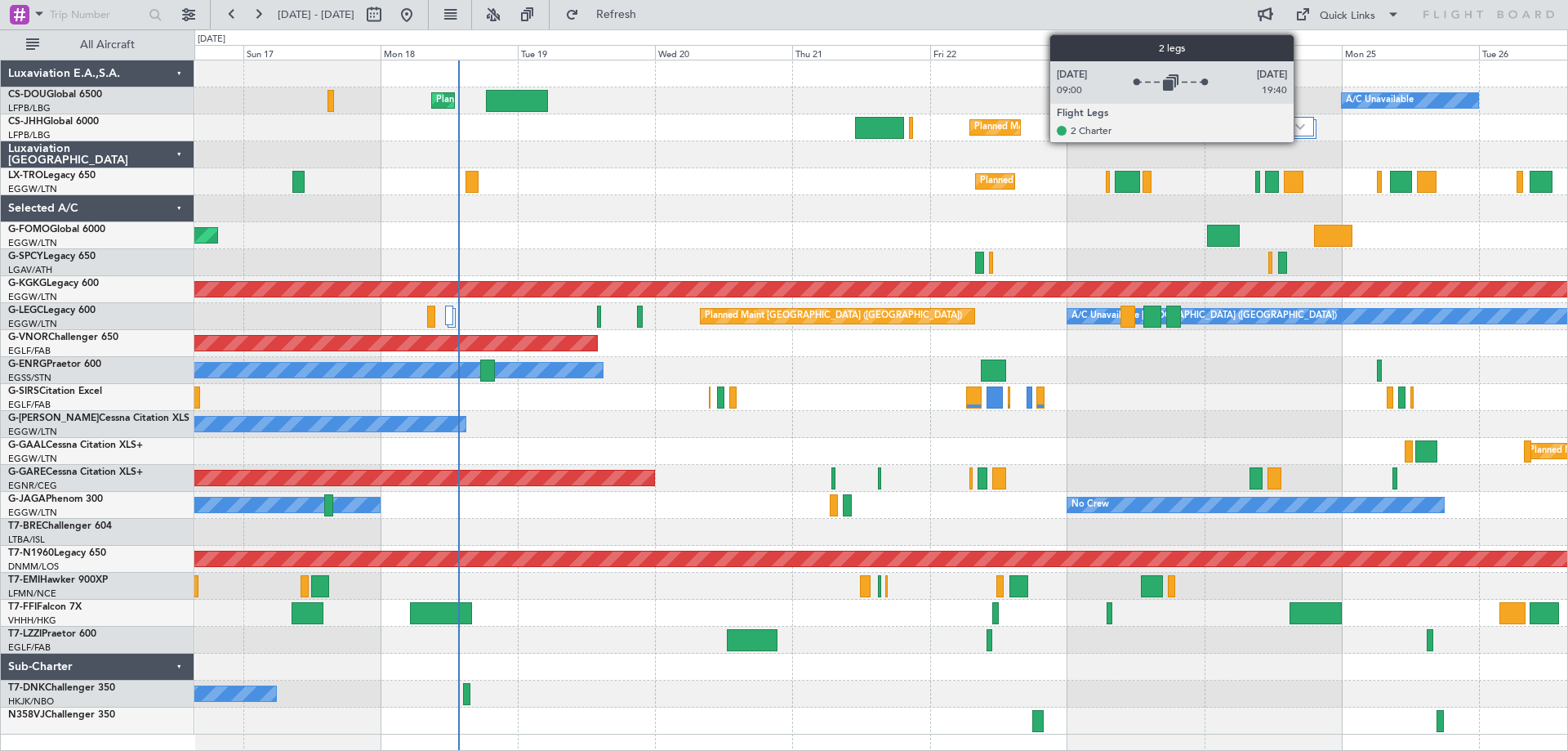
click at [1301, 130] on img at bounding box center [1300, 127] width 10 height 7
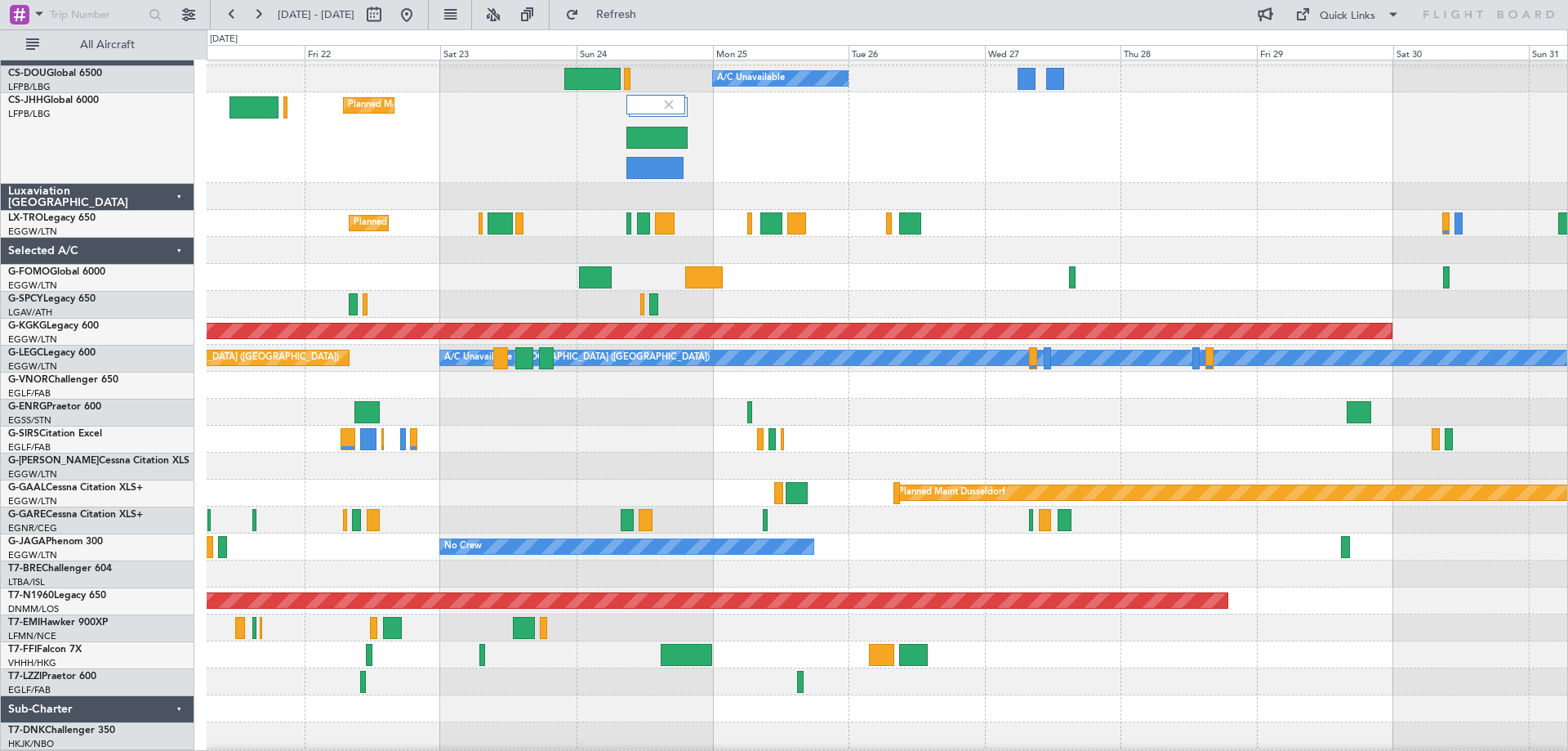
scroll to position [20, 0]
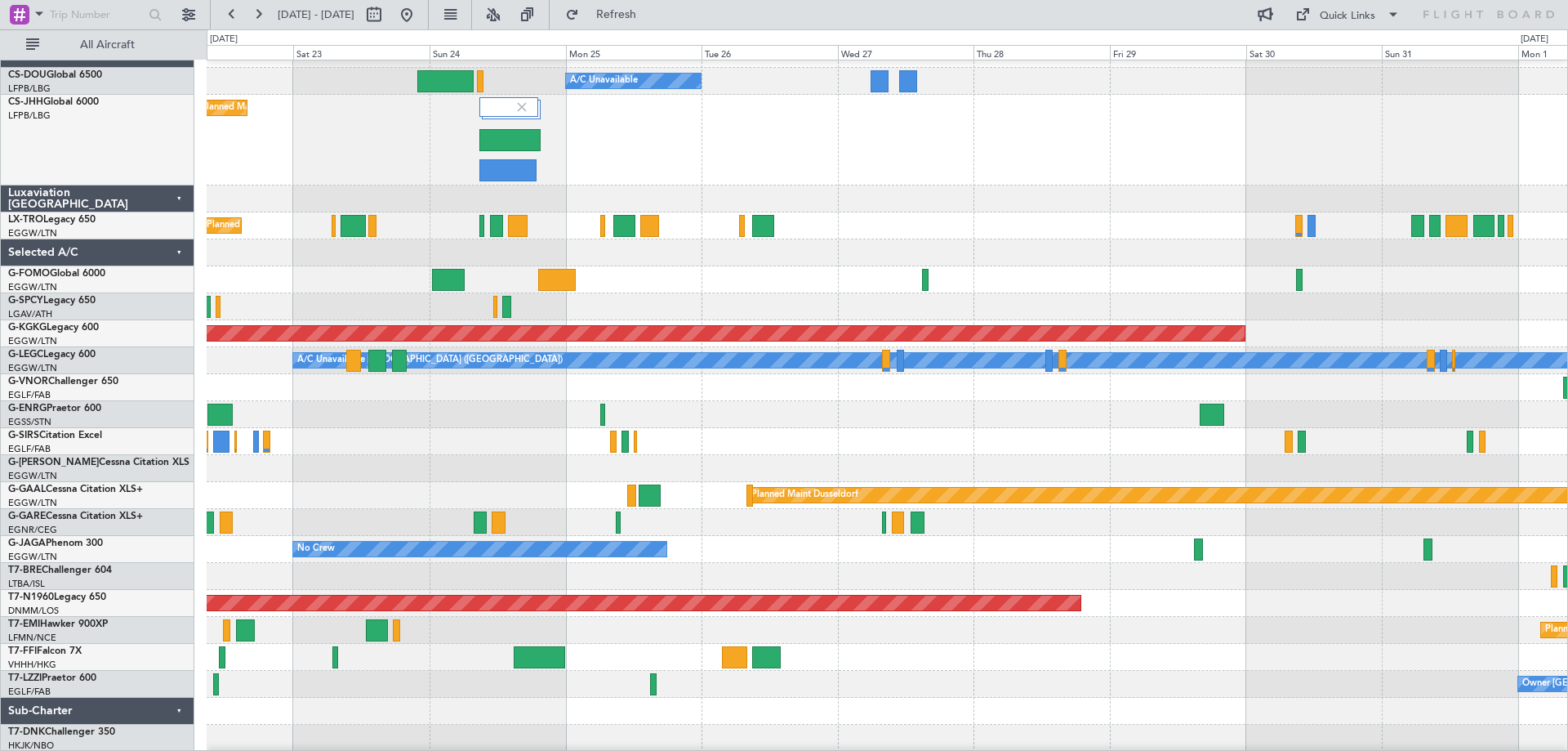
click at [611, 153] on div "Planned Maint [GEOGRAPHIC_DATA] ([GEOGRAPHIC_DATA])" at bounding box center [887, 140] width 1361 height 90
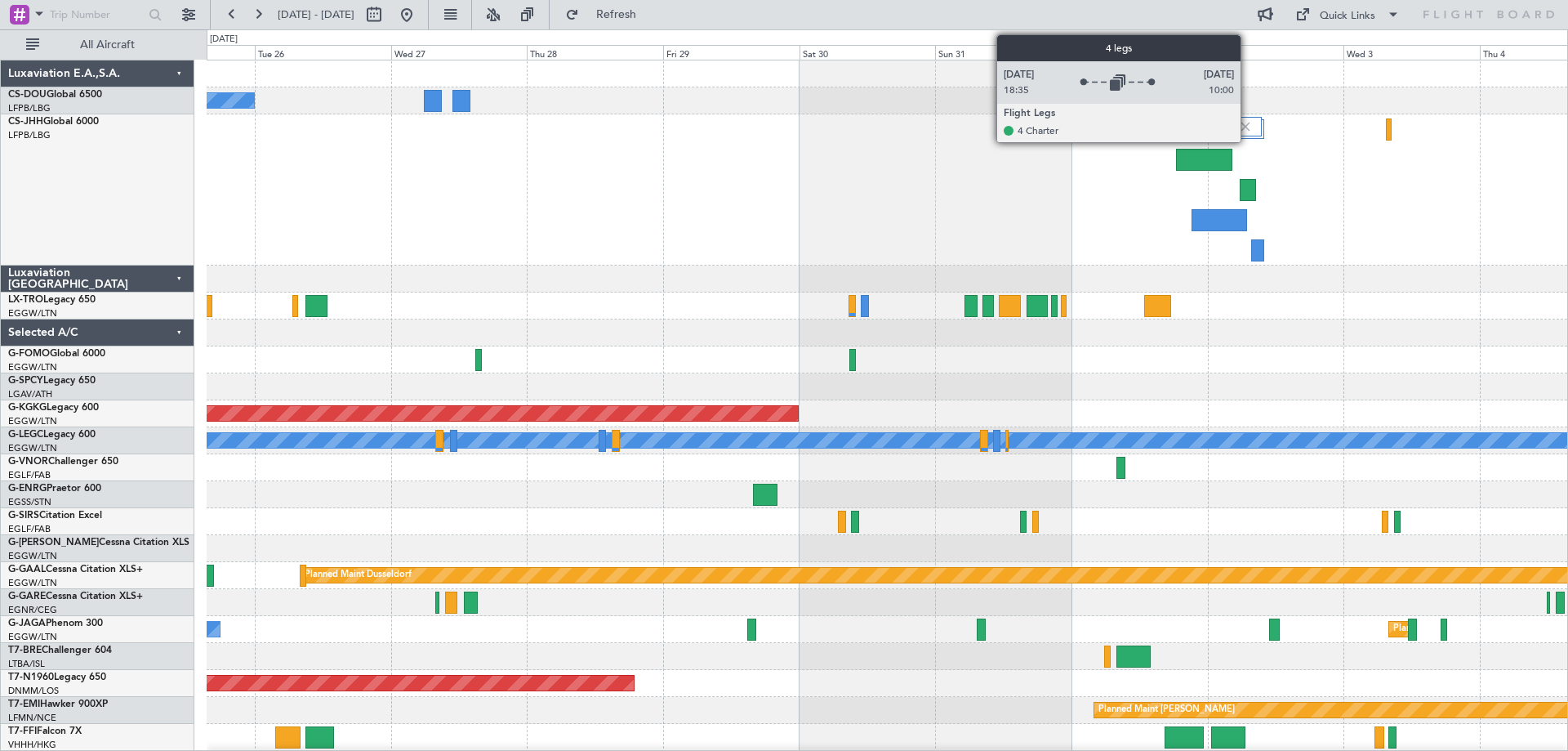
click at [1248, 127] on img at bounding box center [1245, 127] width 15 height 15
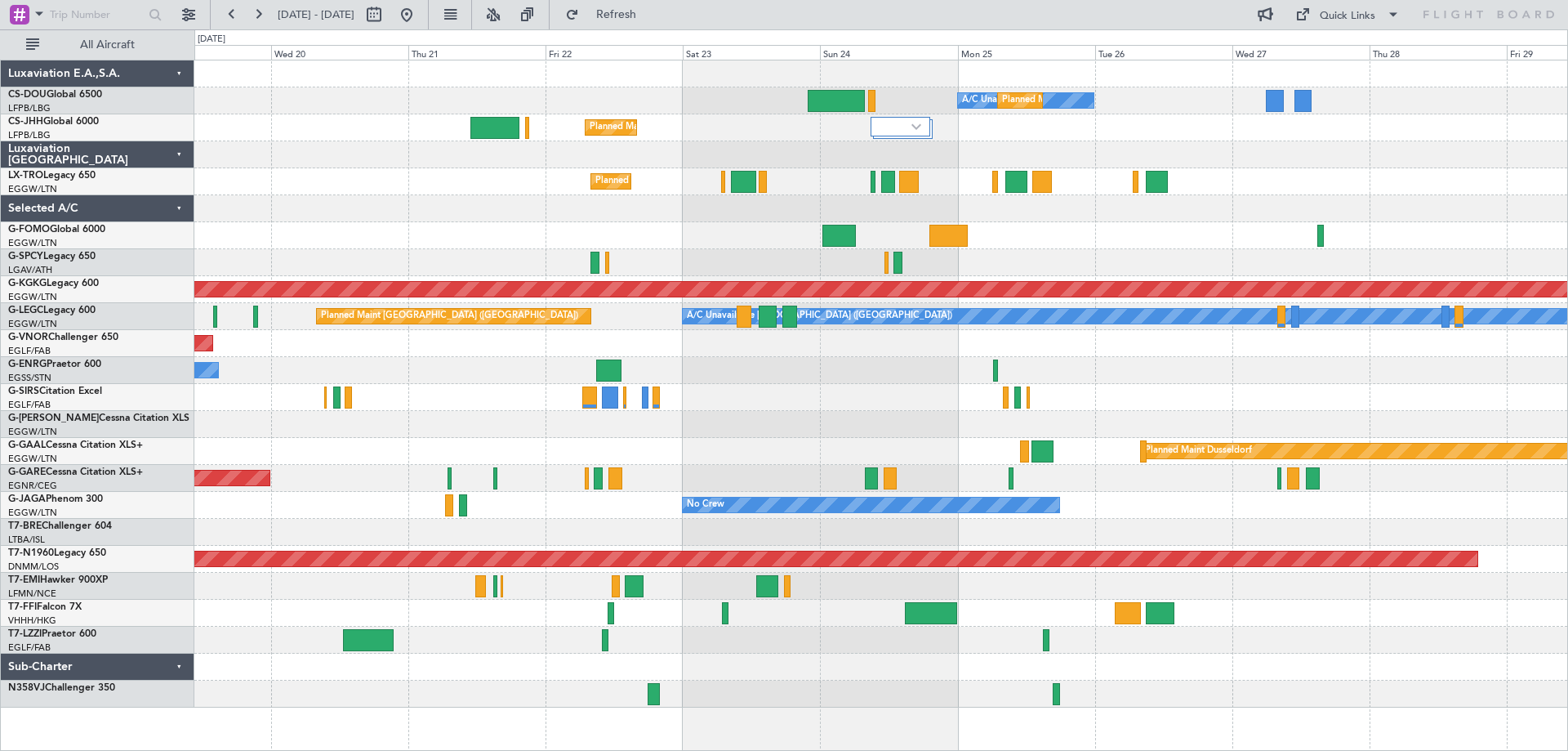
click at [1280, 178] on div "Planned Maint [GEOGRAPHIC_DATA] ([GEOGRAPHIC_DATA])" at bounding box center [880, 181] width 1373 height 27
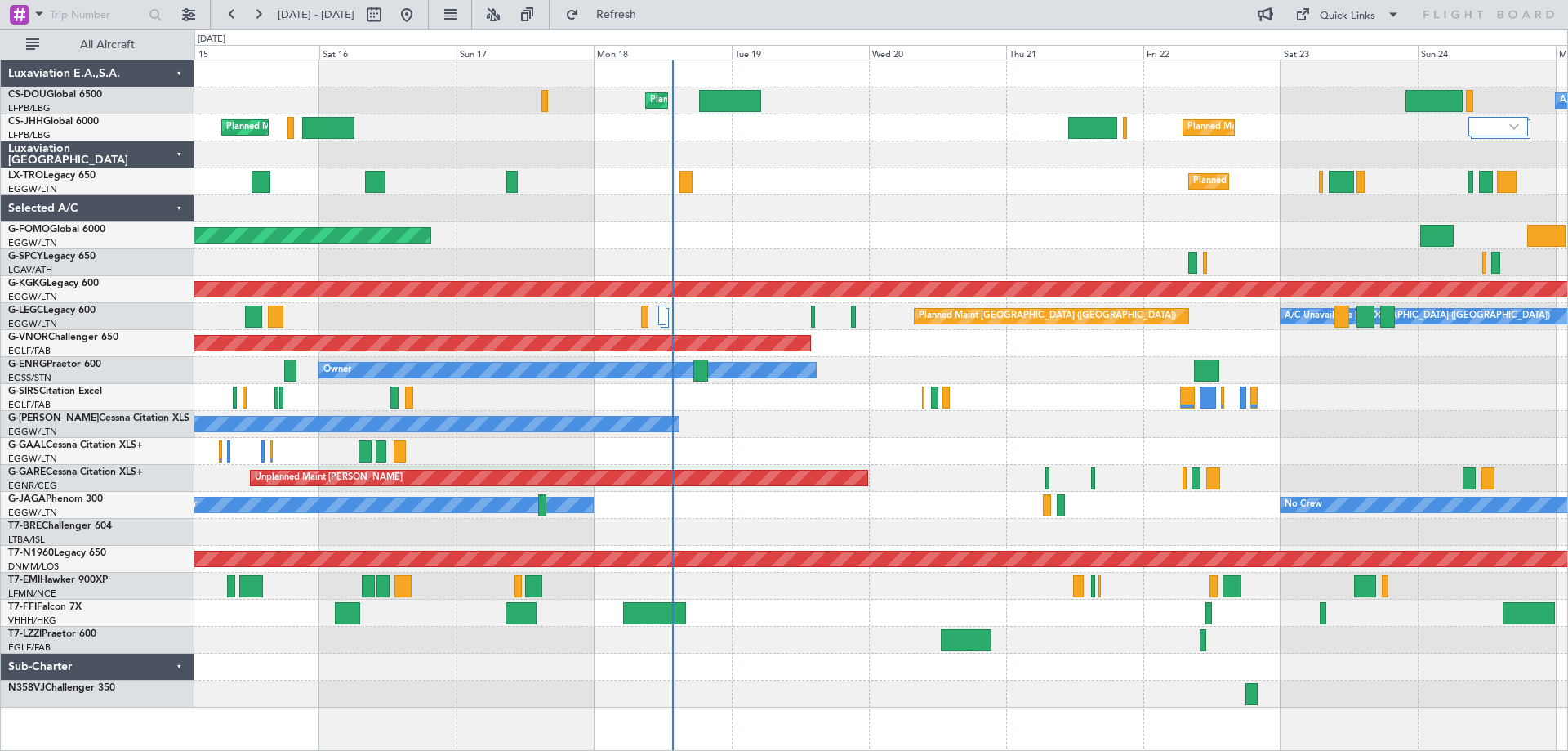
click at [1036, 177] on div "A/C Unavailable Planned Maint London (Luton) Unplanned Maint Paris (Le Bourget)…" at bounding box center [880, 384] width 1373 height 647
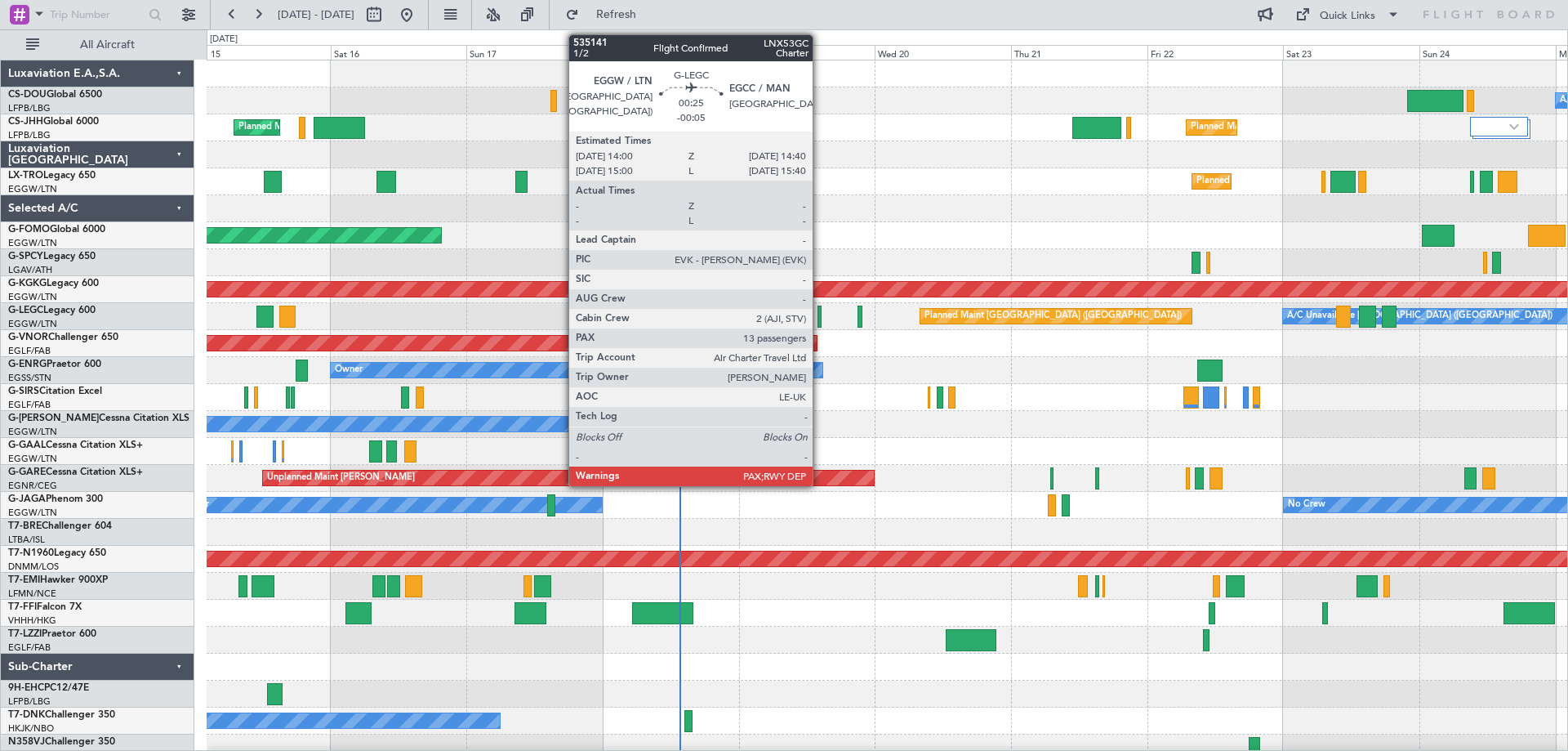
click at [820, 318] on div at bounding box center [819, 316] width 4 height 22
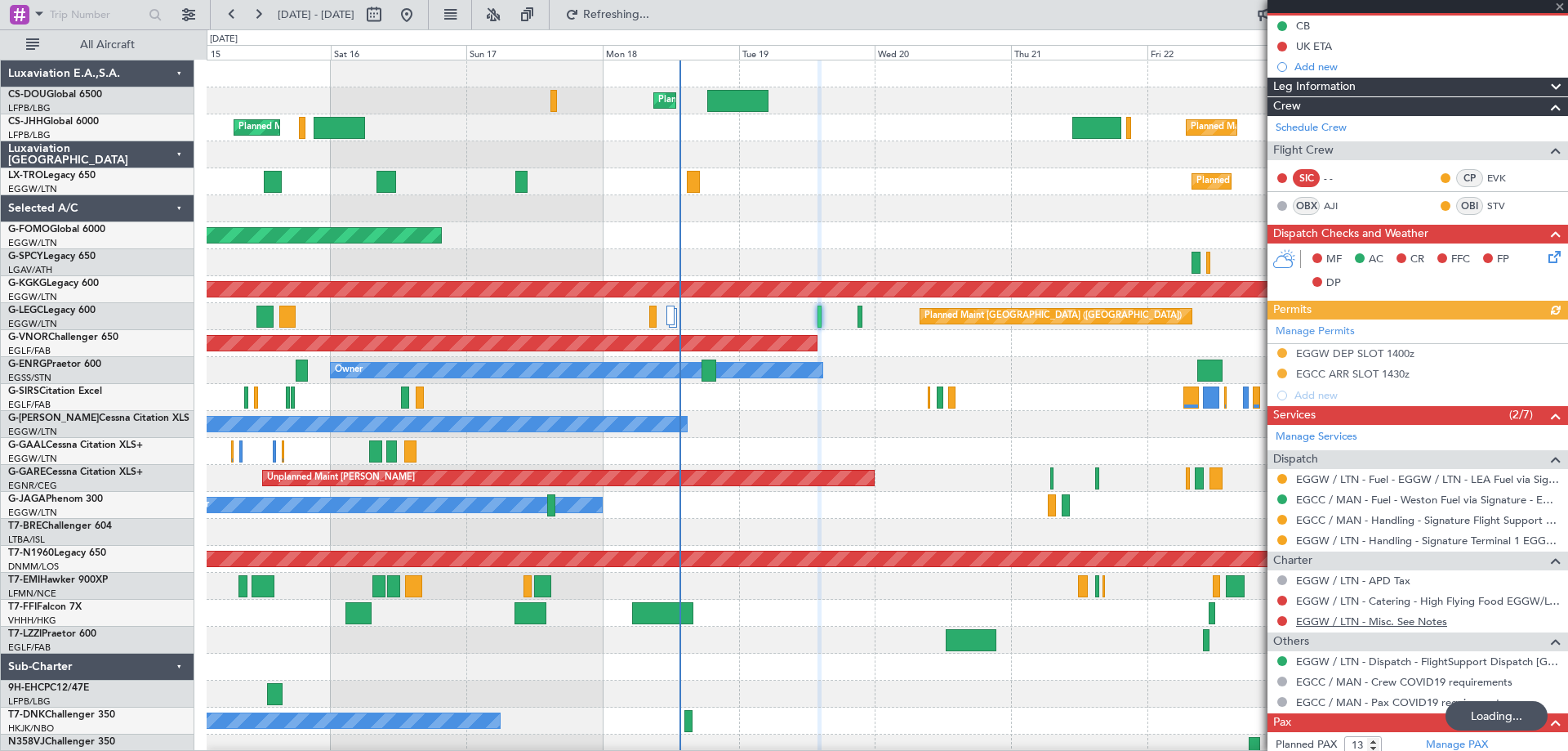
scroll to position [191, 0]
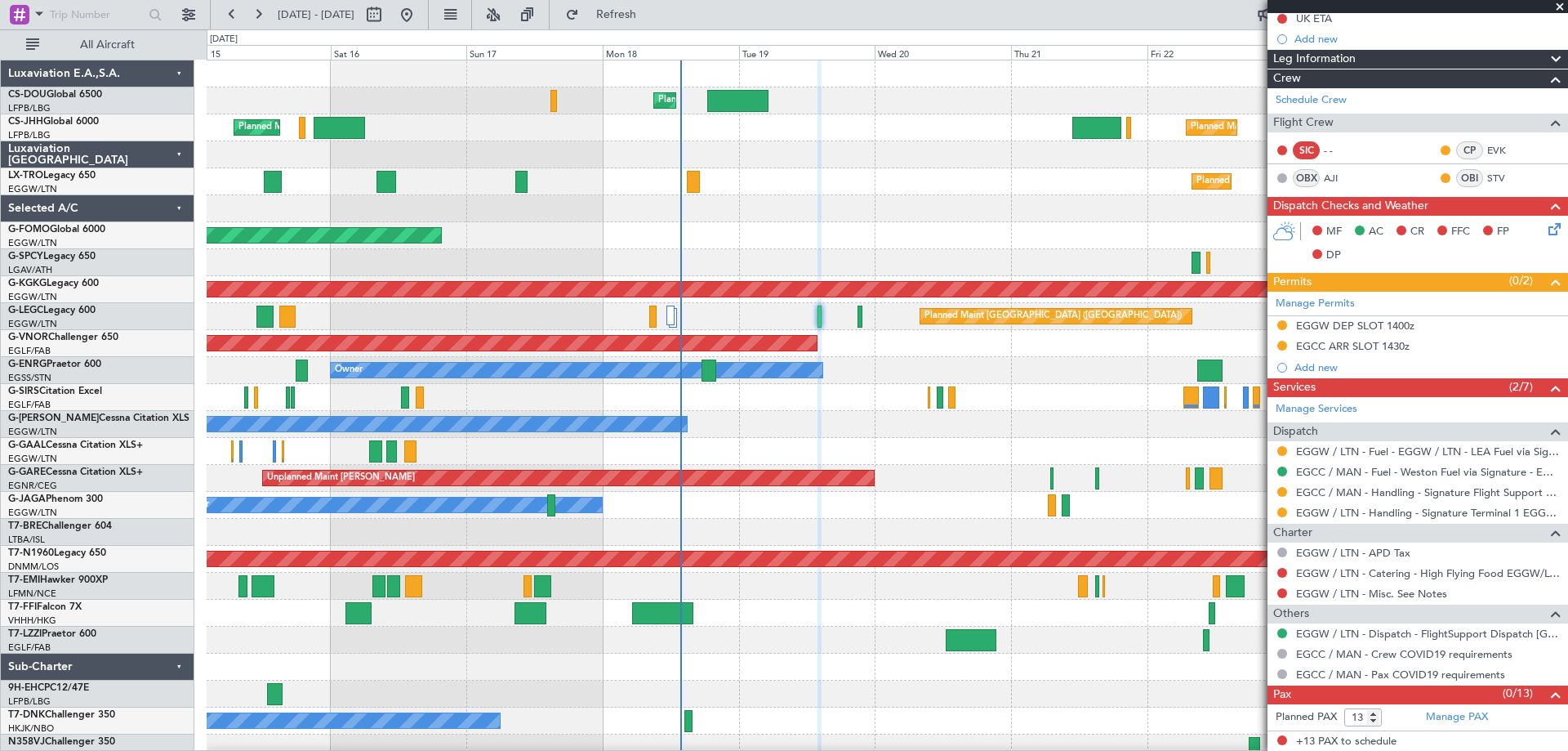
click at [1562, 7] on span at bounding box center [1560, 7] width 17 height 15
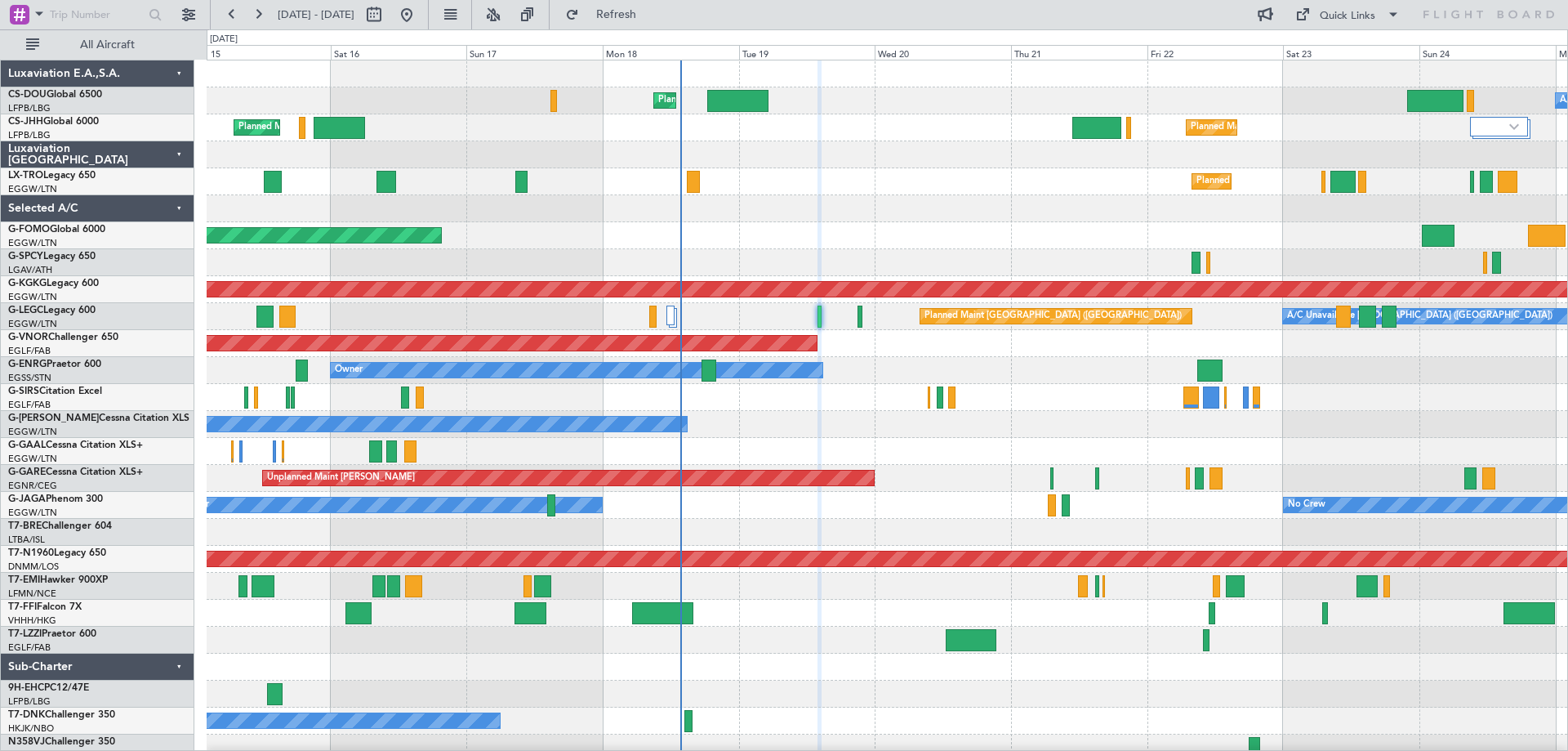
type input "0"
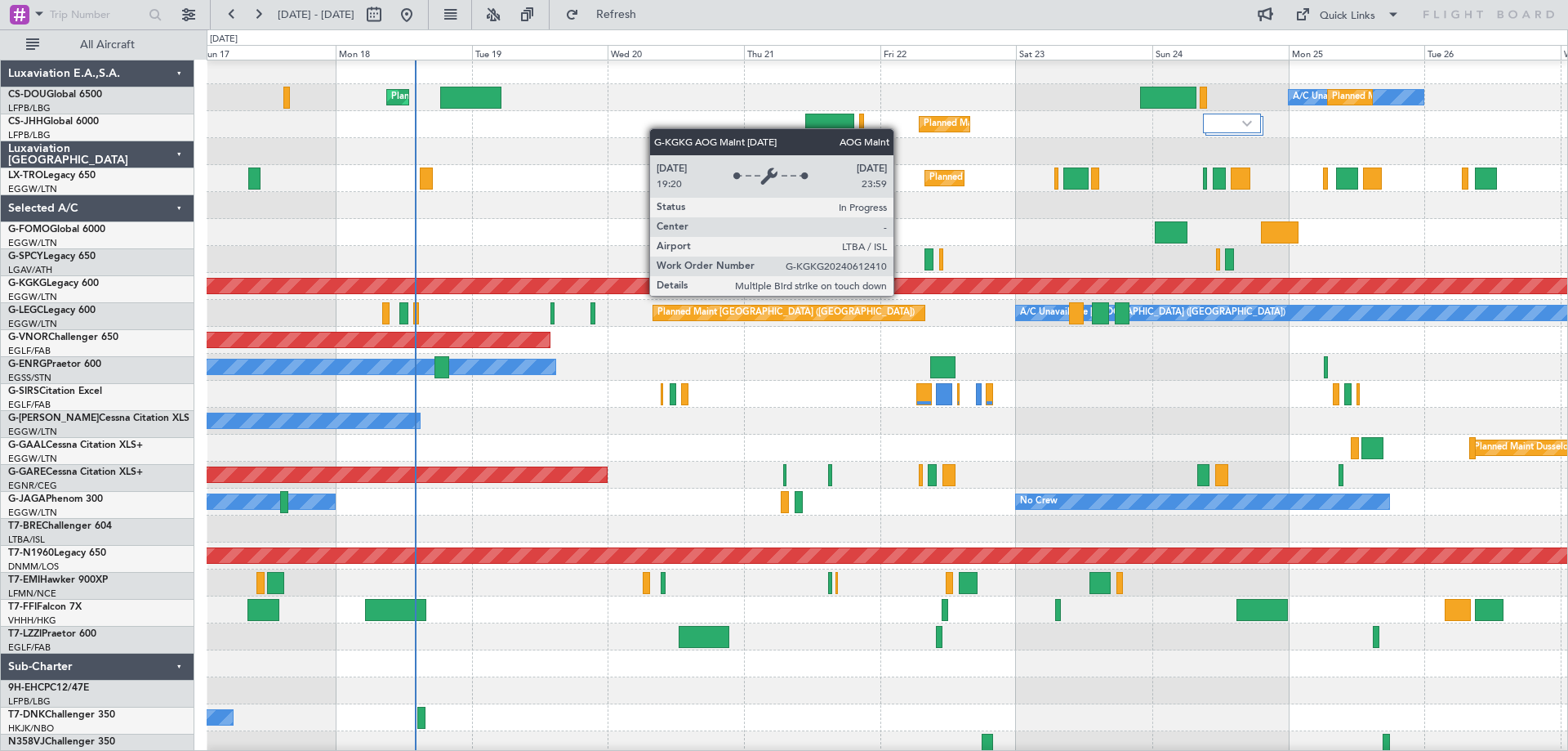
scroll to position [9, 0]
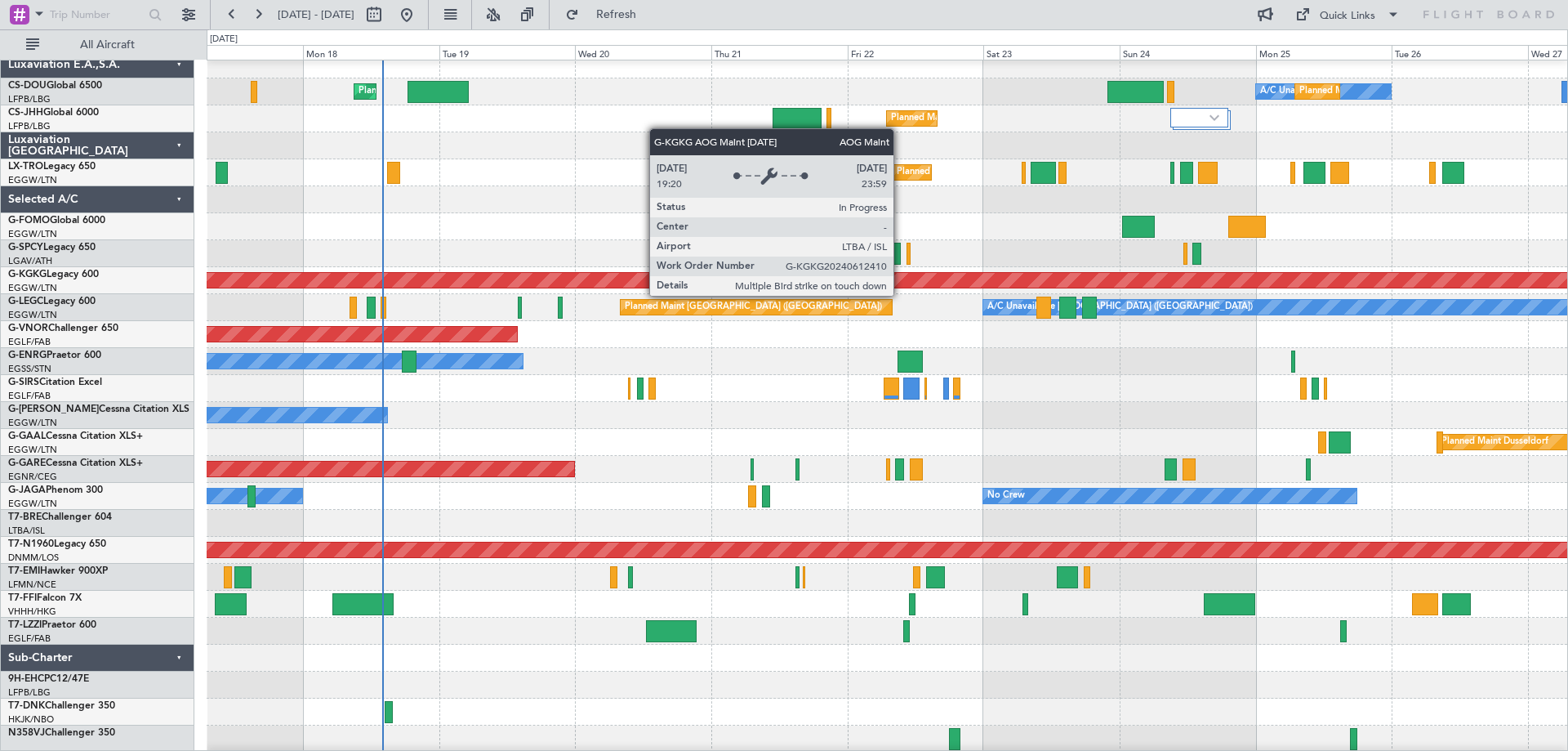
click at [1019, 407] on div "Owner" at bounding box center [887, 415] width 1361 height 27
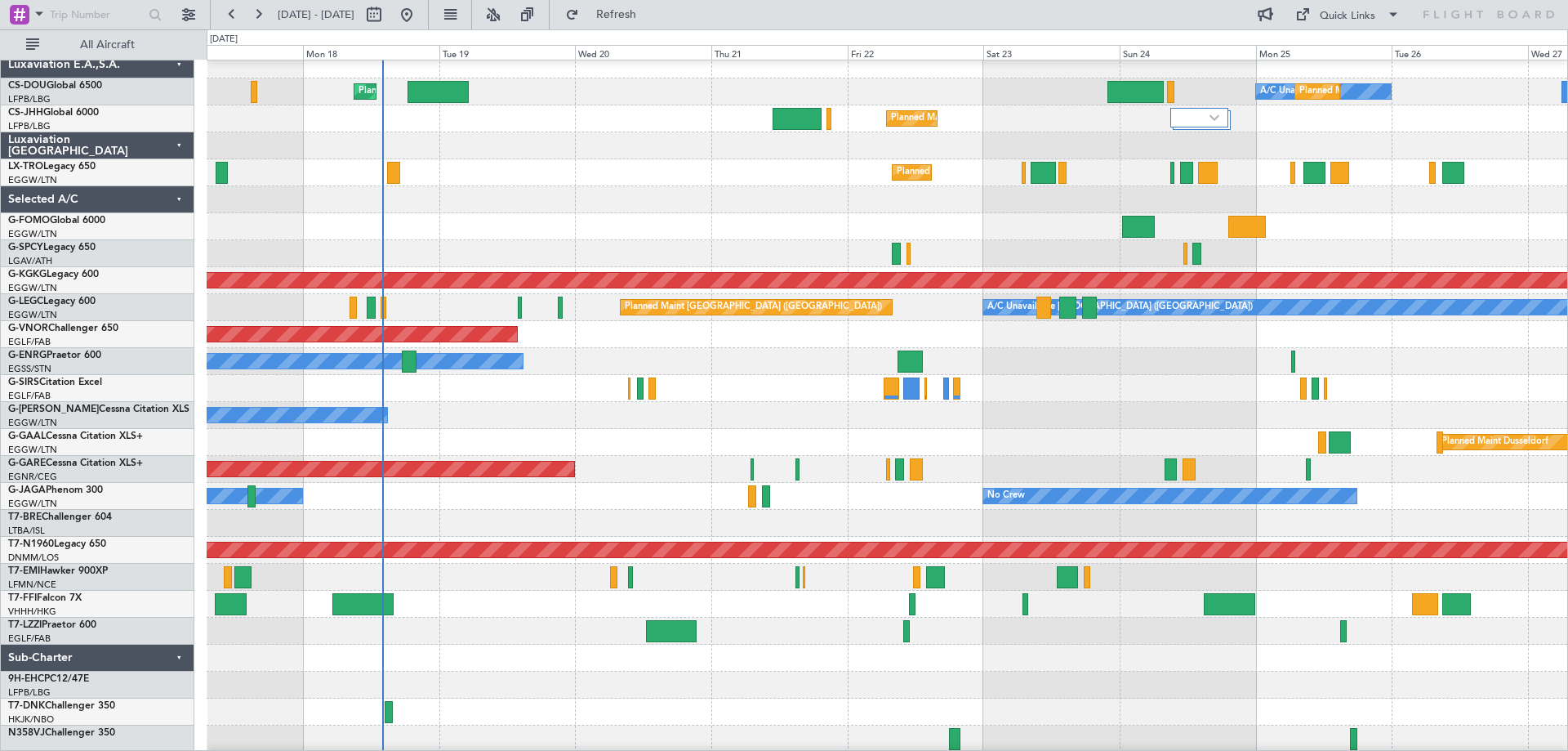
scroll to position [0, 0]
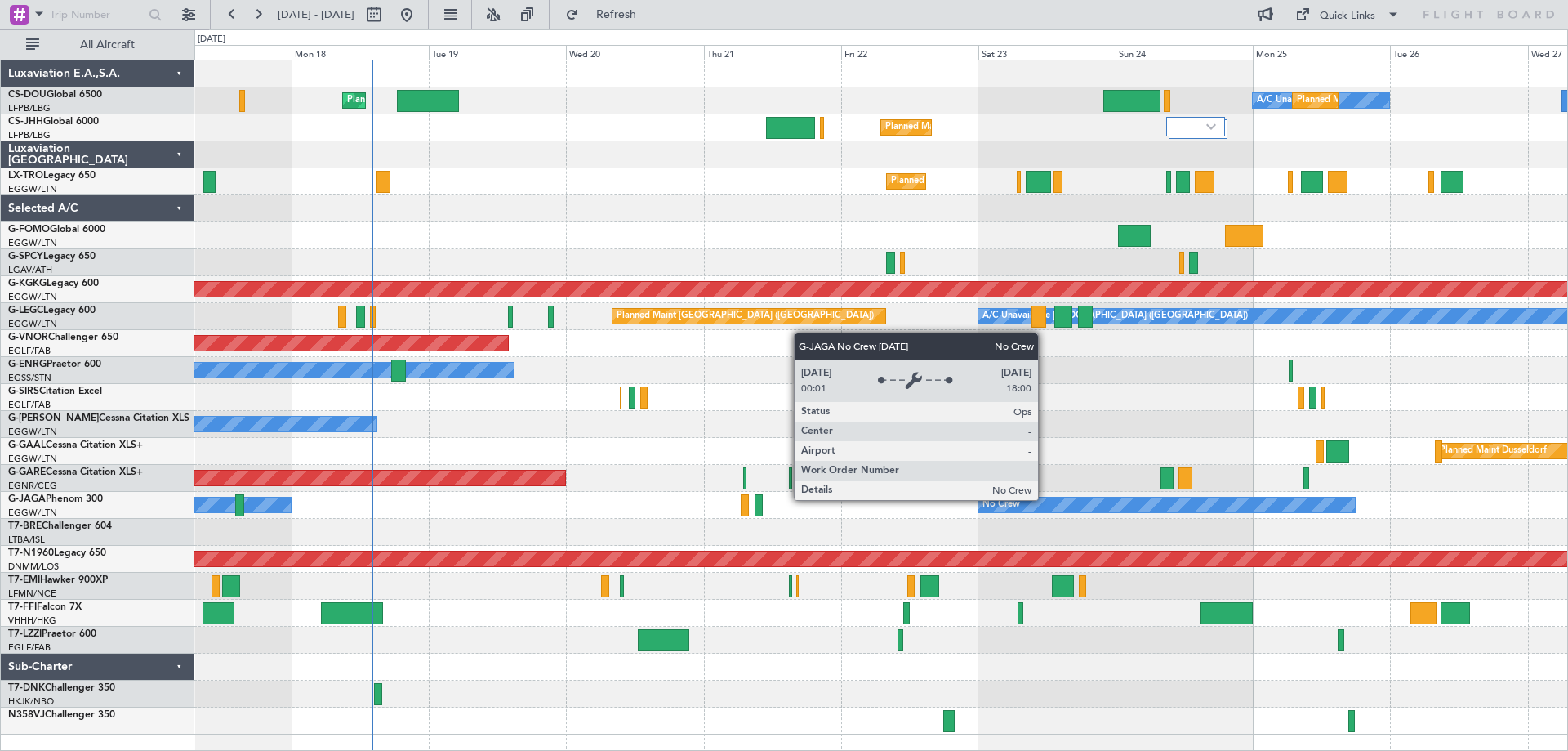
click at [1046, 500] on div "No Crew" at bounding box center [1167, 505] width 377 height 15
click at [1051, 504] on div "No Crew" at bounding box center [1167, 505] width 377 height 15
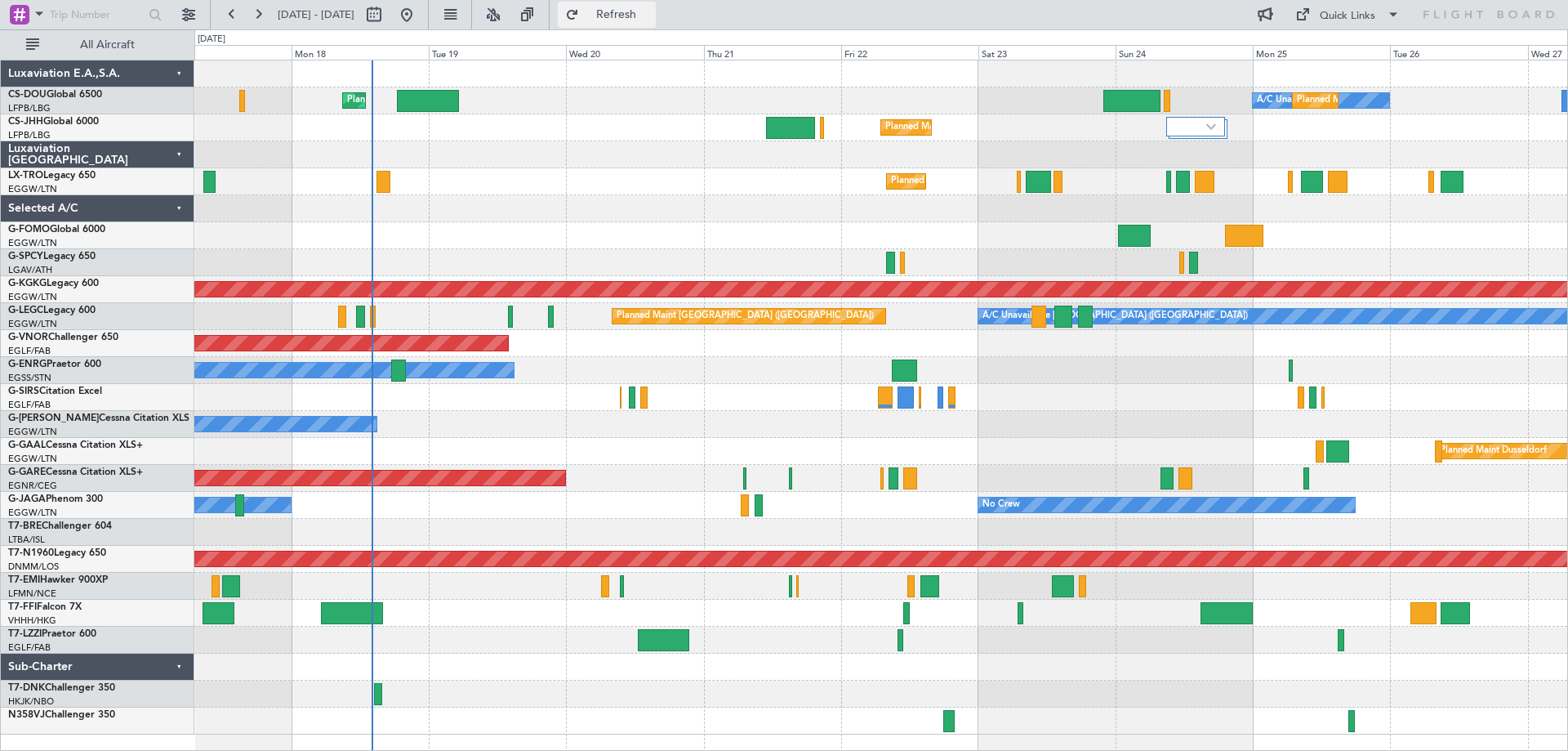
click at [651, 17] on span "Refresh" at bounding box center [617, 15] width 69 height 12
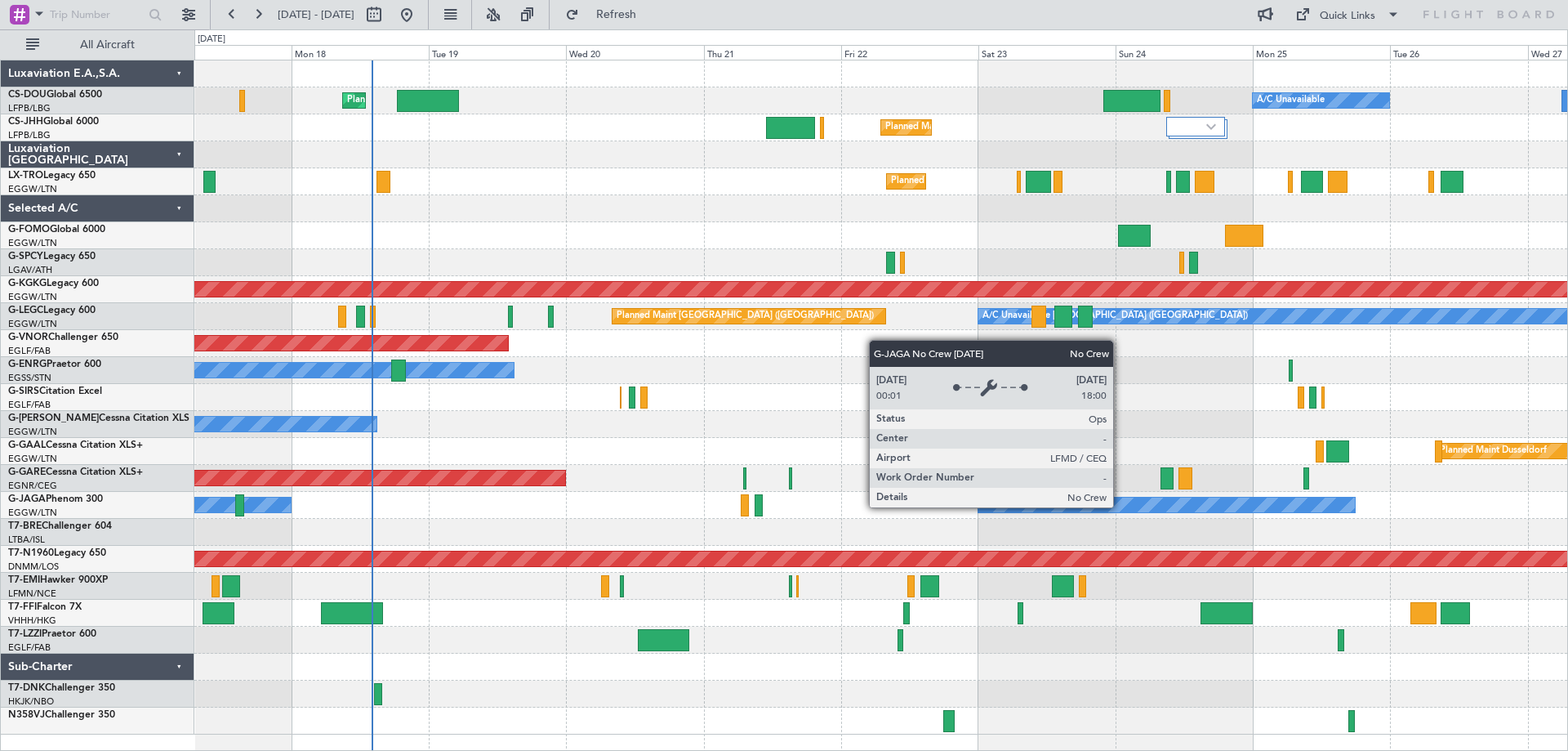
click at [1121, 507] on div "No Crew Cannes (Mandelieu)" at bounding box center [1167, 505] width 377 height 15
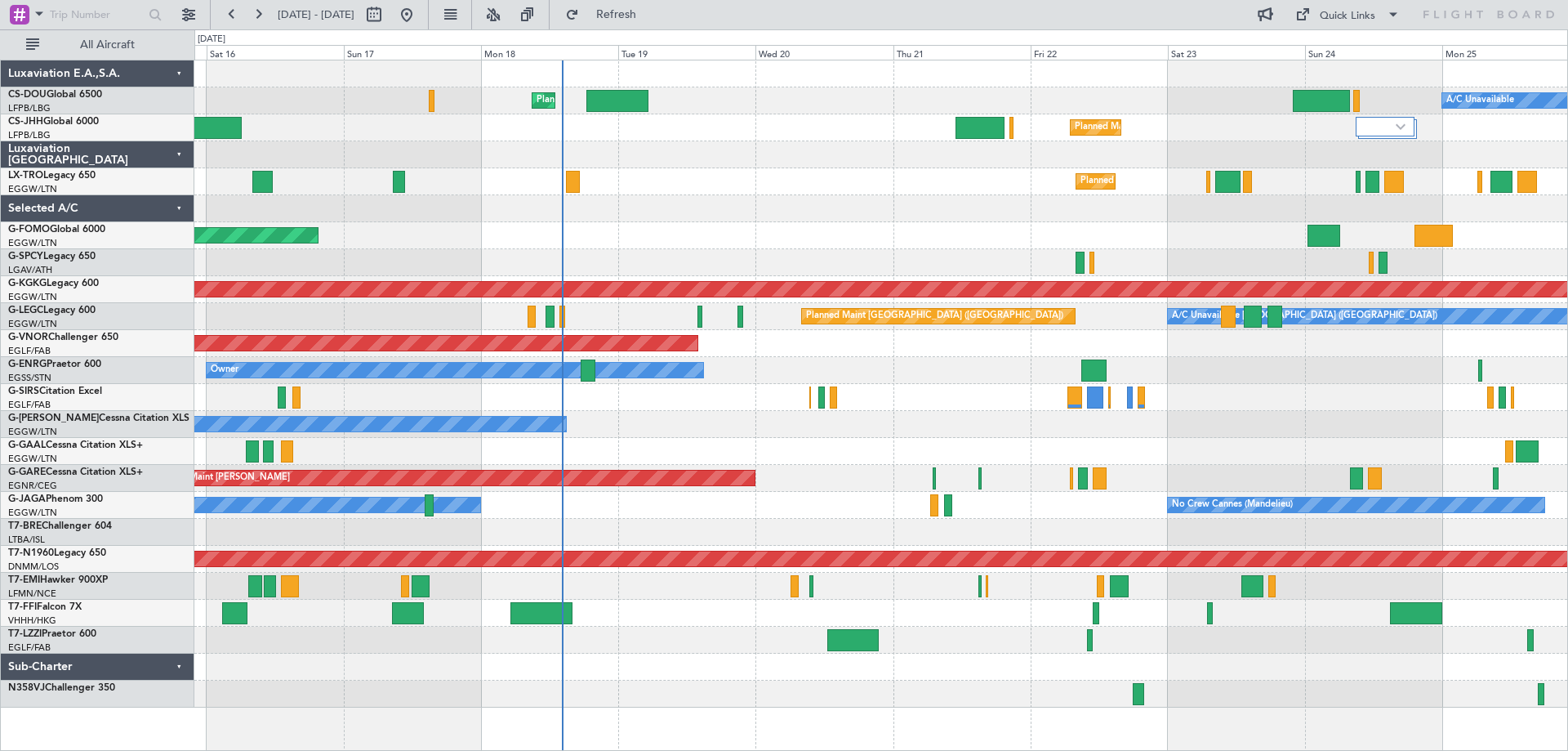
click at [1304, 207] on div at bounding box center [880, 208] width 1373 height 27
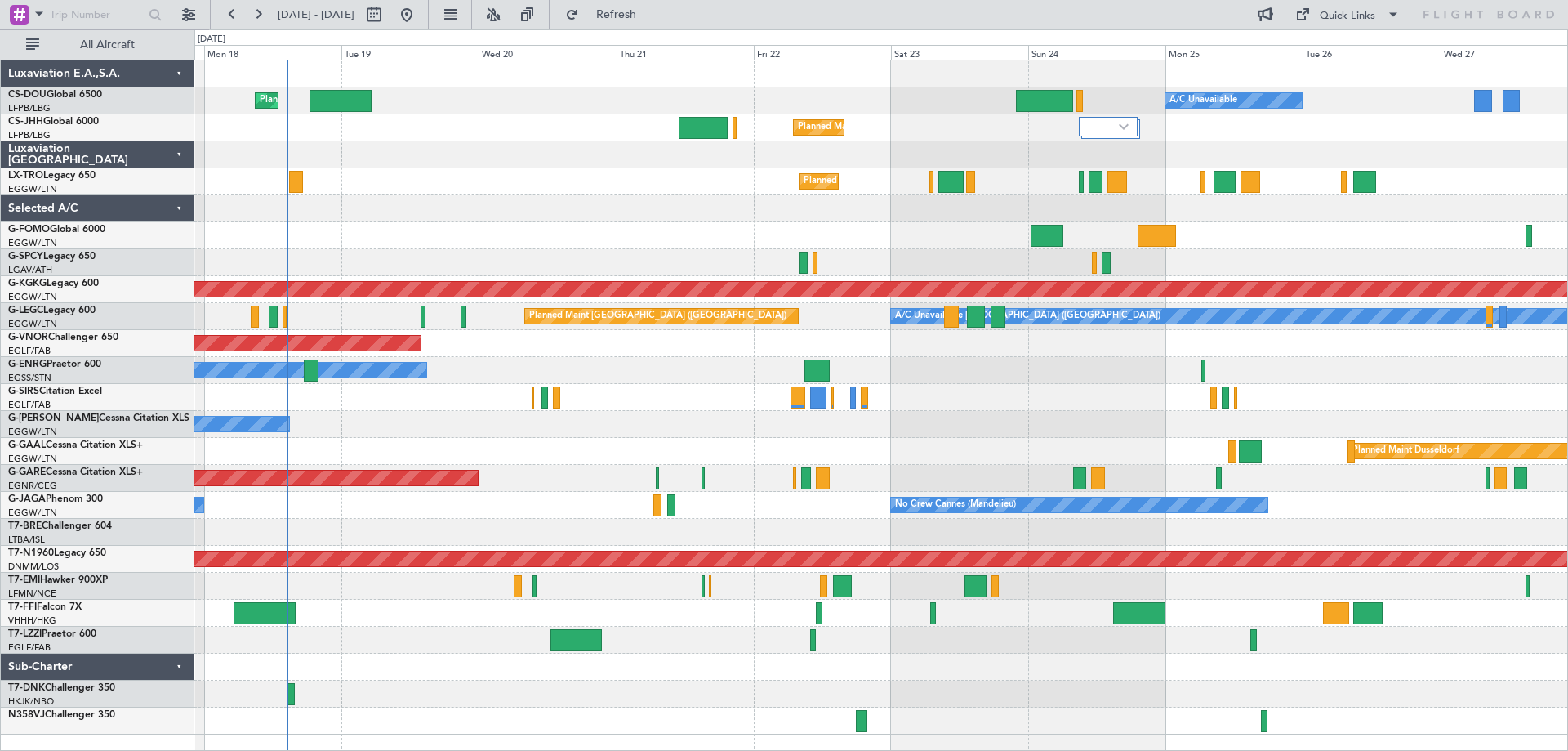
click at [1229, 241] on div "Planned Maint Windsor Locks ([PERSON_NAME] Intl)" at bounding box center [880, 235] width 1373 height 27
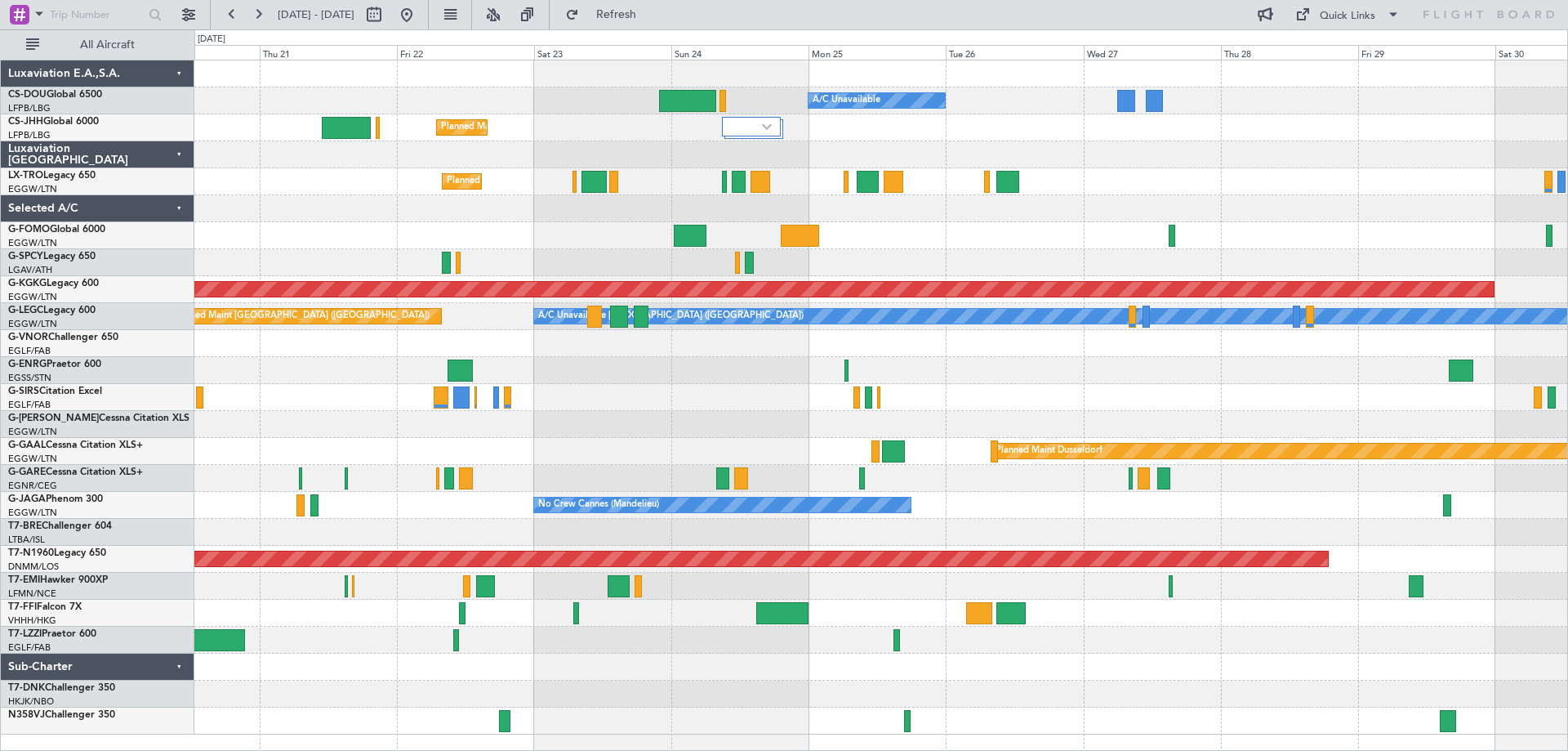
click at [1116, 229] on div "Planned Maint Paris (Le Bourget) A/C Unavailable Planned Maint London (Luton) P…" at bounding box center [880, 398] width 1373 height 674
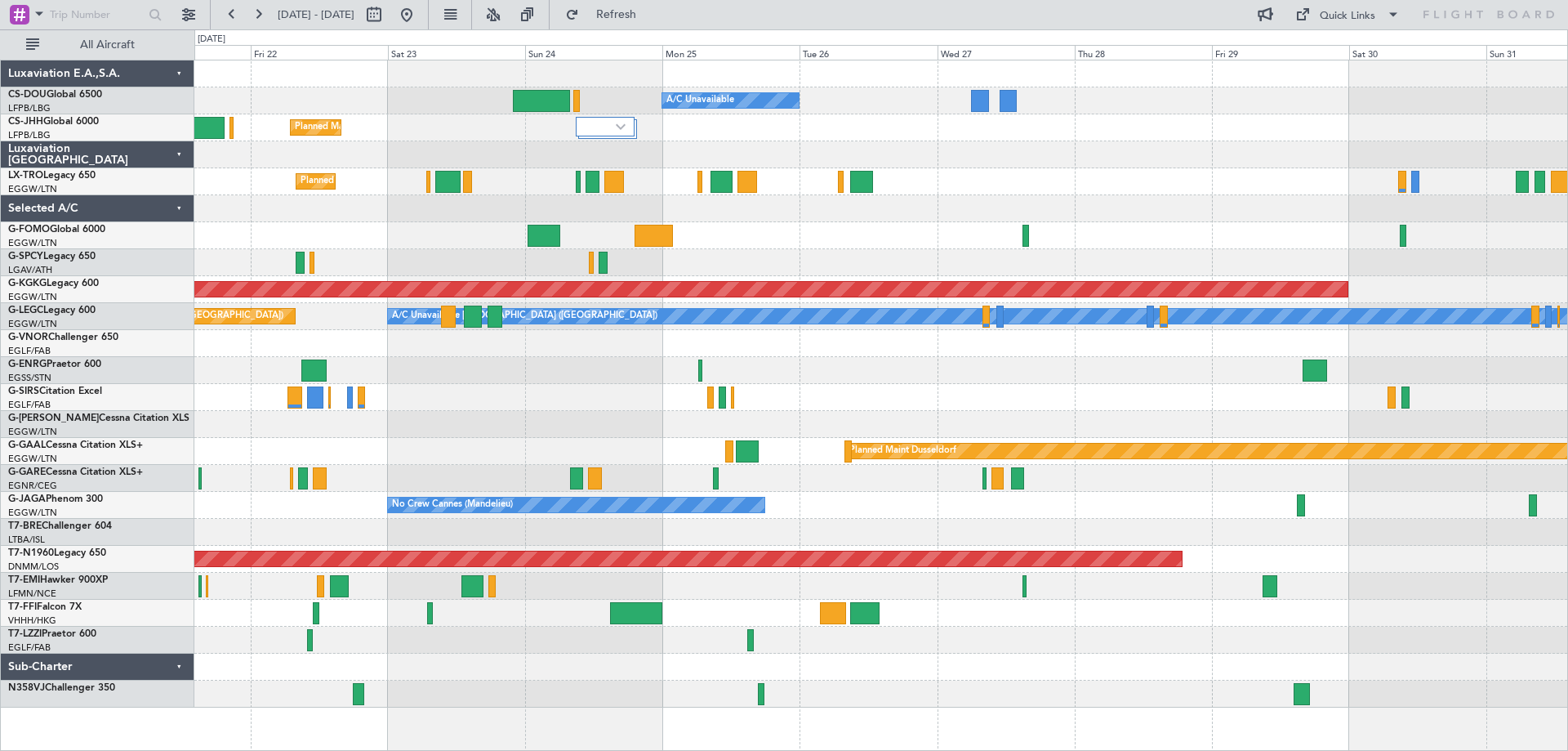
click at [891, 246] on div at bounding box center [880, 235] width 1373 height 27
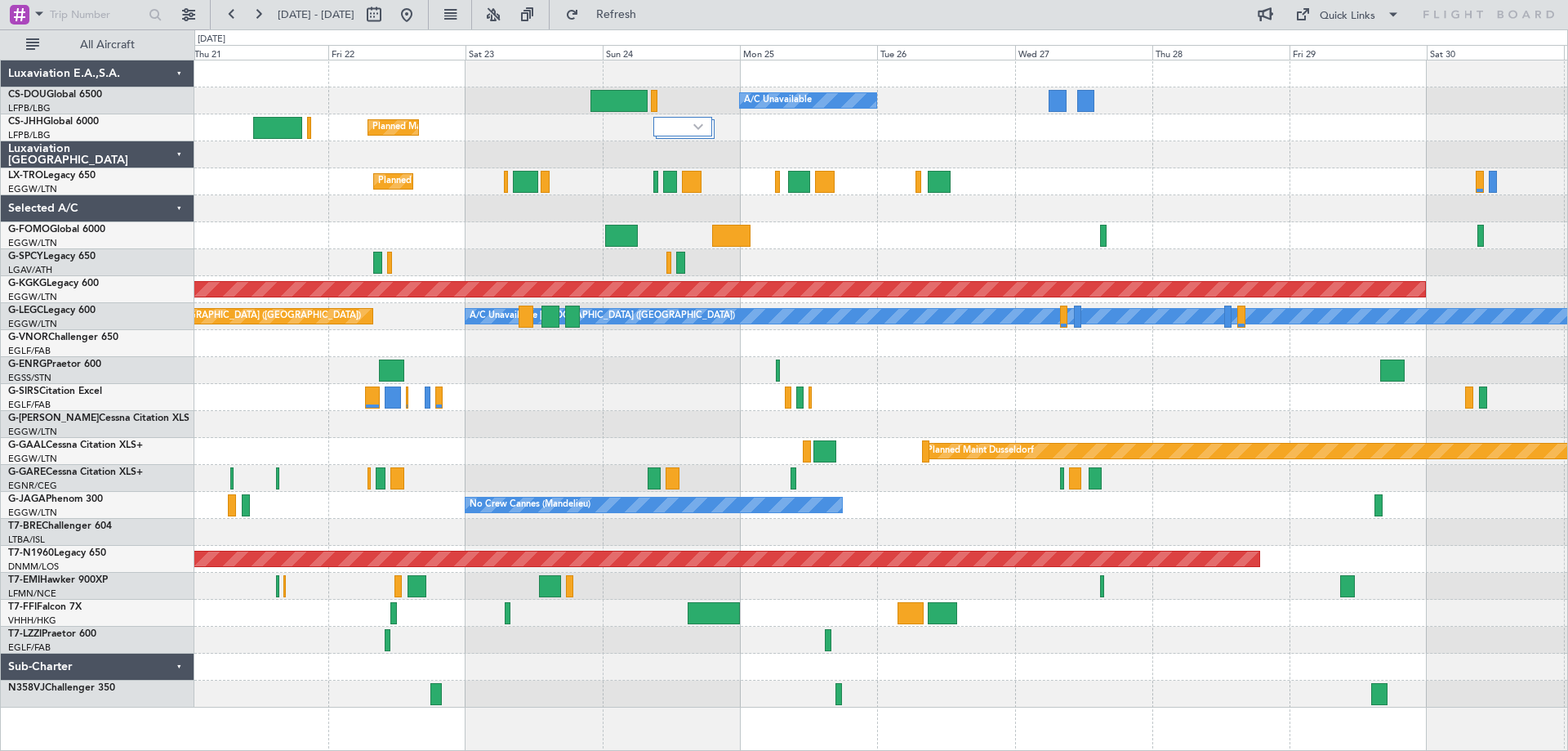
click at [536, 239] on div at bounding box center [880, 235] width 1373 height 27
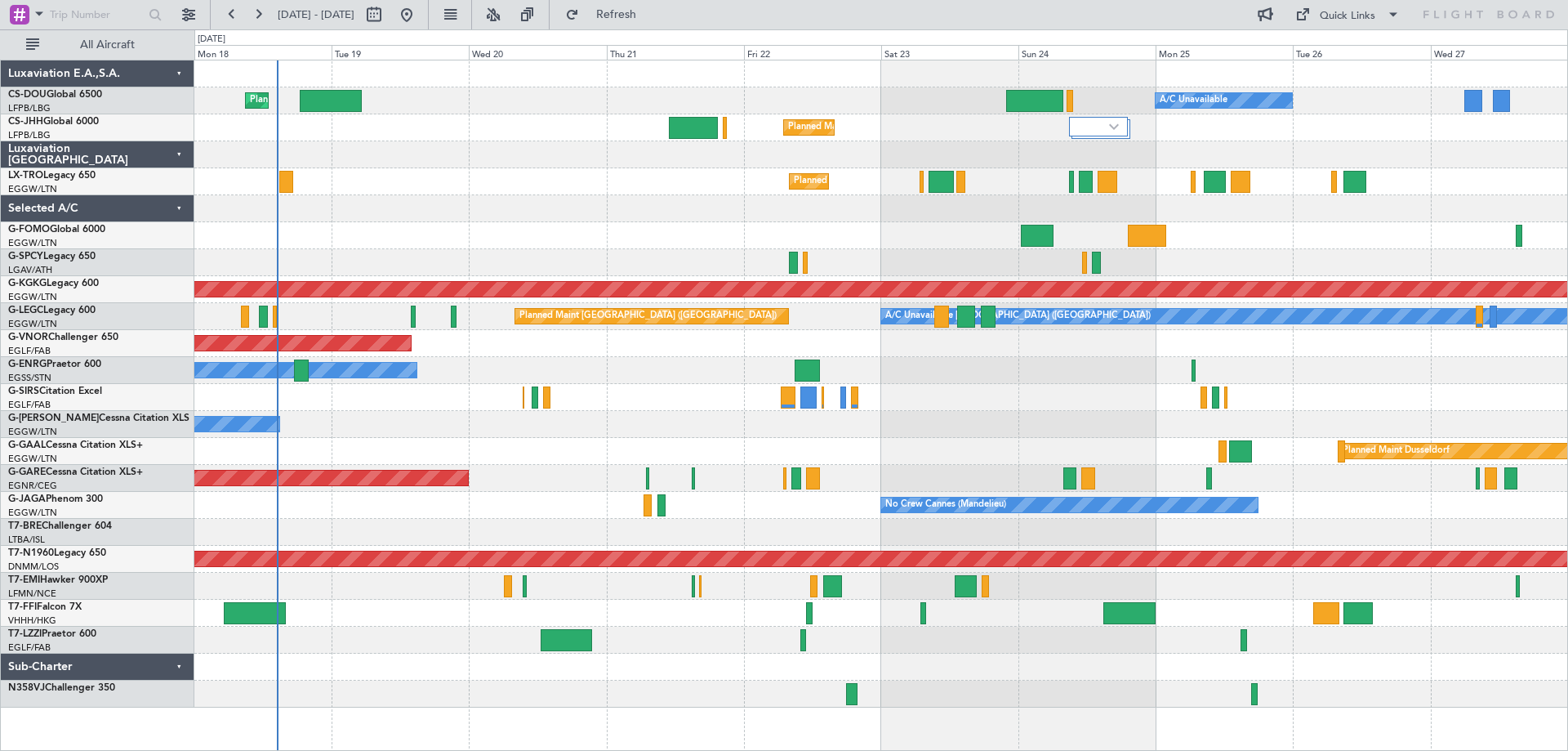
click at [808, 228] on div "Planned Maint Paris (Le Bourget) A/C Unavailable Planned Maint London (Luton) P…" at bounding box center [880, 384] width 1373 height 647
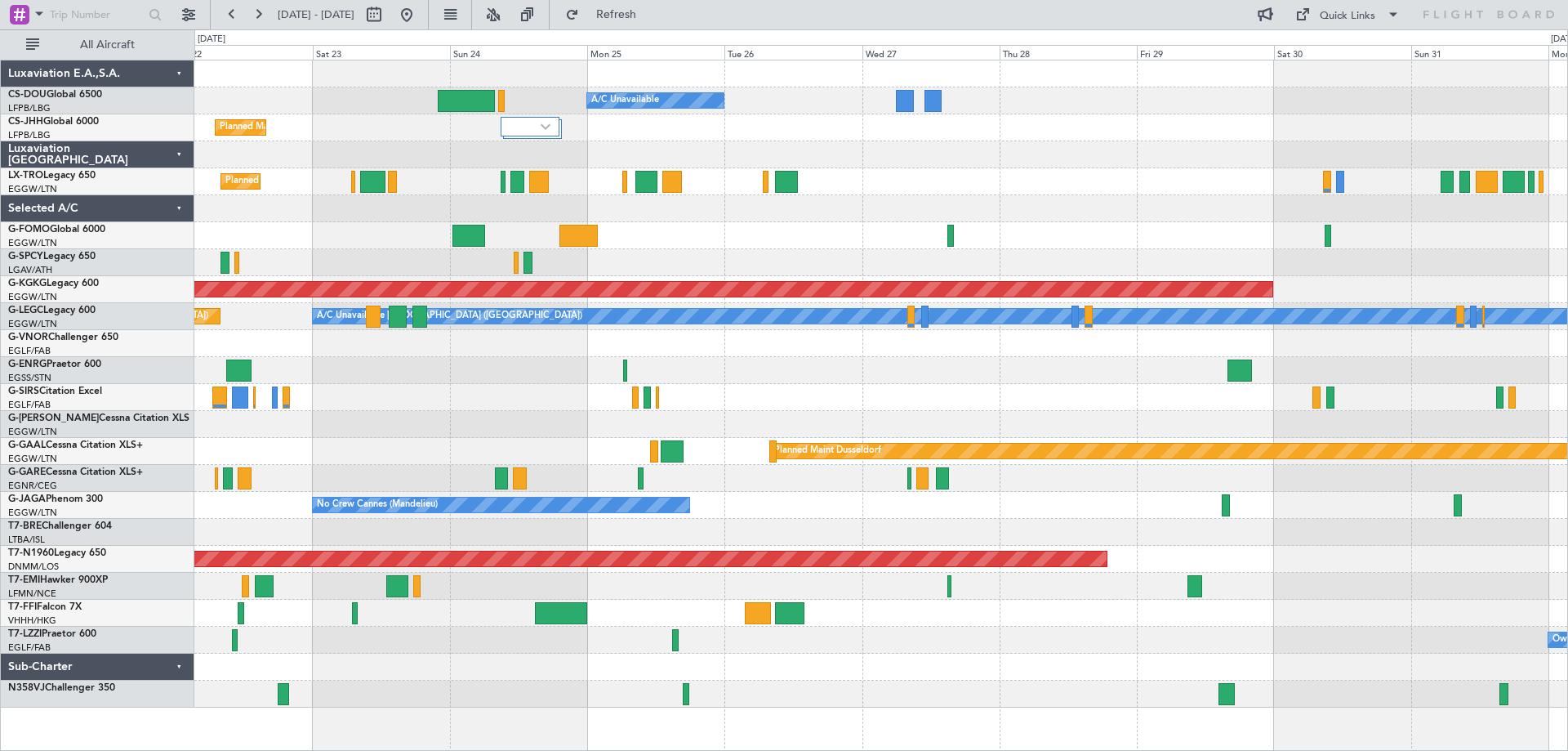
click at [1085, 392] on div "Planned Maint Paris (Le Bourget) A/C Unavailable Planned Maint London (Luton) P…" at bounding box center [880, 384] width 1373 height 647
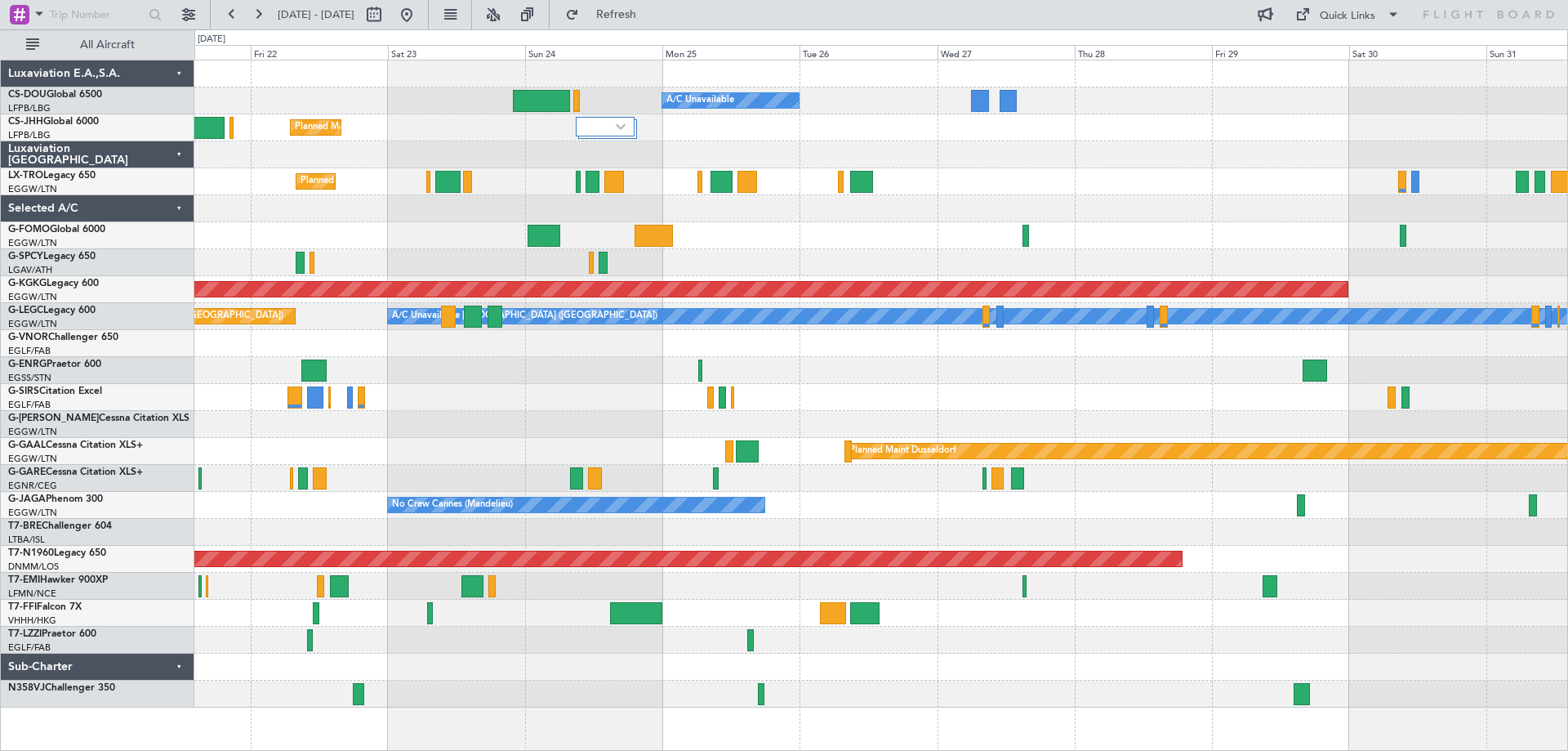
click at [1087, 500] on div "No Crew Cannes (Mandelieu)" at bounding box center [880, 505] width 1373 height 27
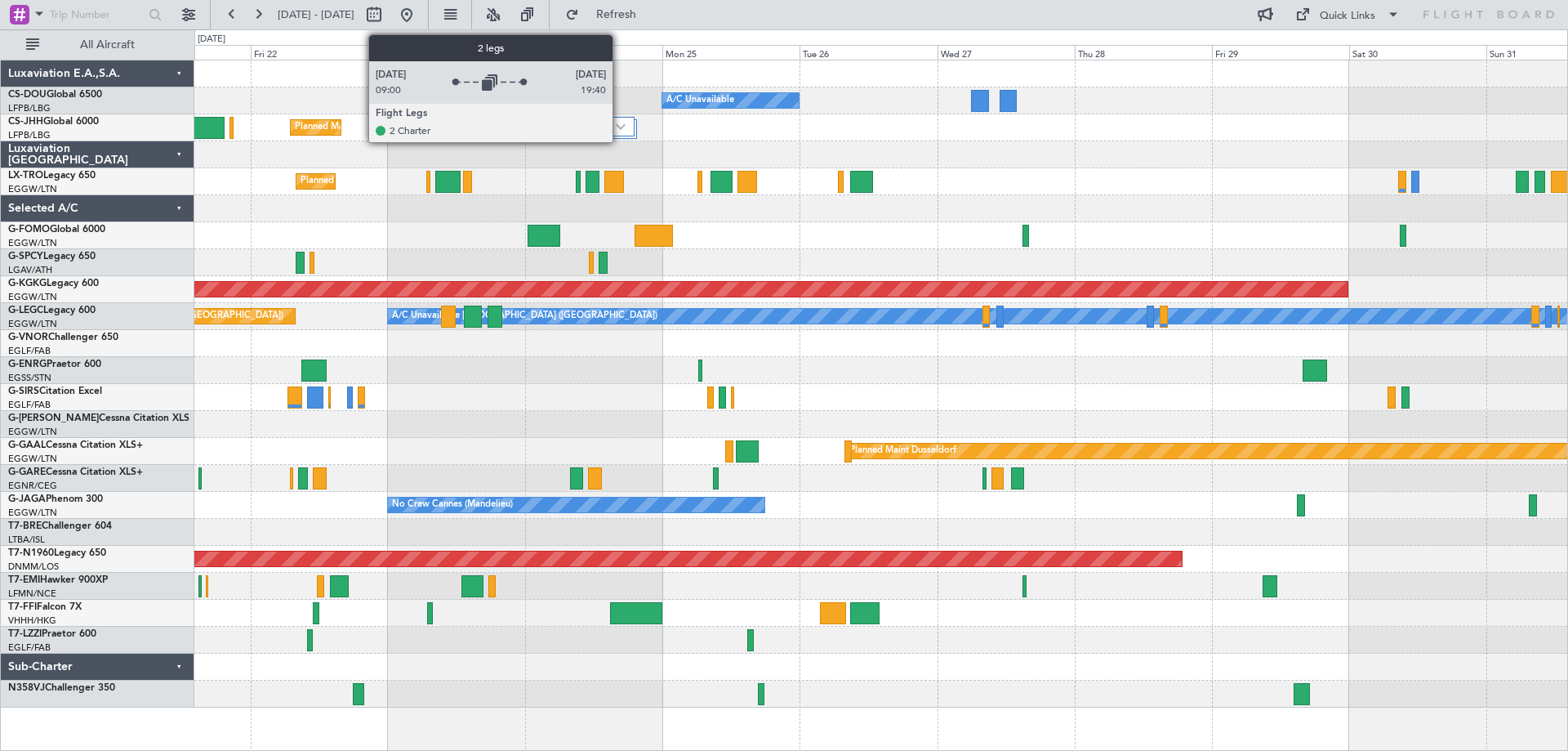
click at [620, 130] on img at bounding box center [621, 127] width 10 height 7
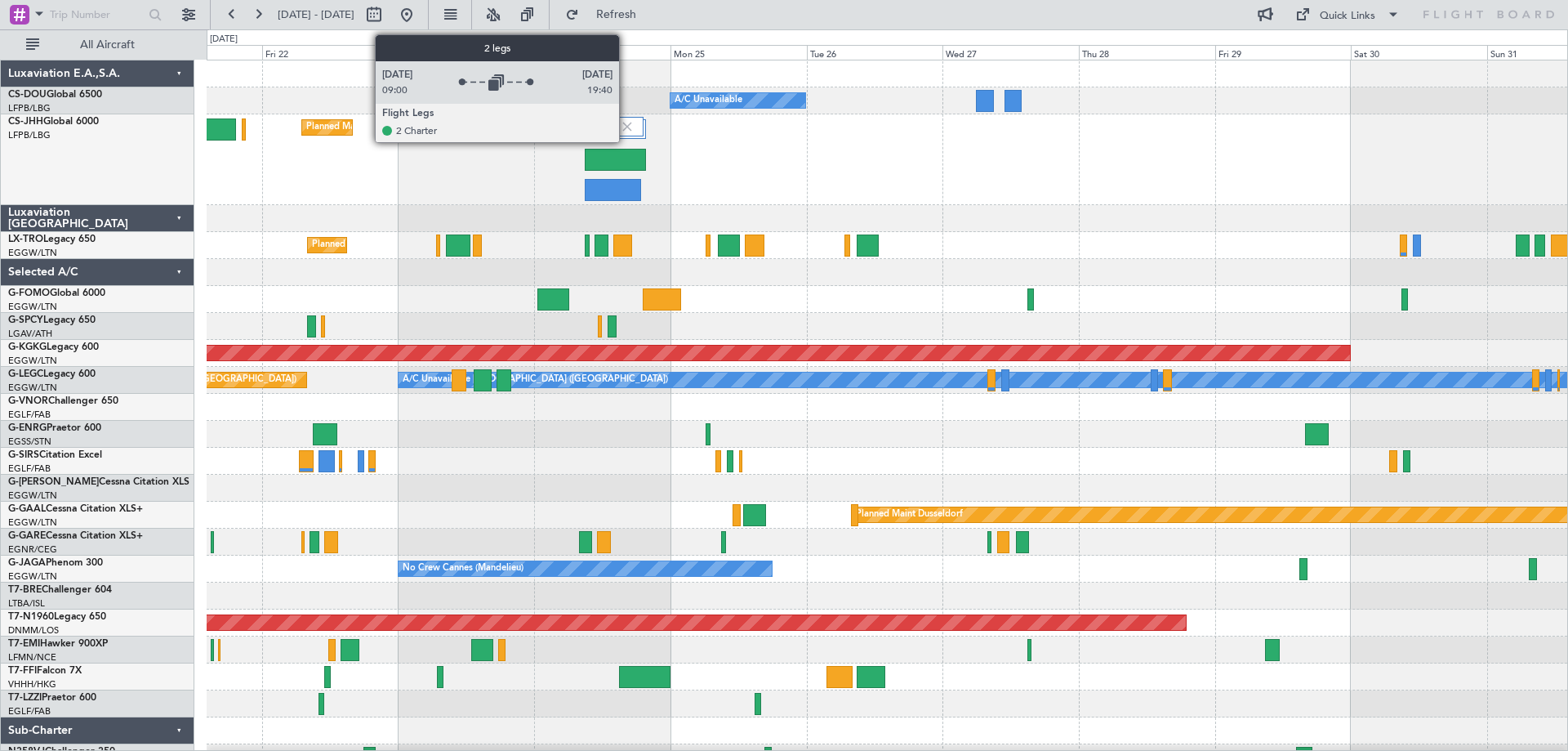
click at [627, 131] on img at bounding box center [627, 127] width 15 height 15
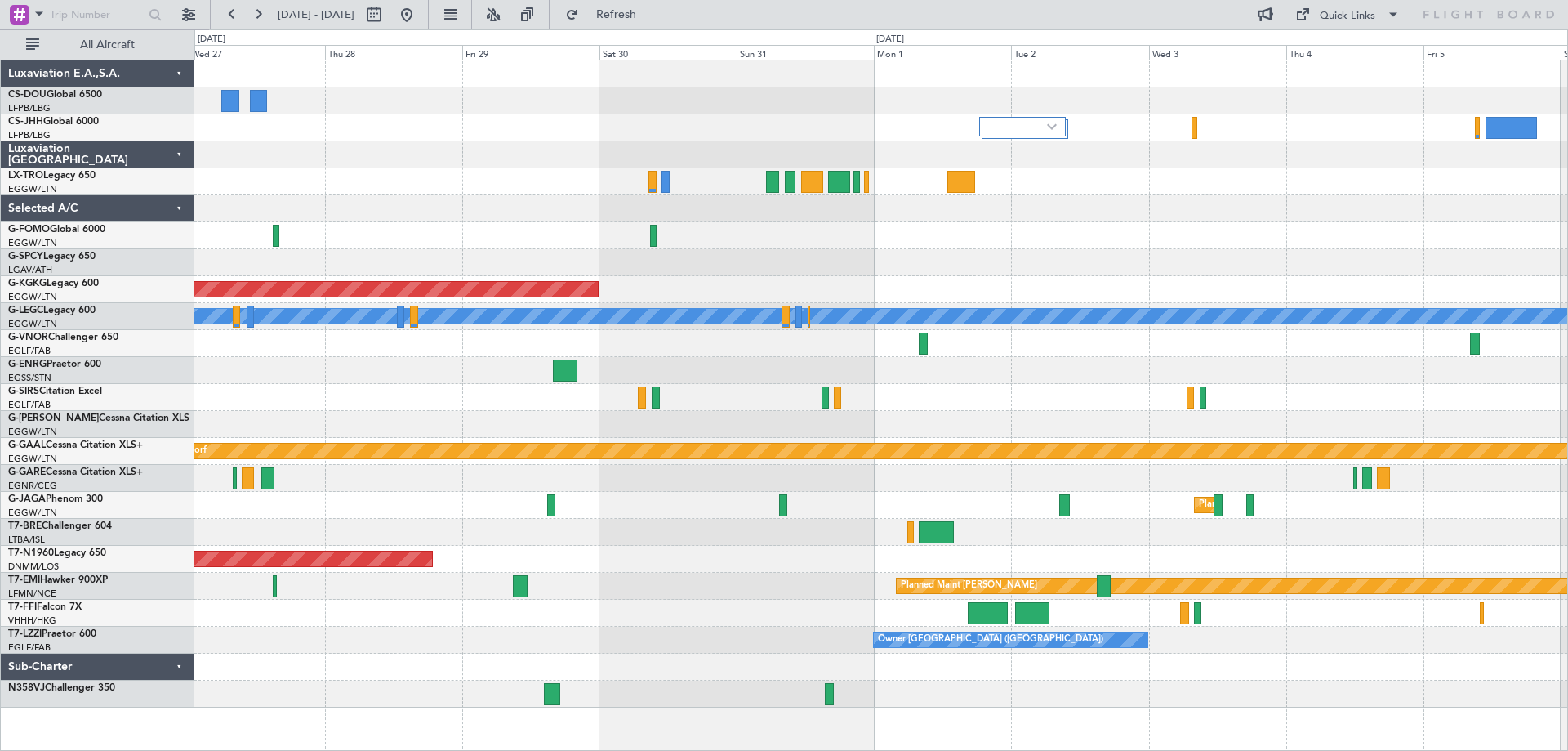
click at [559, 179] on div "Planned Maint Paris (Le Bourget) A/C Unavailable AOG Maint Istanbul (Ataturk) A…" at bounding box center [880, 384] width 1373 height 647
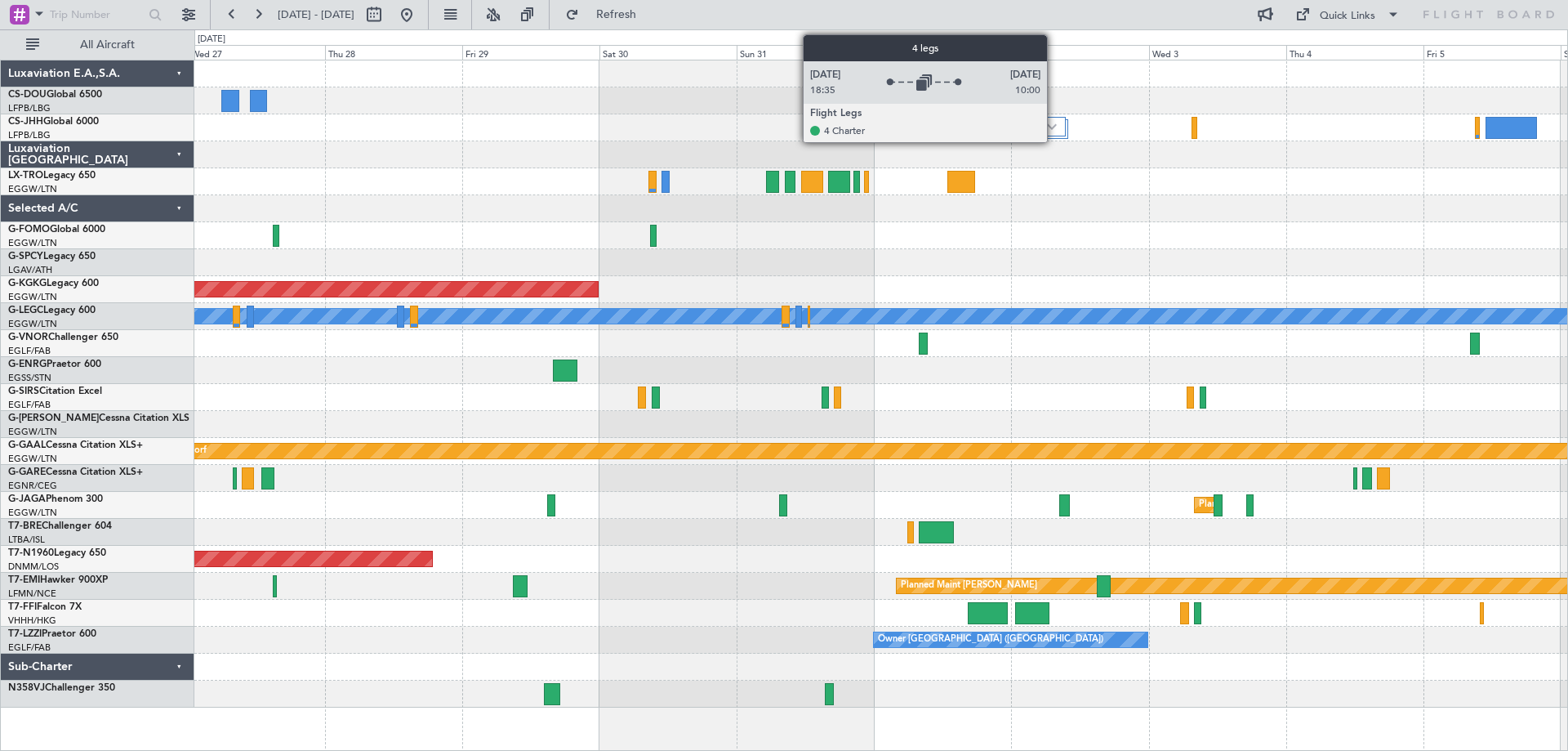
click at [1055, 131] on div at bounding box center [1022, 127] width 86 height 20
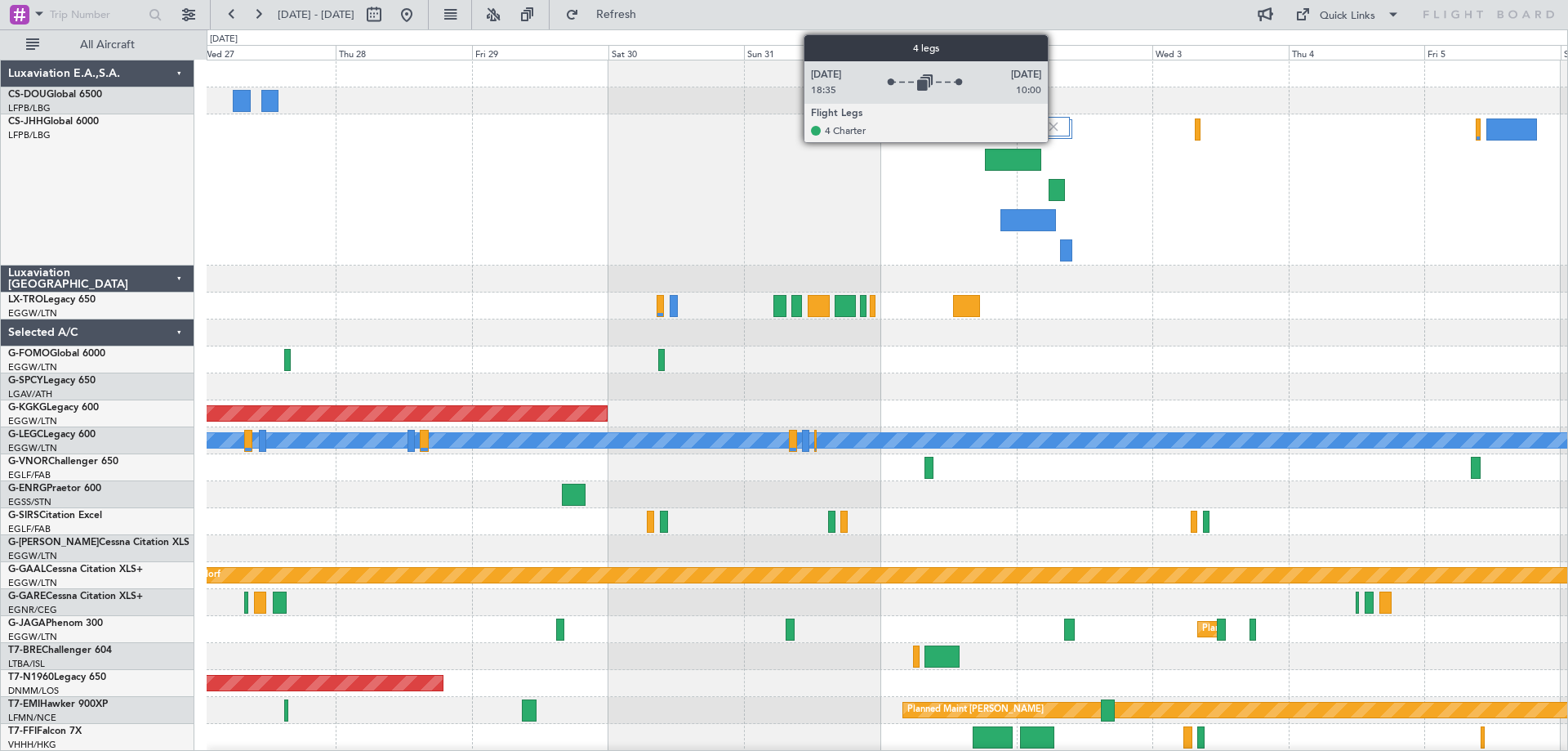
click at [1056, 125] on img at bounding box center [1053, 127] width 15 height 15
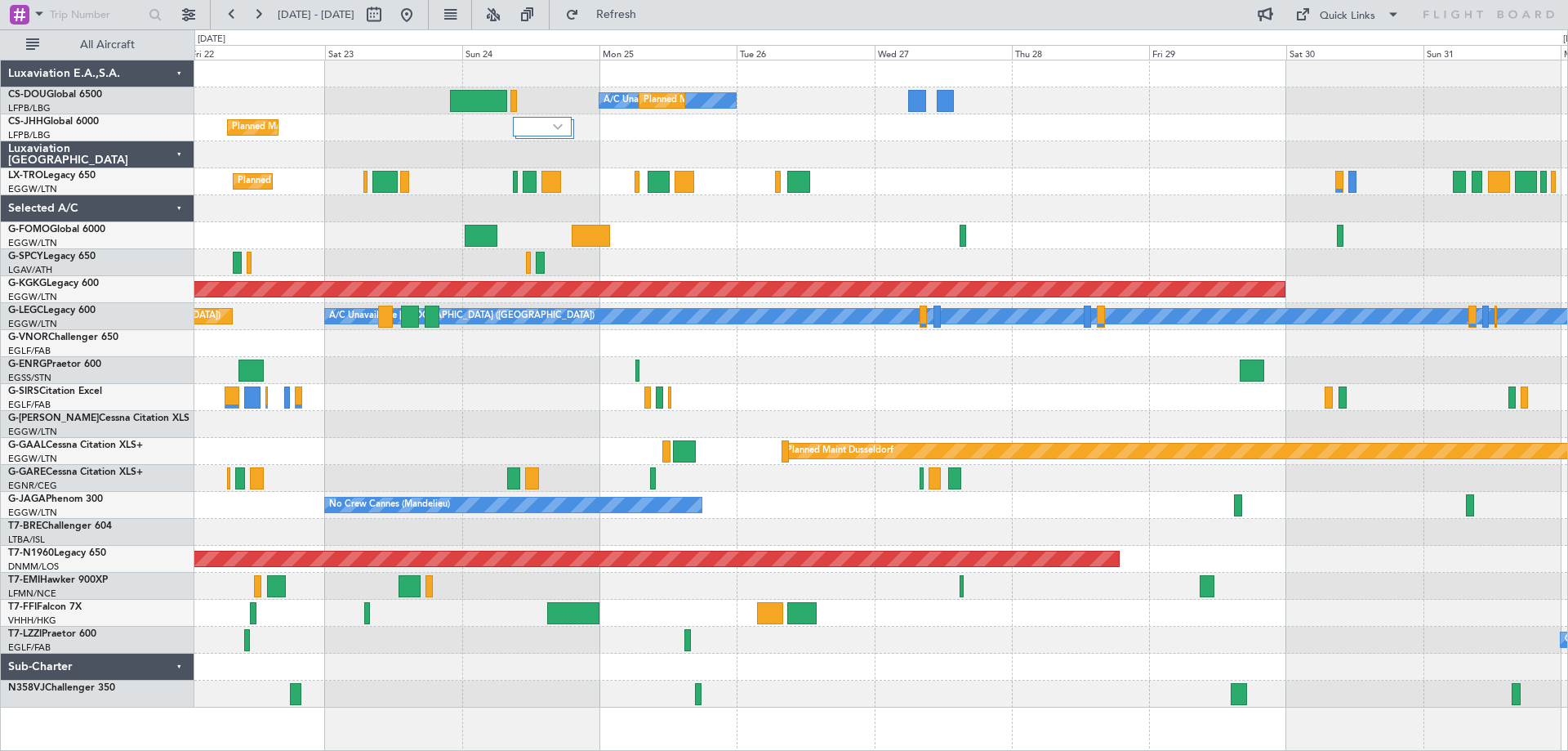
click at [1050, 156] on div at bounding box center [880, 154] width 1373 height 27
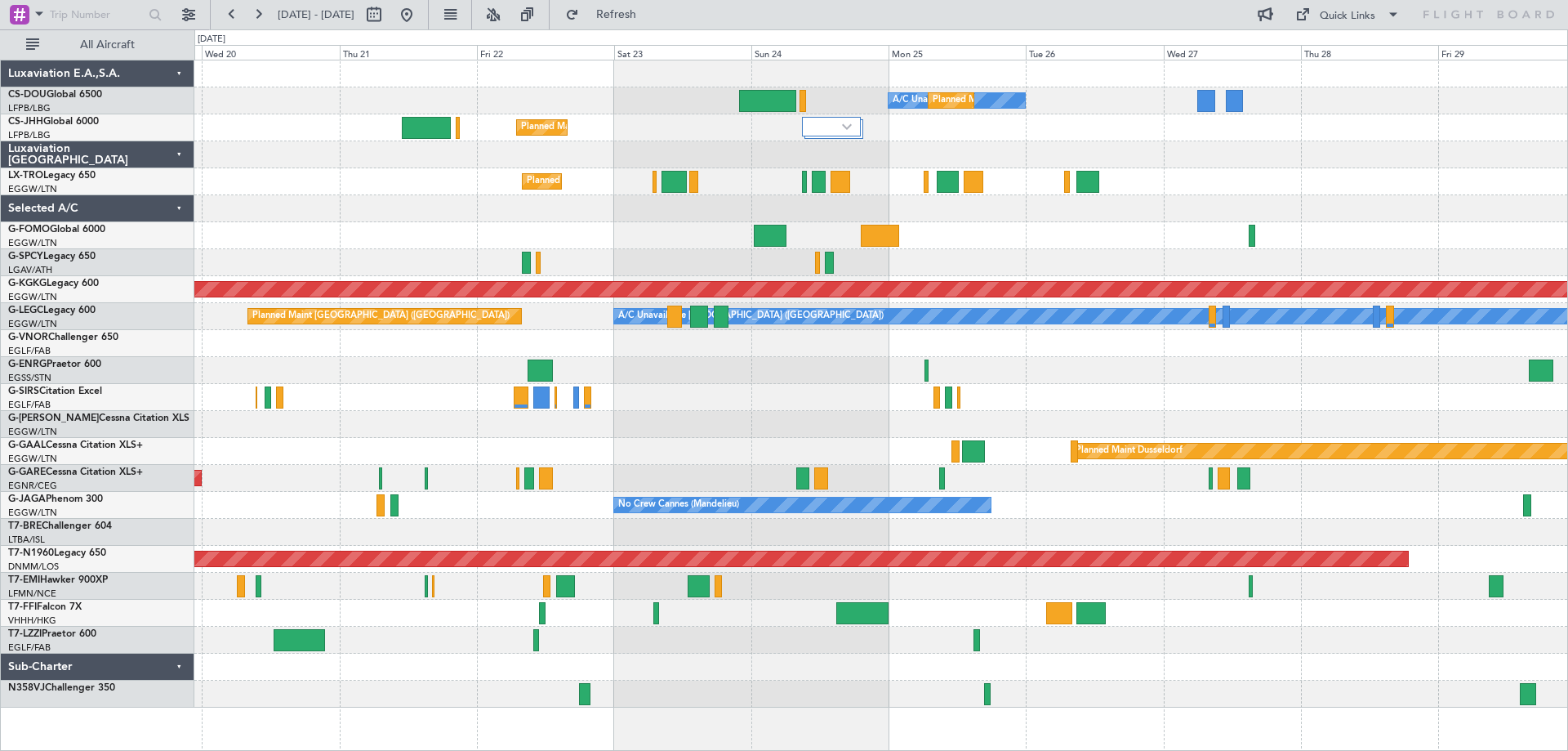
click at [1051, 152] on div "A/C Unavailable Planned Maint Paris (Le Bourget) Planned Maint London (Luton) P…" at bounding box center [880, 384] width 1373 height 647
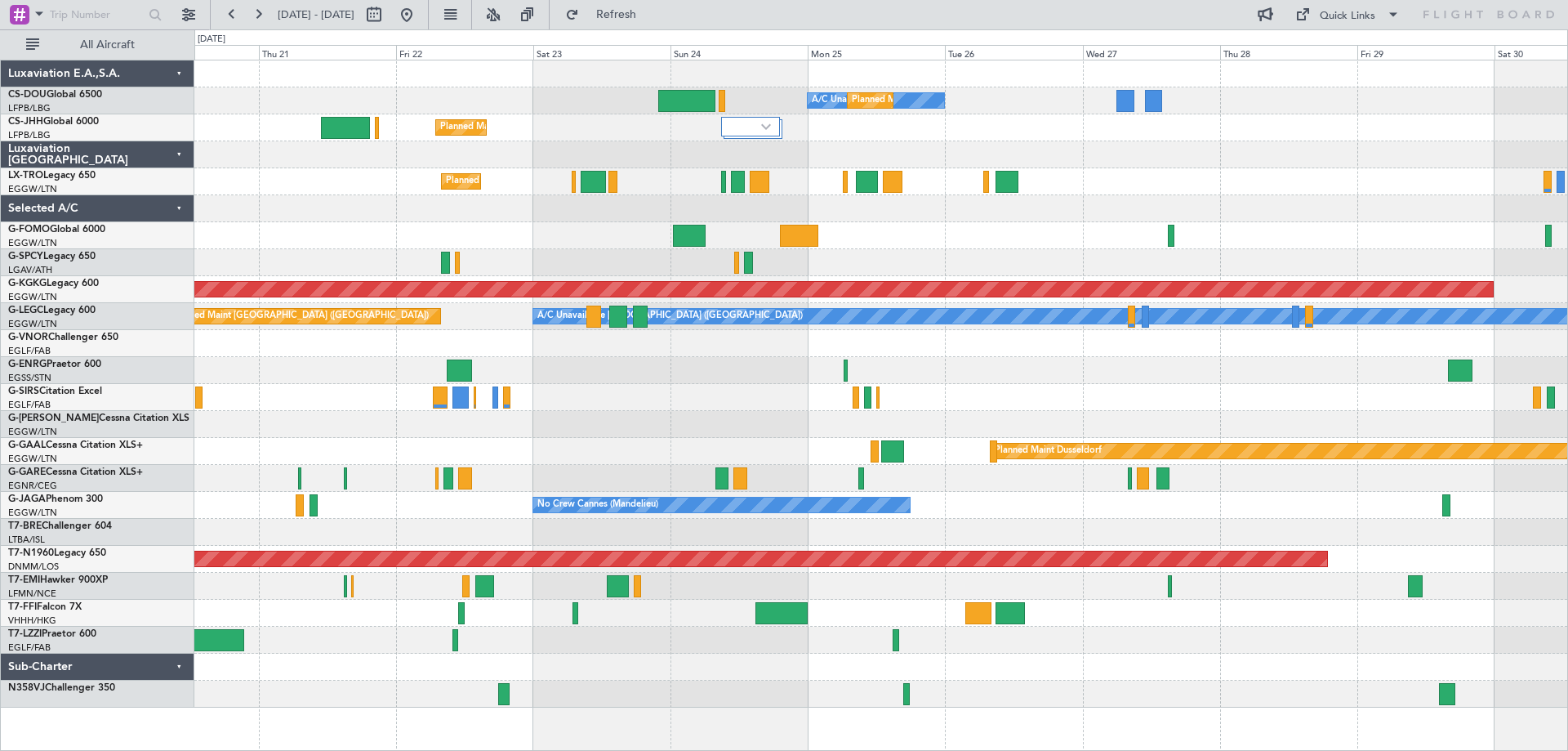
click at [1088, 149] on div at bounding box center [880, 154] width 1373 height 27
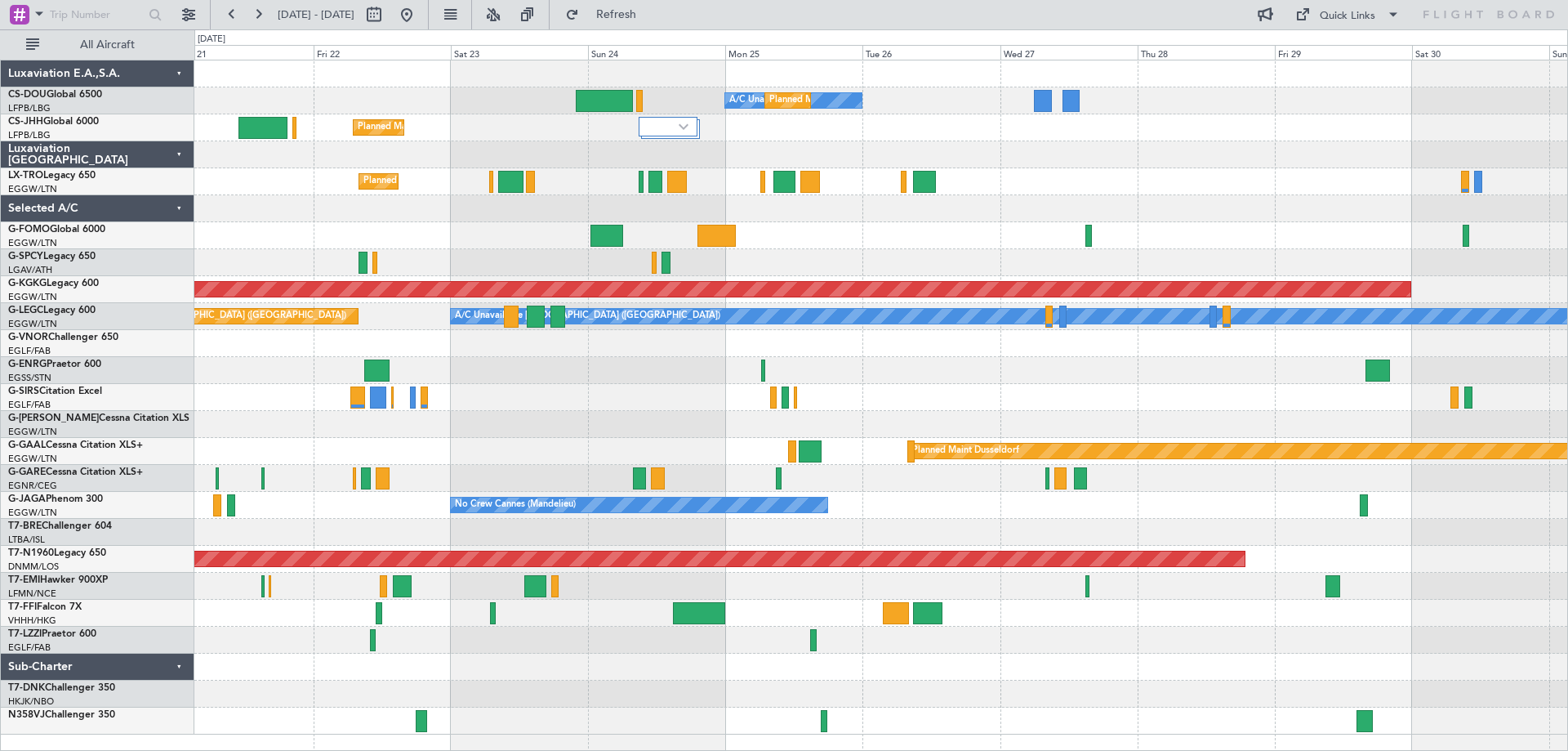
click at [855, 254] on div "A/C Unavailable Planned Maint Paris (Le Bourget) Planned Maint London (Luton) P…" at bounding box center [880, 398] width 1373 height 674
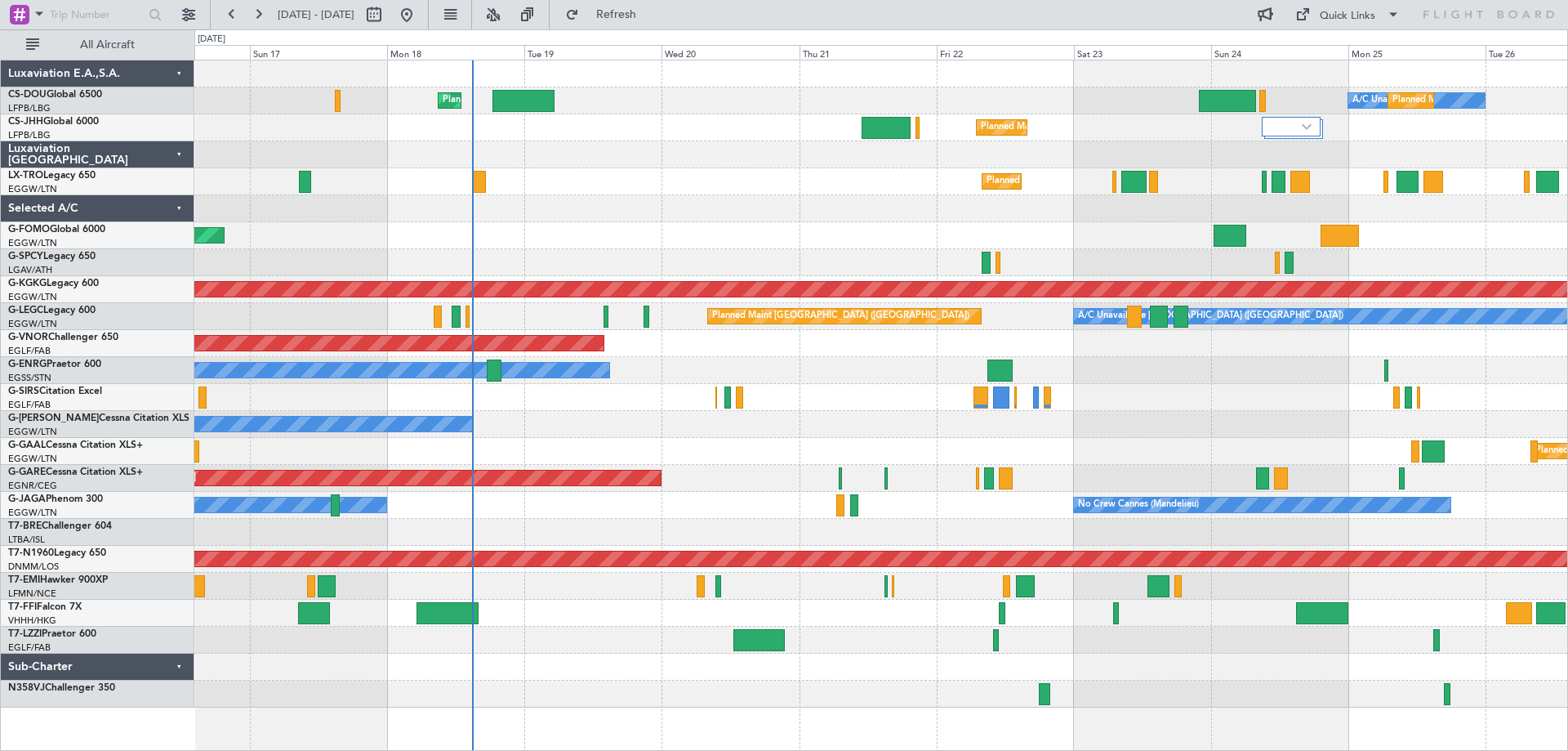
click at [1061, 656] on div "A/C Unavailable Planned Maint Paris (Le Bourget) Planned Maint London (Luton) U…" at bounding box center [880, 384] width 1373 height 647
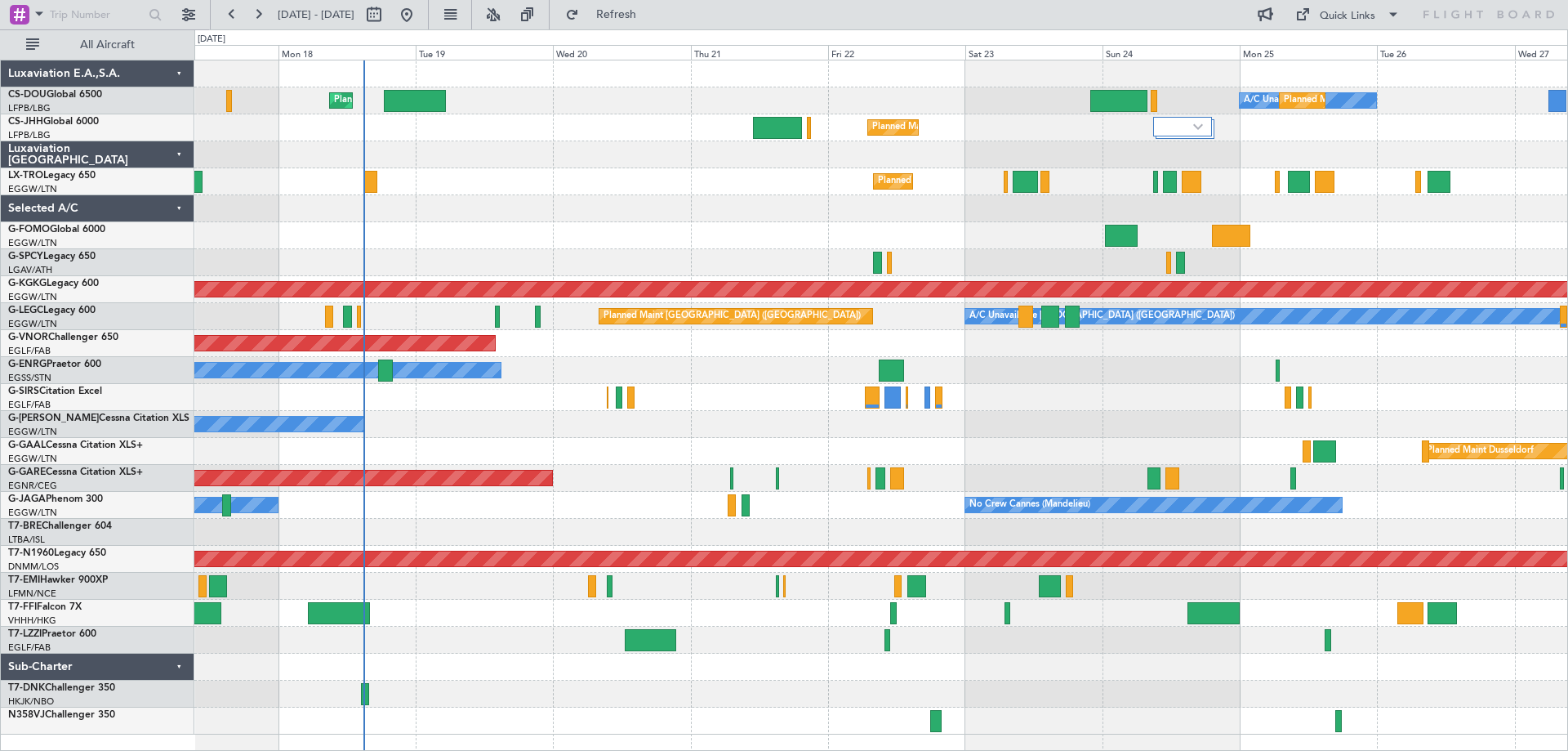
click at [1052, 637] on div at bounding box center [880, 640] width 1373 height 27
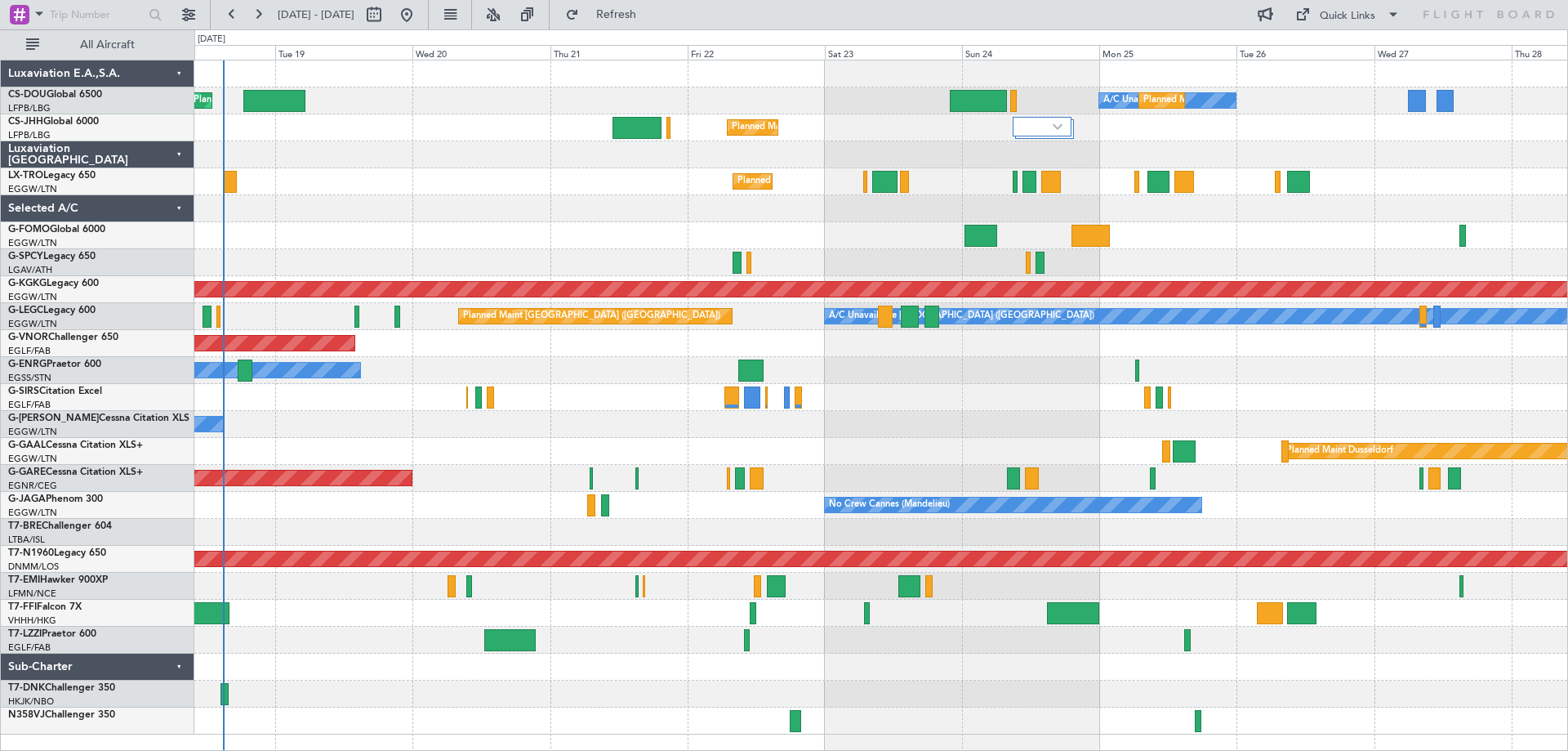
click at [846, 351] on div "Planned Maint London ([GEOGRAPHIC_DATA])" at bounding box center [880, 343] width 1373 height 27
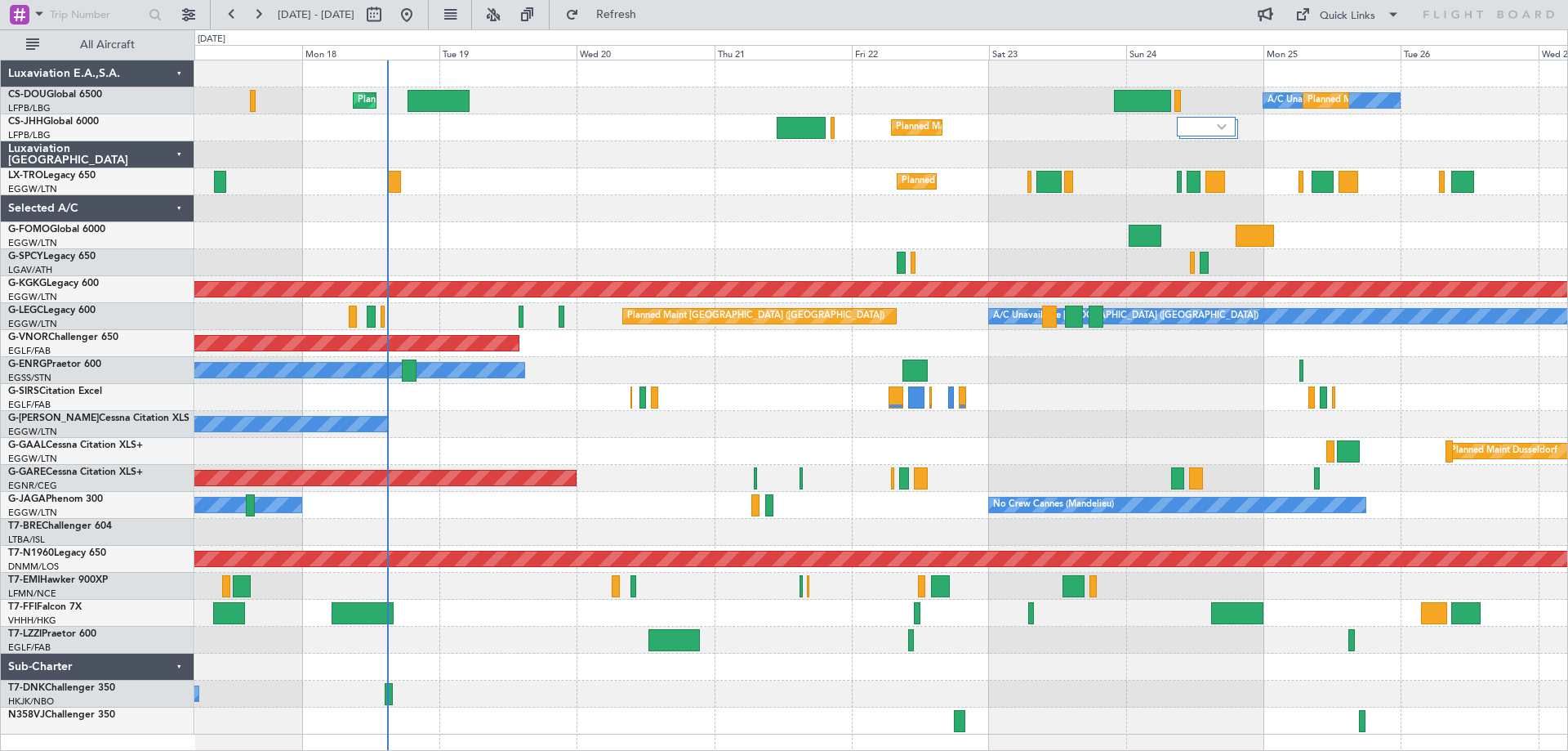
click at [633, 367] on div "A/C Unavailable Planned Maint Paris (Le Bourget) Planned Maint London (Luton) P…" at bounding box center [880, 398] width 1373 height 674
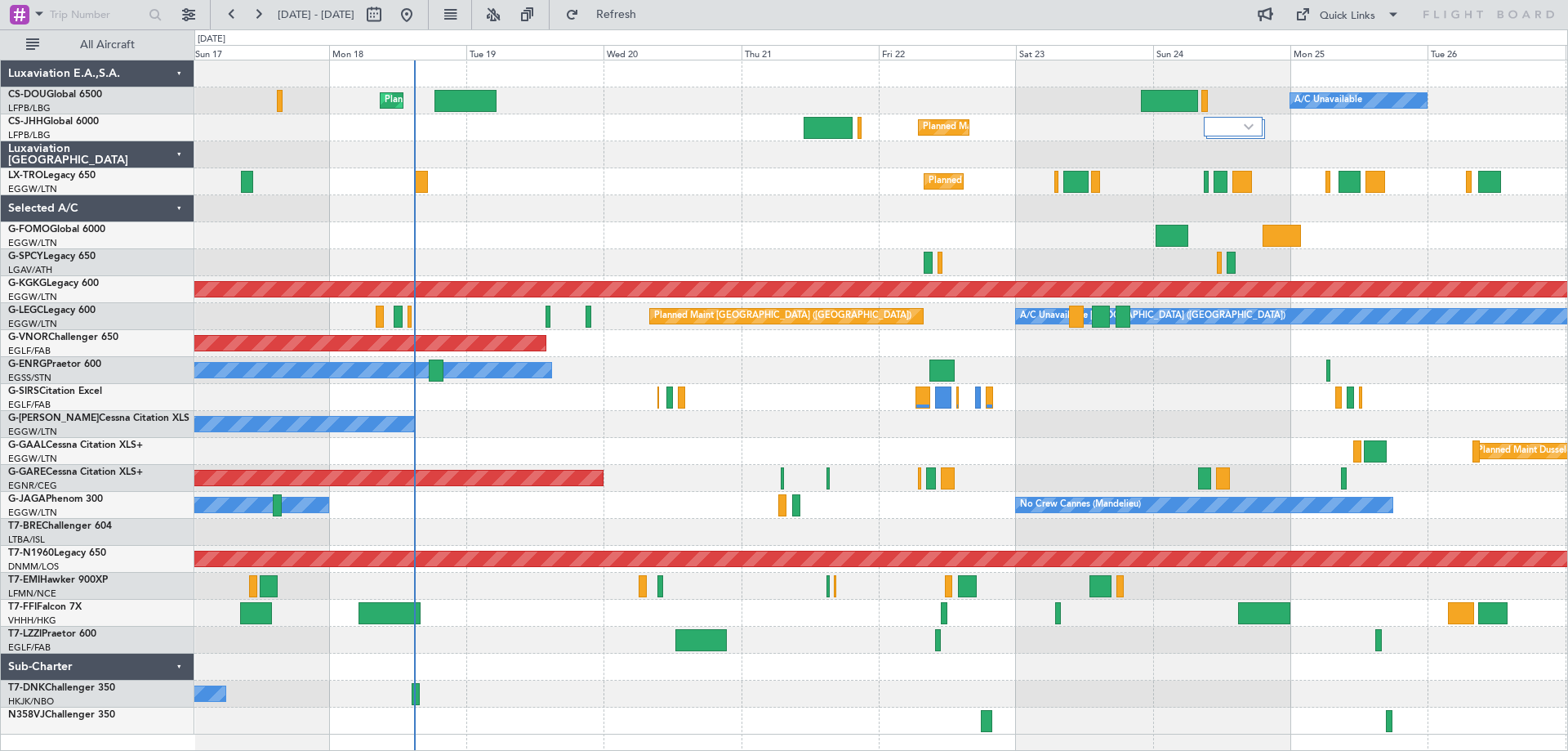
click at [606, 236] on div "Planned Maint Windsor Locks ([PERSON_NAME] Intl)" at bounding box center [880, 235] width 1373 height 27
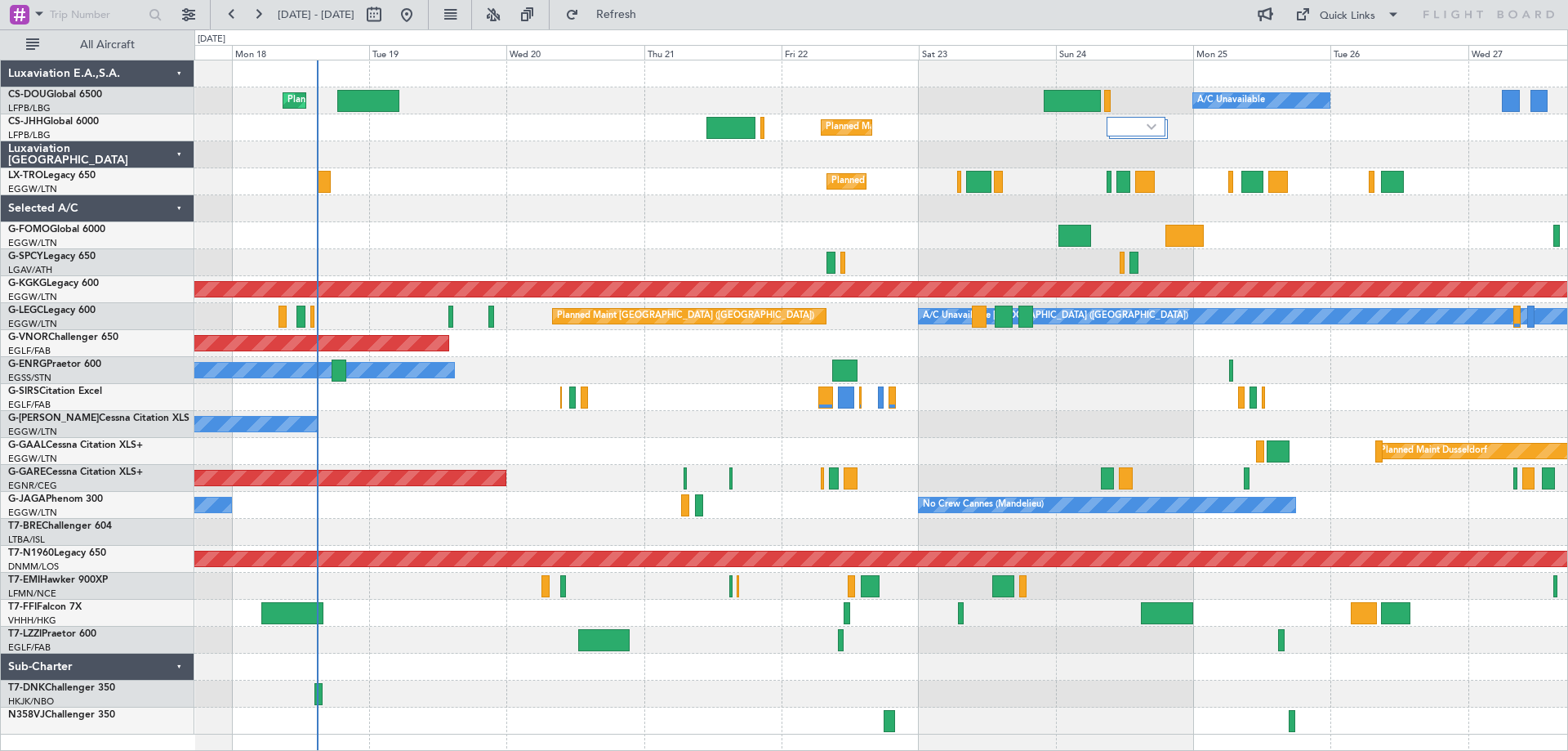
click at [600, 235] on div "Planned Maint Windsor Locks ([PERSON_NAME] Intl)" at bounding box center [880, 235] width 1373 height 27
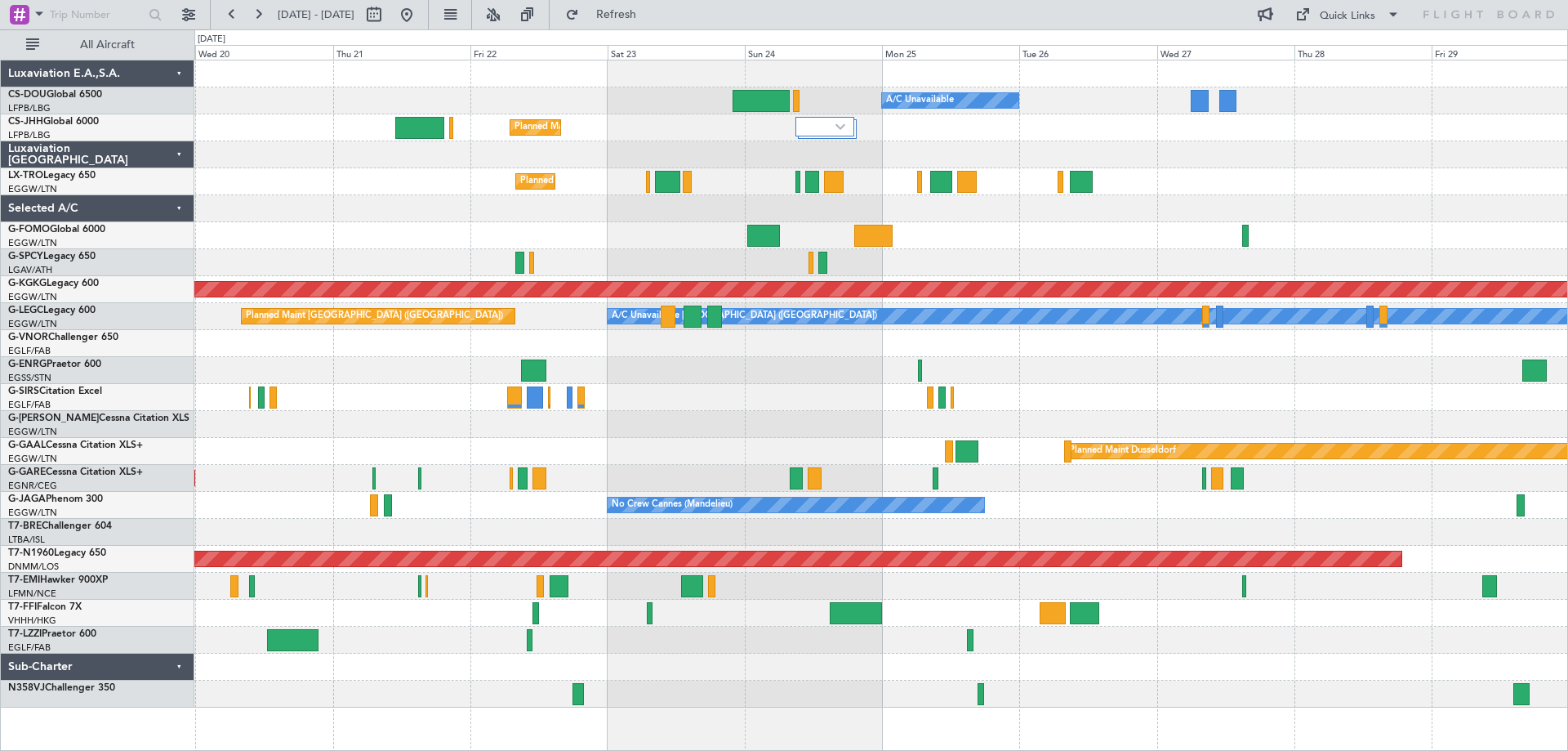
click at [1041, 253] on div at bounding box center [880, 262] width 1373 height 27
click at [1087, 224] on div at bounding box center [880, 235] width 1373 height 27
click at [1086, 224] on div at bounding box center [880, 235] width 1373 height 27
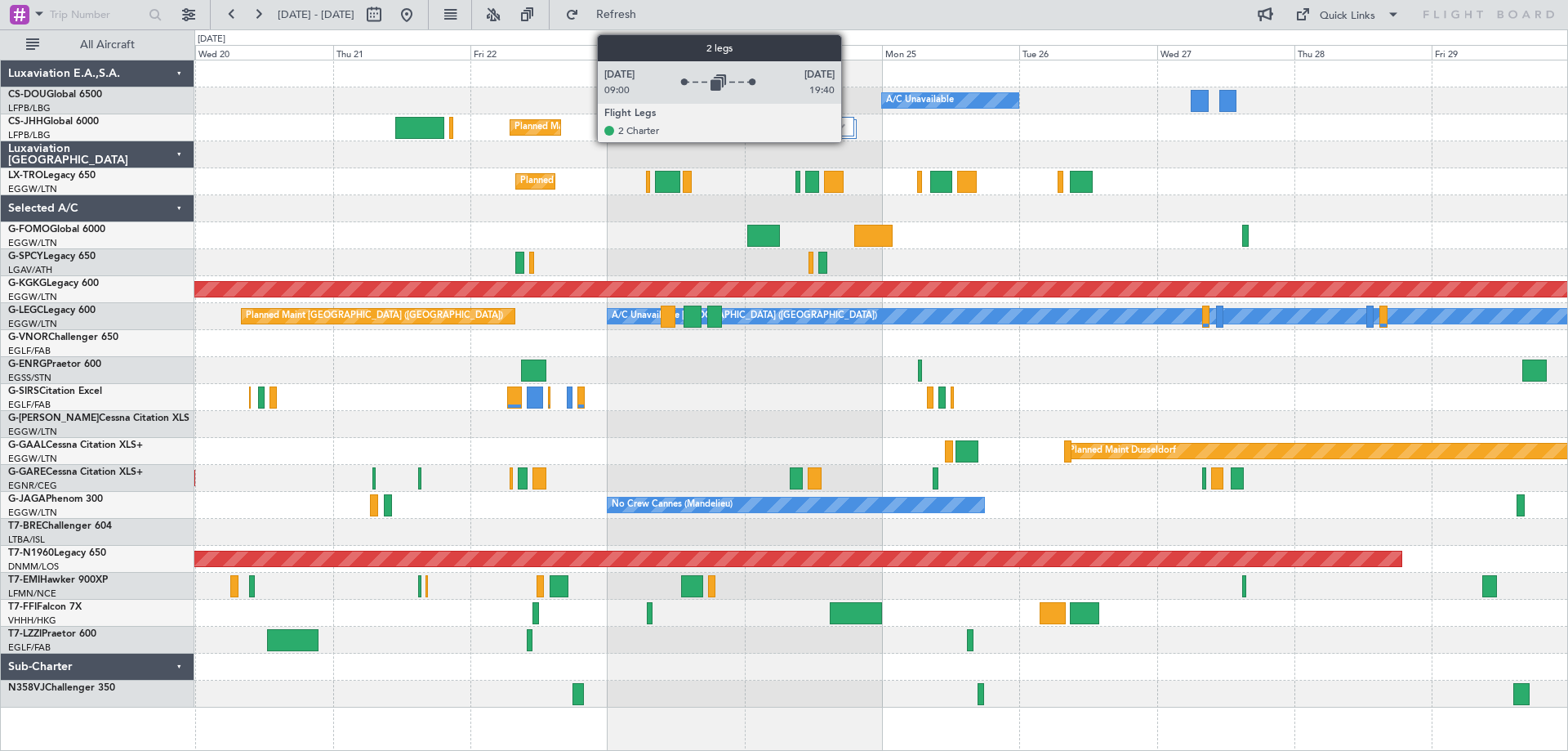
click at [849, 130] on div at bounding box center [825, 127] width 59 height 20
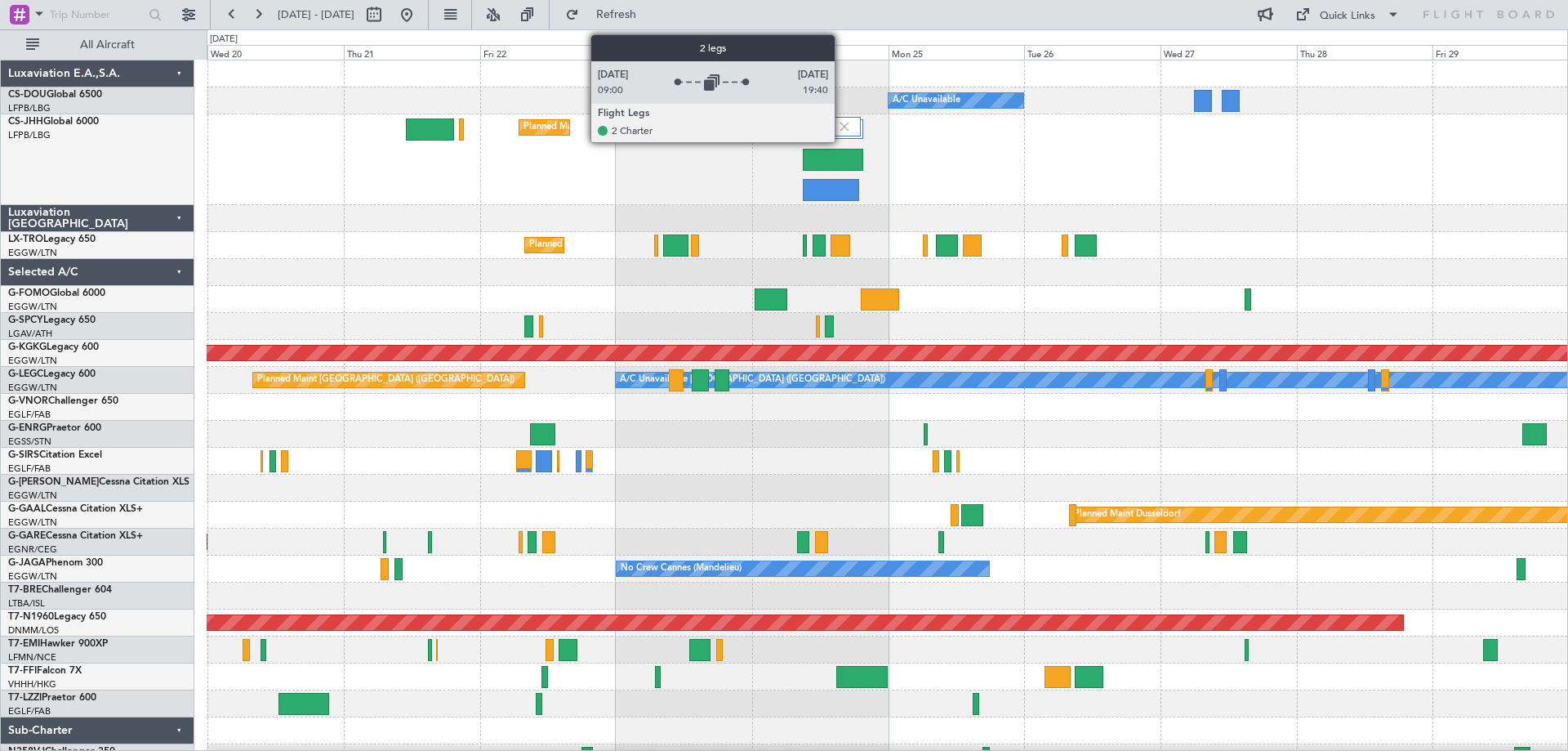
click at [842, 127] on img at bounding box center [844, 127] width 15 height 15
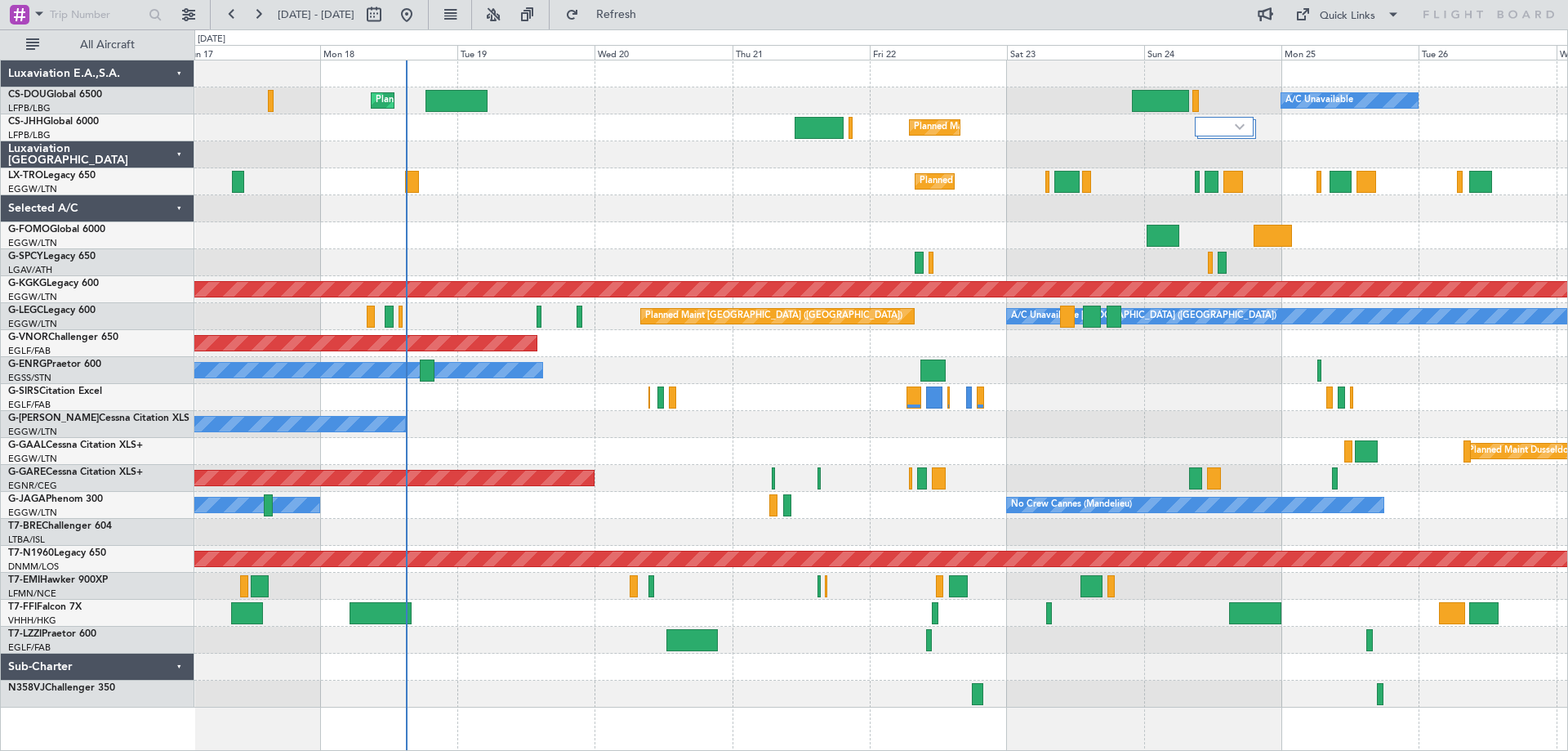
click at [918, 248] on div "Planned Maint Windsor Locks ([PERSON_NAME] Intl)" at bounding box center [880, 235] width 1373 height 27
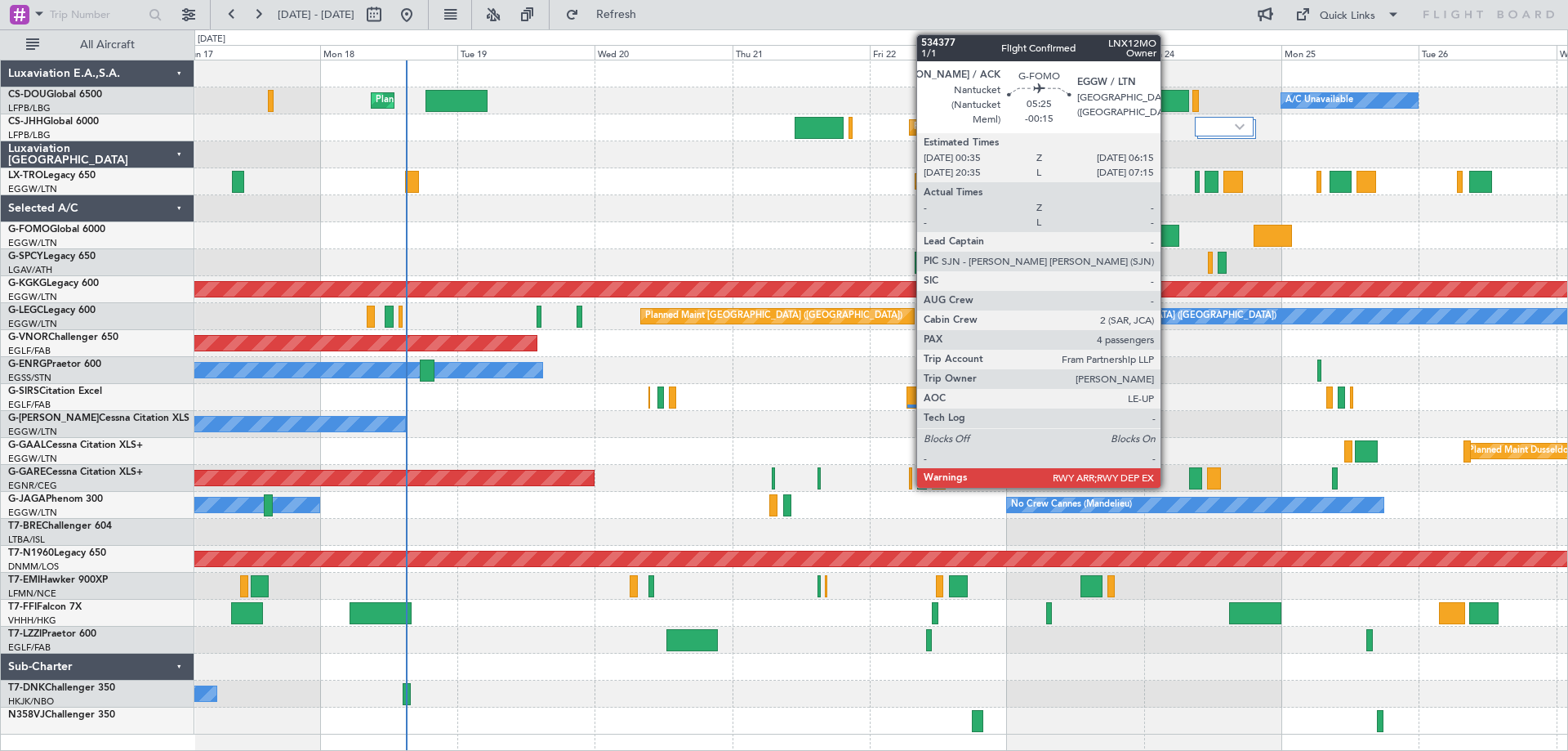
click at [1168, 238] on div at bounding box center [1163, 236] width 32 height 22
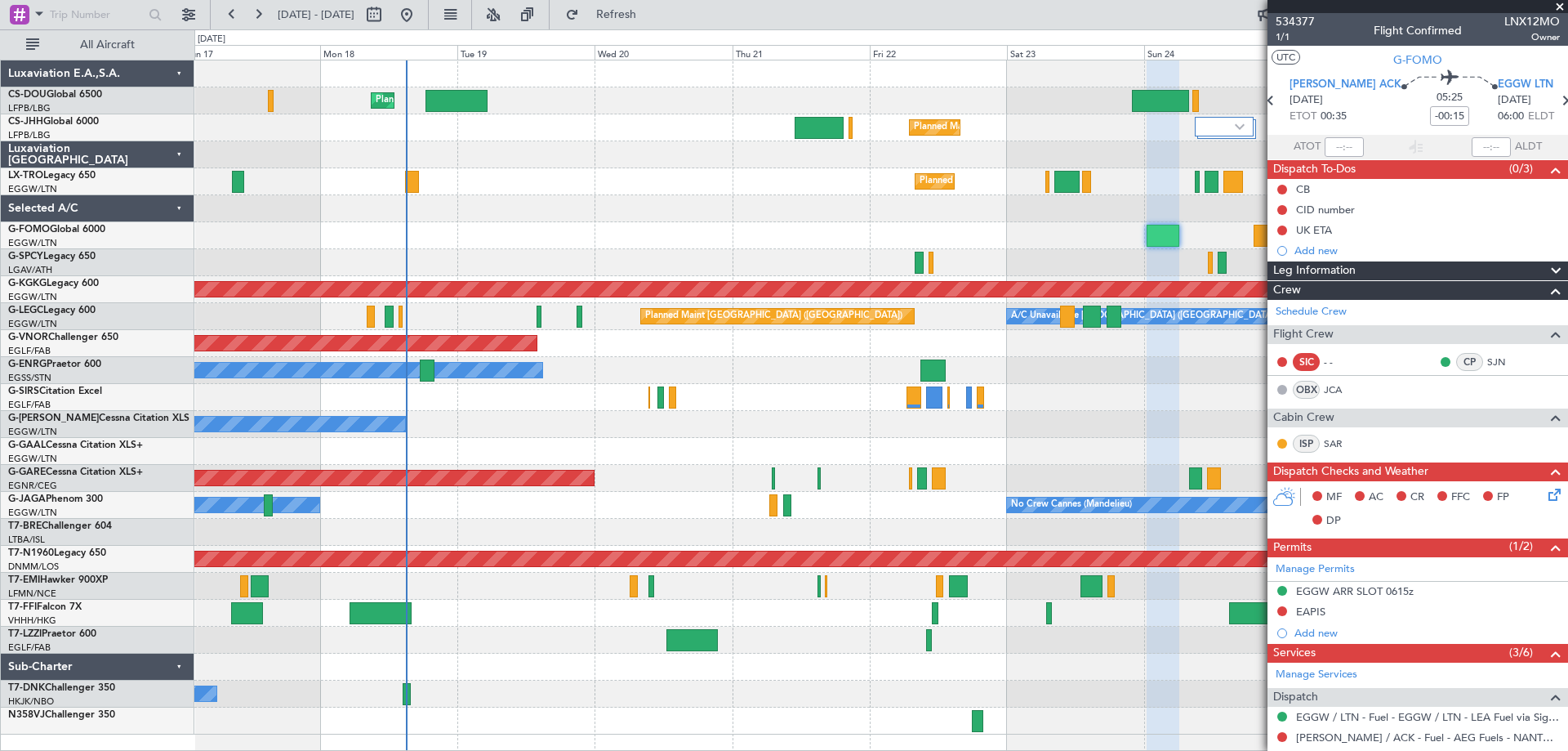
click at [1560, 6] on span at bounding box center [1560, 7] width 17 height 15
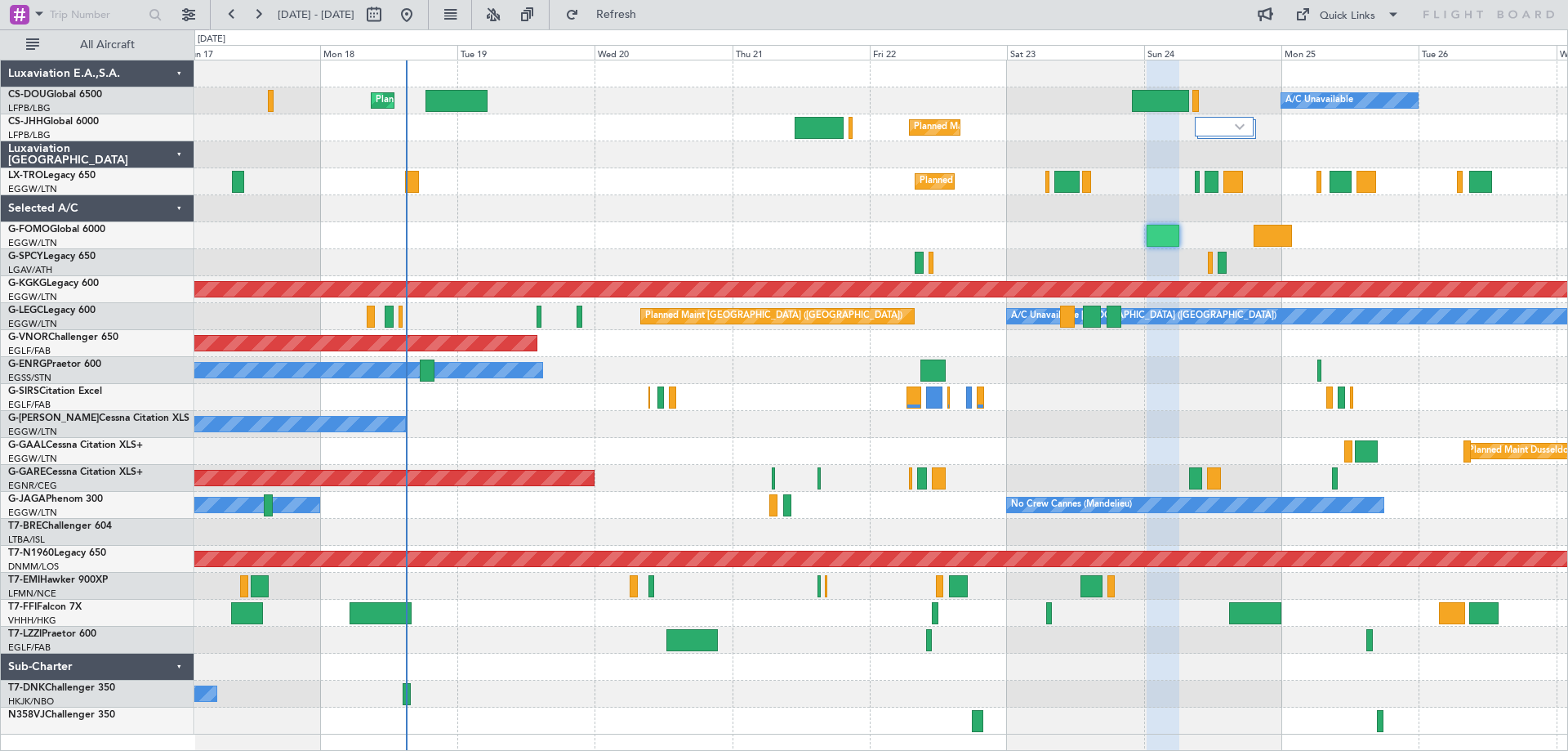
type input "0"
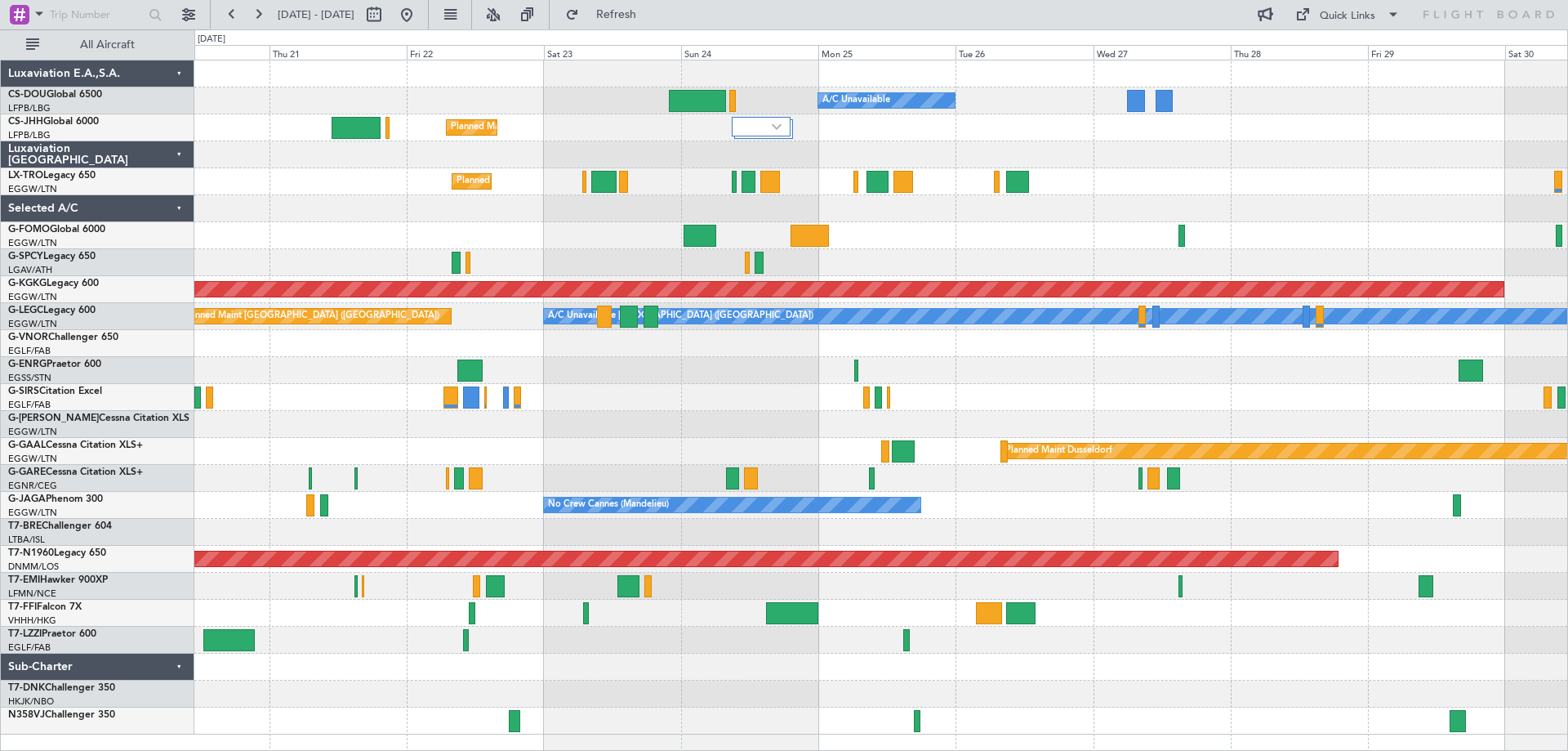
click at [767, 352] on div "Planned Maint London ([GEOGRAPHIC_DATA])" at bounding box center [880, 343] width 1373 height 27
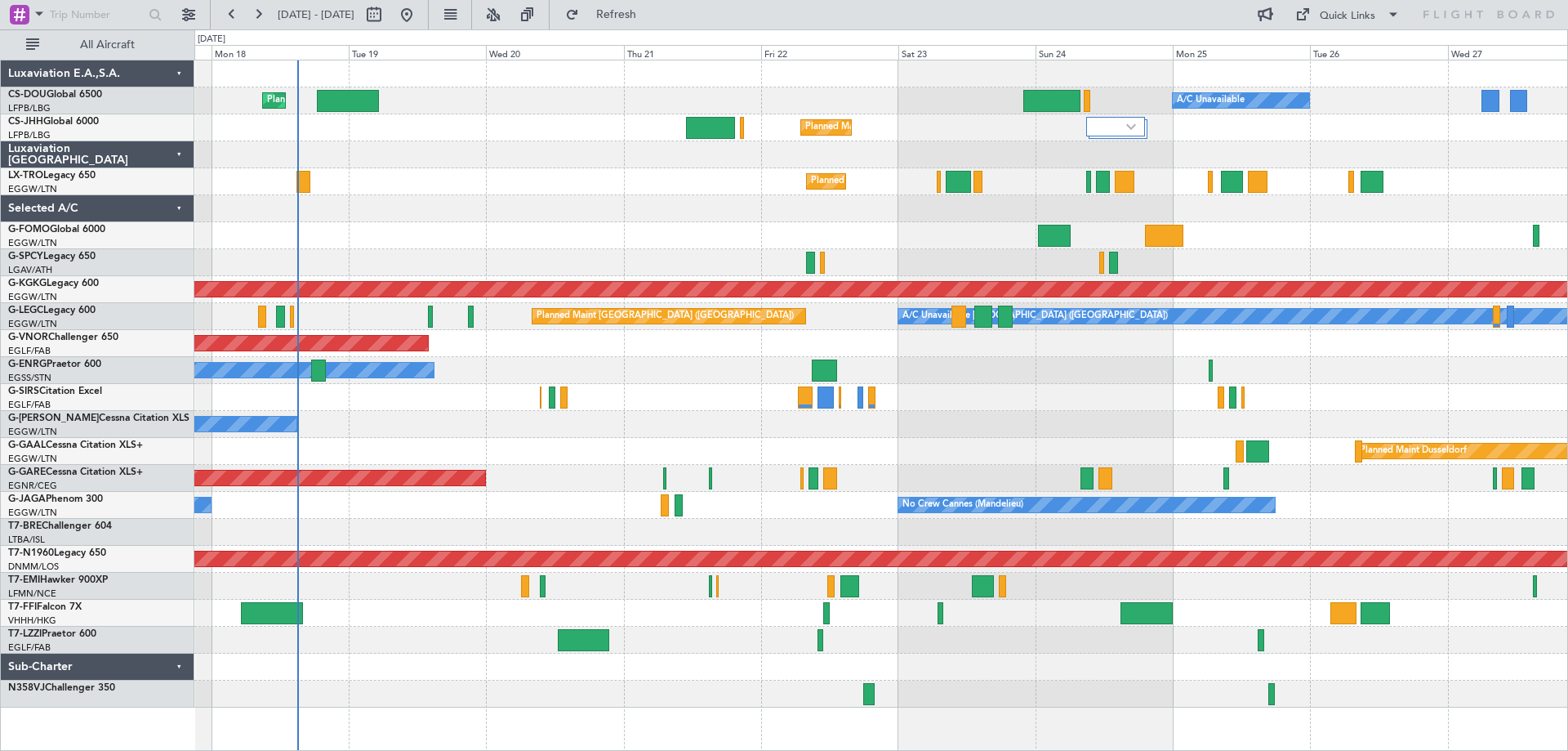
click at [1085, 593] on div "Planned Maint Paris (Le Bourget) A/C Unavailable Planned Maint London (Luton) P…" at bounding box center [880, 384] width 1373 height 647
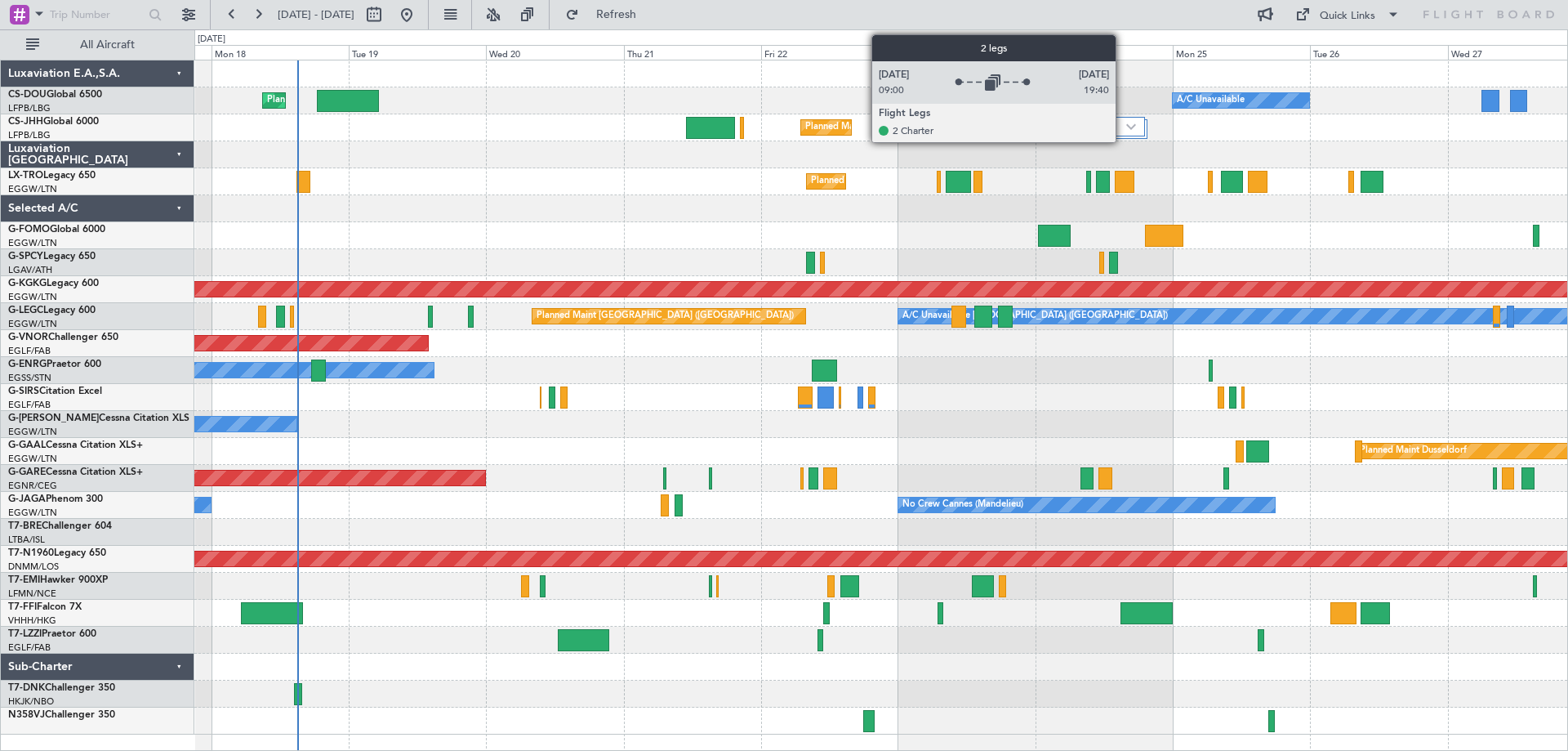
click at [1124, 134] on div at bounding box center [1116, 127] width 59 height 20
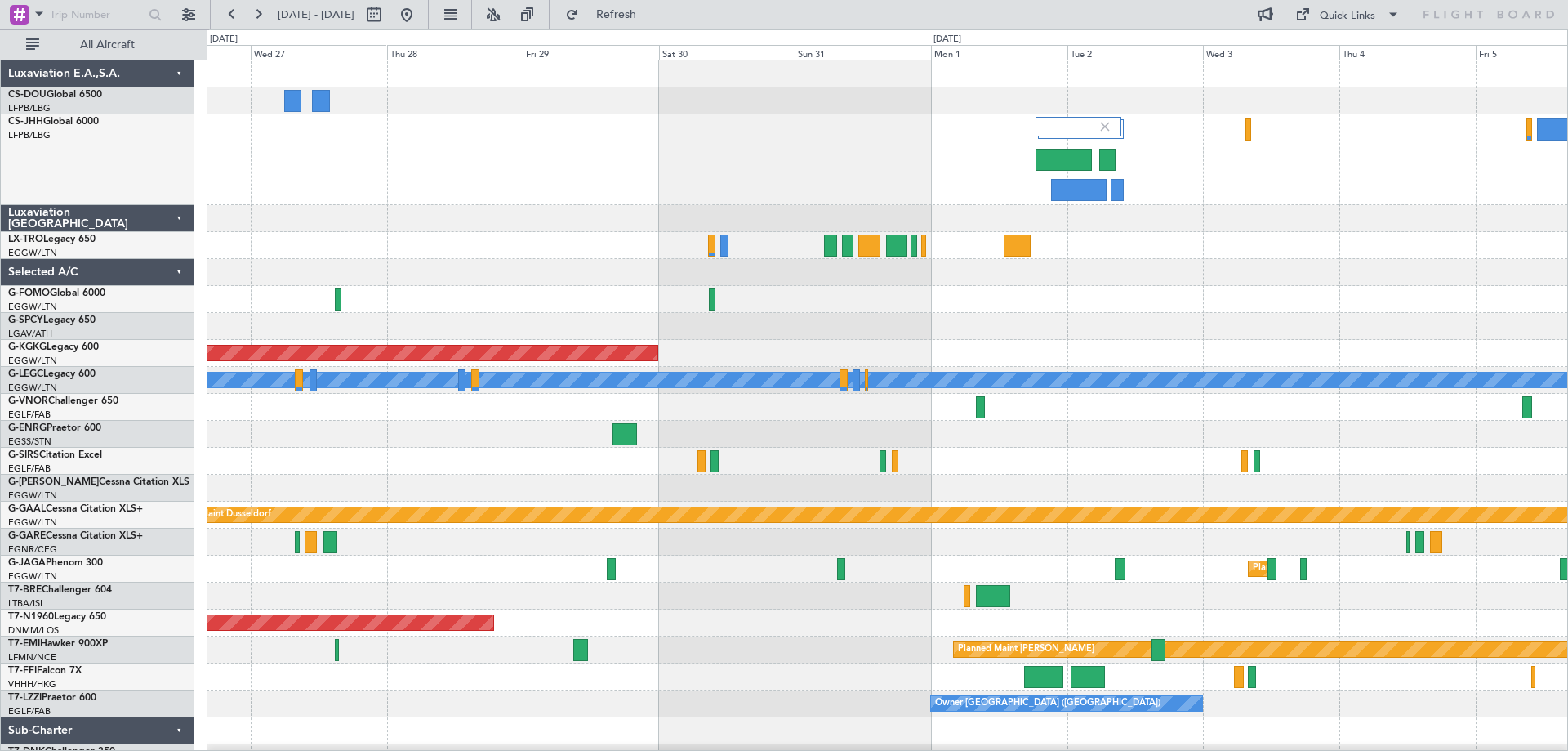
click at [295, 207] on div "A/C Unavailable Planned Maint Paris (Le Bourget) AOG Maint Istanbul (Ataturk) A…" at bounding box center [887, 430] width 1361 height 738
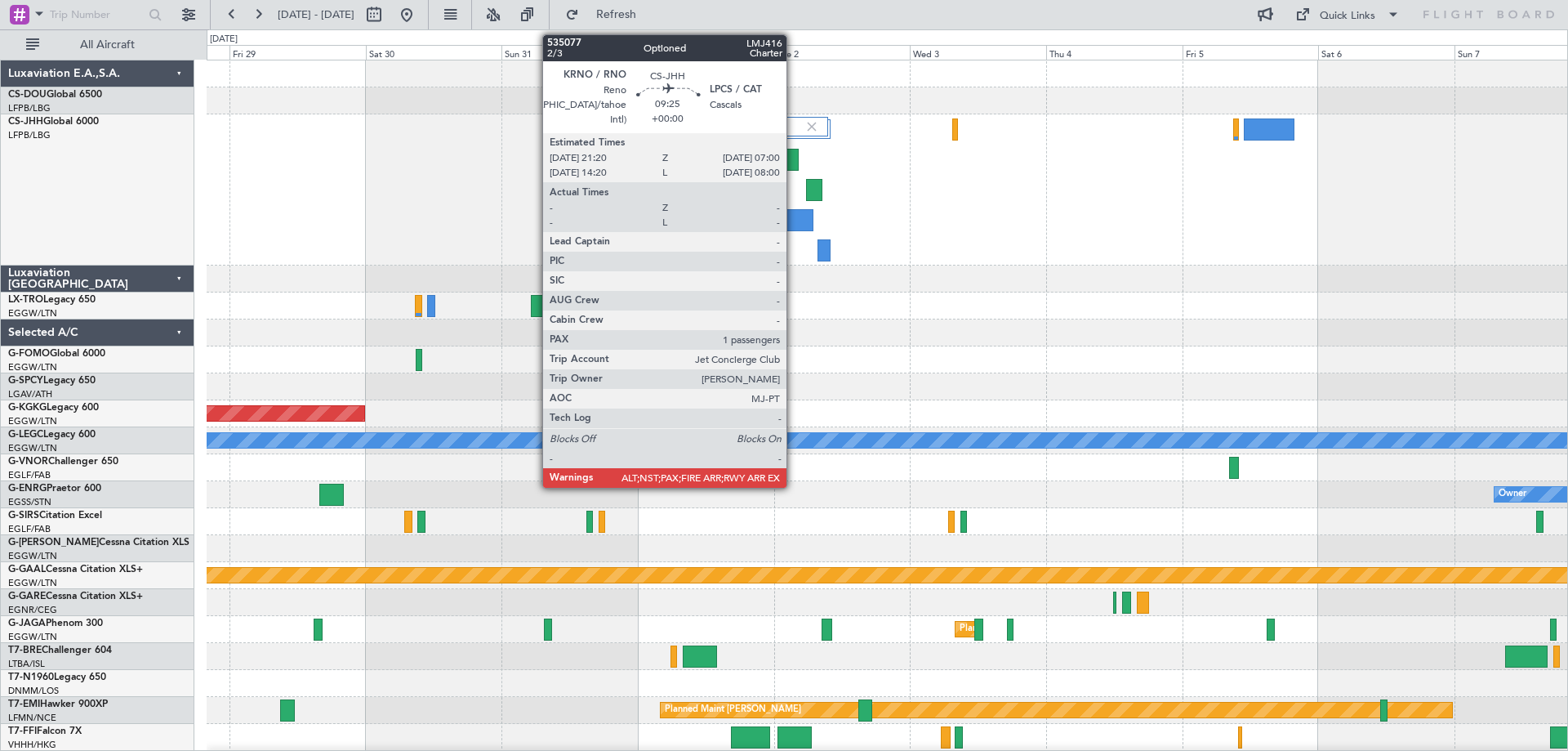
click at [794, 217] on div at bounding box center [786, 220] width 56 height 22
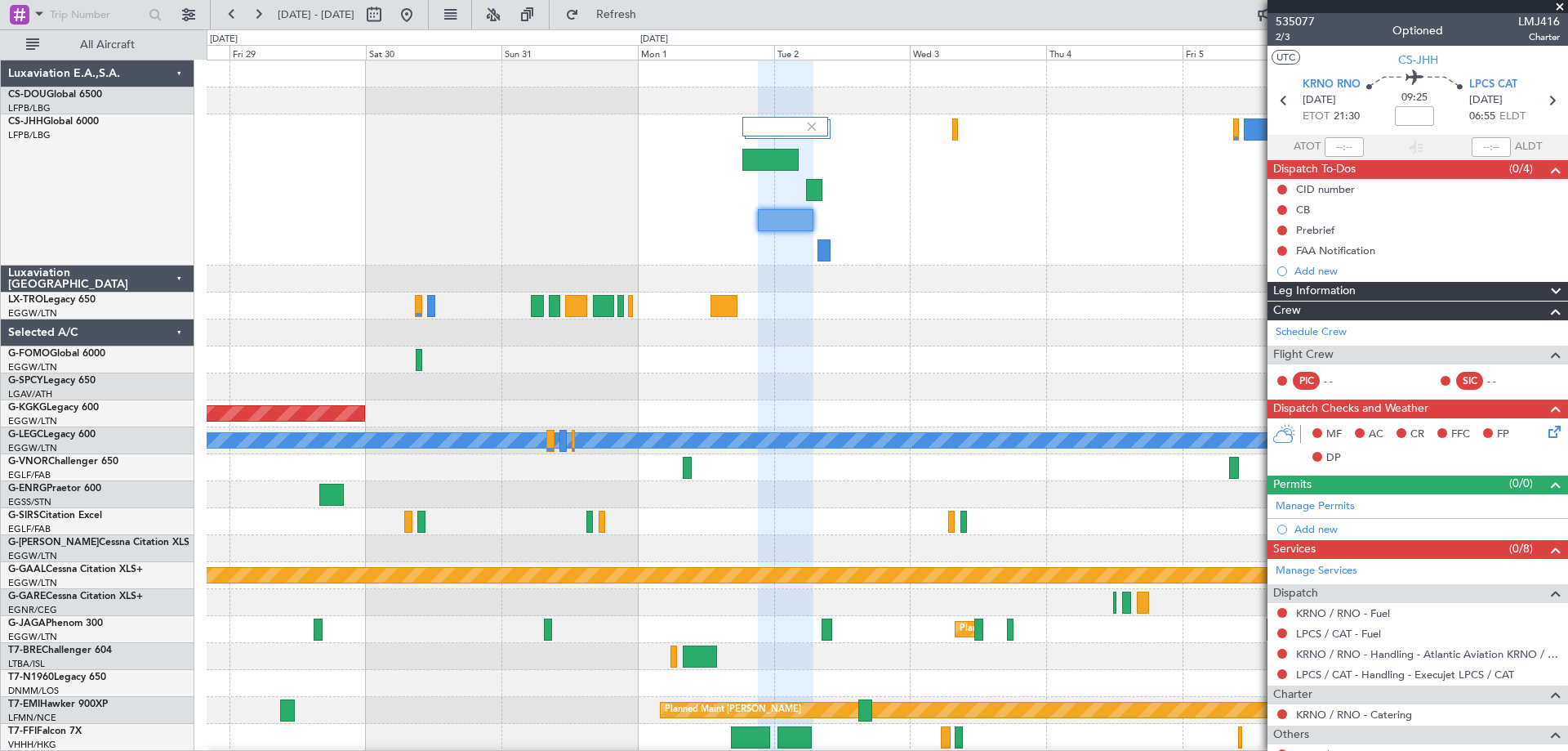
click at [1560, 5] on span at bounding box center [1560, 7] width 17 height 15
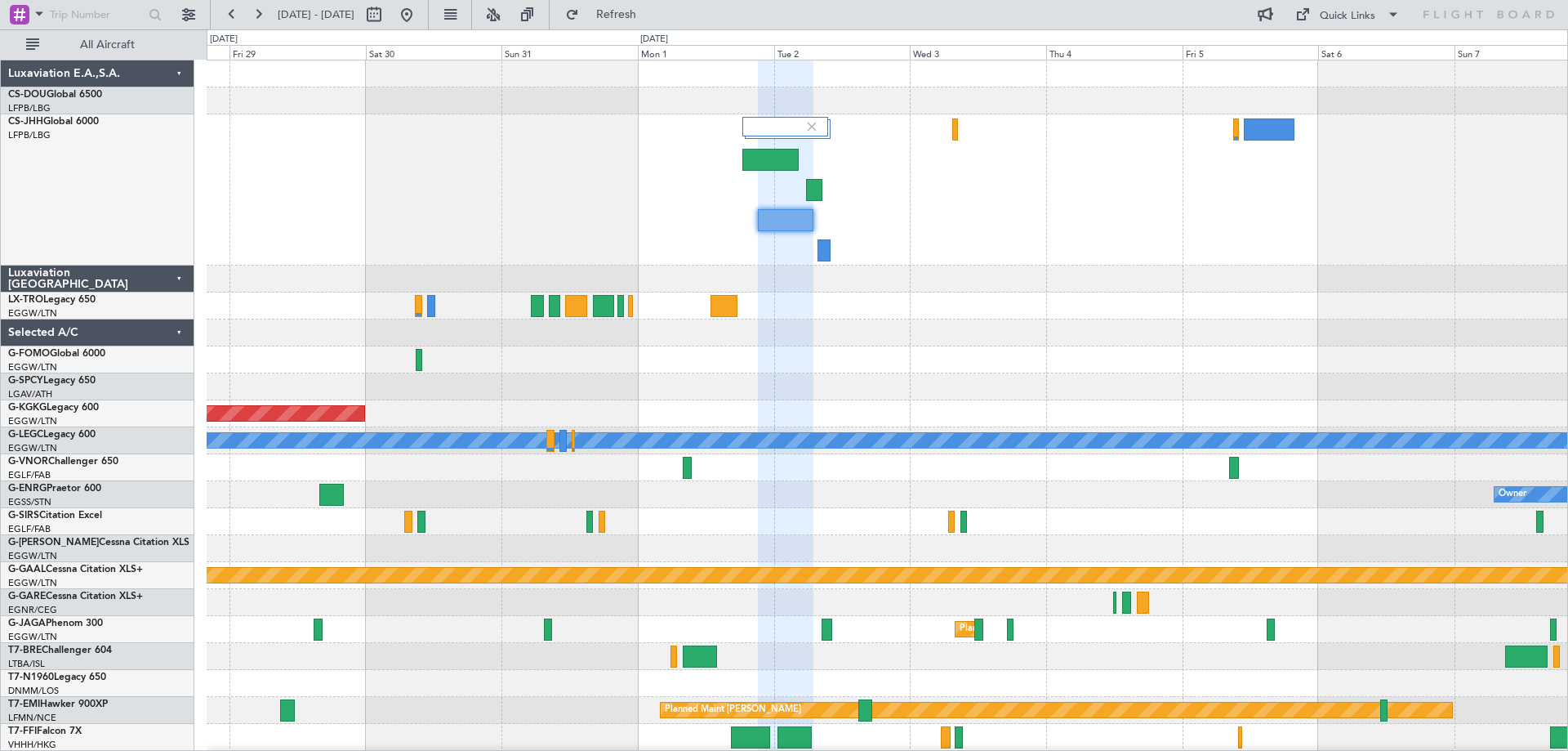
type input "0"
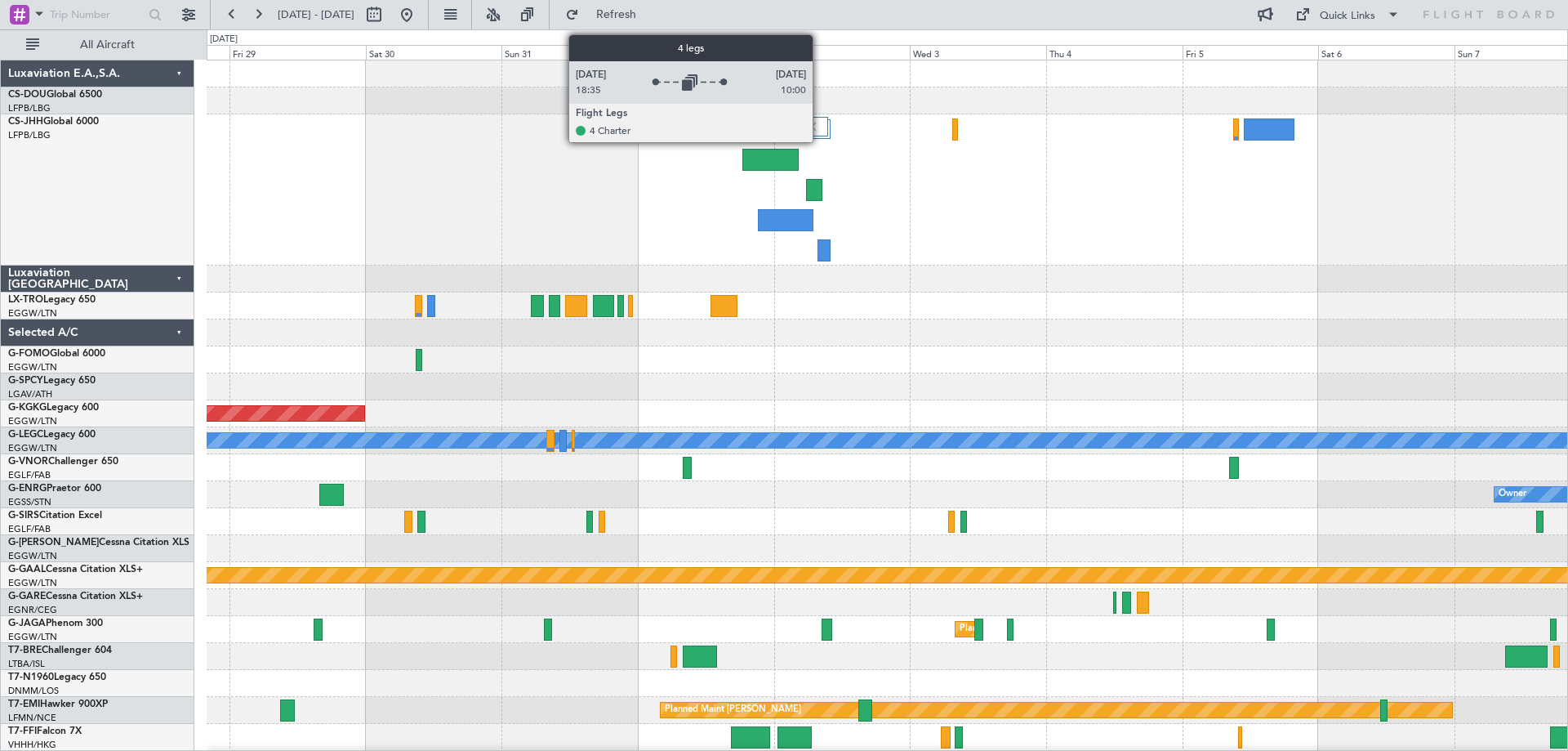
click at [820, 124] on div at bounding box center [785, 127] width 85 height 20
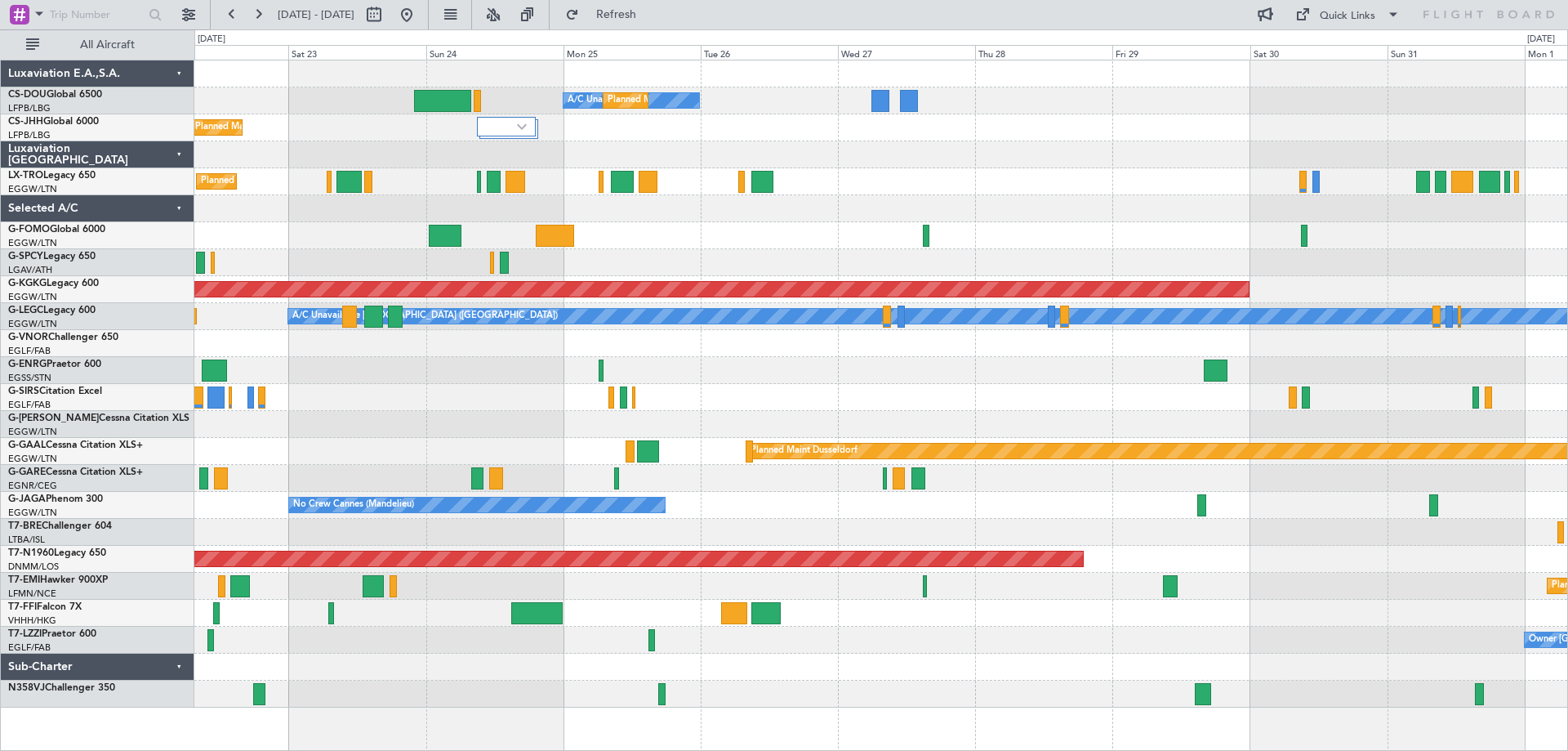
click at [1309, 250] on div "A/C Unavailable Planned Maint Paris (Le Bourget) Planned Maint London (Luton) P…" at bounding box center [880, 384] width 1373 height 647
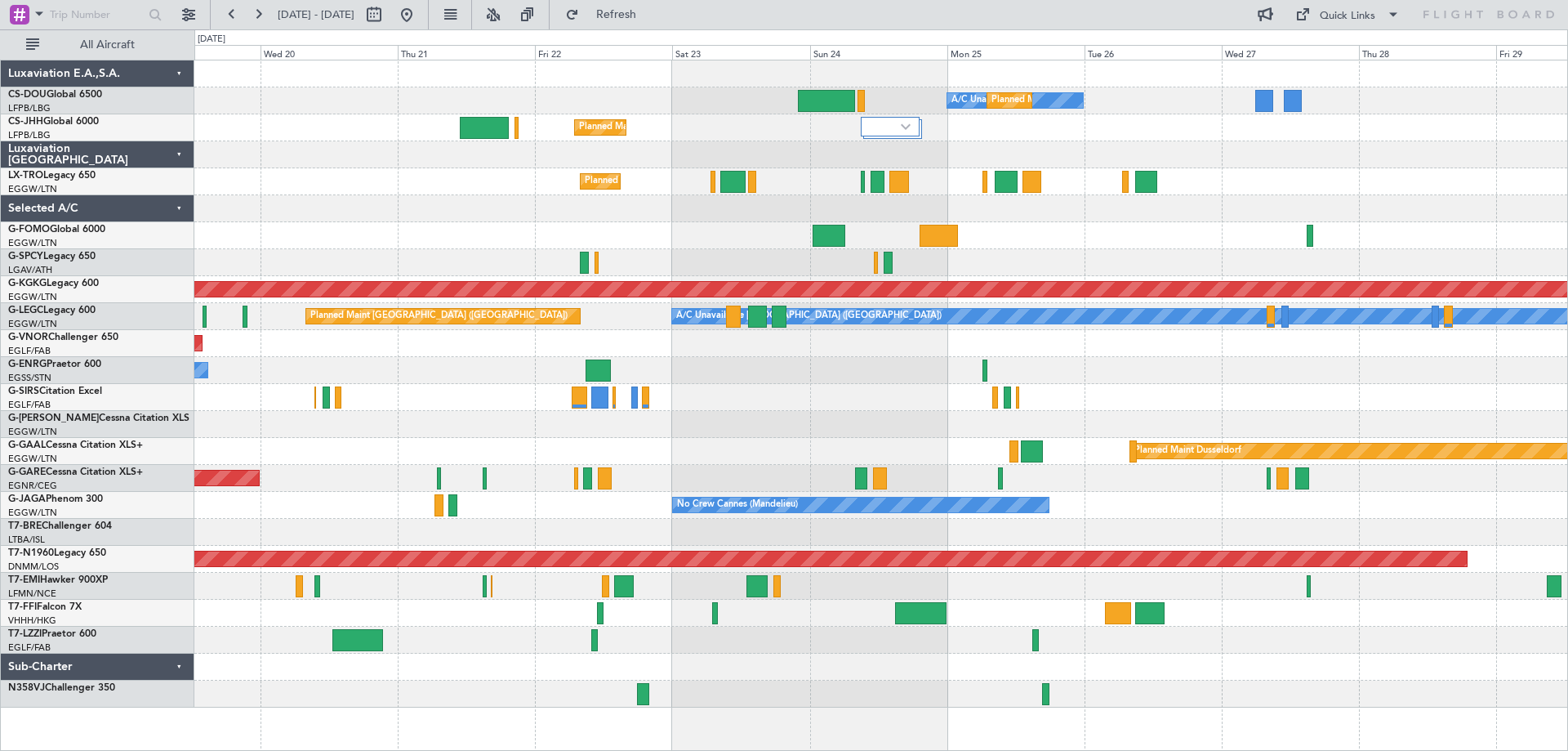
click at [1025, 138] on div "A/C Unavailable Planned Maint Paris (Le Bourget) Planned Maint London (Luton) P…" at bounding box center [880, 384] width 1373 height 647
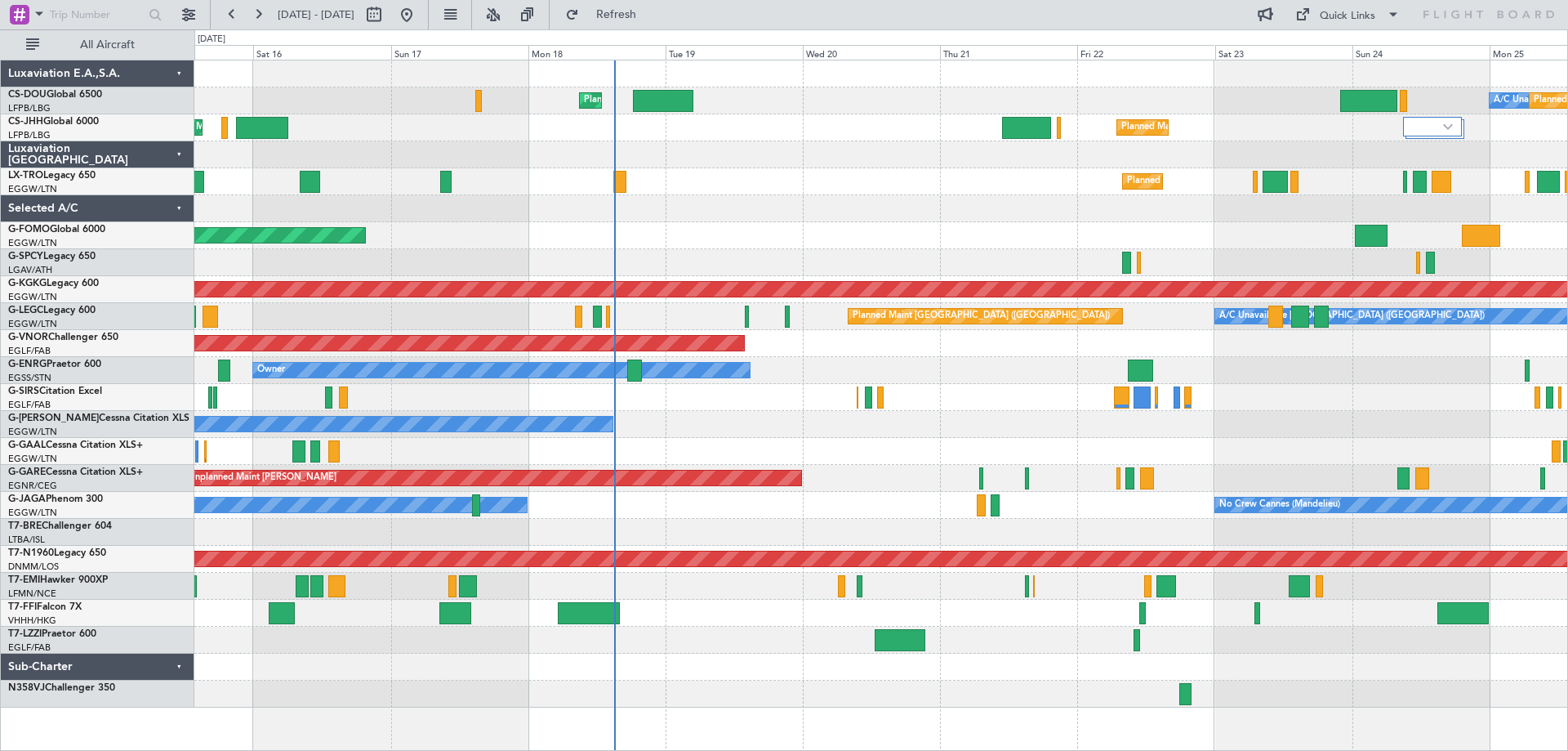
click at [999, 185] on div "Planned Maint [GEOGRAPHIC_DATA] ([GEOGRAPHIC_DATA])" at bounding box center [880, 181] width 1373 height 27
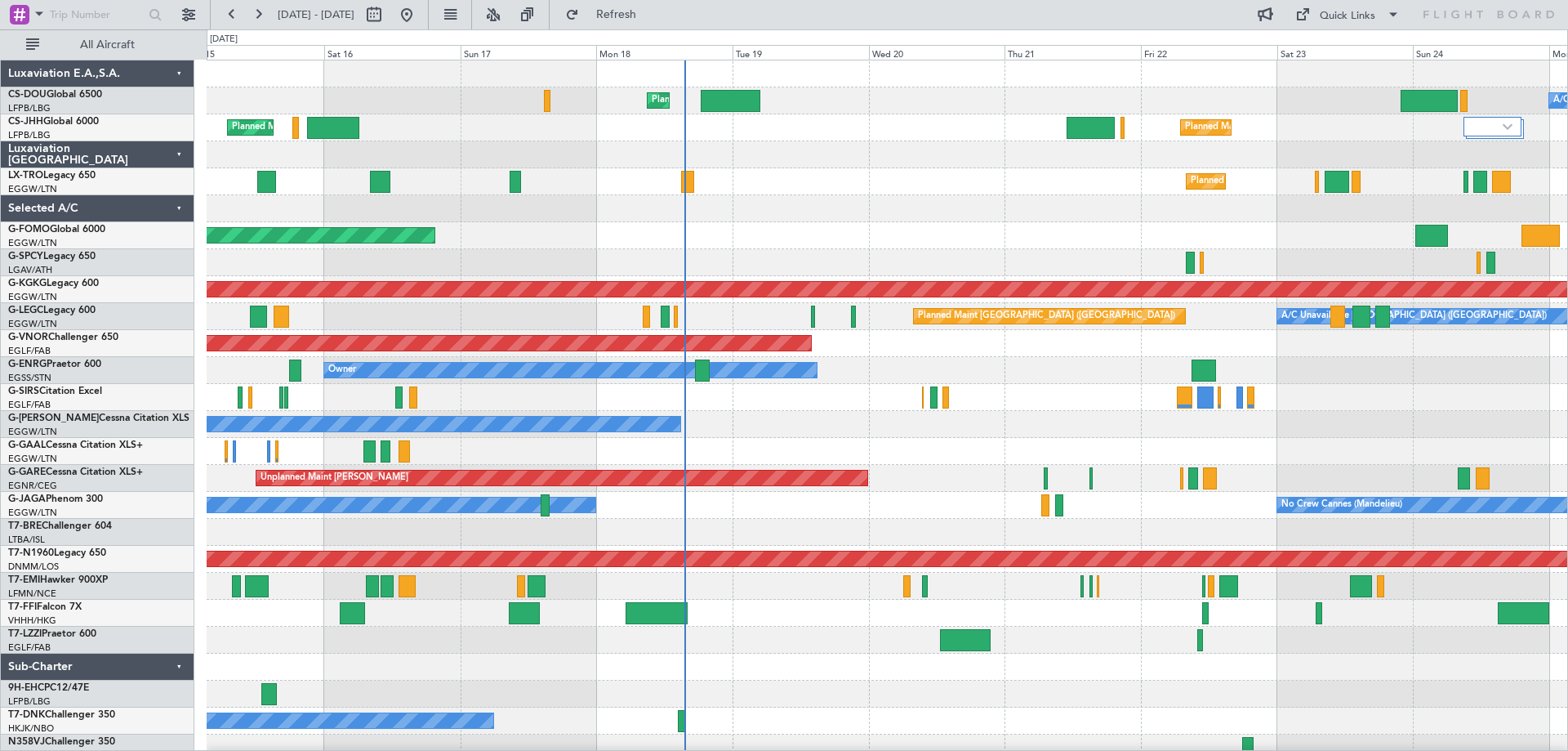
scroll to position [10, 0]
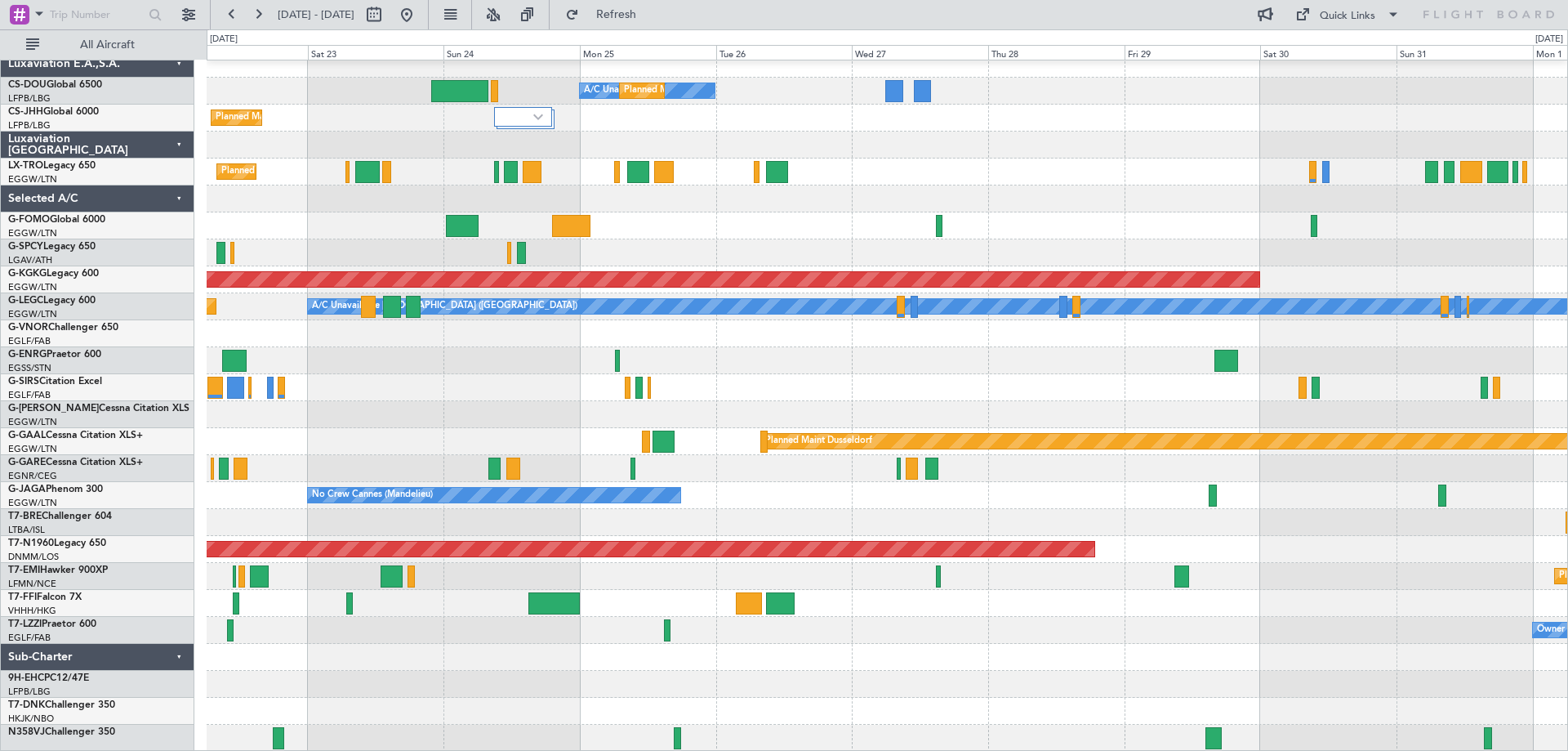
click at [483, 513] on div "A/C Unavailable Planned Maint Paris (Le Bourget) Planned Maint London (Luton) P…" at bounding box center [887, 402] width 1361 height 701
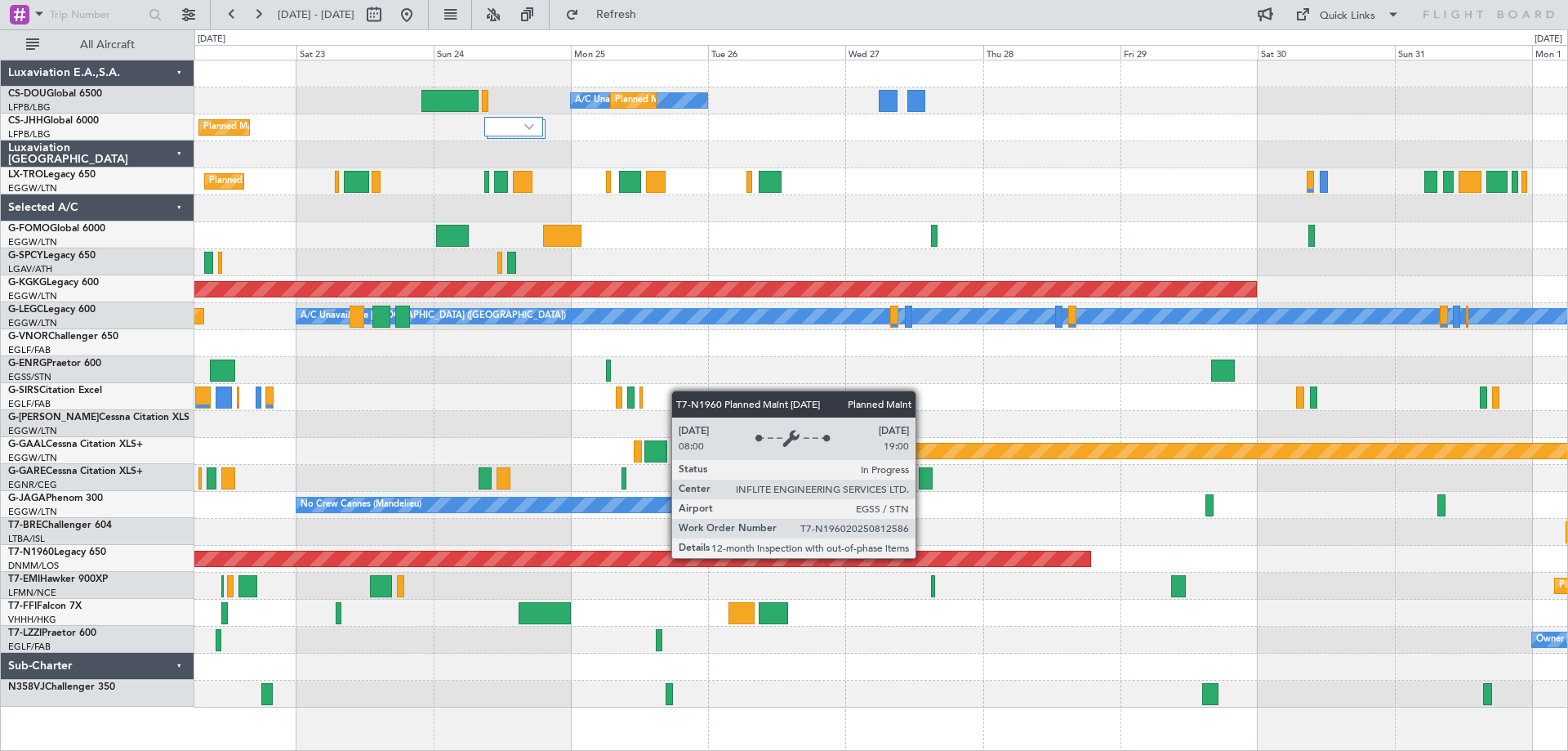
scroll to position [0, 0]
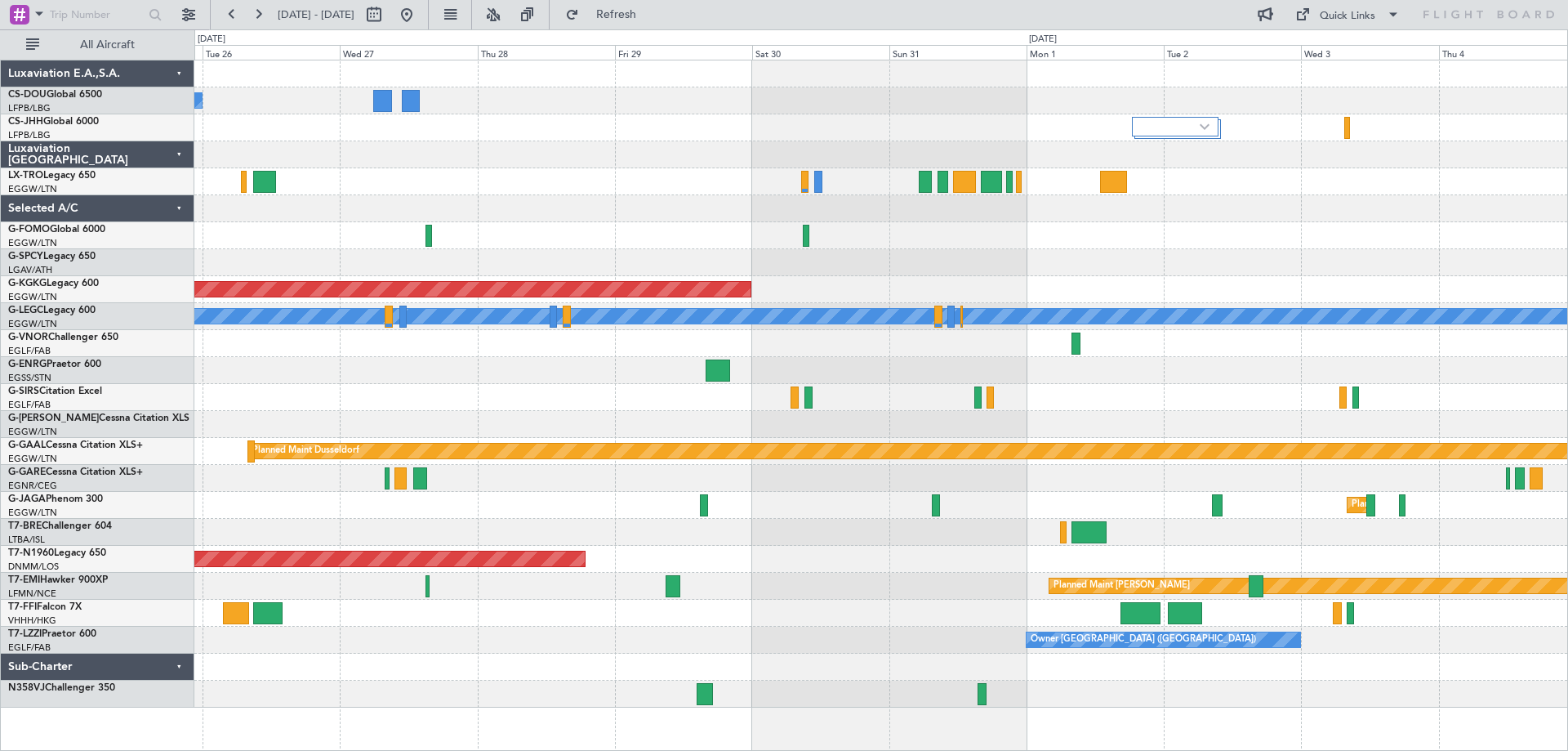
click at [637, 539] on div "A/C Unavailable Planned Maint Paris (Le Bourget) AOG Maint Istanbul (Ataturk) A…" at bounding box center [880, 384] width 1373 height 647
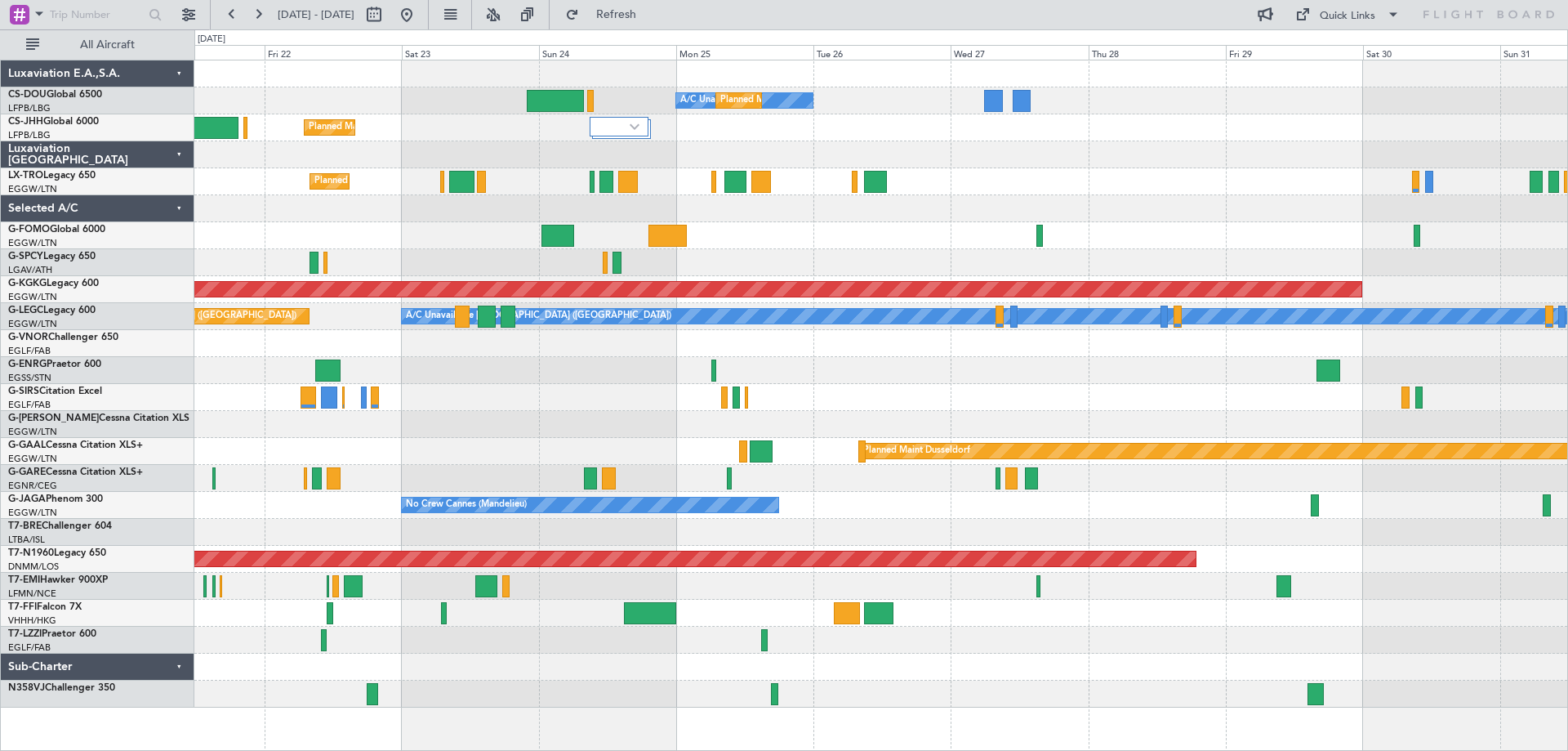
click at [910, 443] on div "A/C Unavailable Planned Maint Paris (Le Bourget) Planned Maint London (Luton) P…" at bounding box center [880, 384] width 1373 height 647
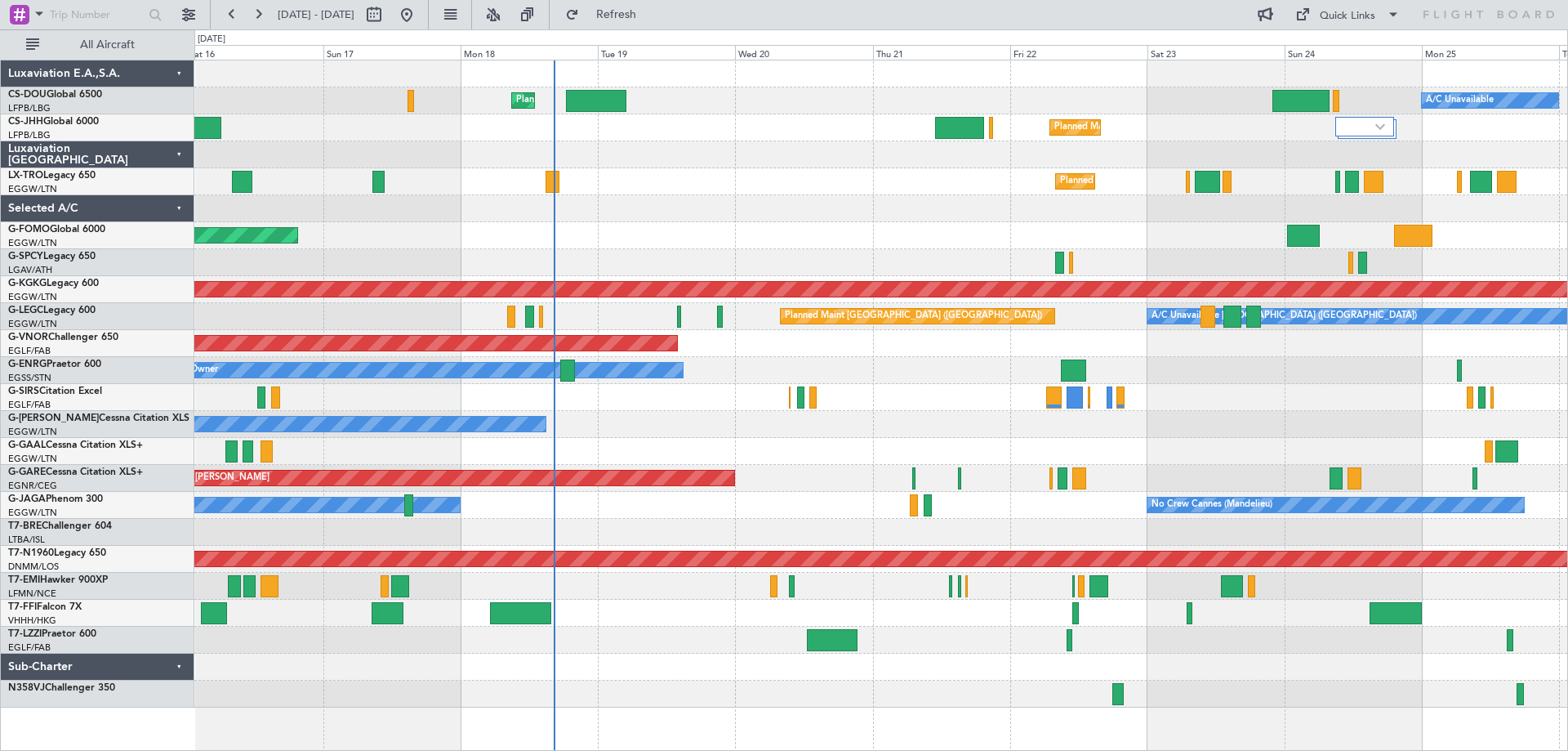
click at [855, 241] on div "Planned Maint Paris (Le Bourget) A/C Unavailable Planned Maint London (Luton) U…" at bounding box center [880, 384] width 1373 height 647
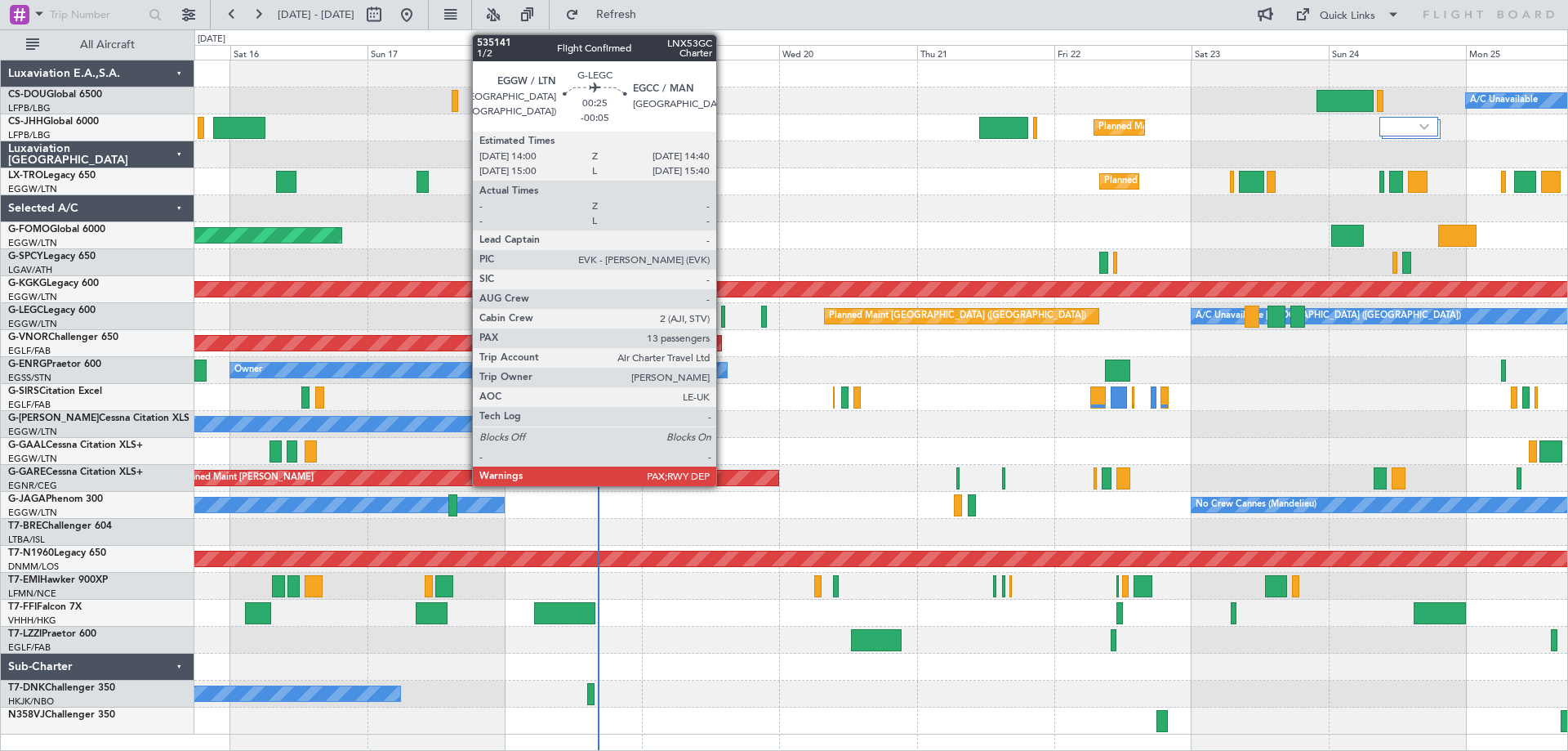
click at [724, 319] on div at bounding box center [723, 316] width 4 height 22
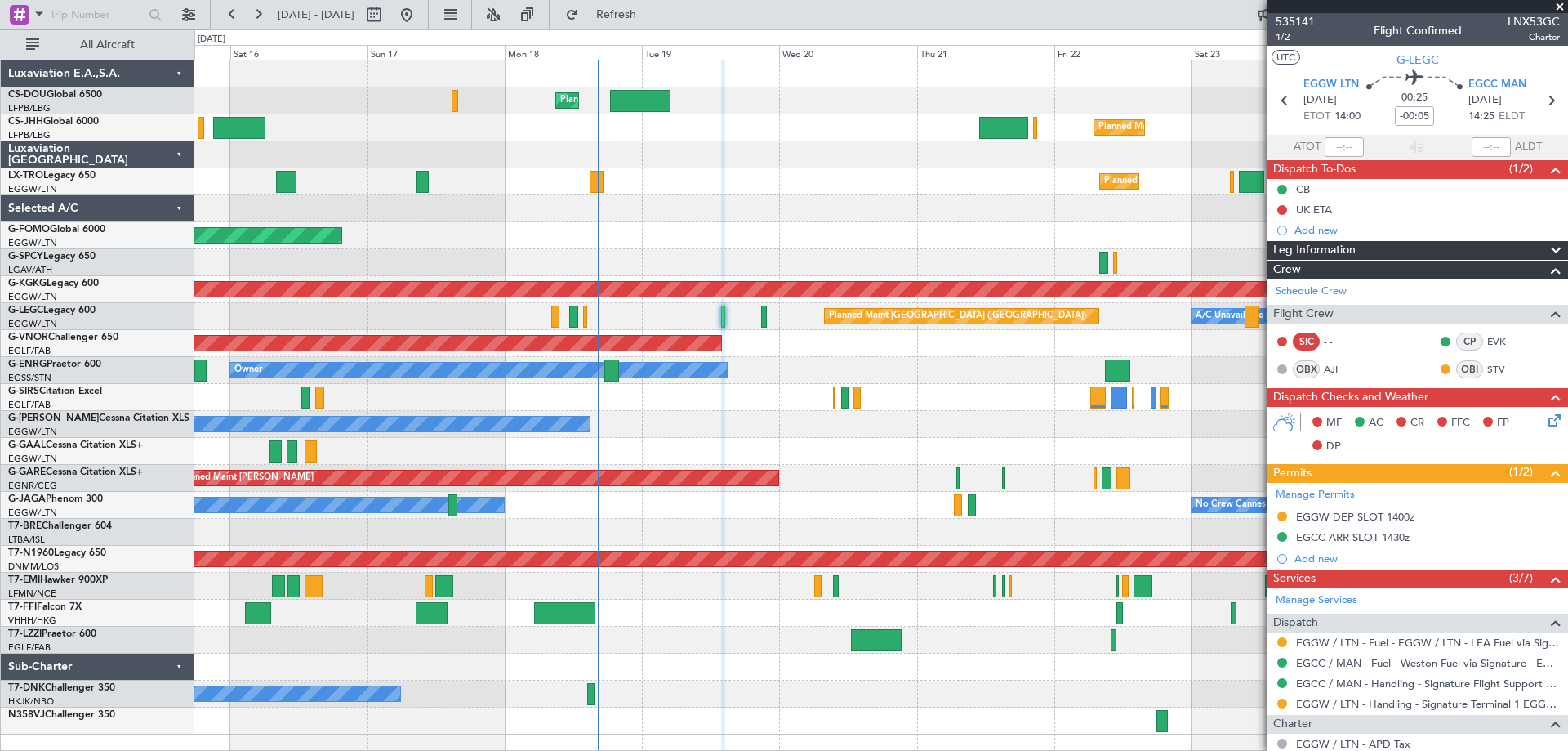
click at [1561, 7] on span at bounding box center [1560, 7] width 17 height 15
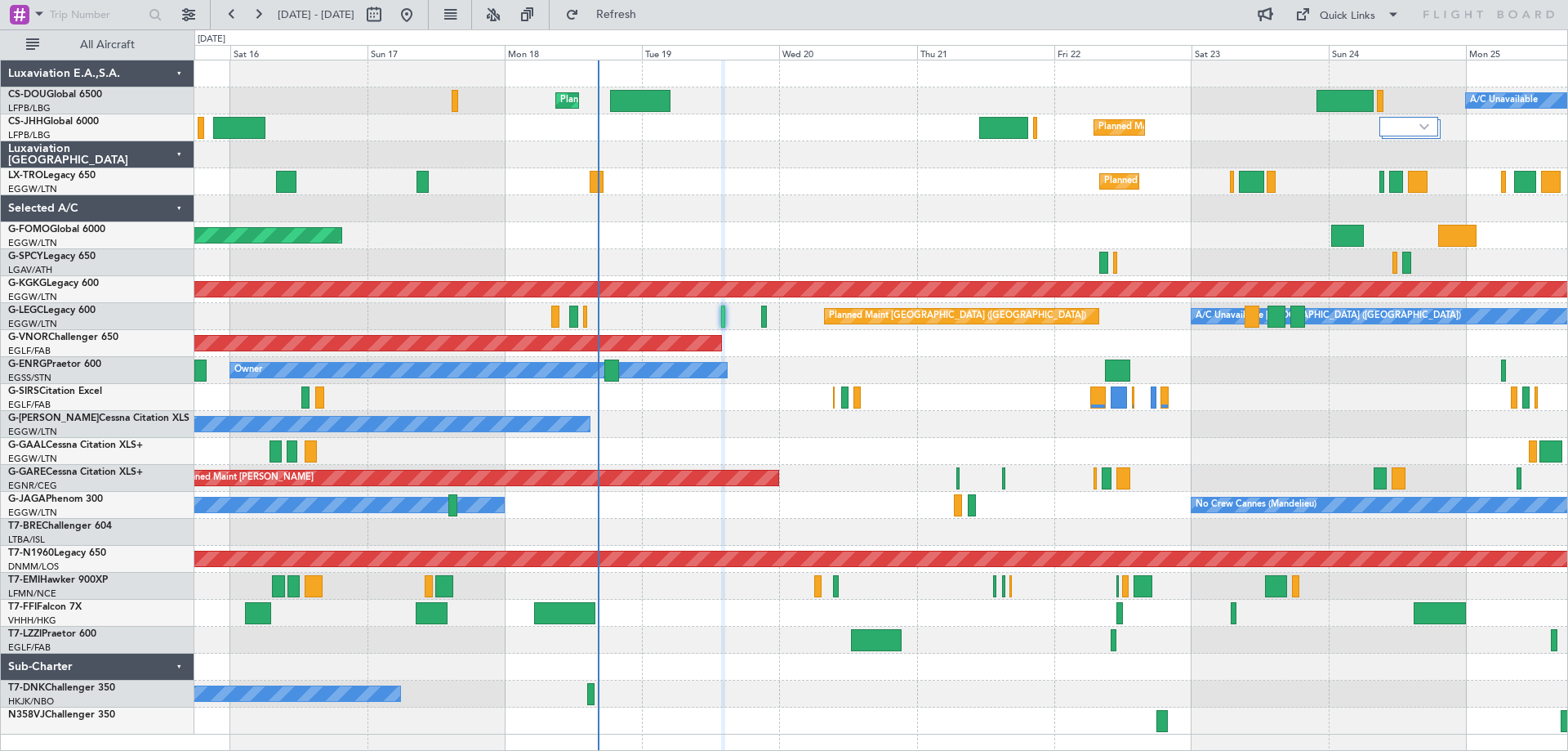
type input "0"
click at [842, 170] on div "Planned Maint [GEOGRAPHIC_DATA] ([GEOGRAPHIC_DATA])" at bounding box center [880, 181] width 1373 height 27
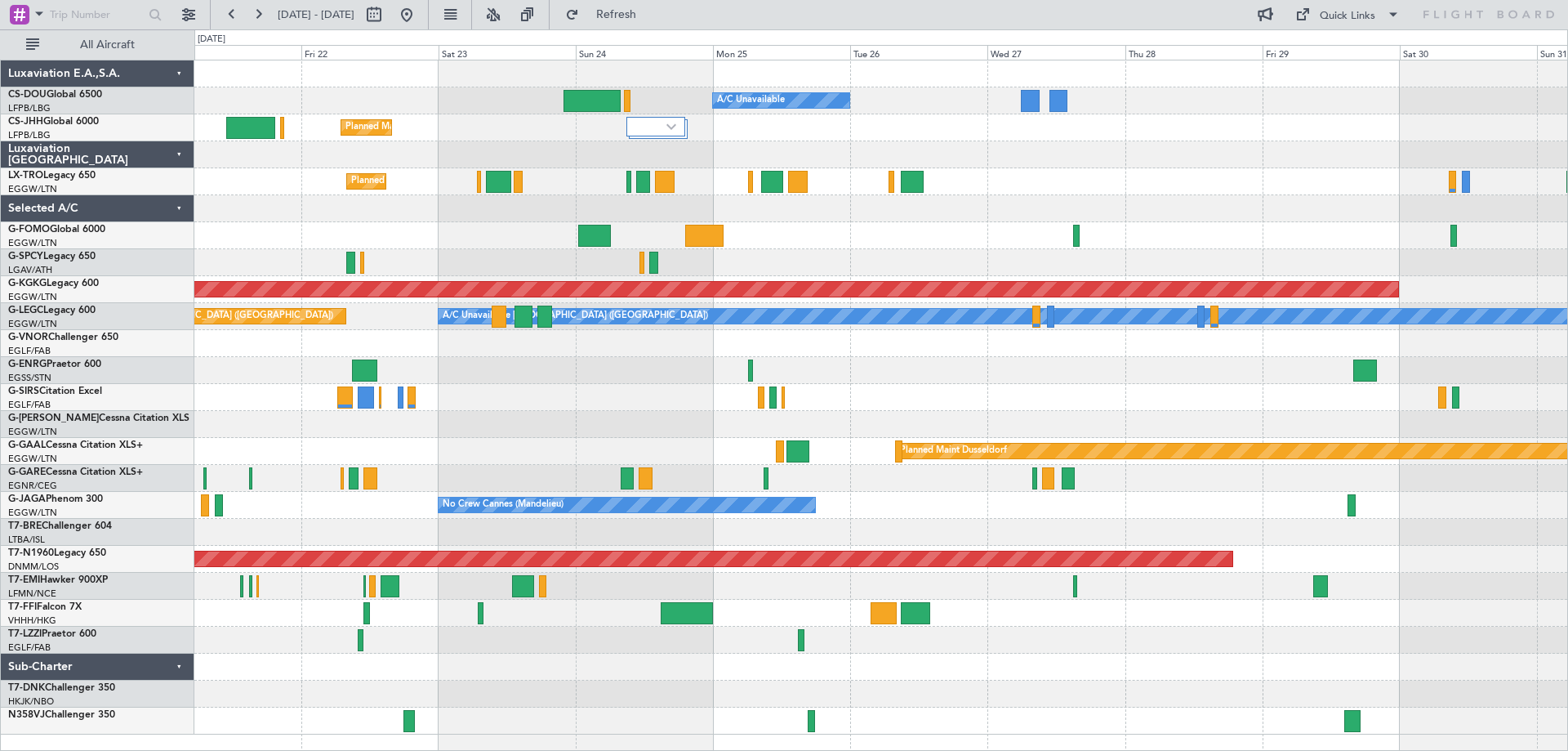
click at [478, 230] on div at bounding box center [880, 235] width 1373 height 27
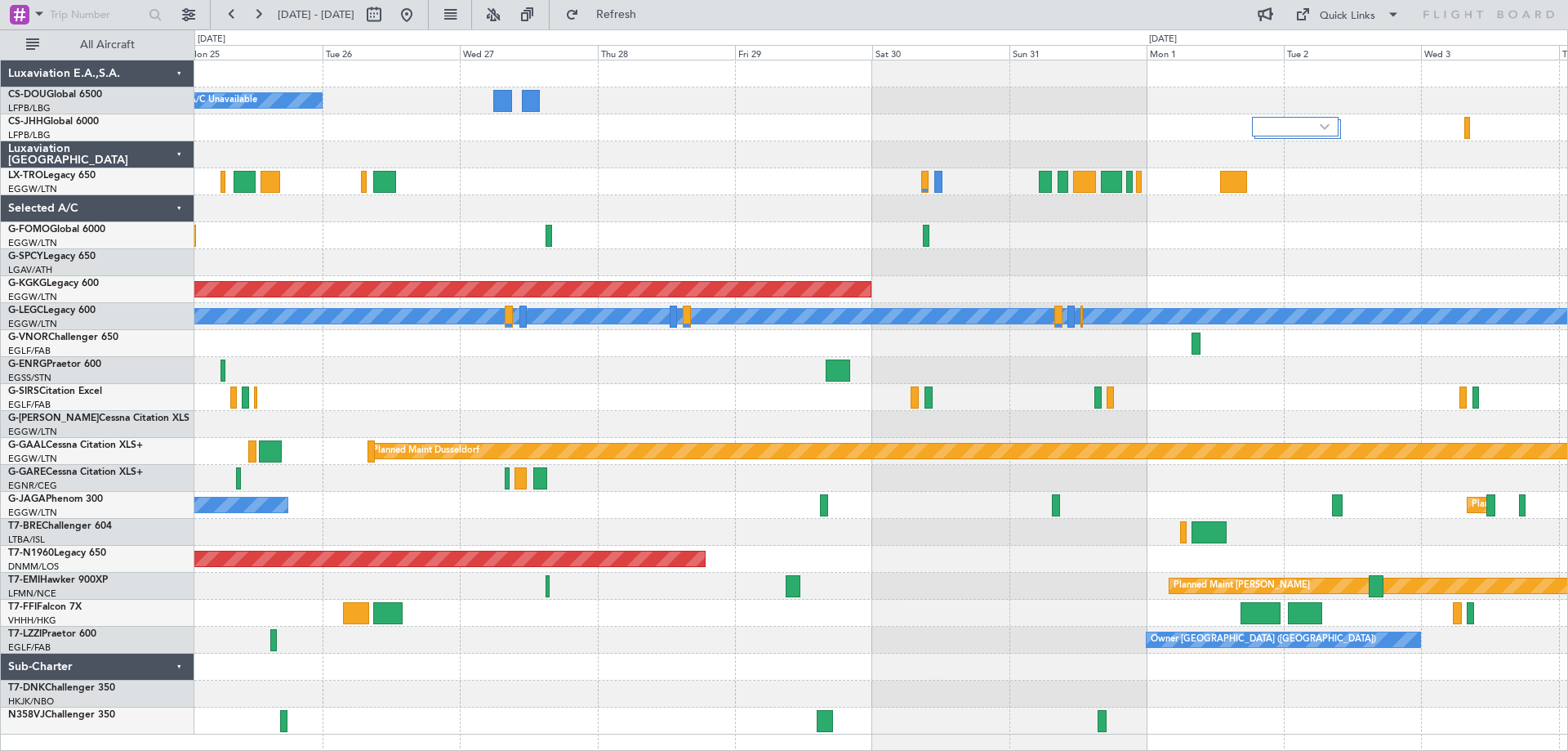
click at [686, 201] on div at bounding box center [880, 208] width 1373 height 27
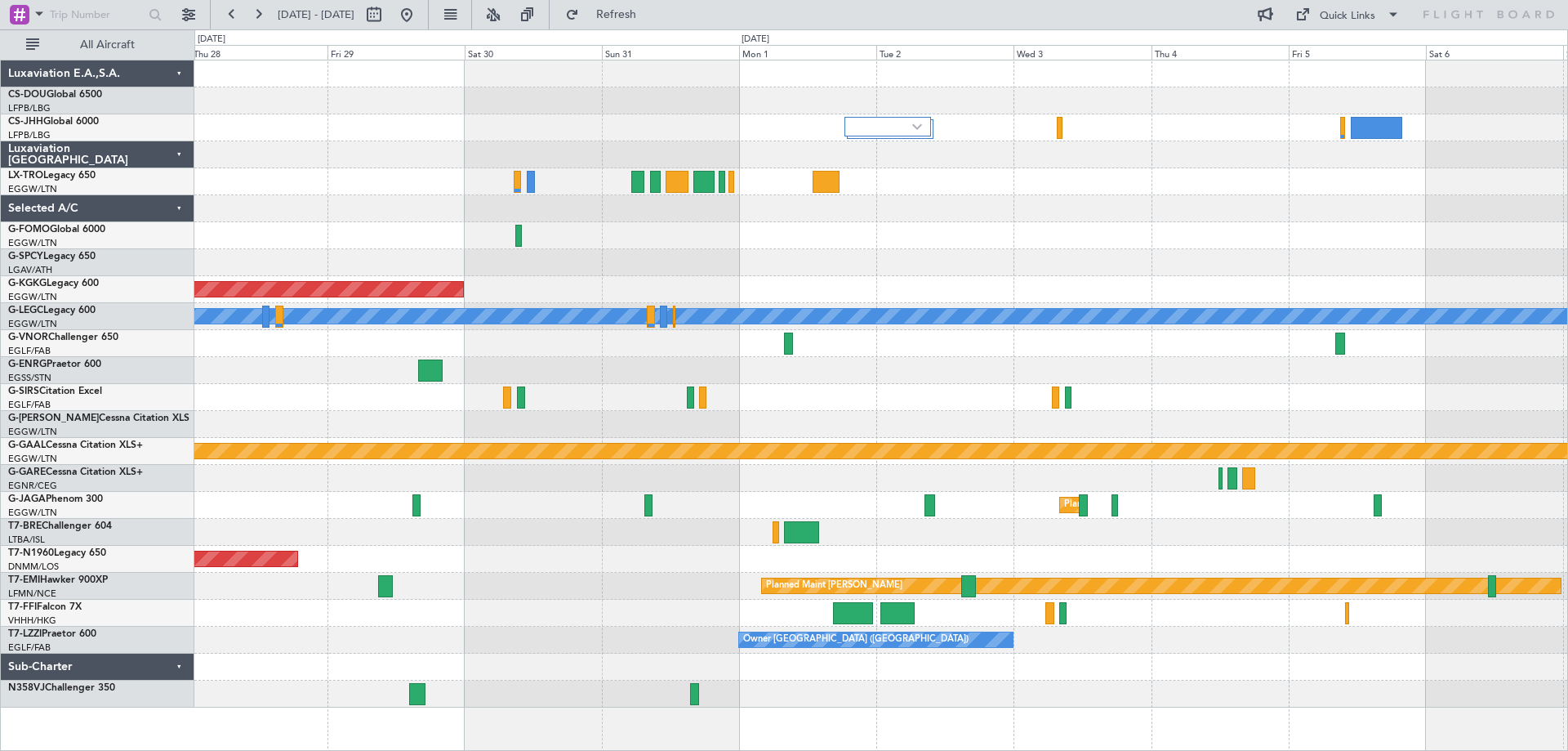
click at [866, 261] on div at bounding box center [880, 262] width 1373 height 27
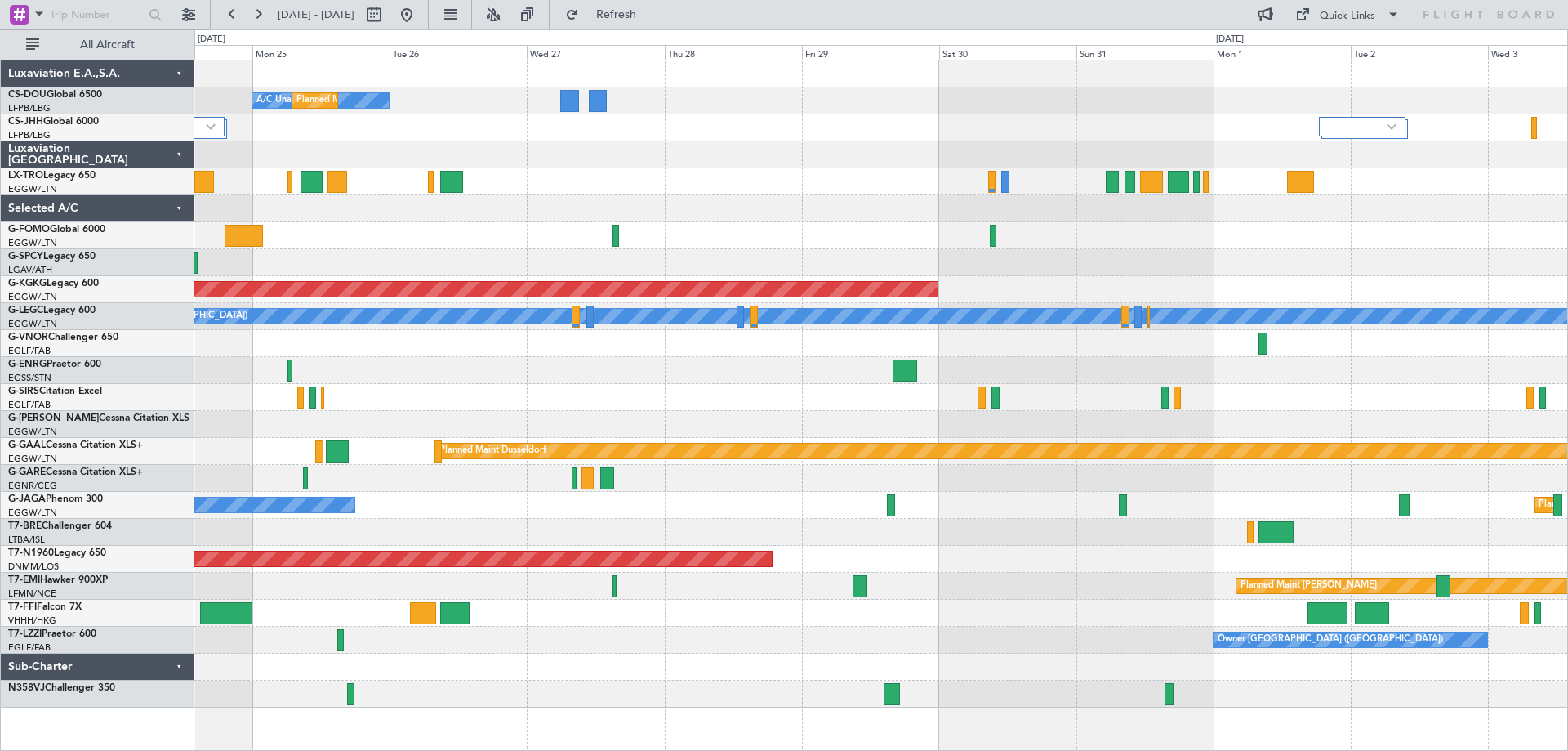
click at [1178, 277] on div "A/C Unavailable Planned Maint Paris (Le Bourget) Planned Maint London (Luton) P…" at bounding box center [880, 384] width 1373 height 647
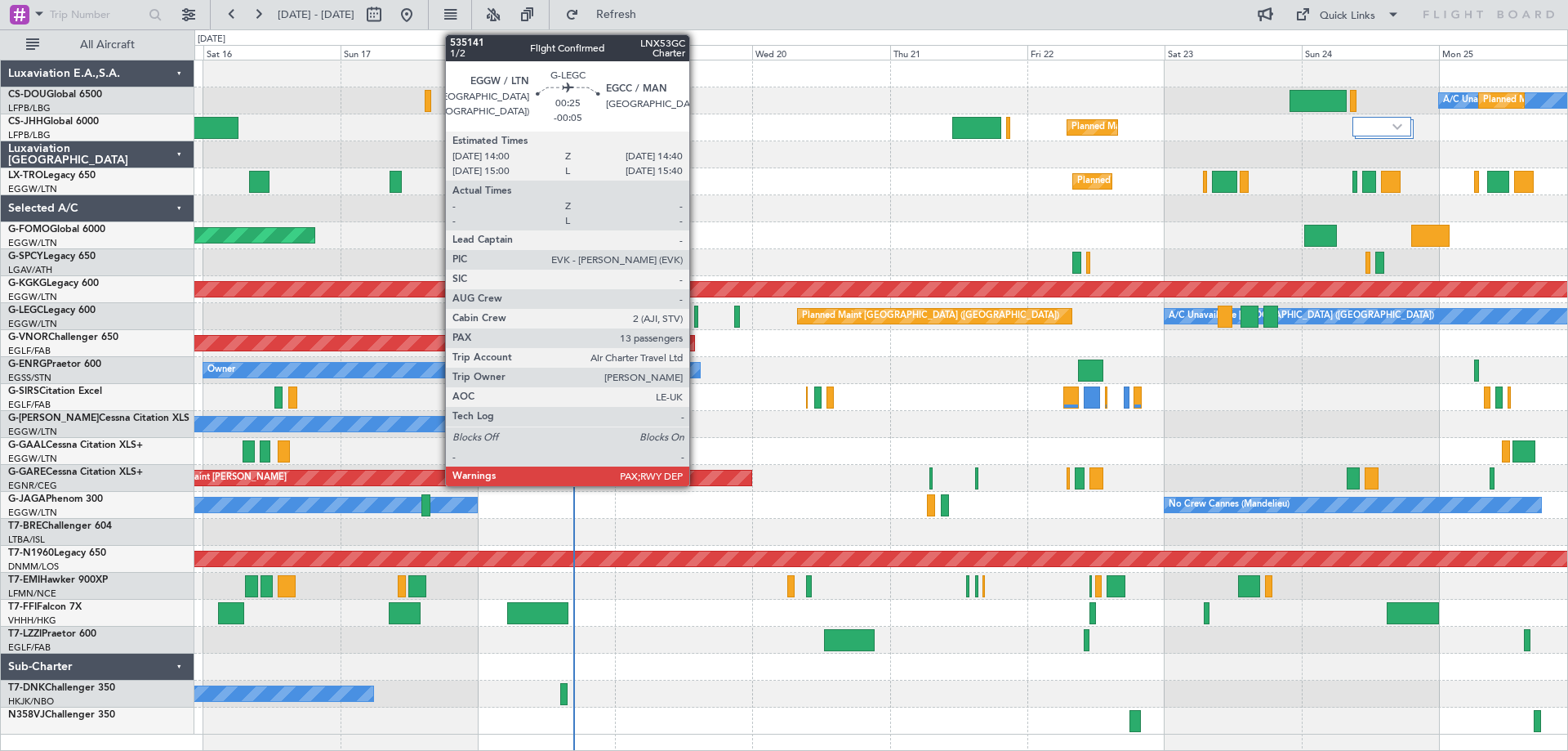
click at [697, 315] on div at bounding box center [697, 316] width 4 height 22
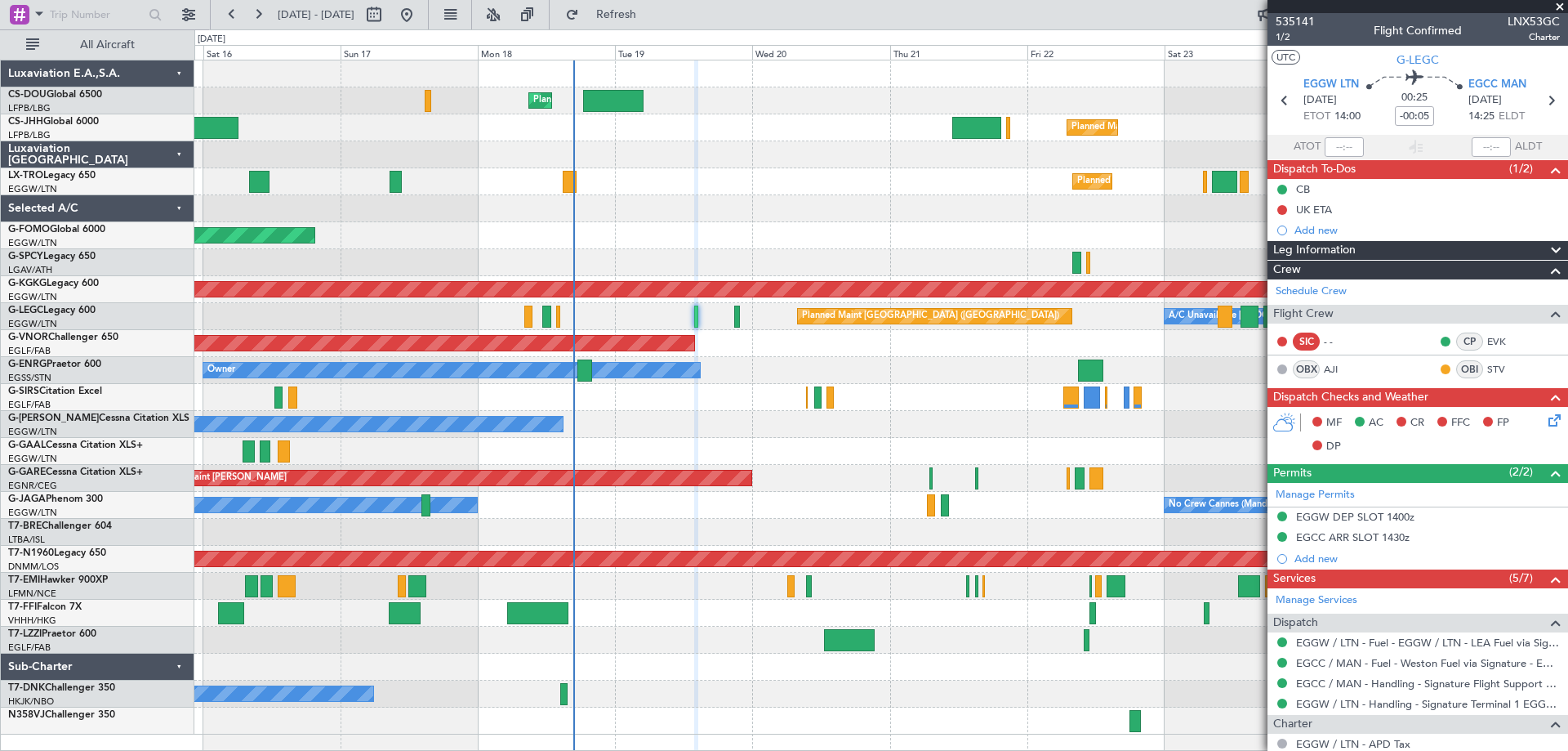
click at [1558, 3] on span at bounding box center [1560, 7] width 17 height 15
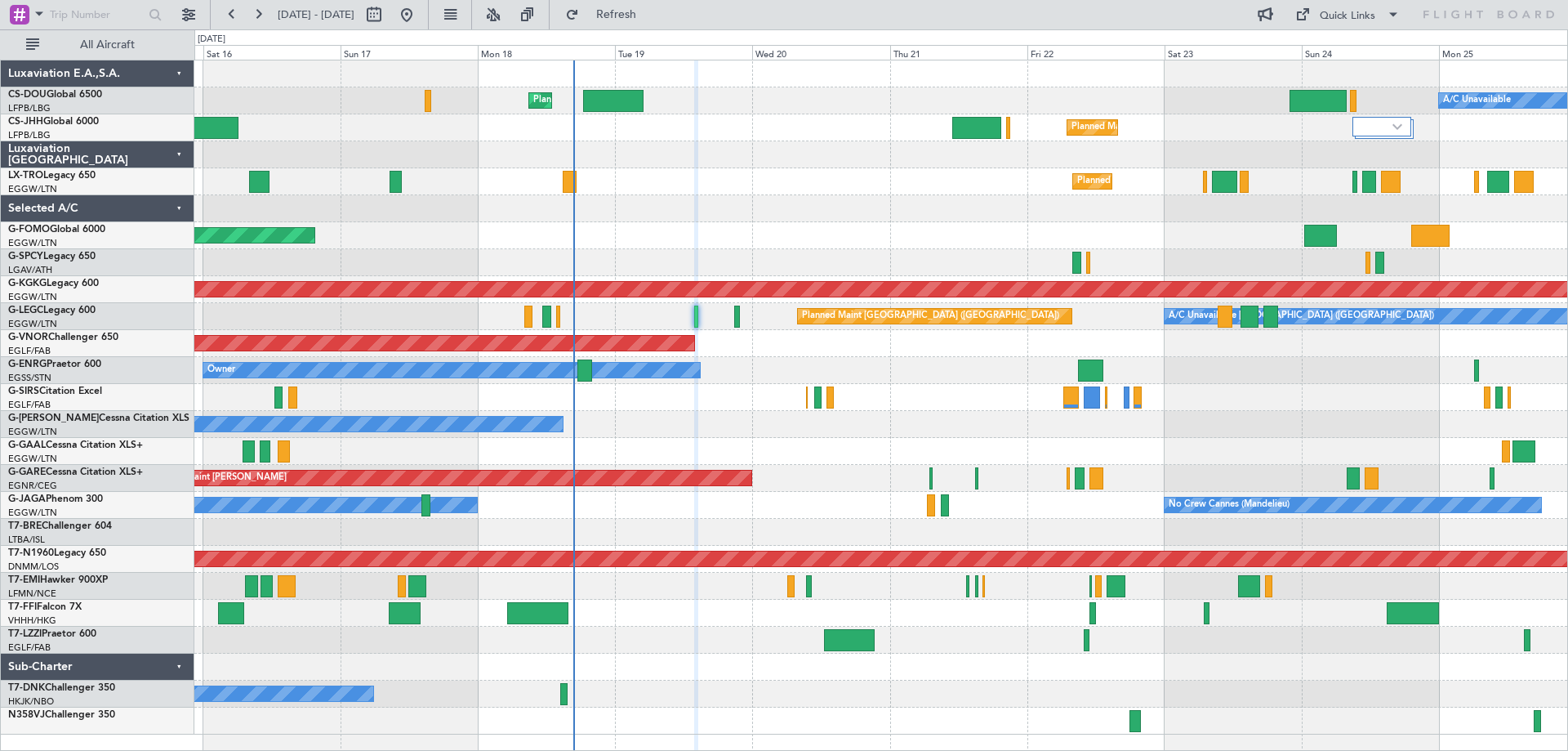
type input "0"
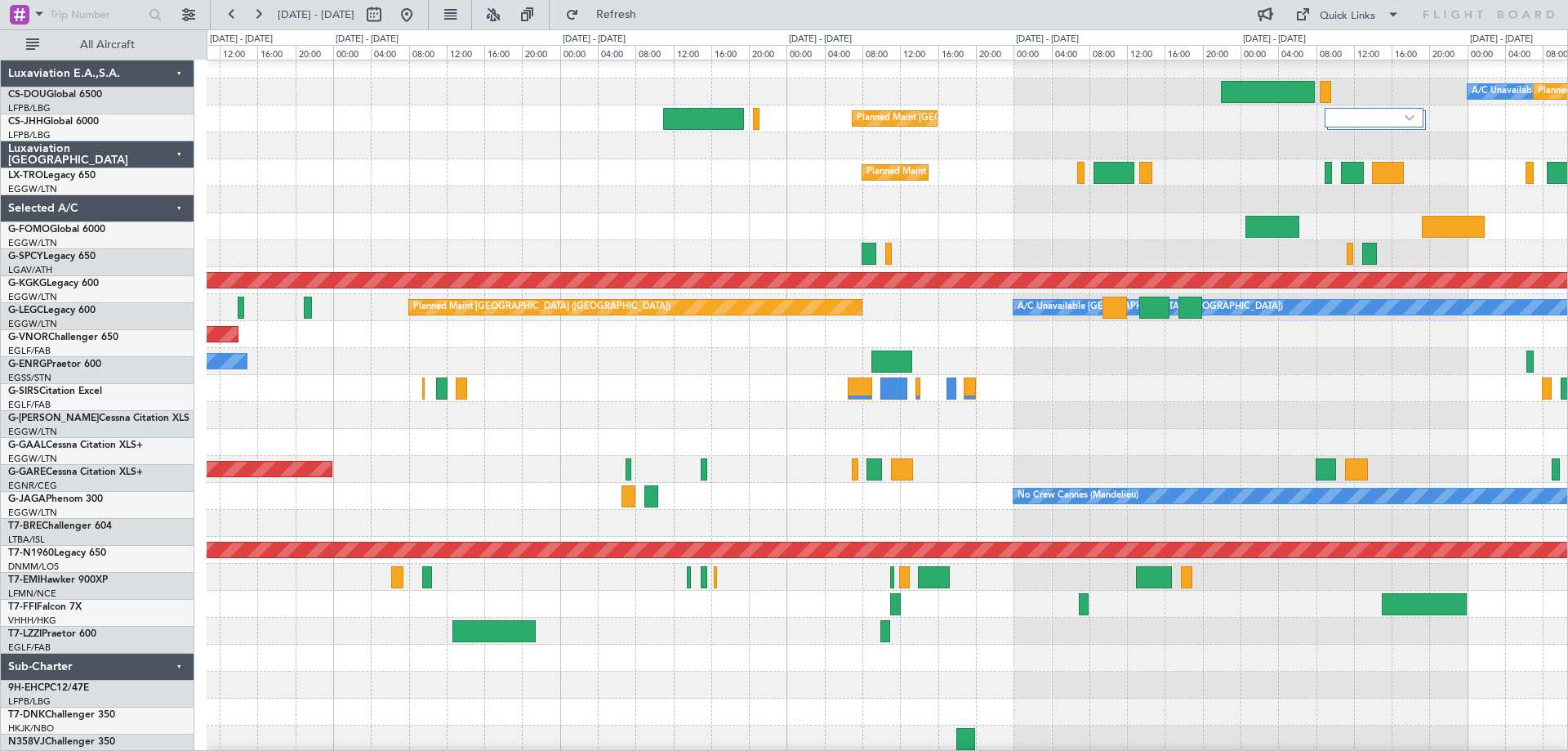
scroll to position [9, 0]
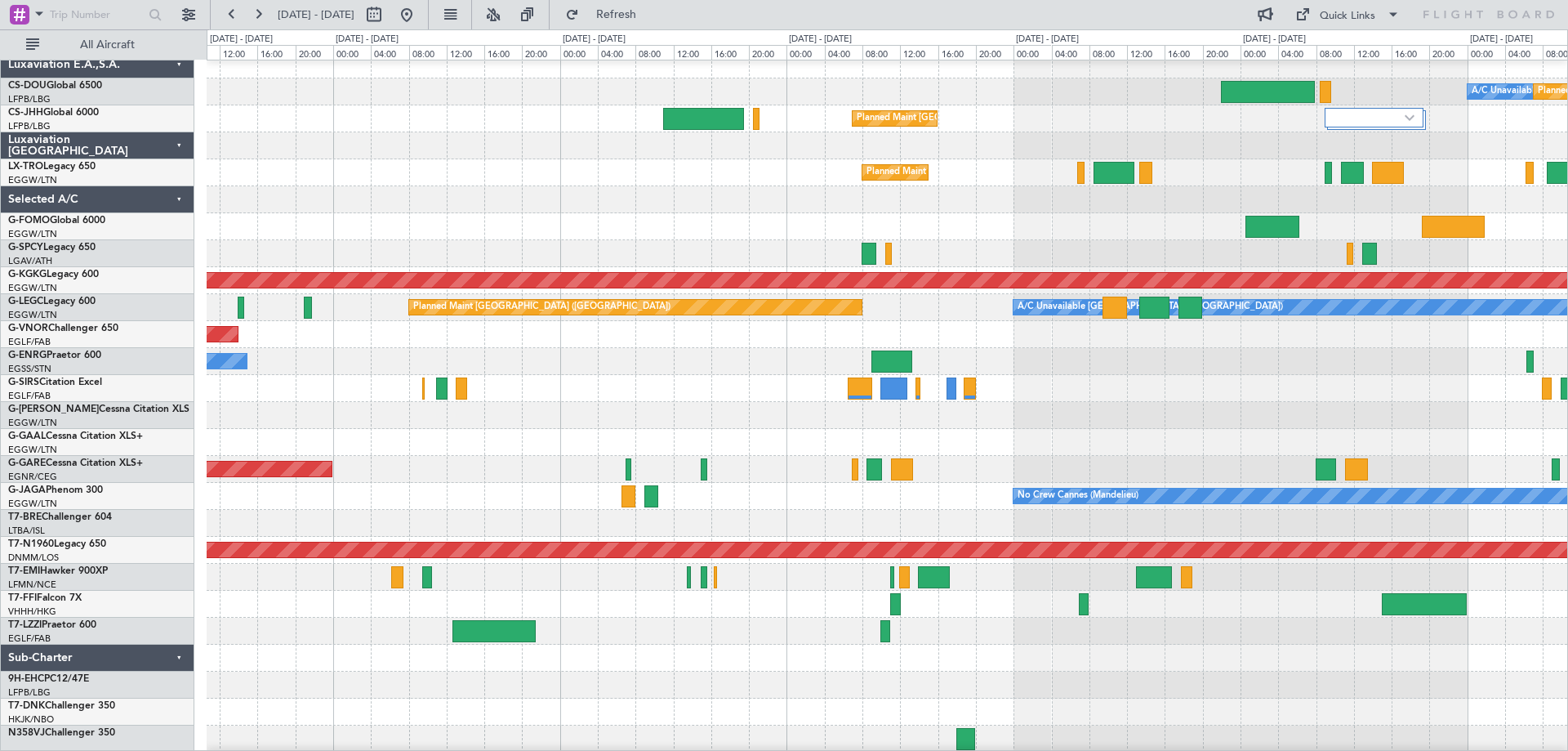
click at [555, 360] on div "Owner" at bounding box center [887, 361] width 1361 height 27
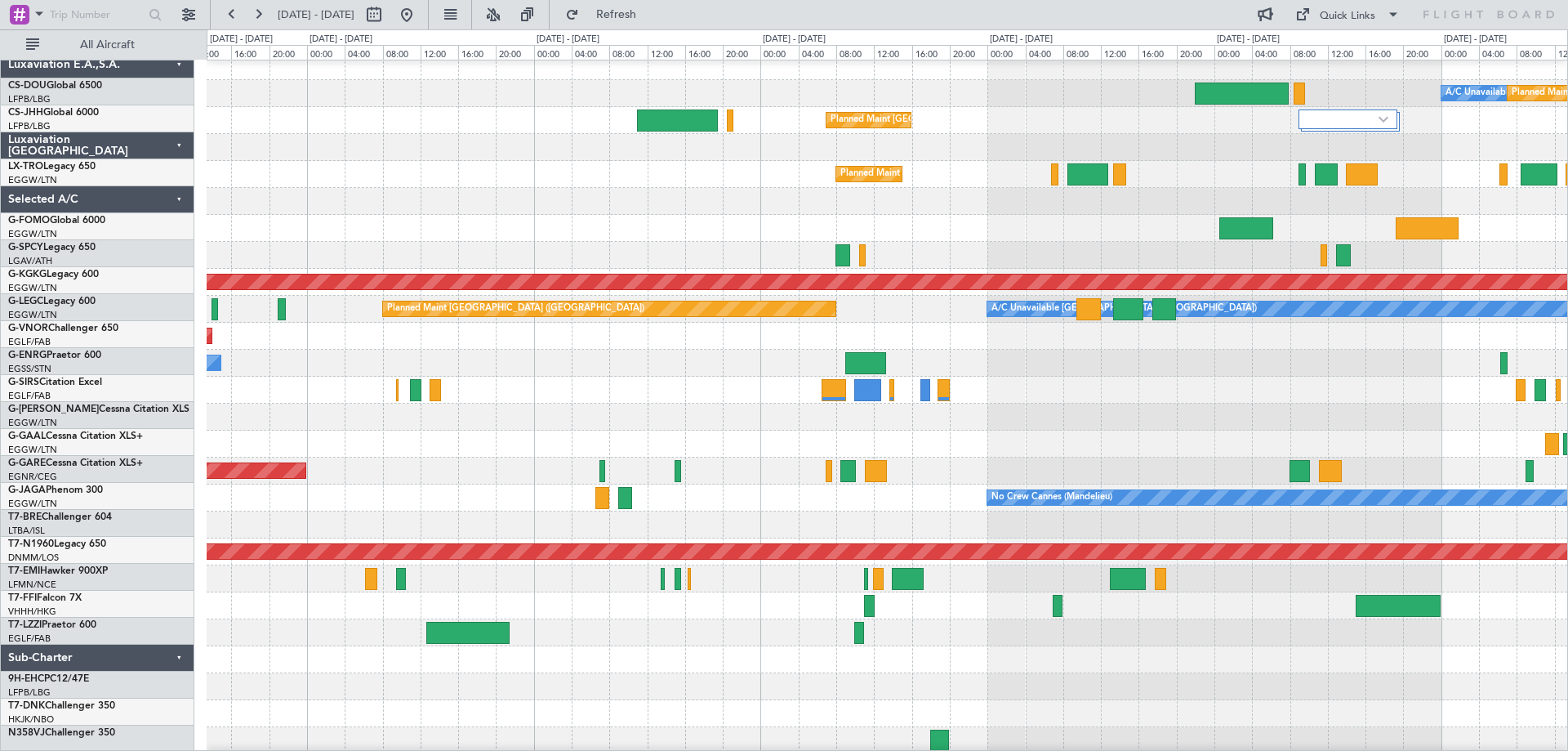
scroll to position [0, 0]
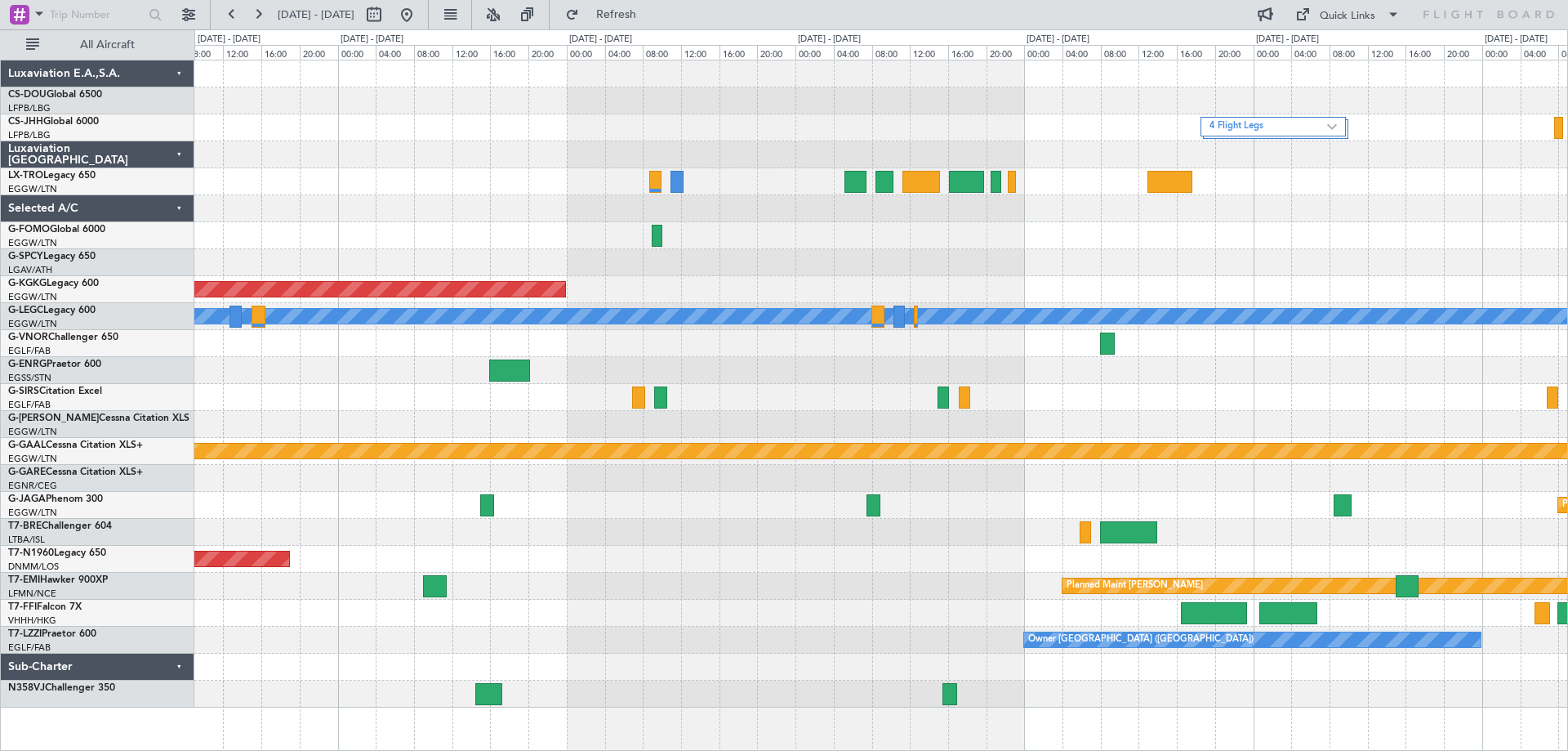
click at [444, 388] on div "4 Flight Legs AOG Maint [GEOGRAPHIC_DATA] ([GEOGRAPHIC_DATA]) A/C Unavailable […" at bounding box center [880, 384] width 1373 height 647
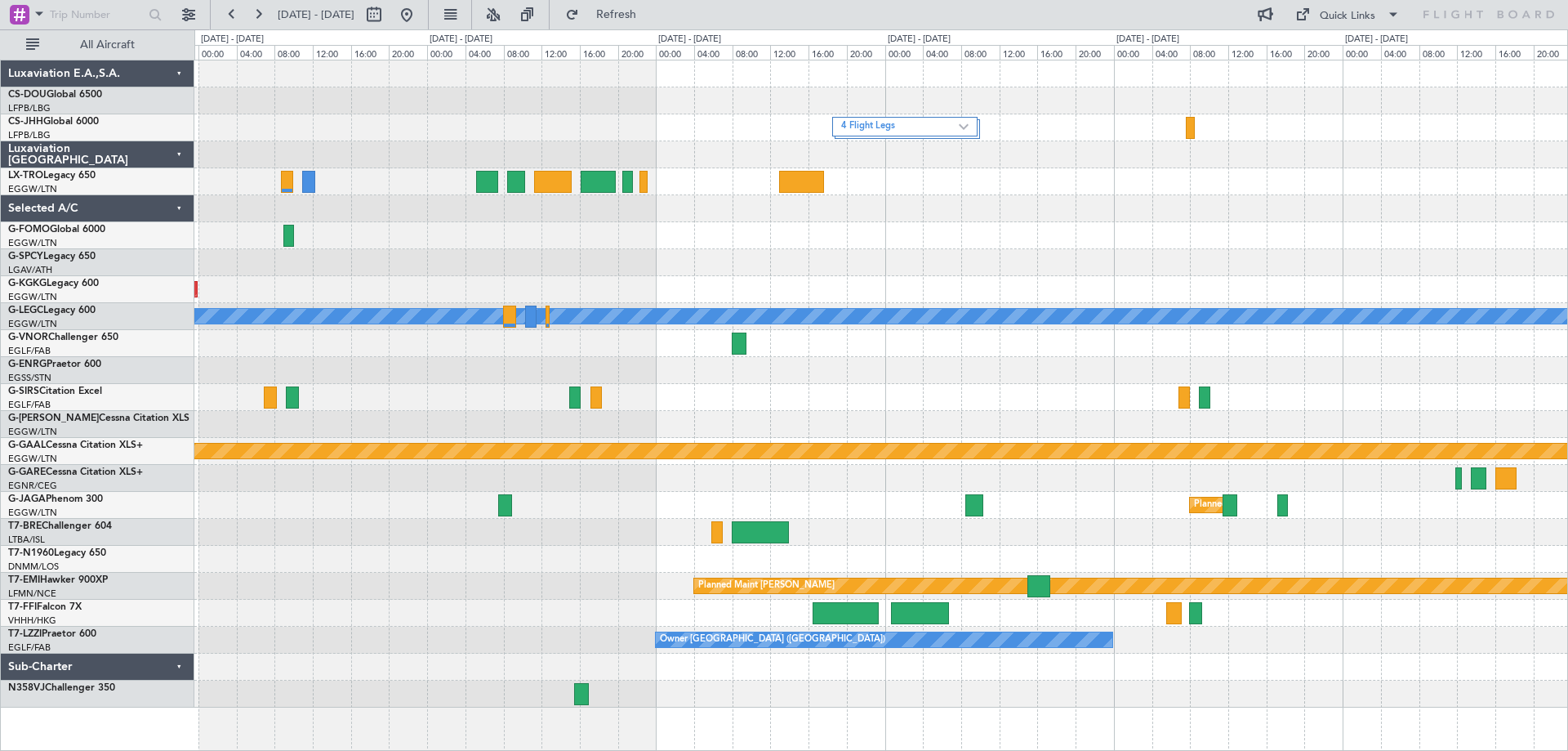
click at [931, 368] on div "4 Flight Legs EGLF 11:00 Z HTZA 19:55 Z AOG Maint [GEOGRAPHIC_DATA] ([GEOGRAPHI…" at bounding box center [880, 384] width 1373 height 647
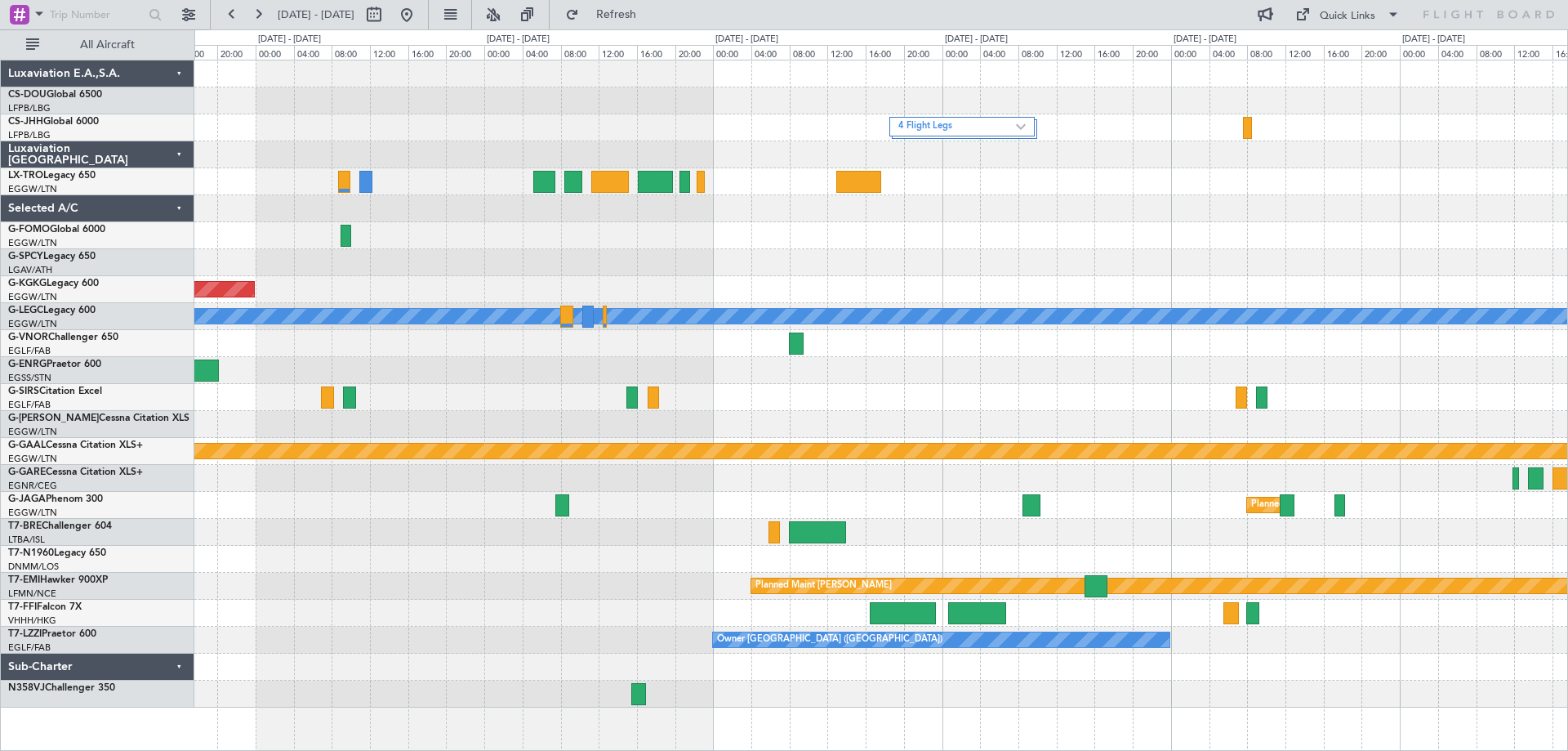
click at [1010, 259] on div at bounding box center [880, 262] width 1373 height 27
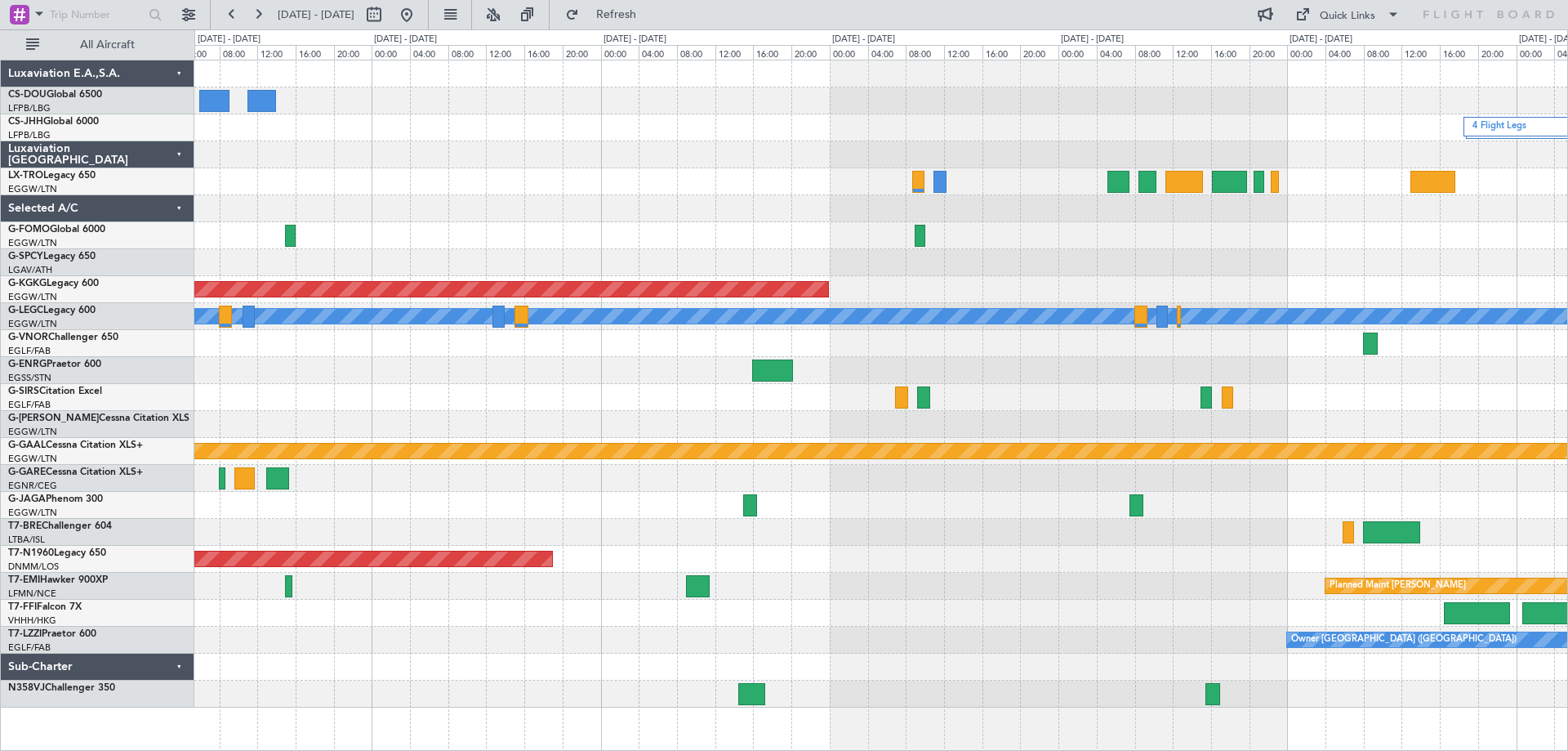
click at [1197, 276] on div at bounding box center [880, 262] width 1373 height 27
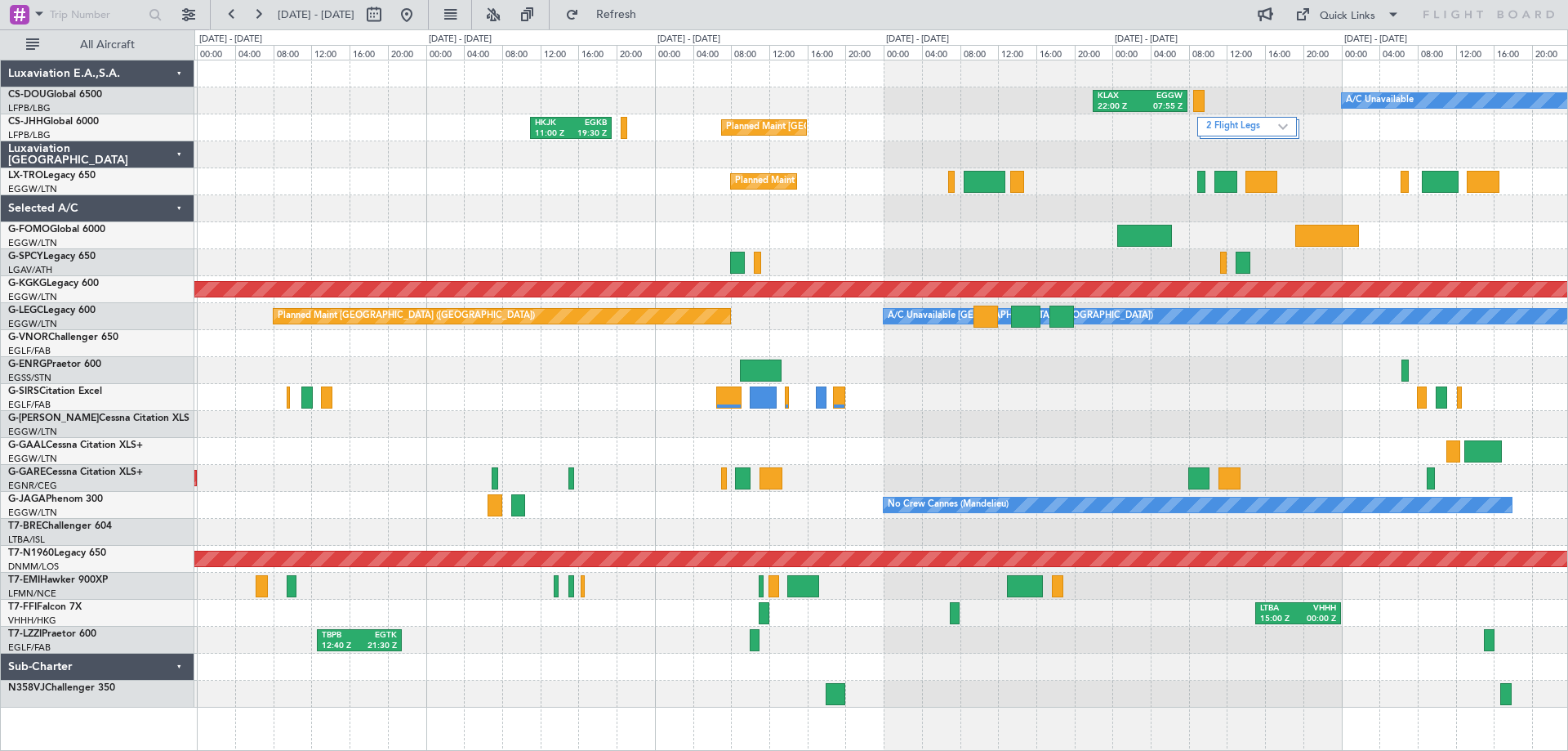
click at [1020, 194] on div "Planned Maint [GEOGRAPHIC_DATA] ([GEOGRAPHIC_DATA]) A/C Unavailable KLAX 22:00 …" at bounding box center [880, 384] width 1373 height 647
click at [1392, 17] on span at bounding box center [1393, 15] width 20 height 20
click at [1152, 18] on div at bounding box center [784, 375] width 1568 height 751
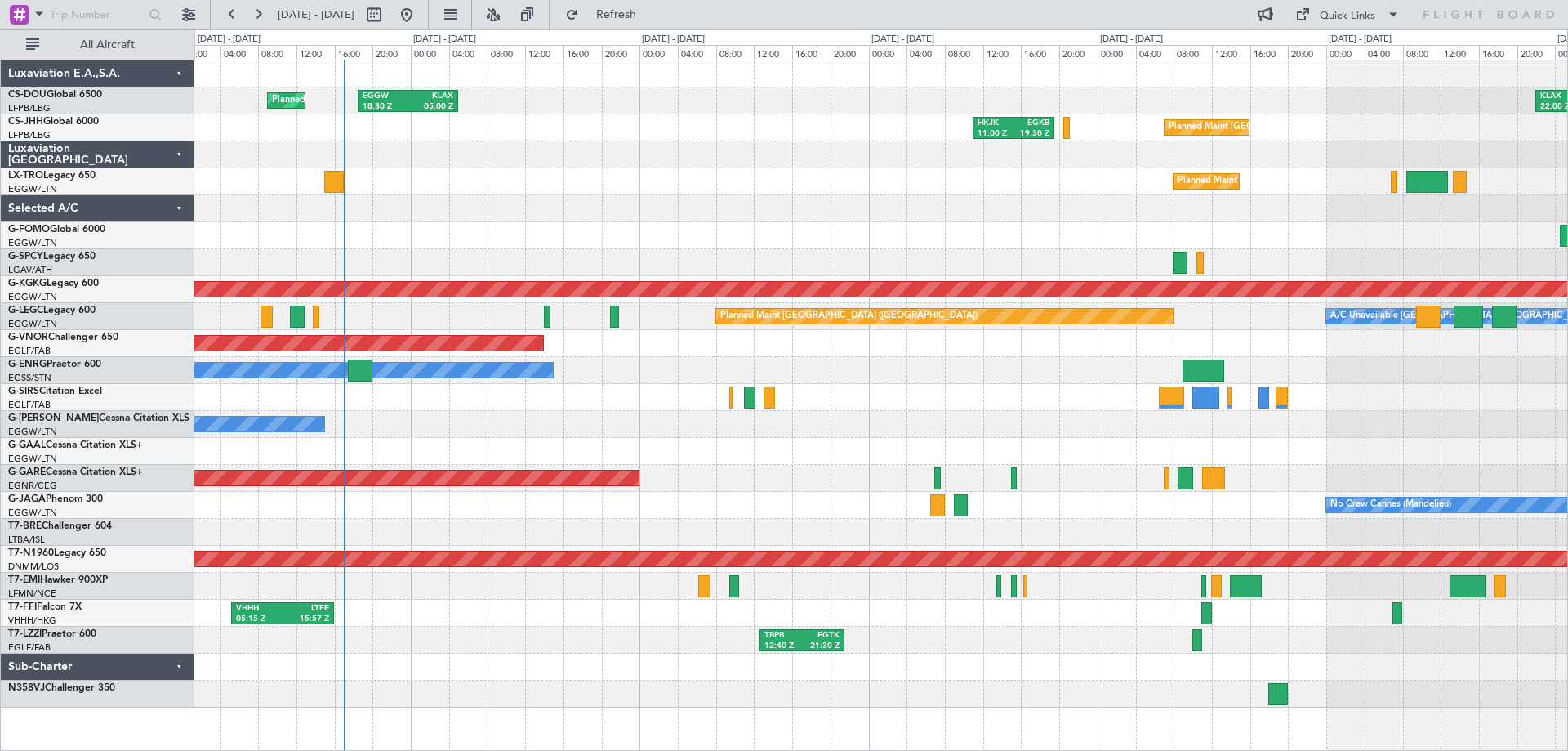
click at [859, 219] on div at bounding box center [880, 208] width 1373 height 27
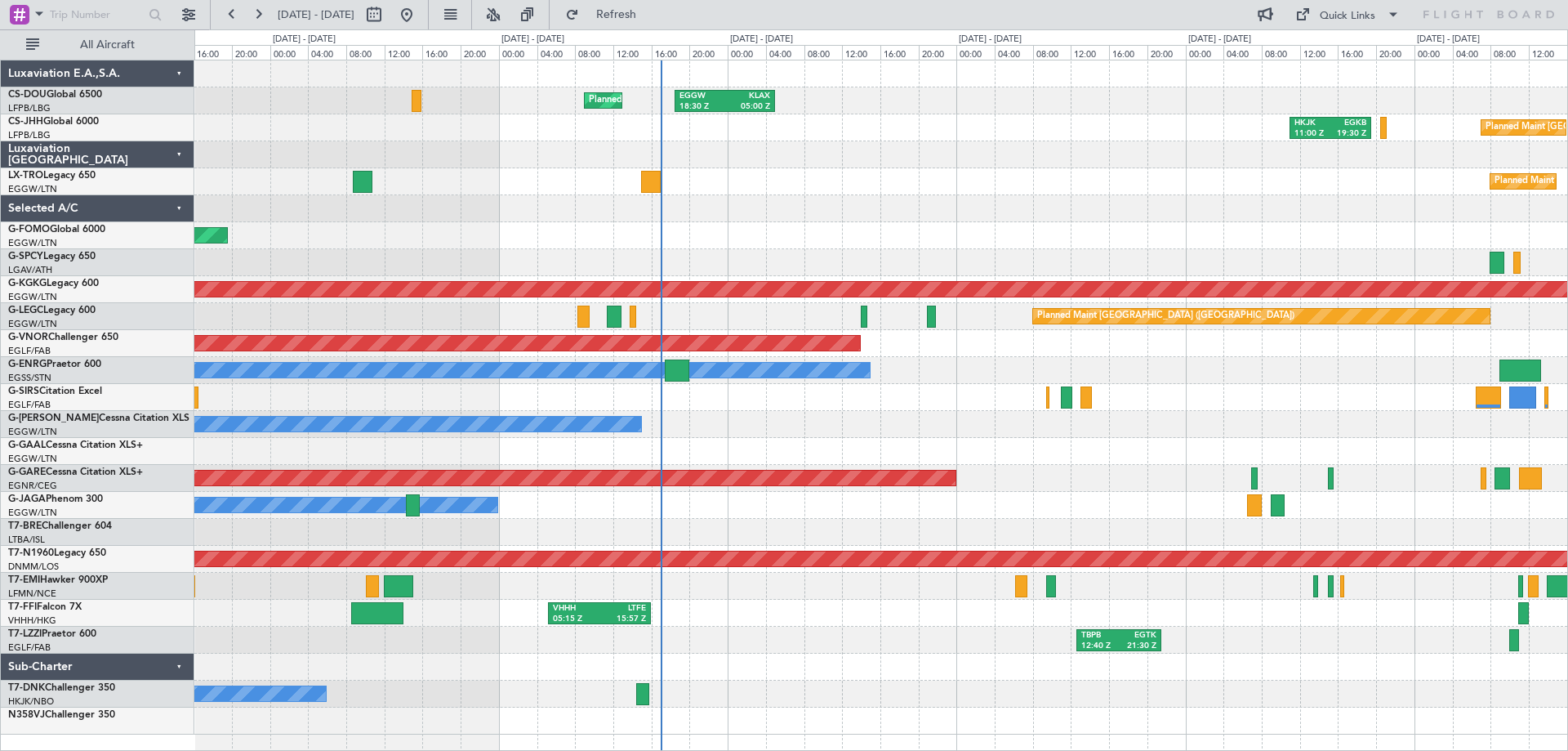
click at [870, 251] on div "Planned Maint [GEOGRAPHIC_DATA] ([GEOGRAPHIC_DATA]) EGGW 18:30 Z KLAX 05:00 Z K…" at bounding box center [880, 398] width 1373 height 674
click at [388, 14] on button at bounding box center [374, 15] width 26 height 27
select select "8"
select select "2025"
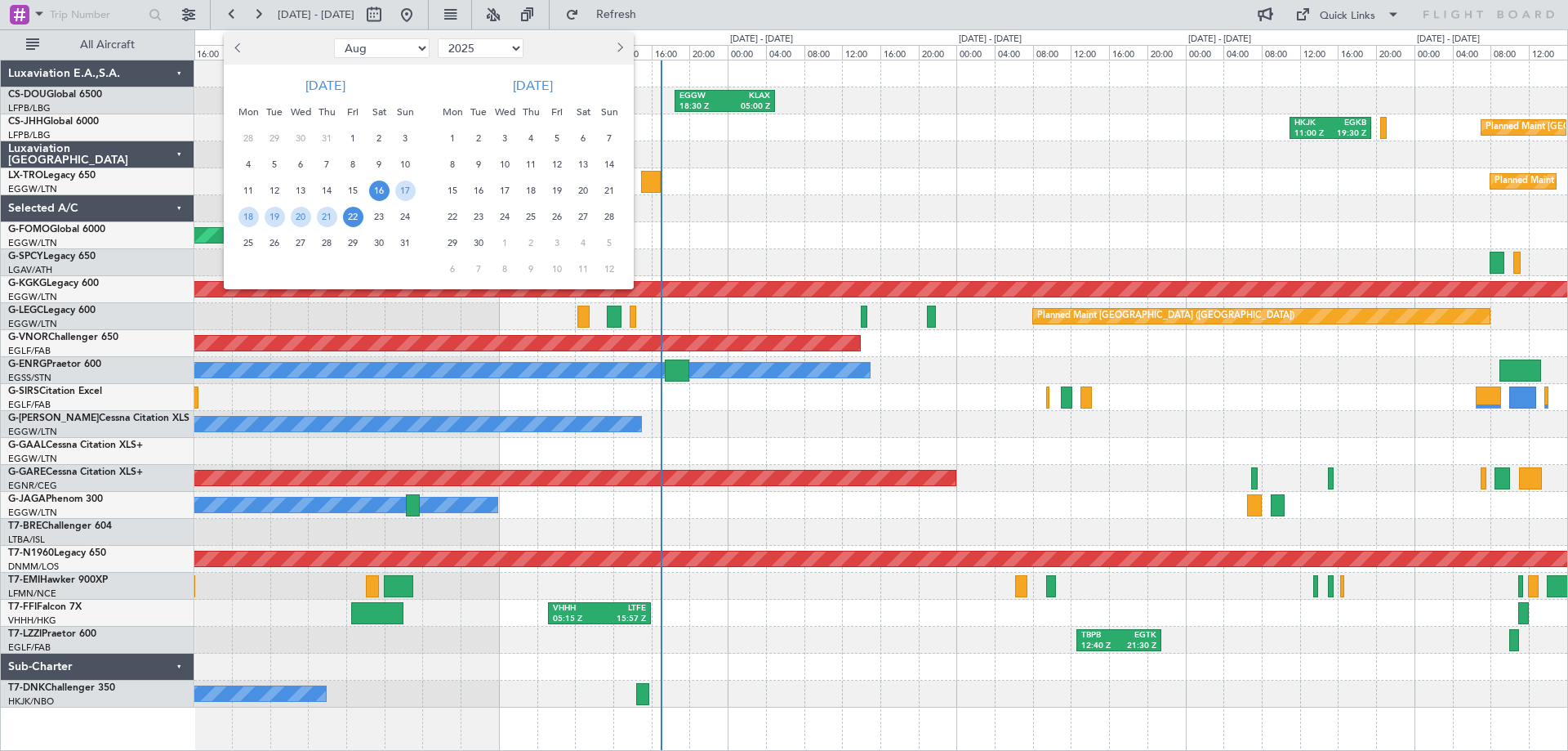
click at [375, 191] on span "16" at bounding box center [379, 190] width 21 height 21
click at [279, 245] on span "26" at bounding box center [275, 242] width 21 height 21
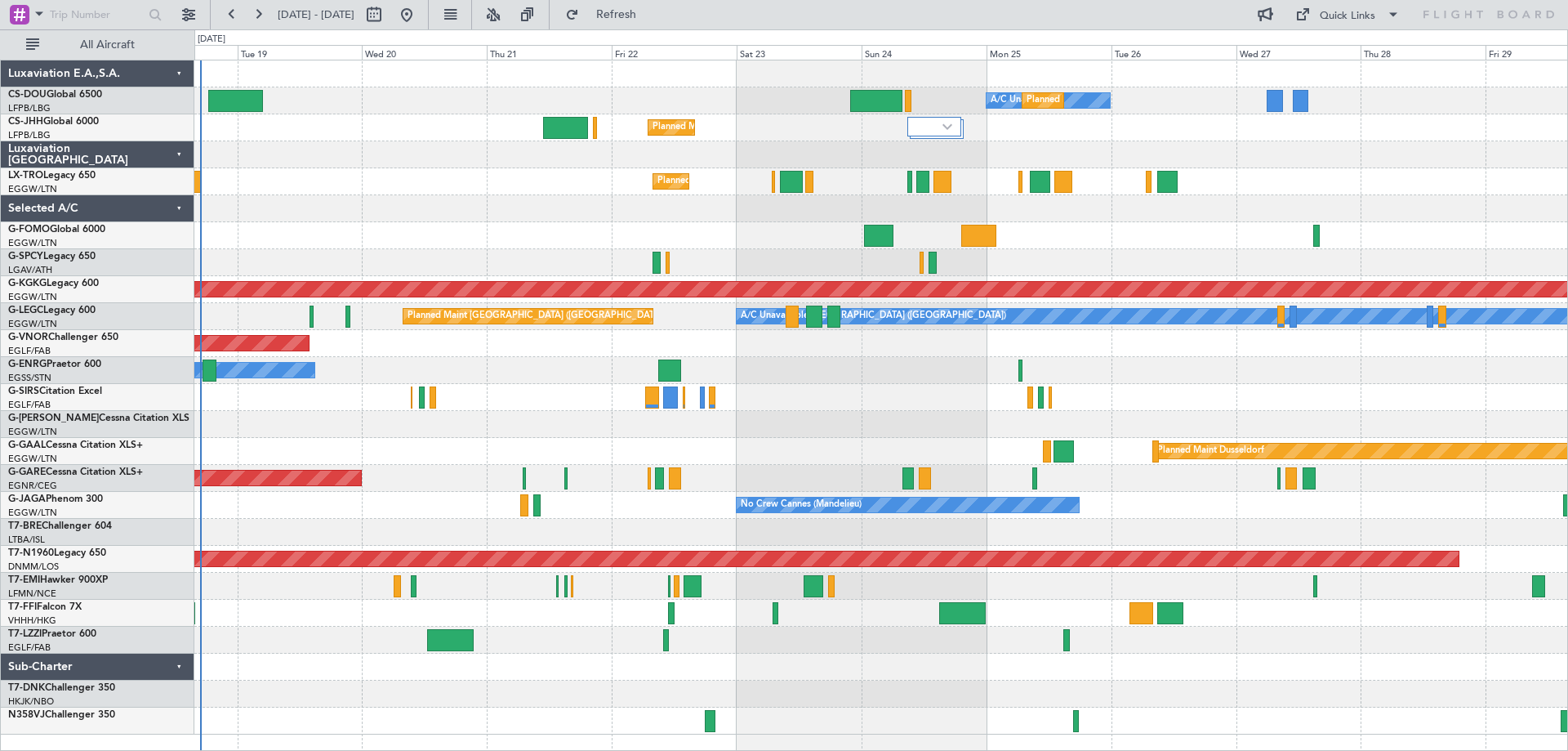
click at [1064, 245] on div "Planned Maint Windsor Locks ([PERSON_NAME] Intl)" at bounding box center [880, 235] width 1373 height 27
click at [1498, 11] on icon at bounding box center [1489, 14] width 133 height 15
click at [1498, 17] on icon at bounding box center [1489, 14] width 133 height 15
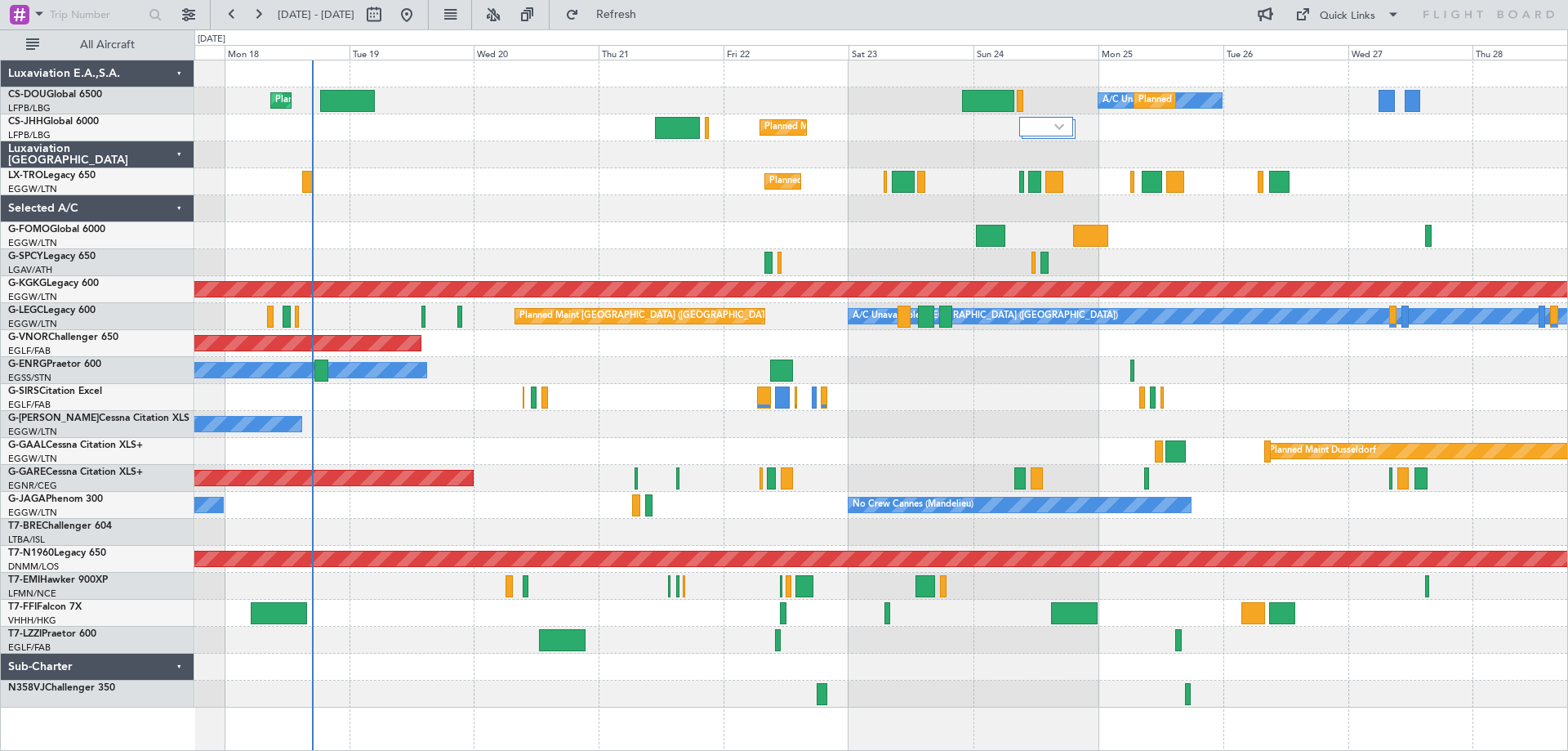
click at [540, 245] on div "Planned Maint Windsor Locks ([PERSON_NAME] Intl)" at bounding box center [880, 235] width 1373 height 27
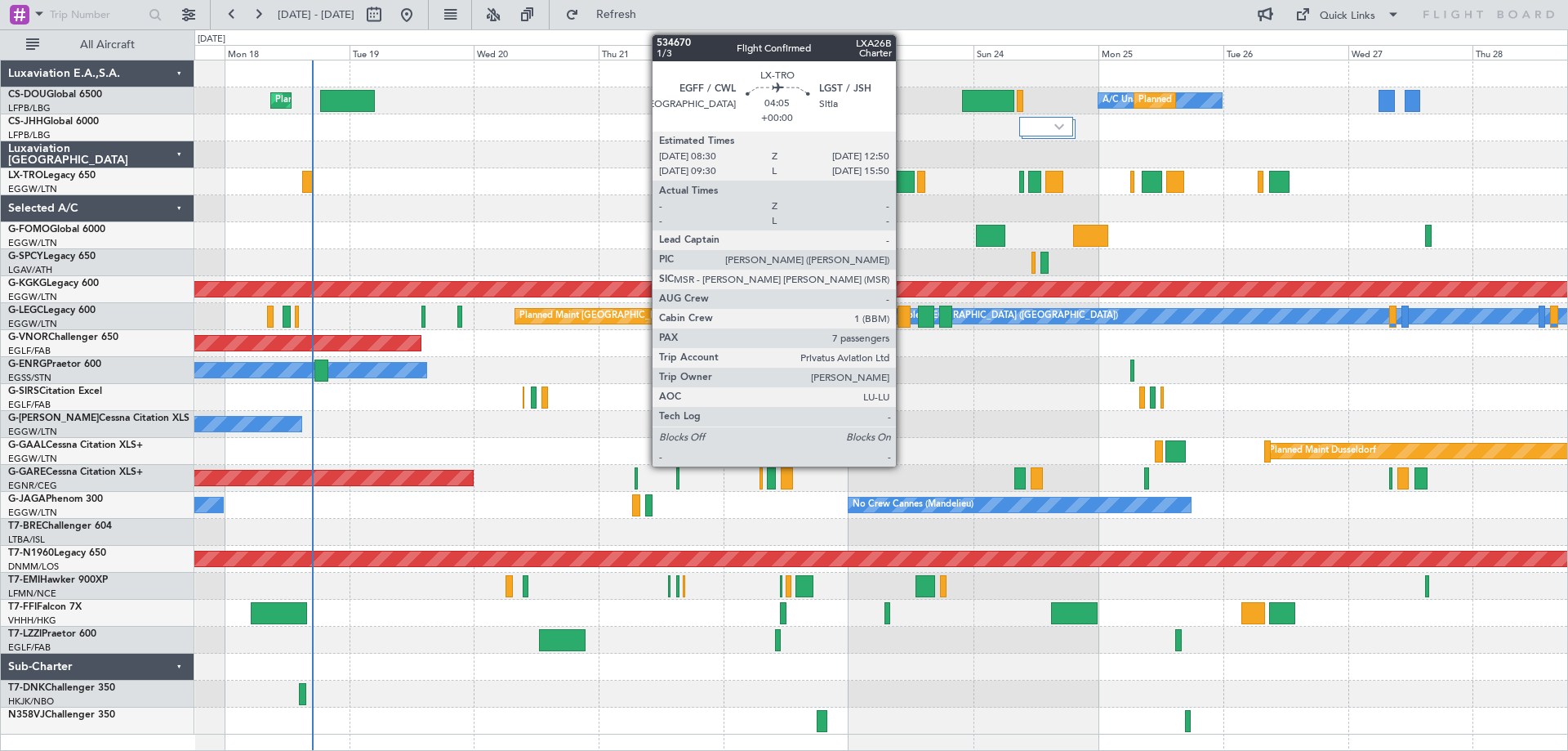
click at [904, 183] on div at bounding box center [903, 182] width 23 height 22
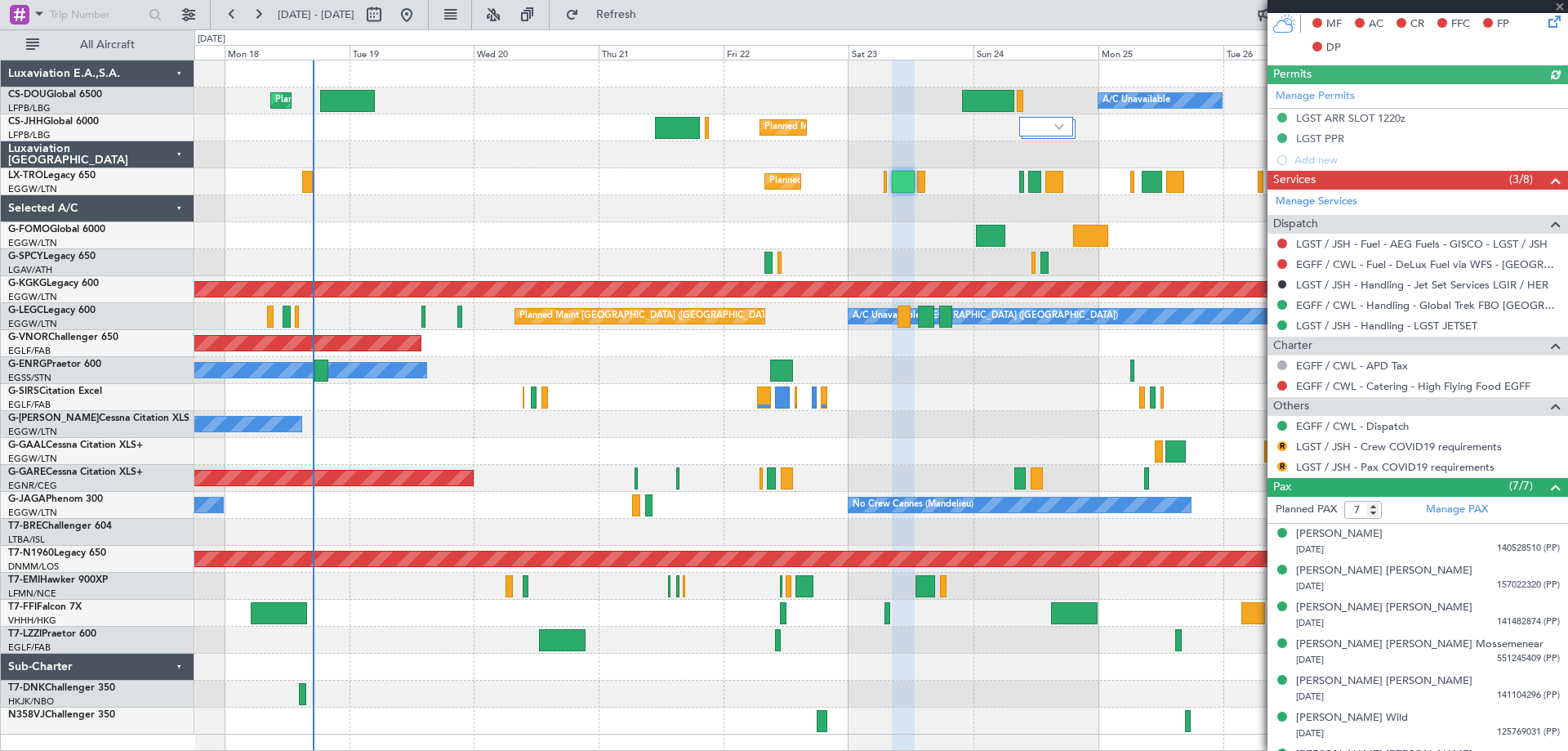
scroll to position [494, 0]
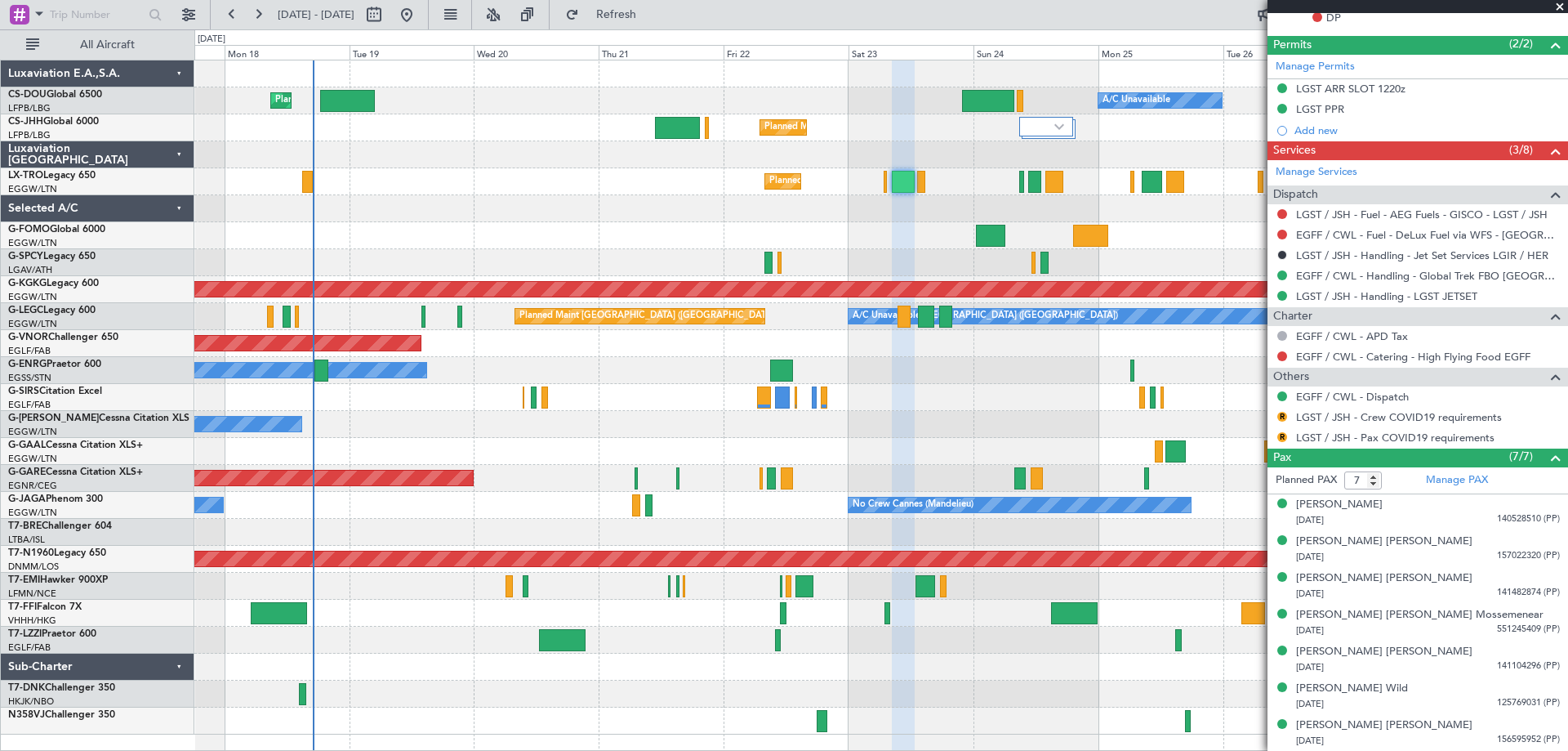
click at [1559, 5] on span at bounding box center [1560, 7] width 17 height 15
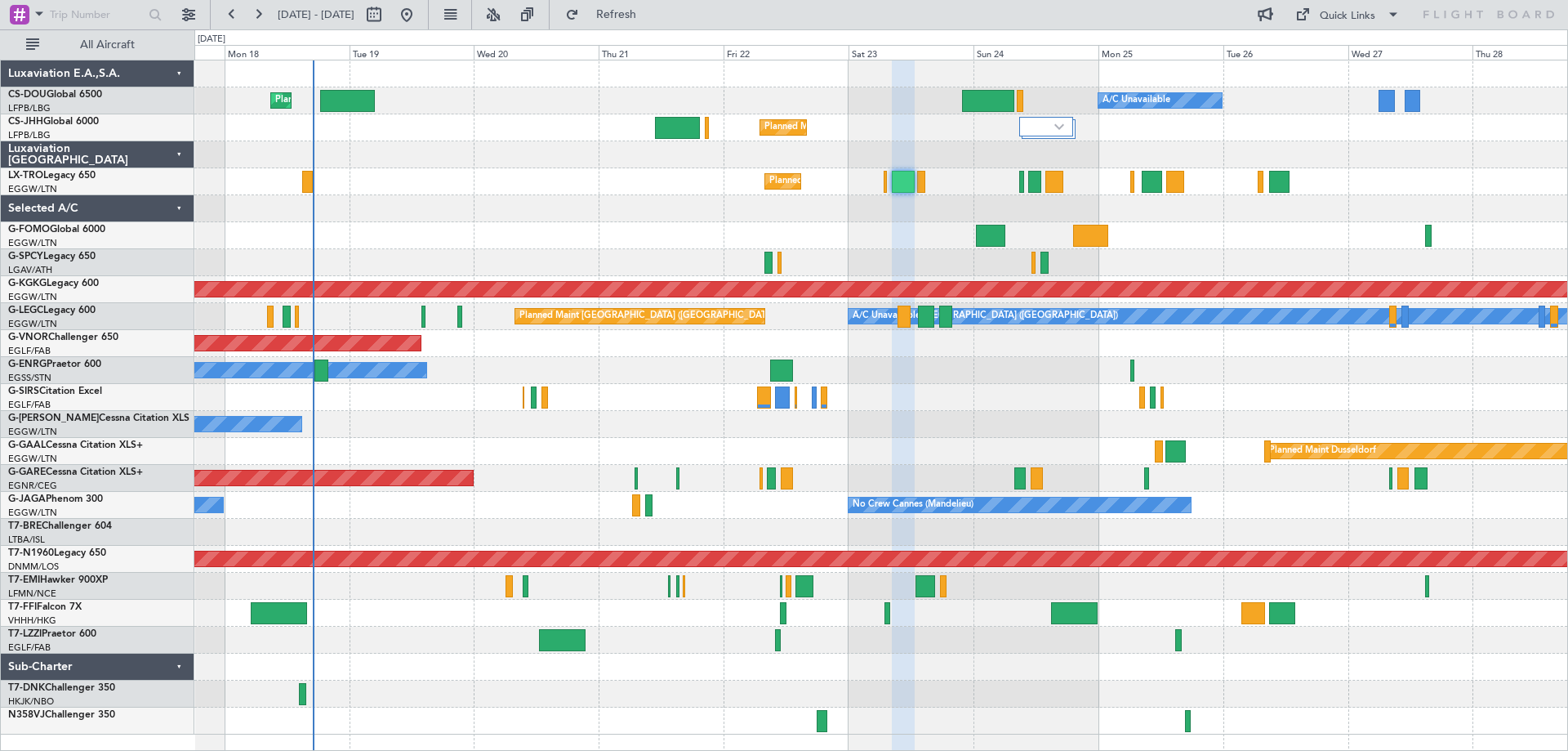
type input "0"
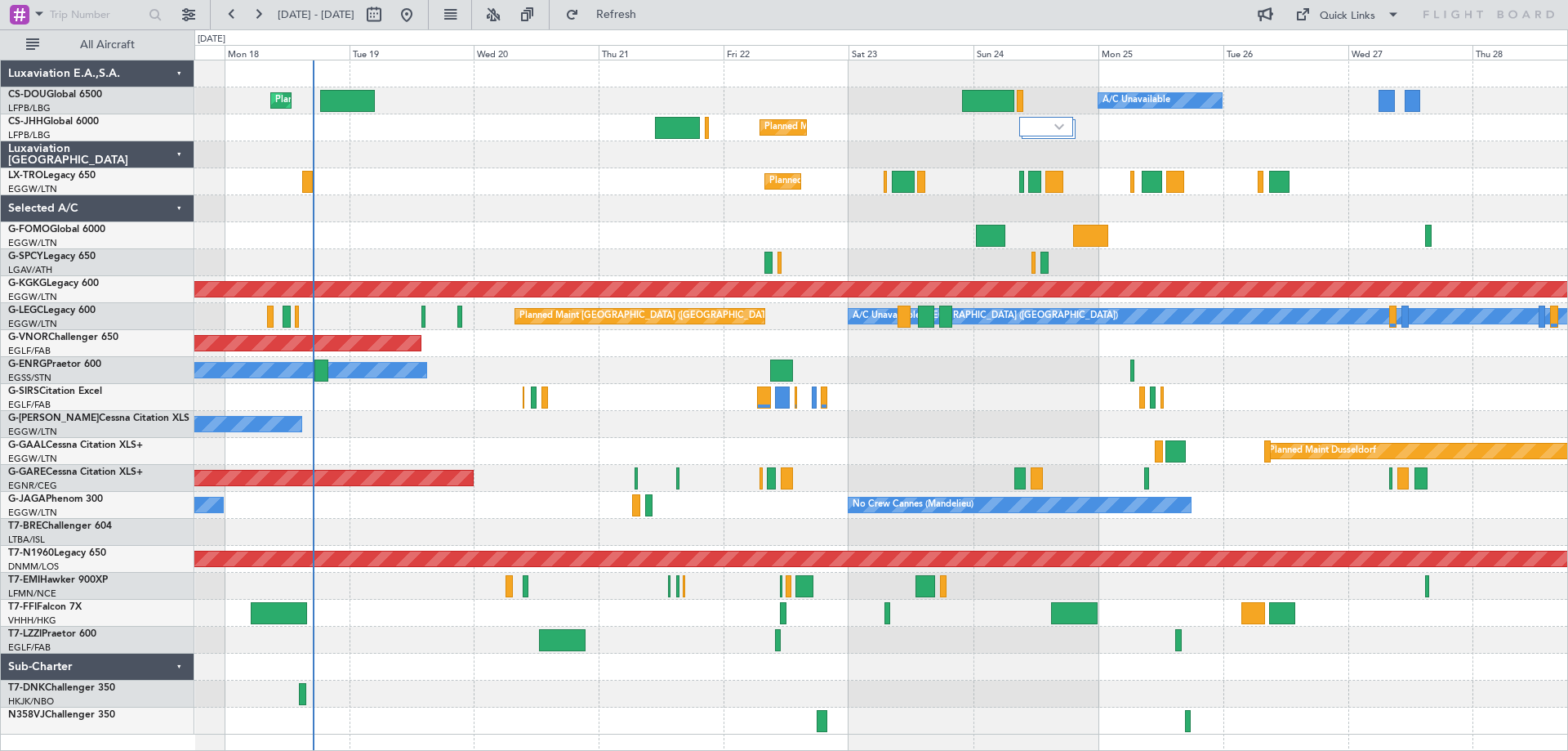
scroll to position [0, 0]
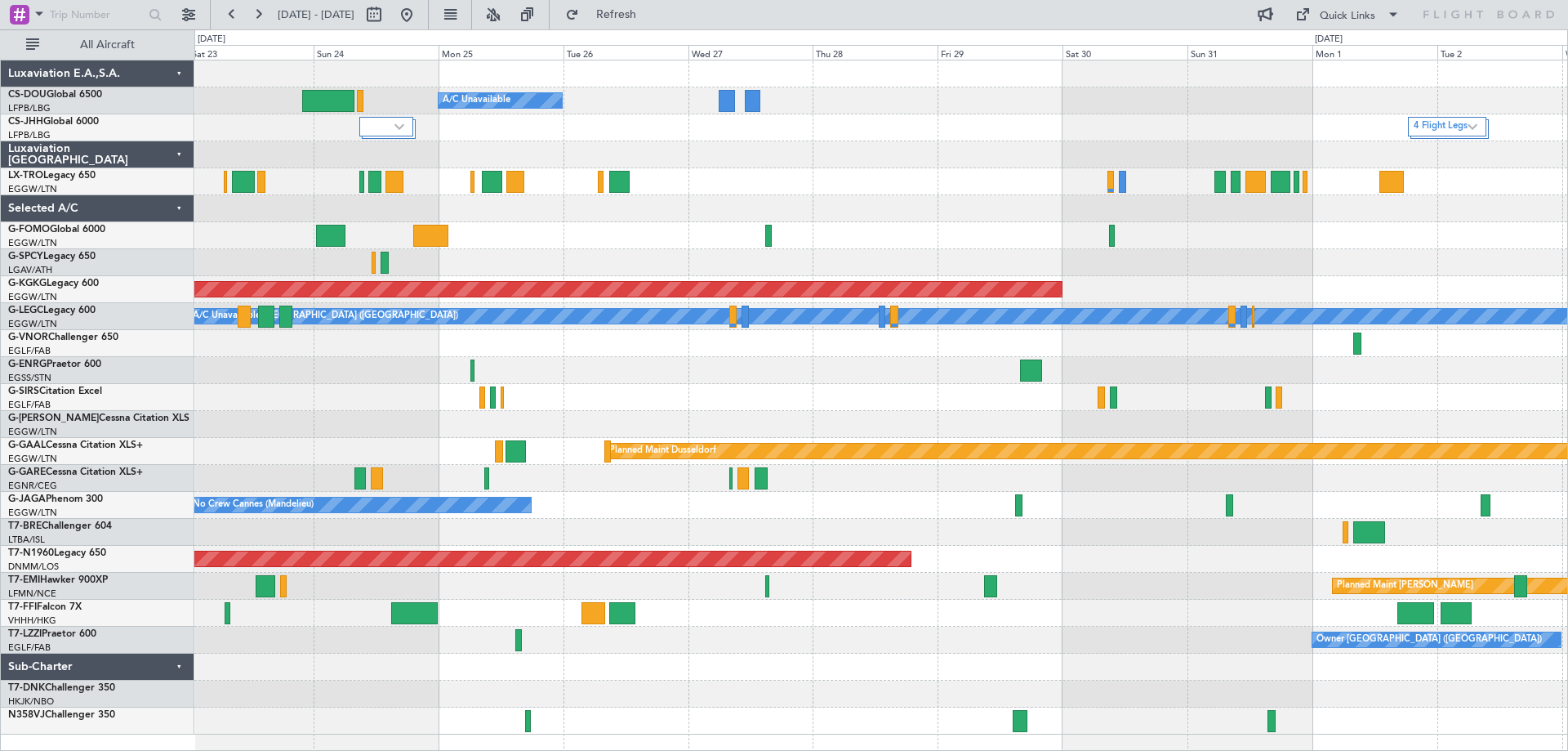
click at [799, 234] on div "Planned Maint [GEOGRAPHIC_DATA] ([GEOGRAPHIC_DATA]) A/C Unavailable 4 Flight Le…" at bounding box center [880, 398] width 1373 height 674
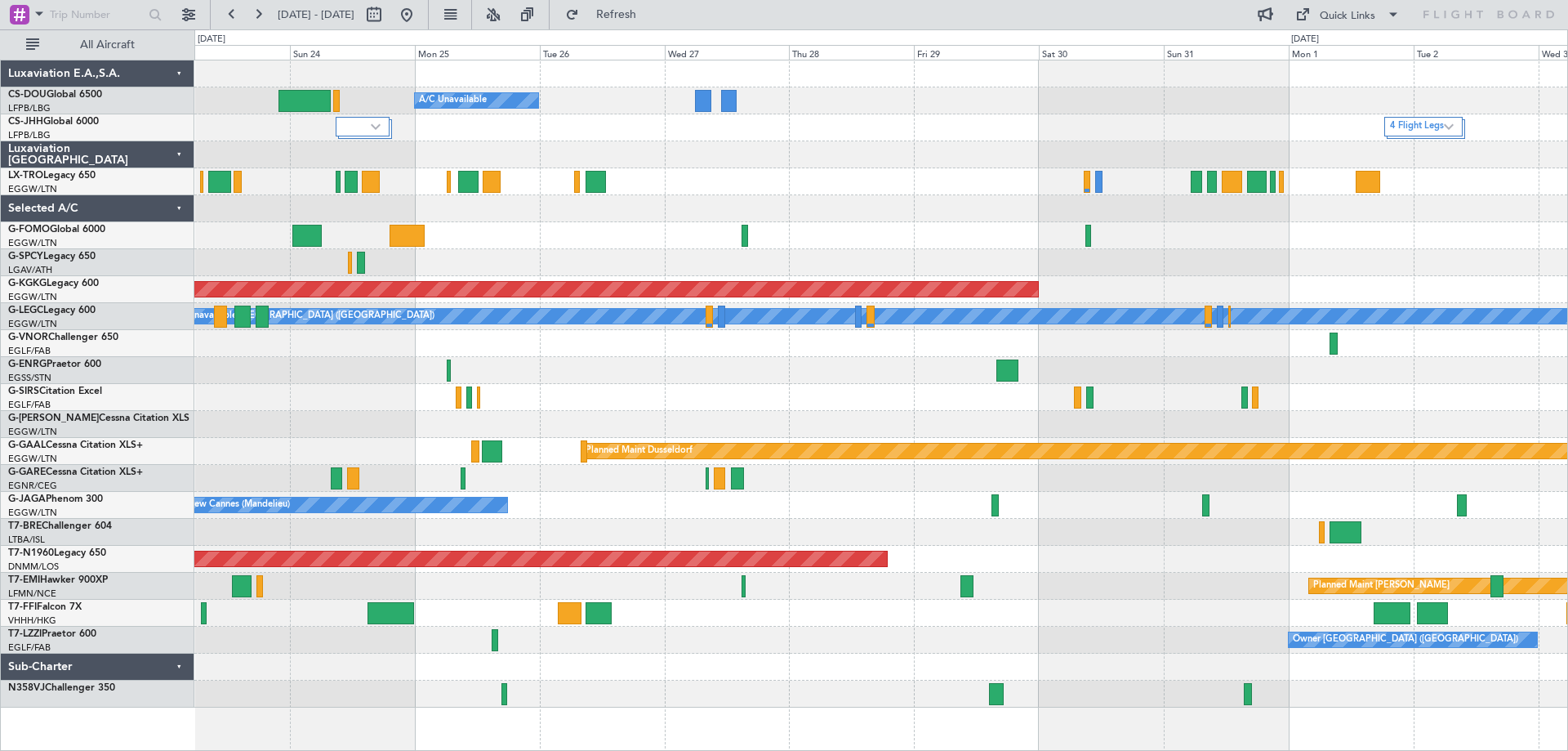
click at [1316, 247] on div "Planned Maint [GEOGRAPHIC_DATA] ([GEOGRAPHIC_DATA]) A/C Unavailable 4 Flight Le…" at bounding box center [880, 384] width 1373 height 647
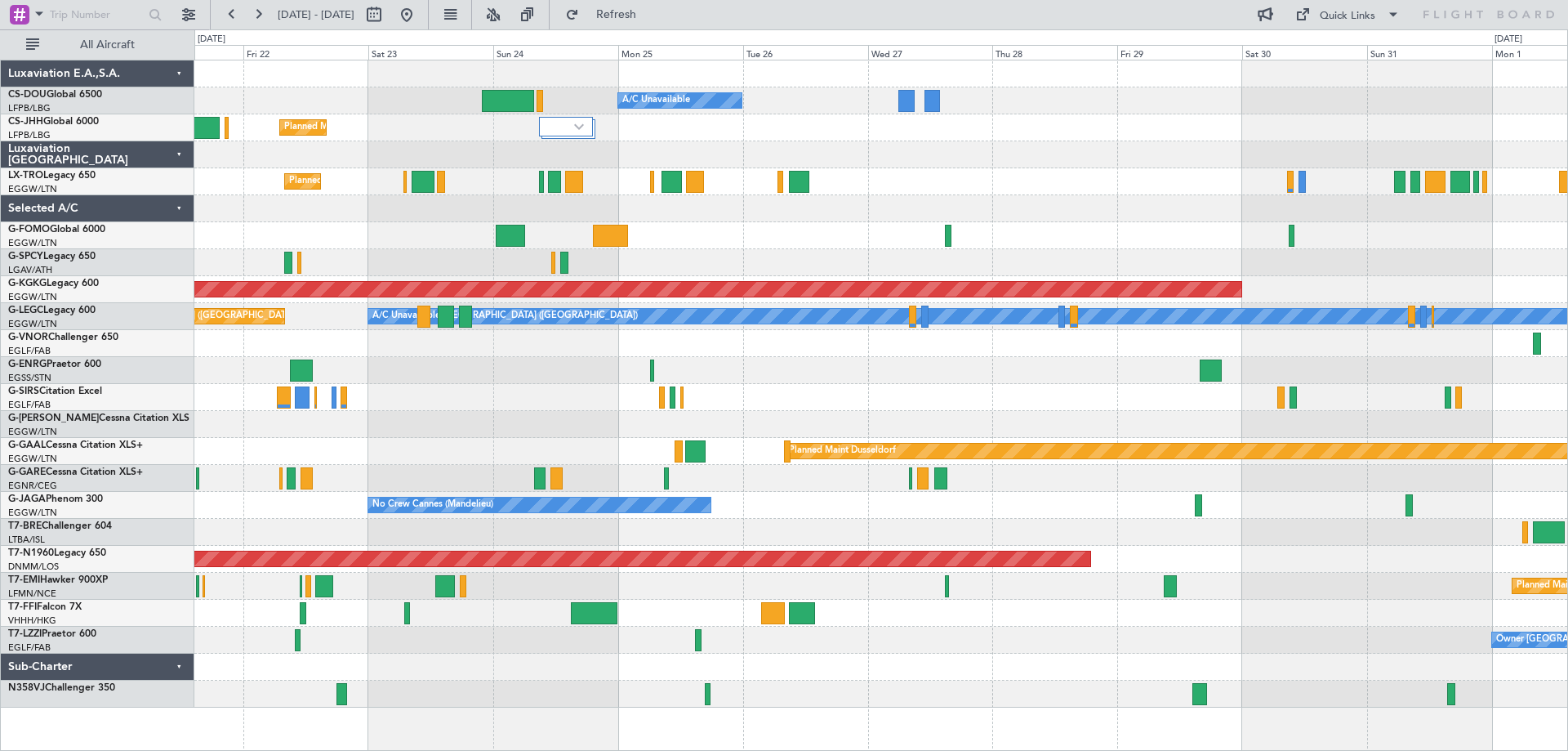
click at [1113, 231] on div at bounding box center [880, 235] width 1373 height 27
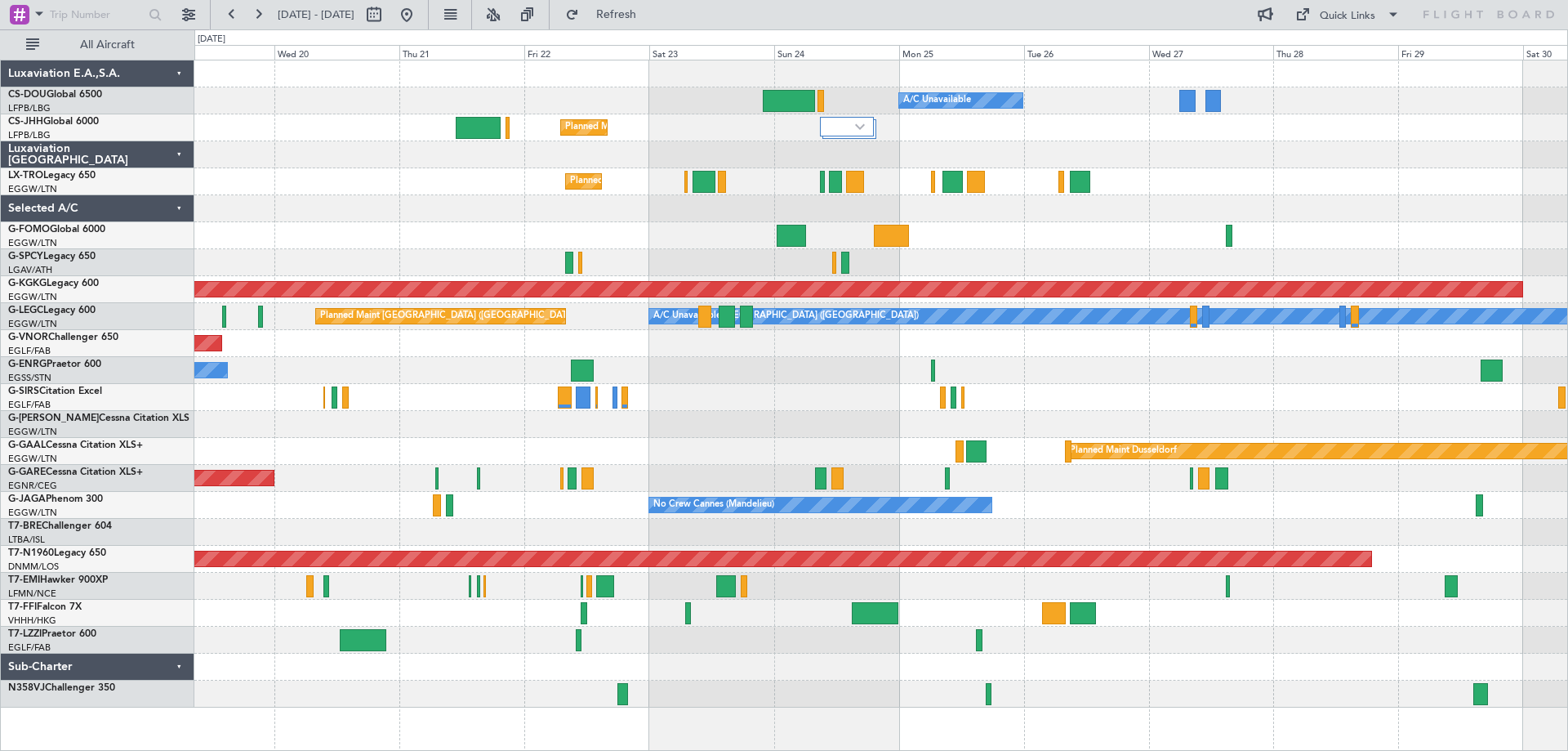
click at [1097, 223] on div "Planned Maint Windsor Locks ([PERSON_NAME] Intl)" at bounding box center [880, 235] width 1373 height 27
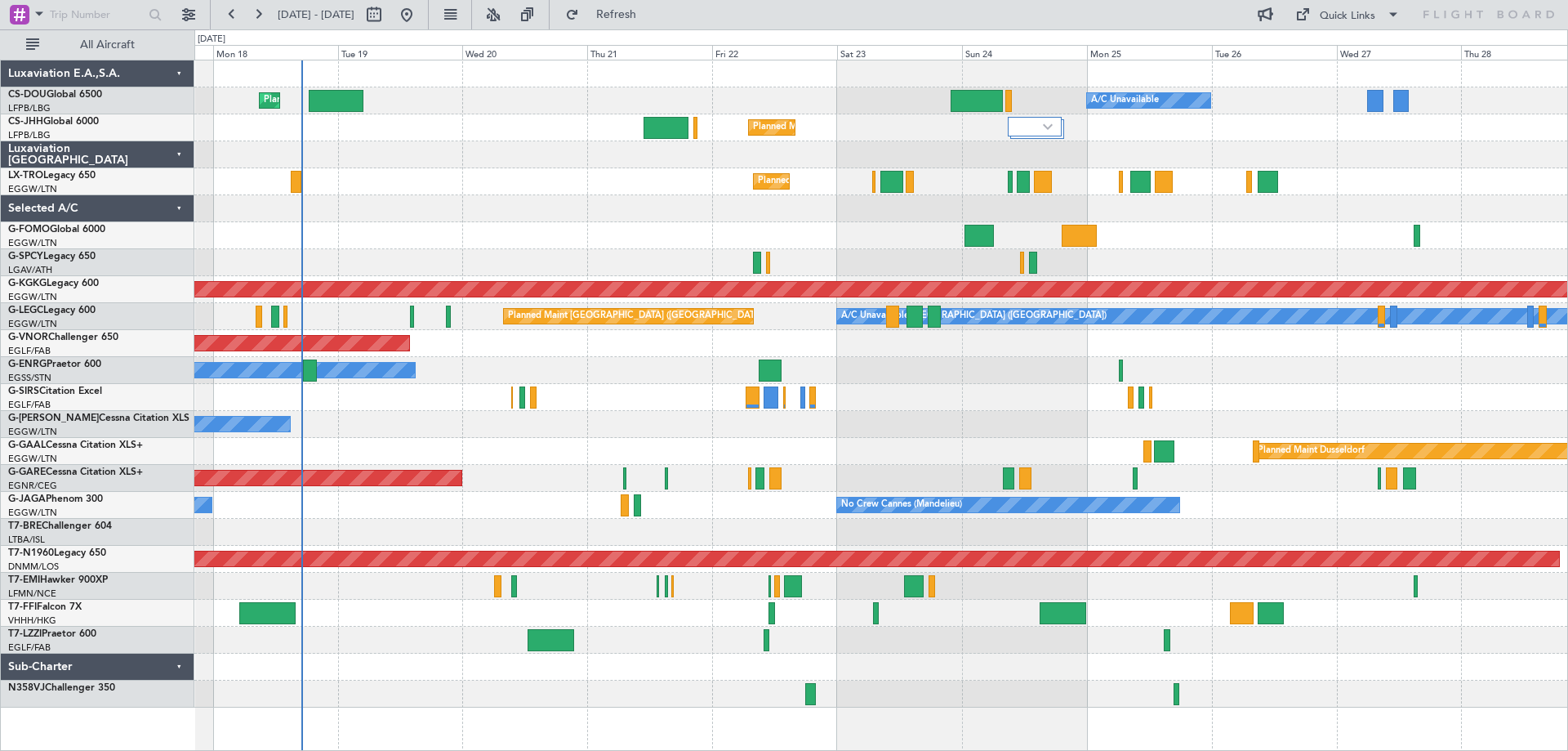
click at [1207, 224] on div "Planned Maint Windsor Locks ([PERSON_NAME] Intl)" at bounding box center [880, 235] width 1373 height 27
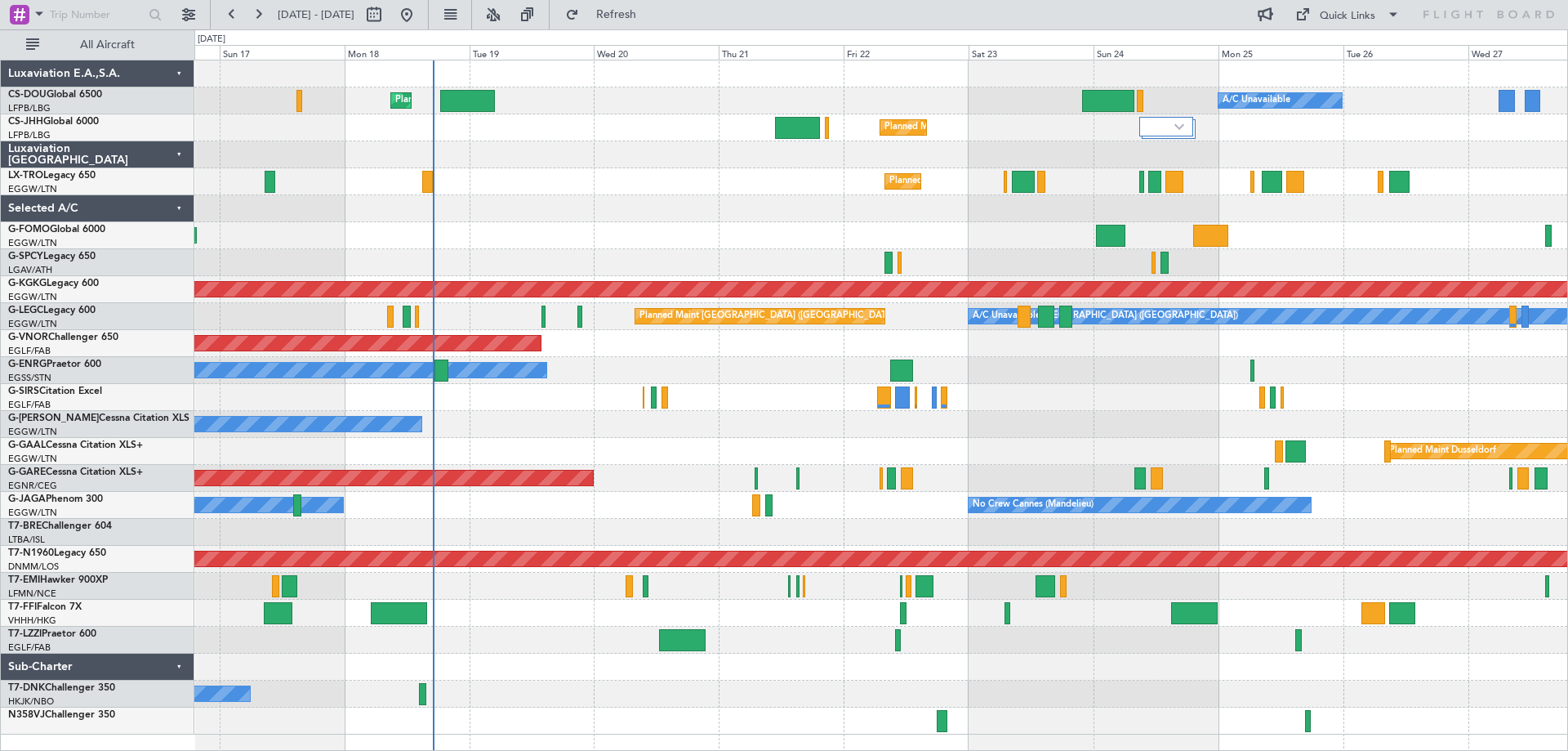
click at [979, 228] on div "Planned Maint [GEOGRAPHIC_DATA] ([GEOGRAPHIC_DATA]) A/C Unavailable Planned Mai…" at bounding box center [880, 398] width 1373 height 674
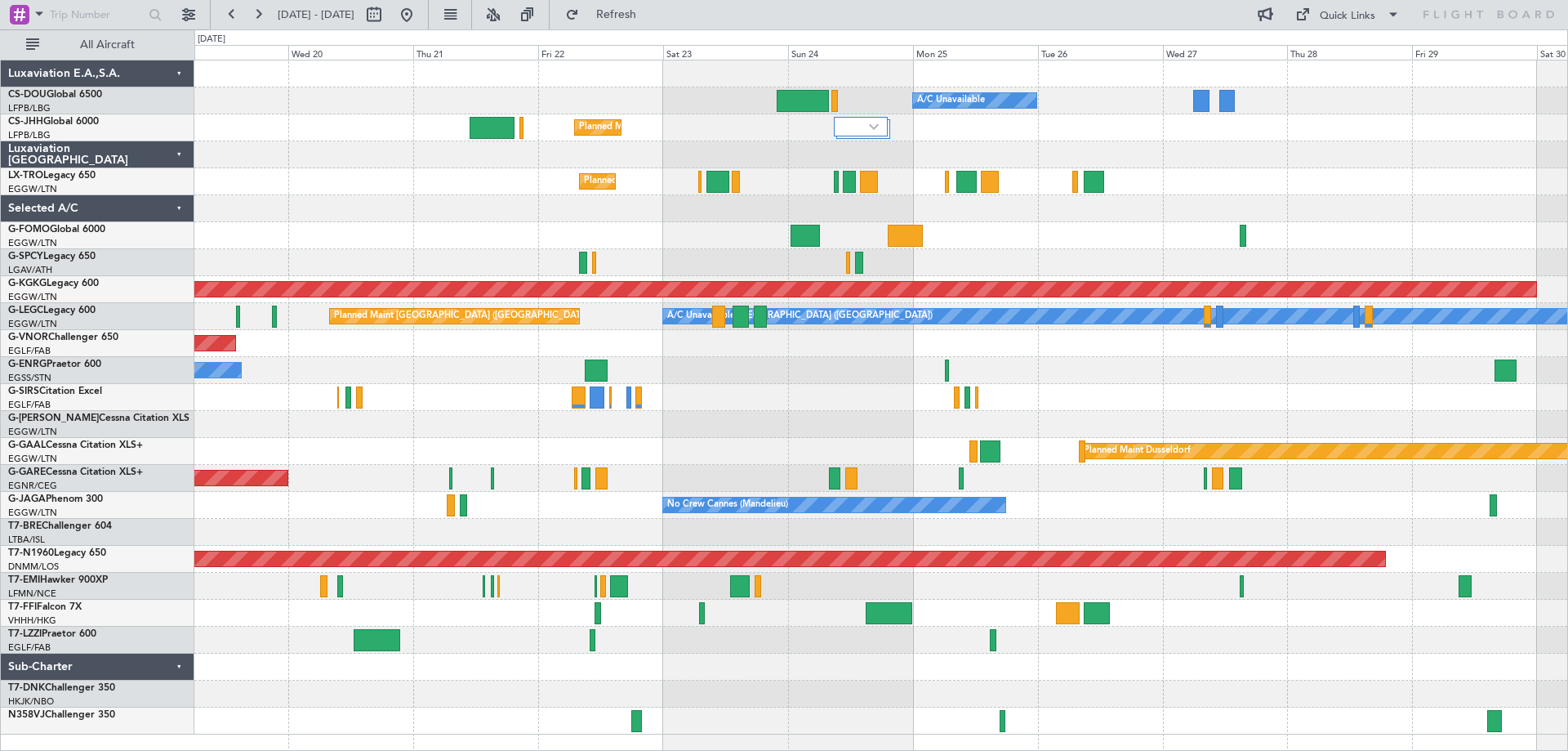
click at [1053, 225] on div "Planned Maint Windsor Locks ([PERSON_NAME] Intl)" at bounding box center [880, 235] width 1373 height 27
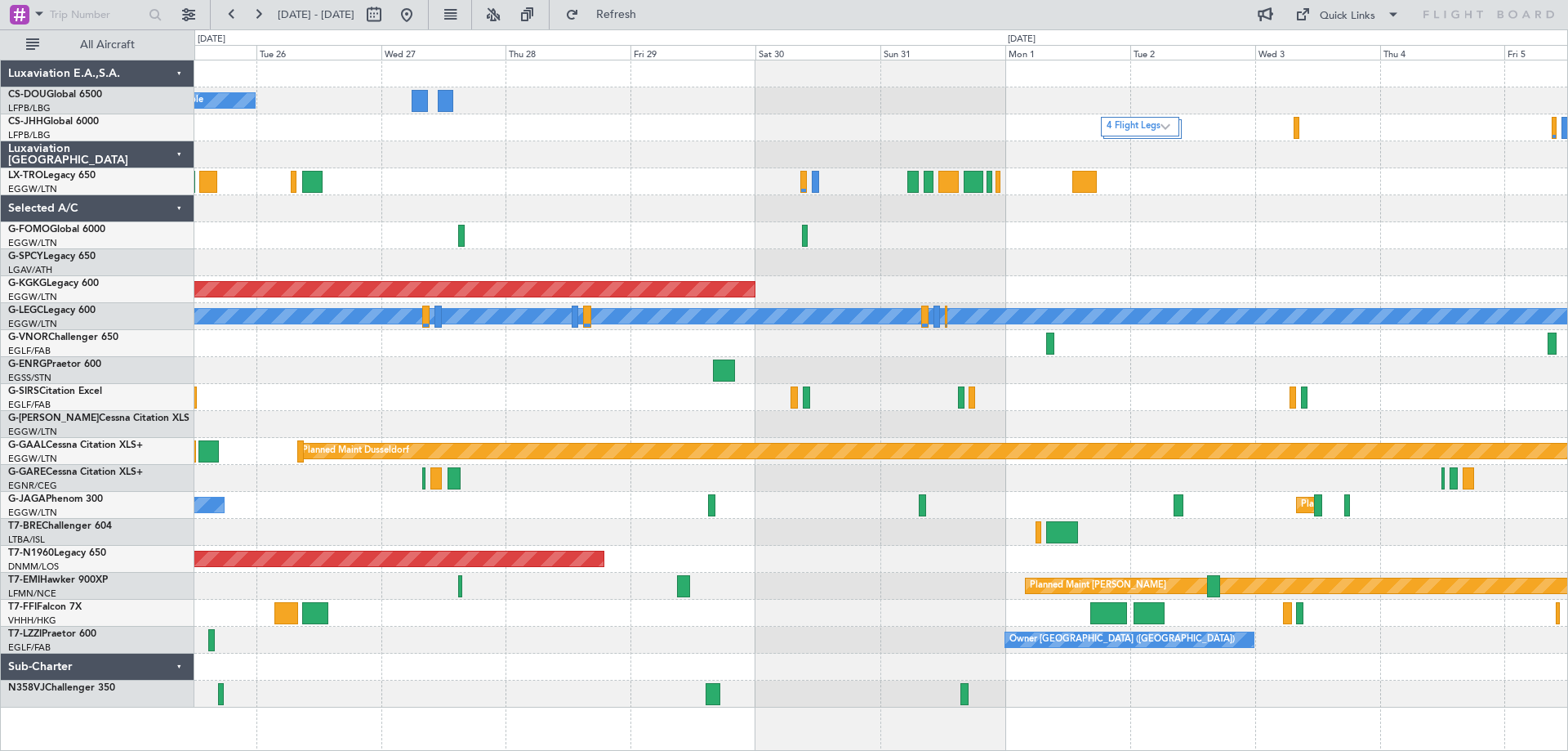
click at [1019, 230] on div at bounding box center [880, 235] width 1373 height 27
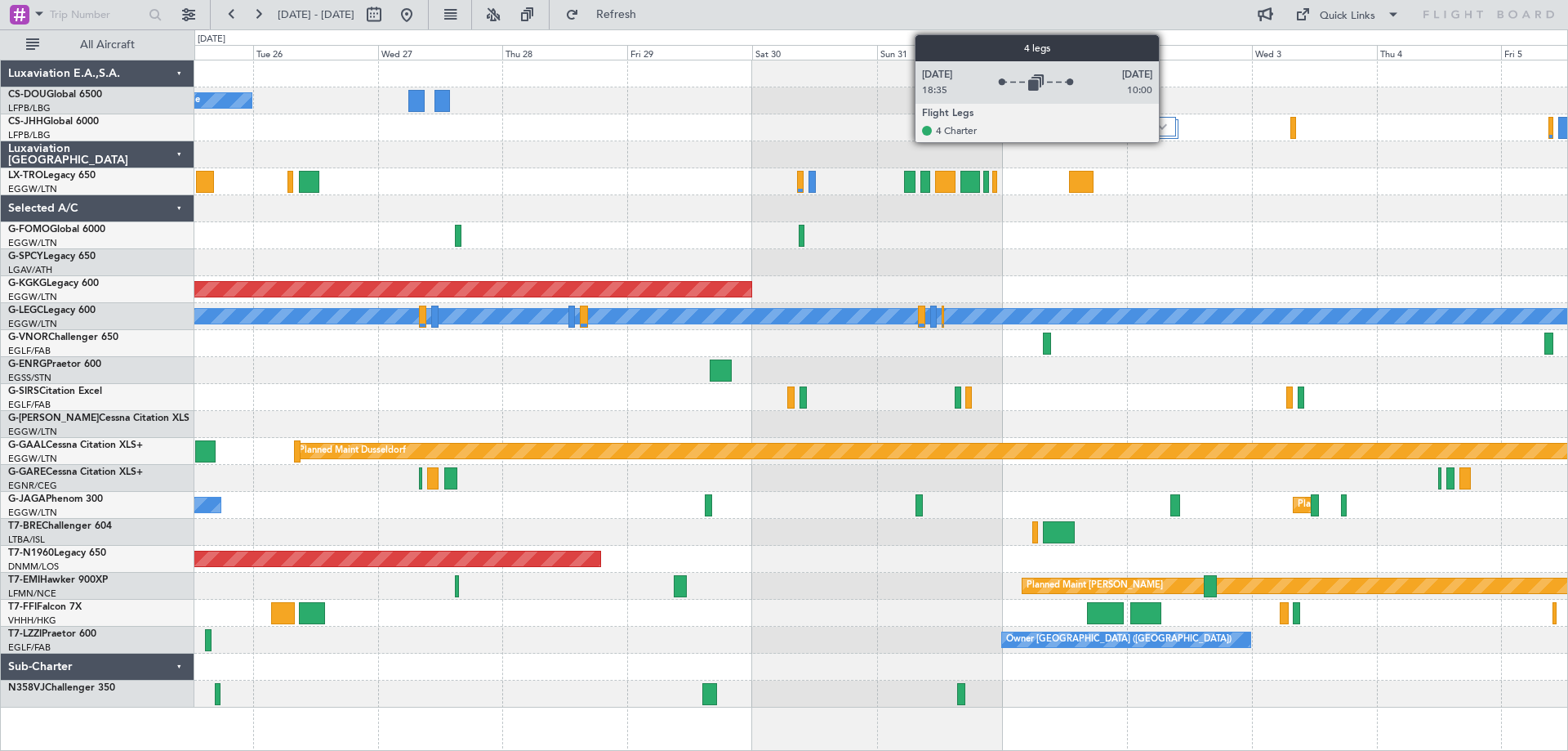
click at [1167, 126] on img at bounding box center [1163, 127] width 10 height 7
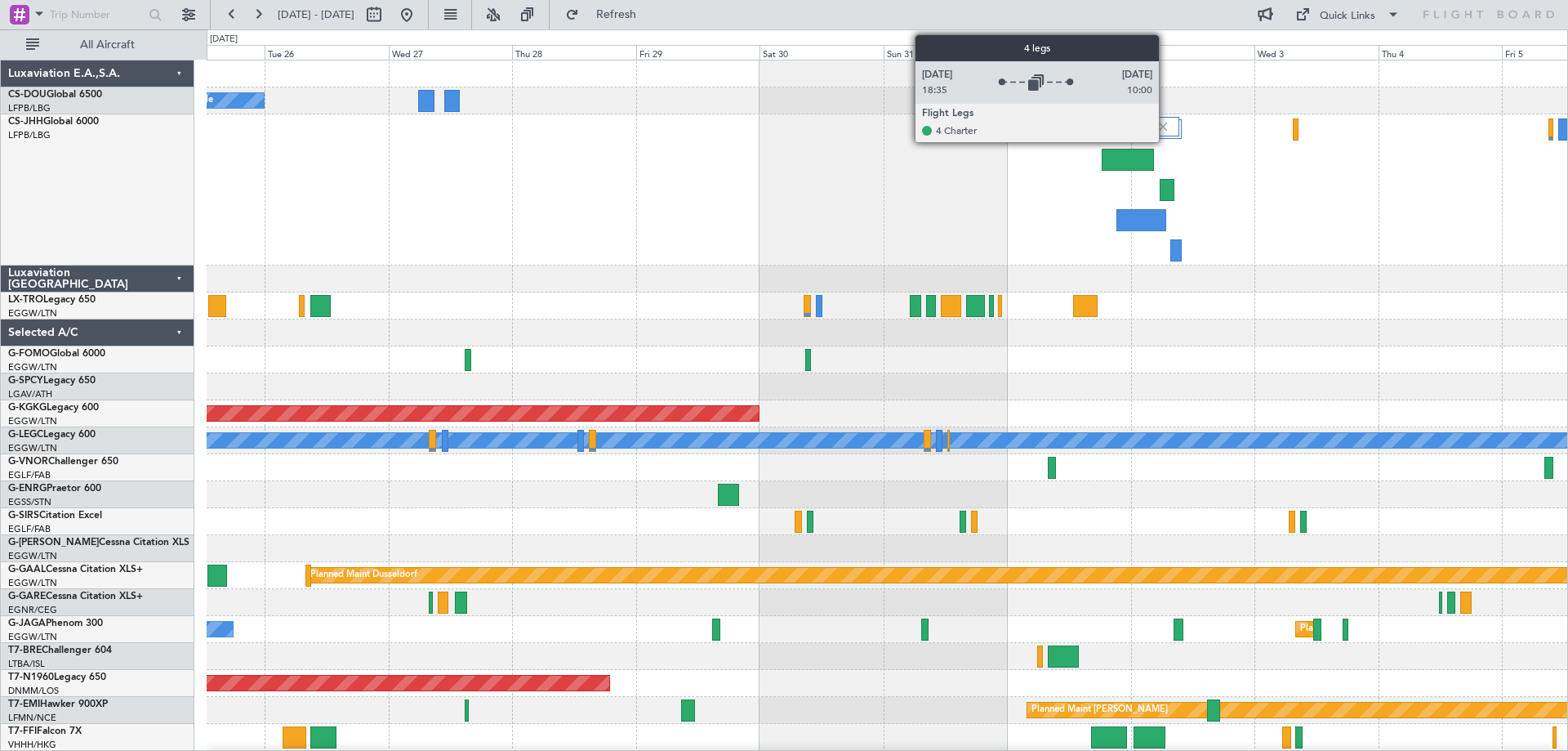
click at [1167, 125] on img at bounding box center [1163, 127] width 15 height 15
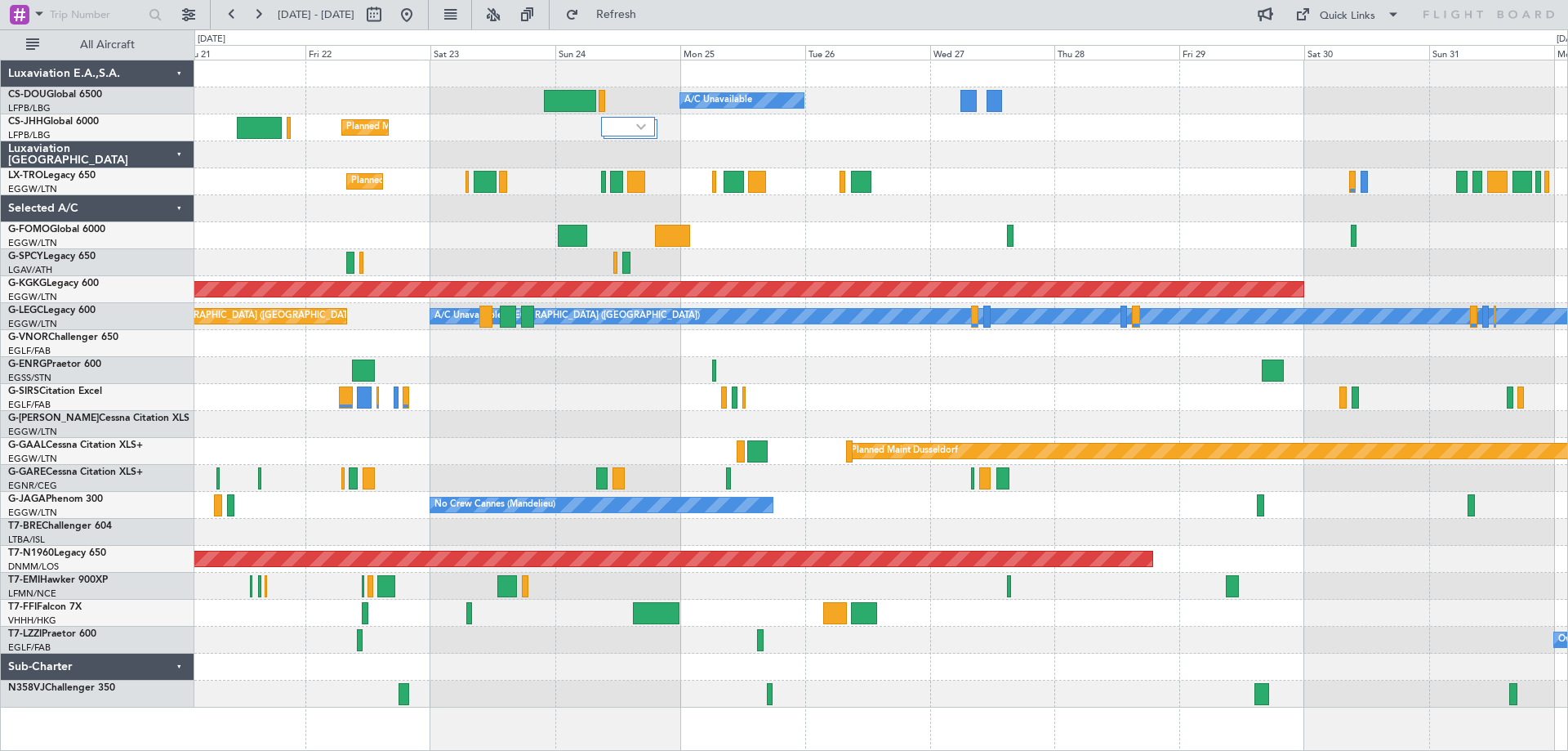
click at [1236, 156] on div at bounding box center [880, 154] width 1373 height 27
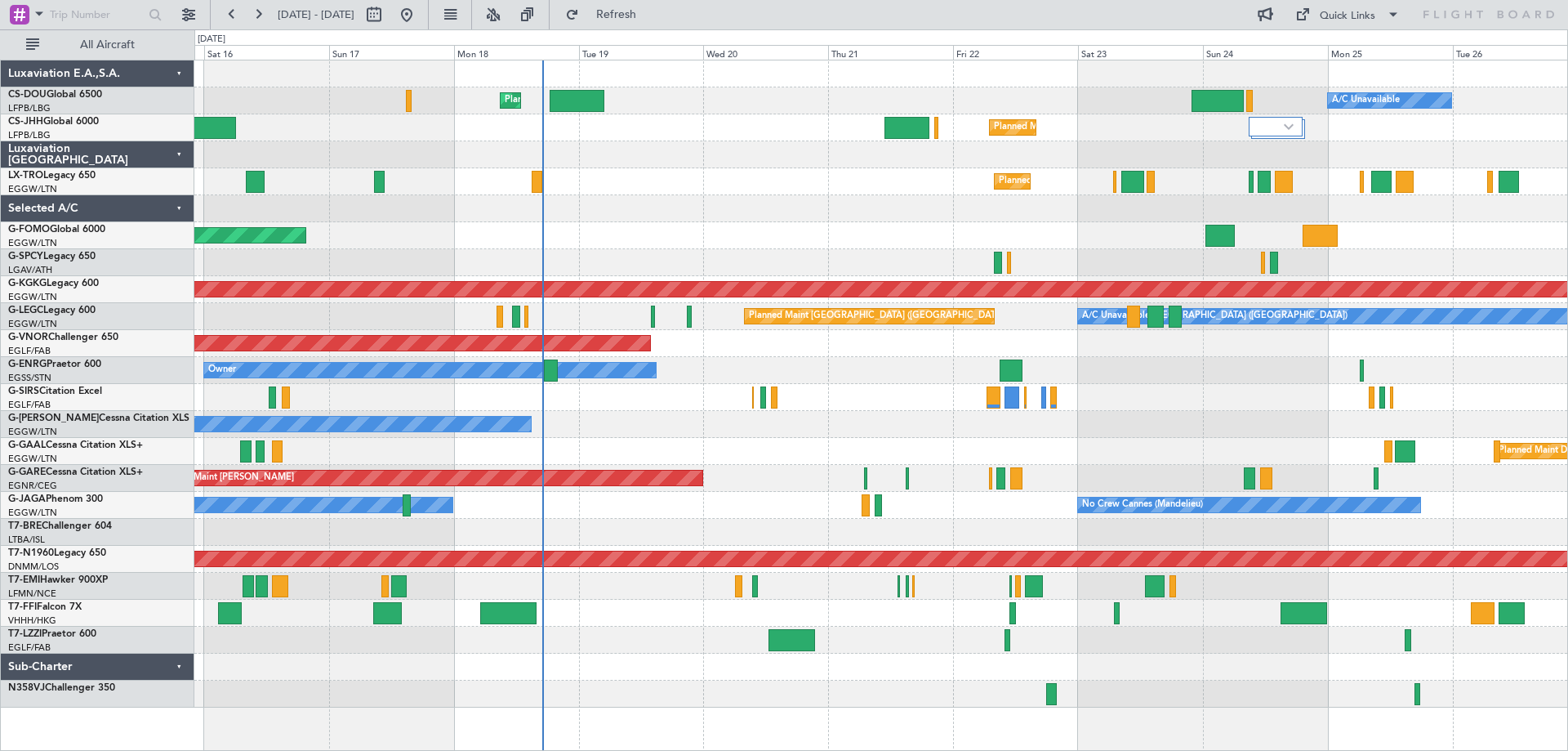
click at [1227, 133] on div "Planned Maint [GEOGRAPHIC_DATA] ([GEOGRAPHIC_DATA]) A/C Unavailable Planned Mai…" at bounding box center [880, 384] width 1373 height 647
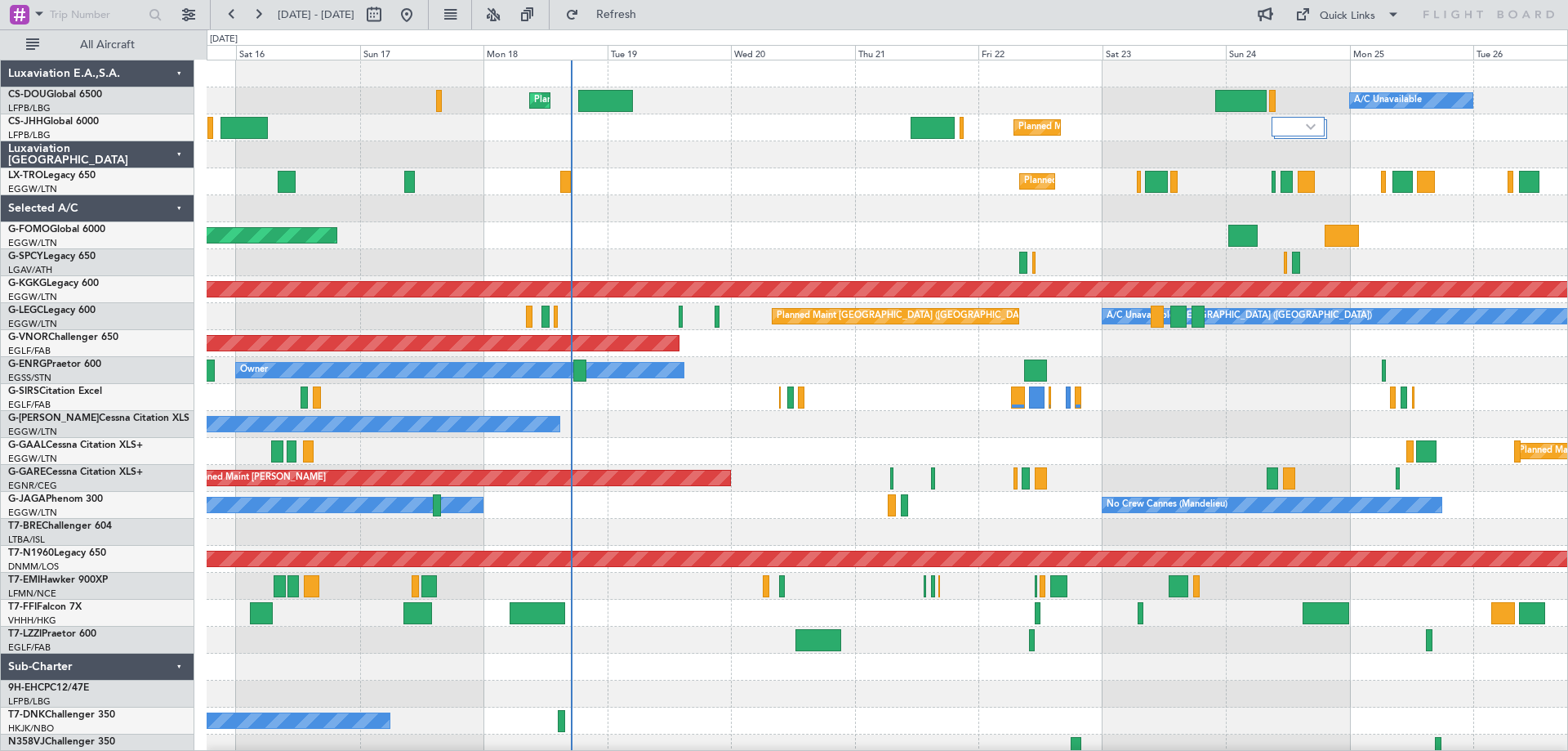
click at [803, 212] on div at bounding box center [887, 208] width 1361 height 27
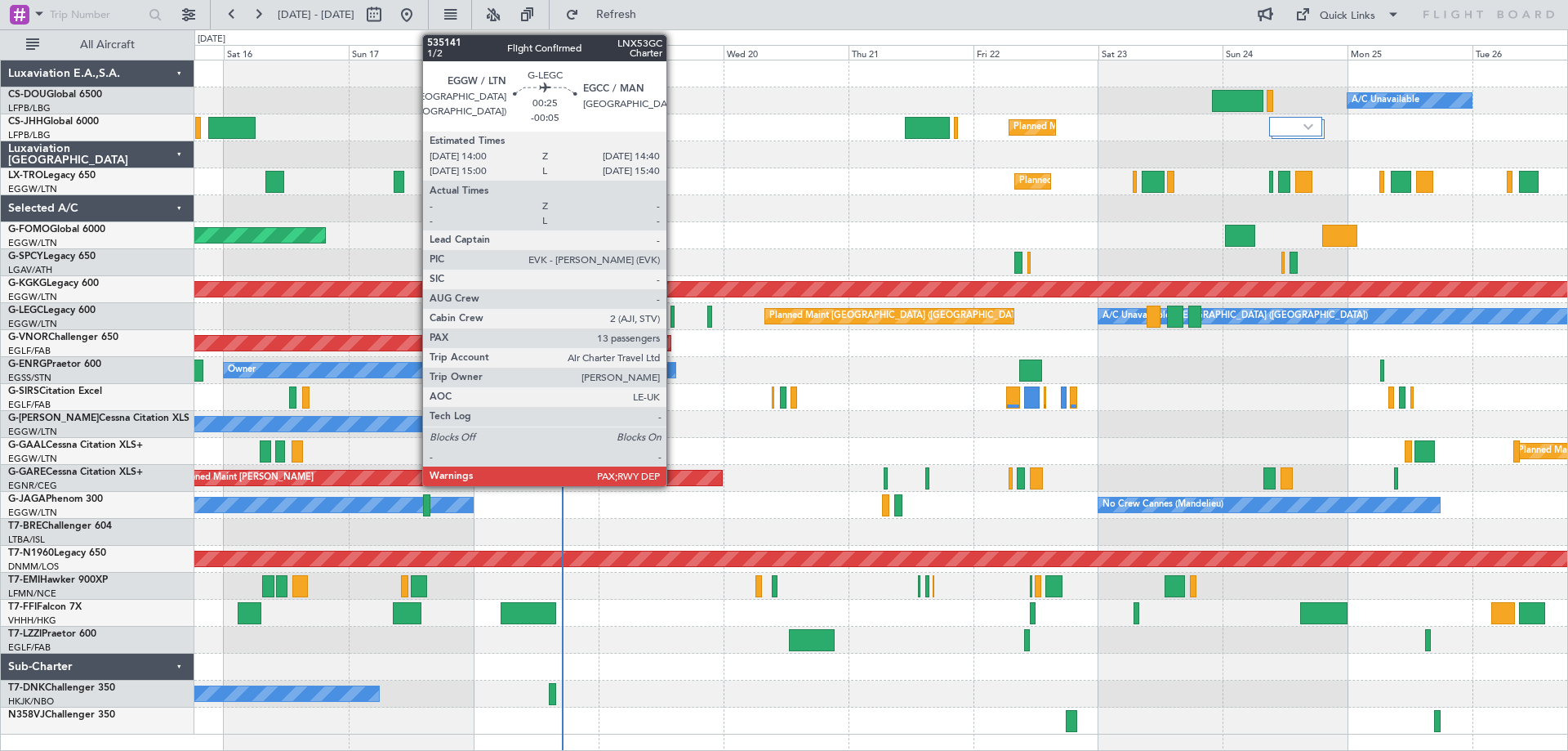
click at [674, 319] on div at bounding box center [672, 316] width 4 height 22
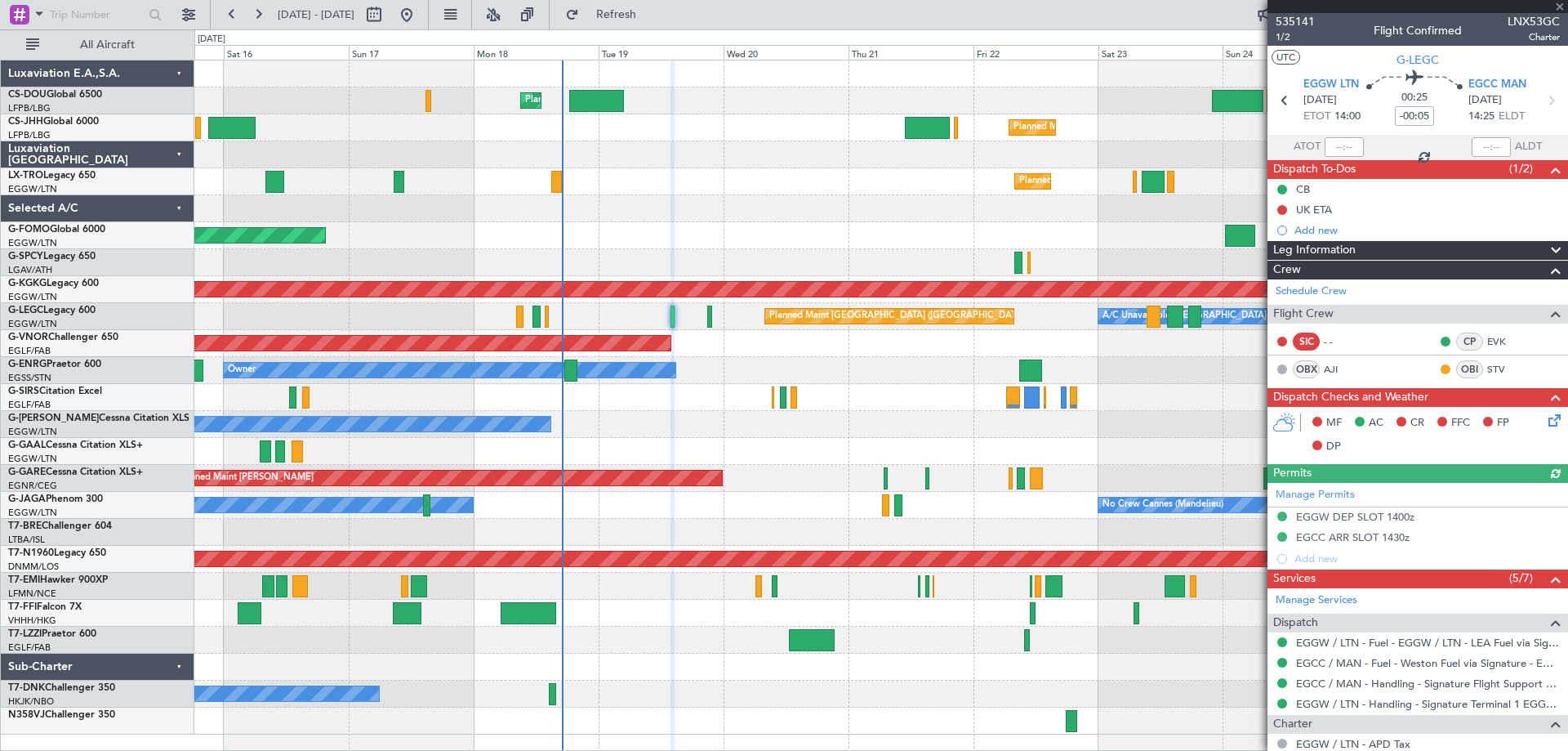
scroll to position [191, 0]
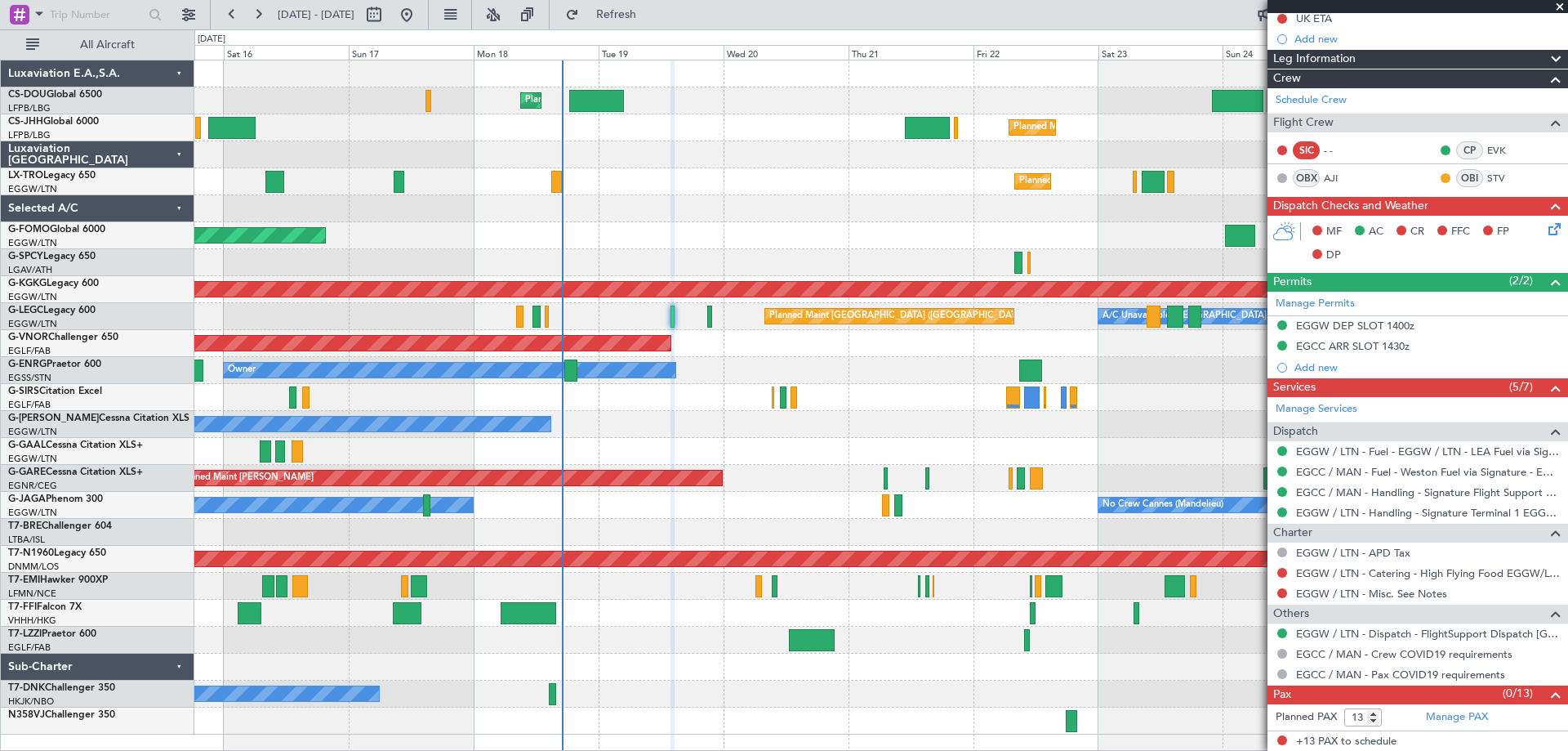
click at [1554, 6] on span at bounding box center [1560, 7] width 17 height 15
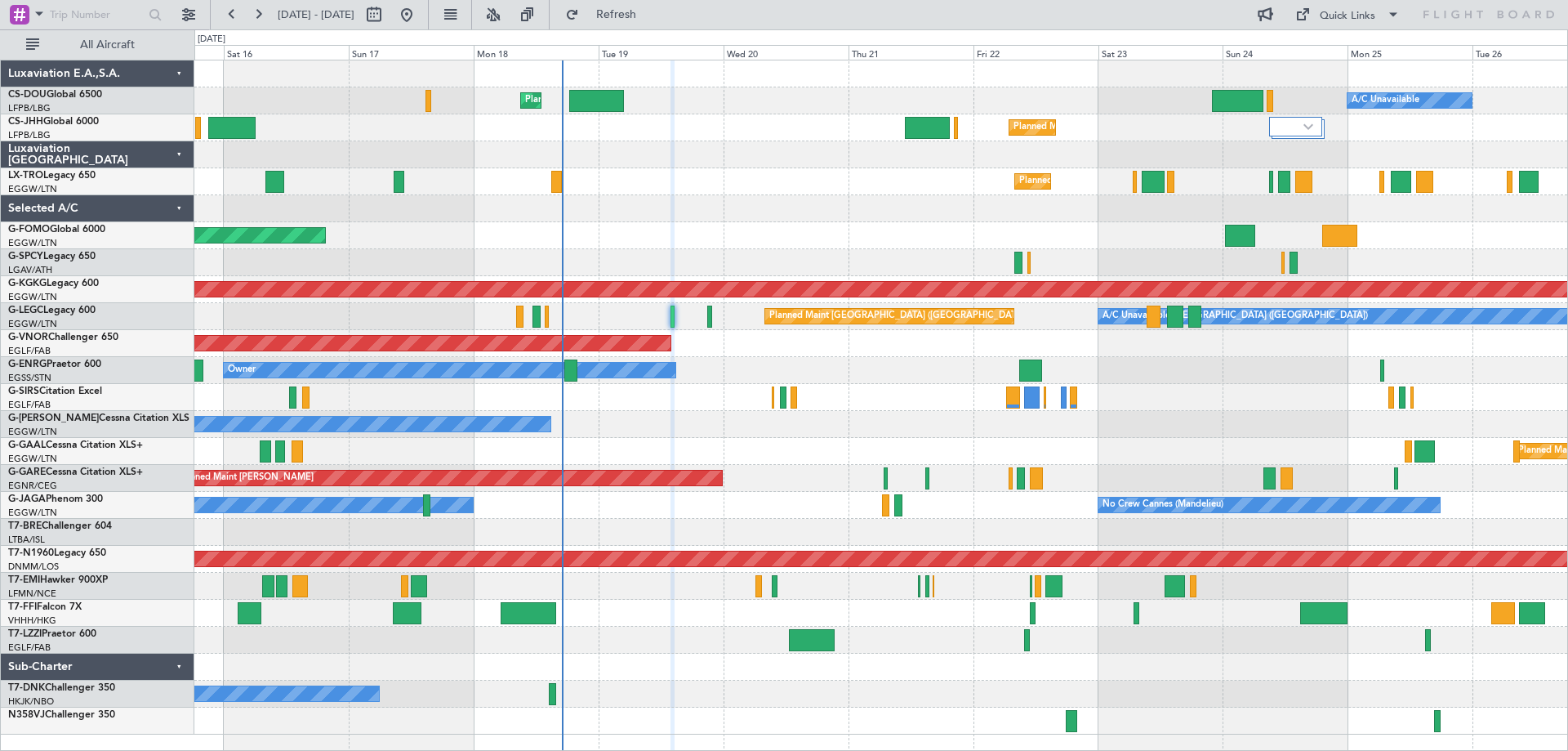
type input "0"
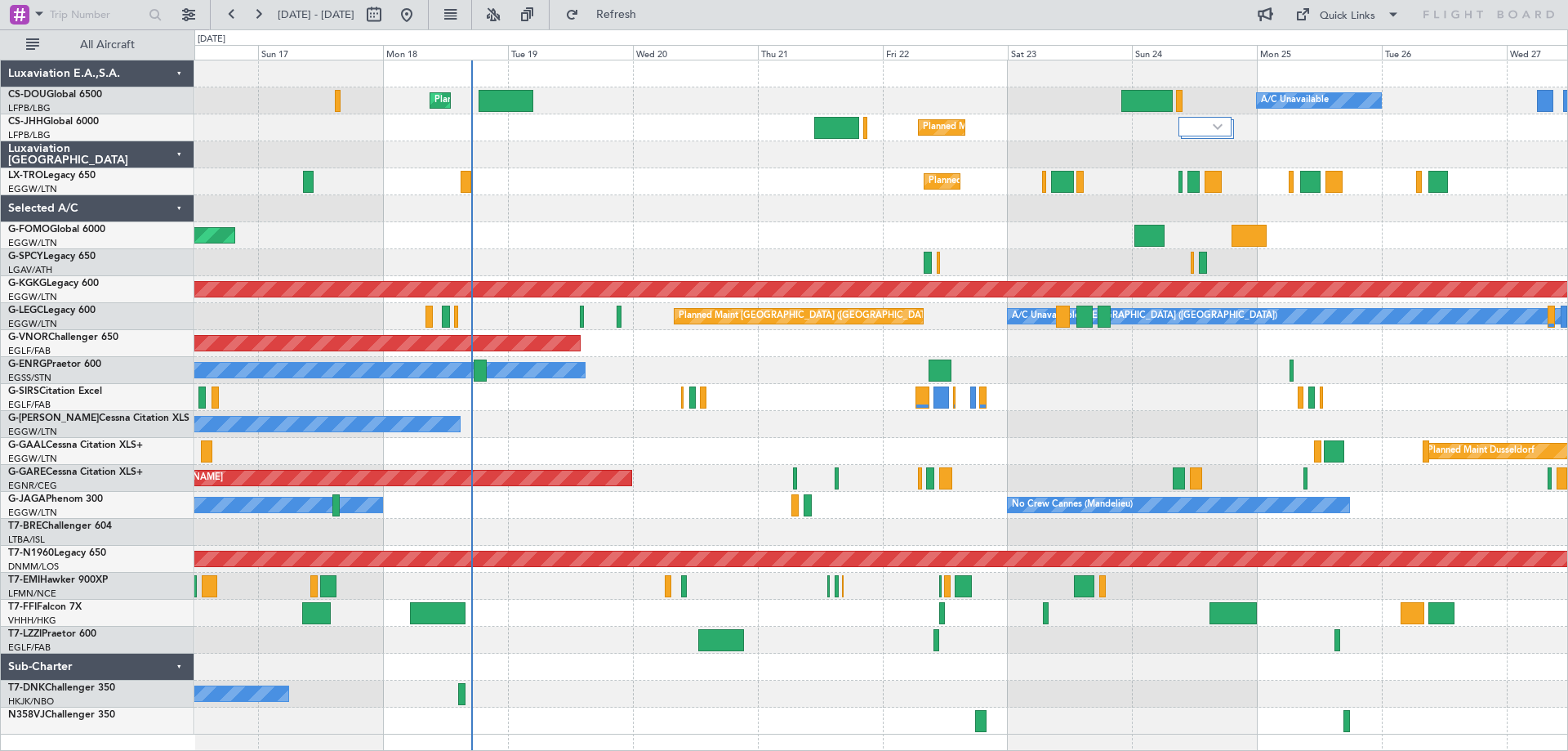
click at [836, 260] on div at bounding box center [880, 262] width 1373 height 27
